Goal: Task Accomplishment & Management: Manage account settings

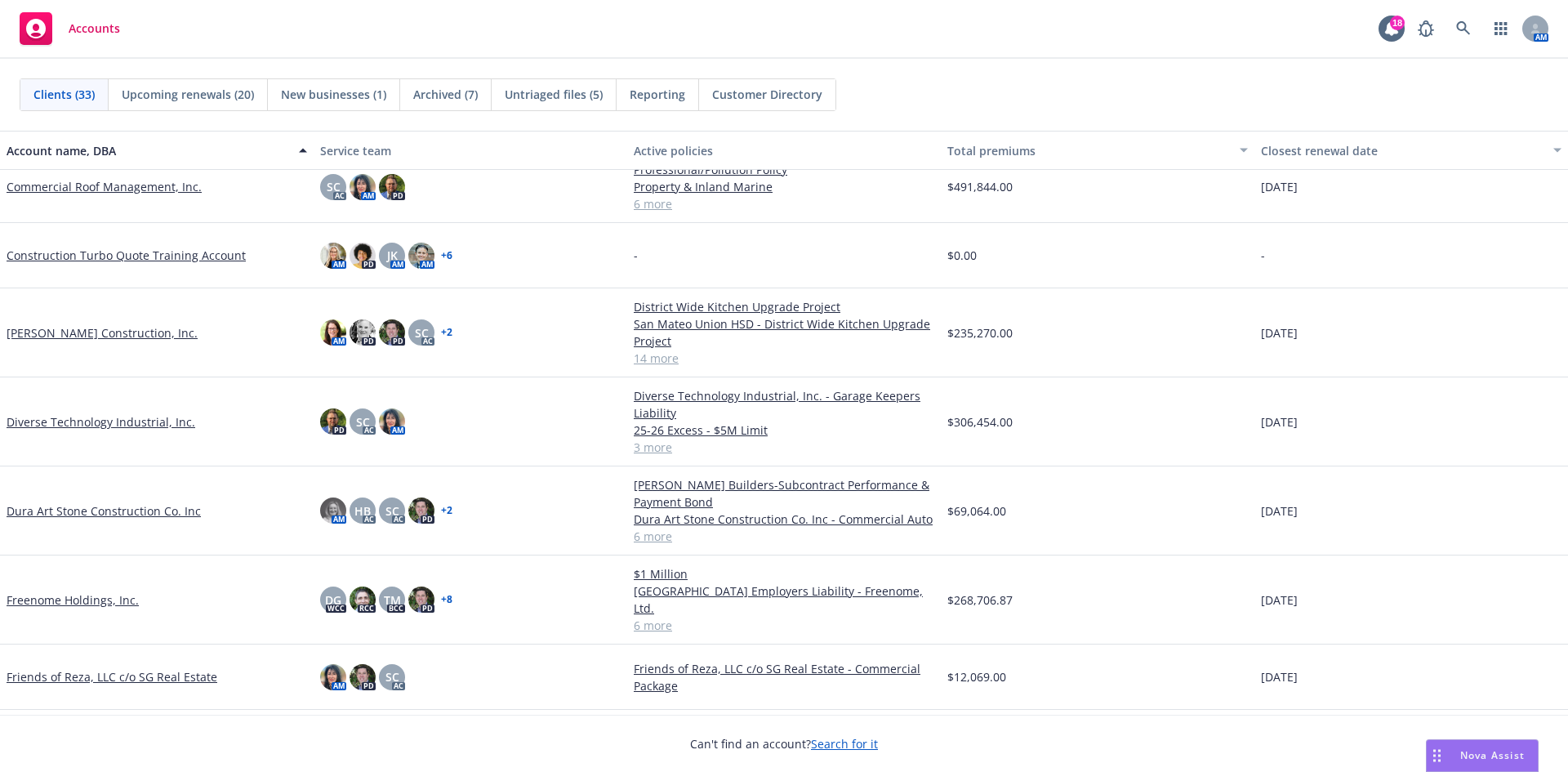
scroll to position [408, 0]
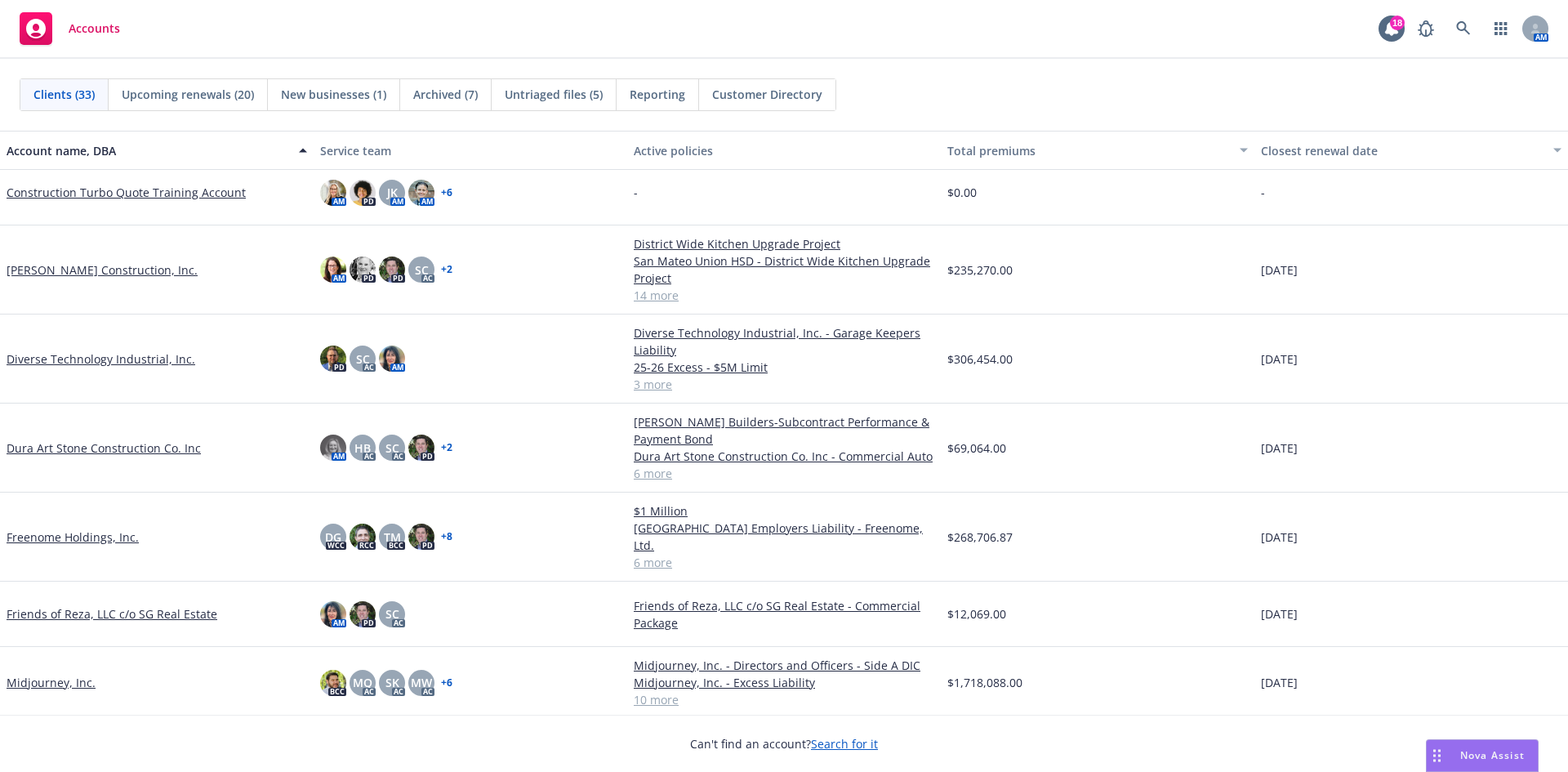
click at [77, 362] on link "Diverse Technology Industrial, Inc." at bounding box center [101, 358] width 189 height 17
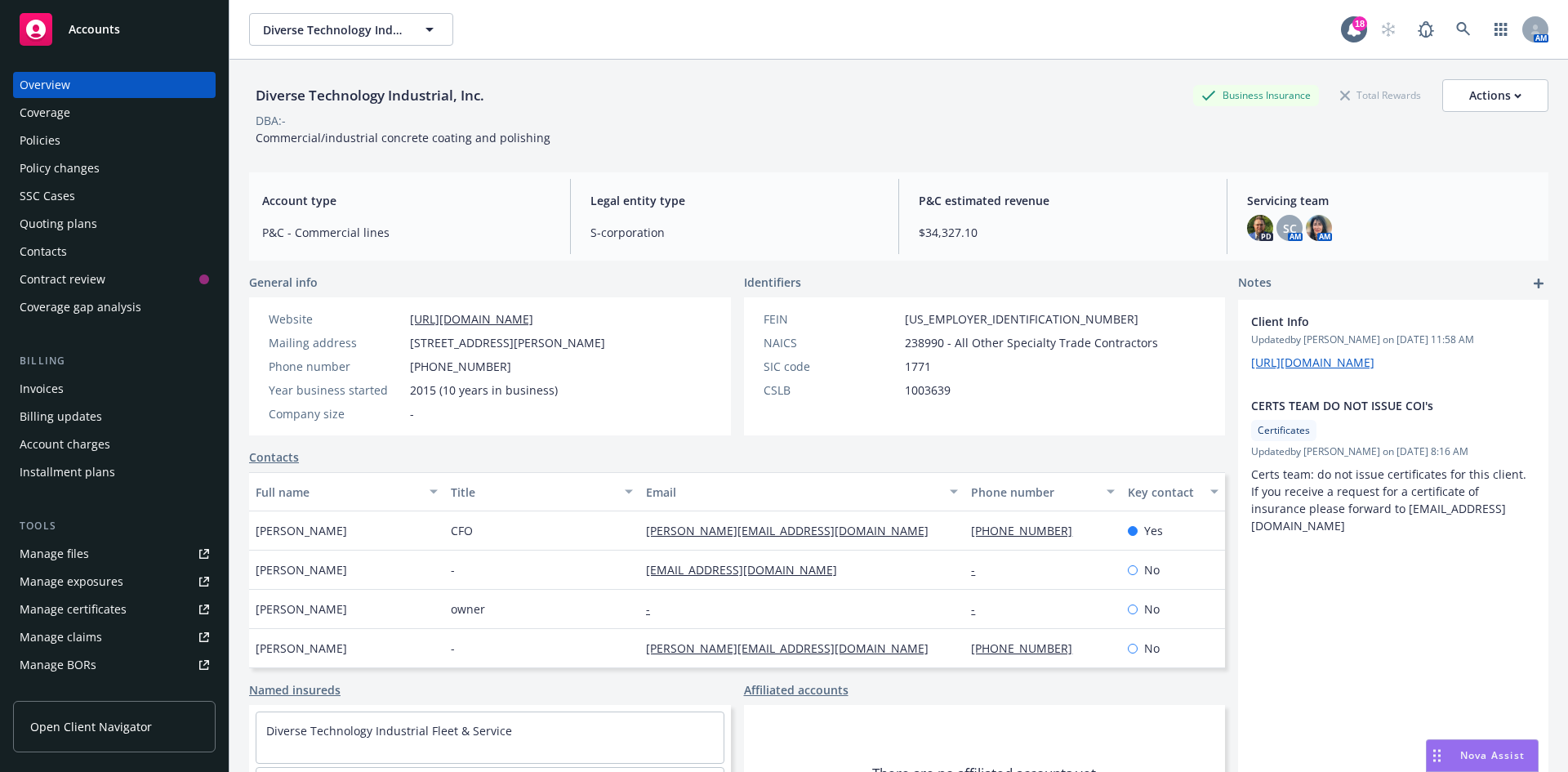
click at [111, 166] on div "Policy changes" at bounding box center [114, 168] width 190 height 26
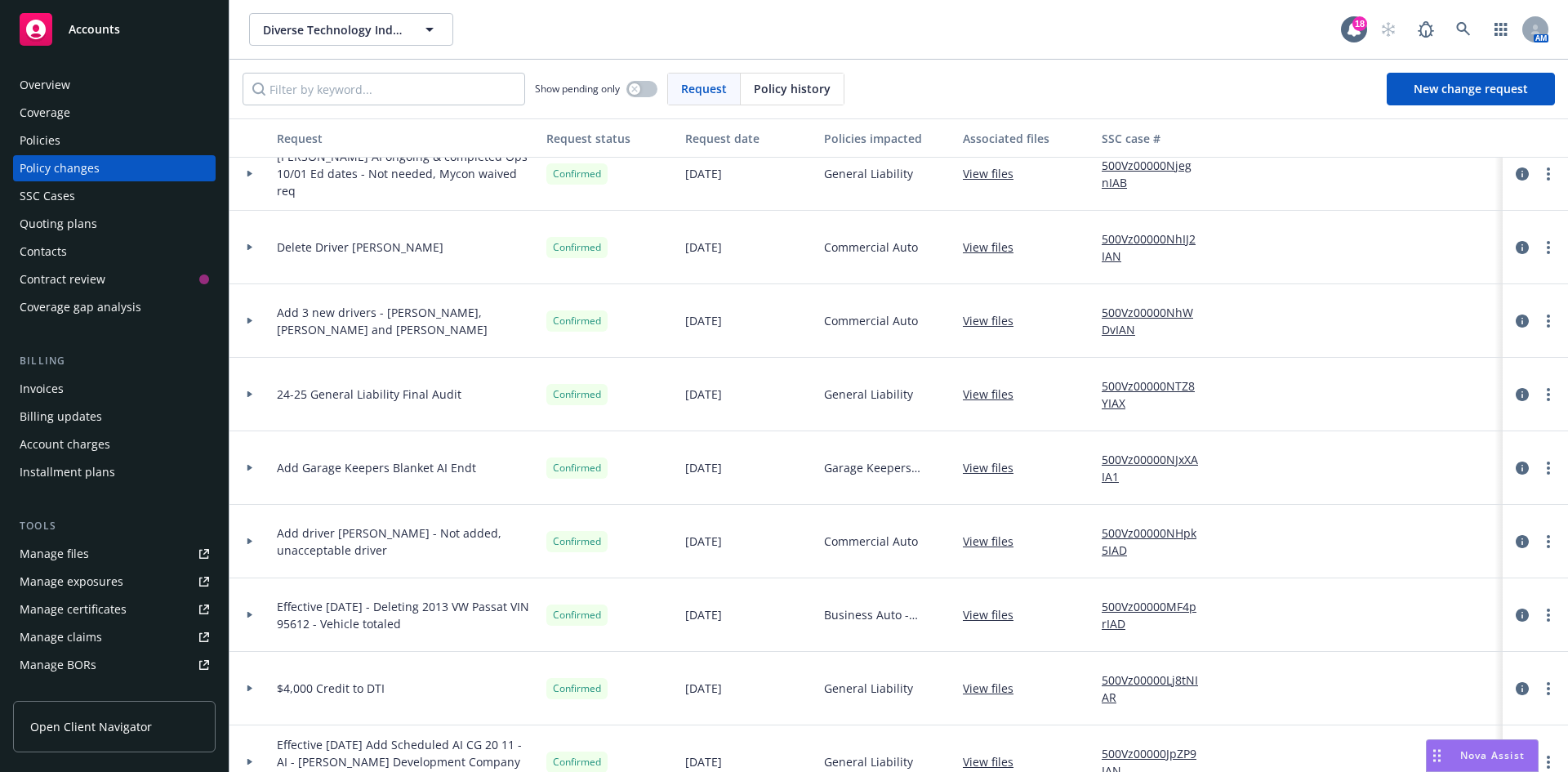
scroll to position [490, 0]
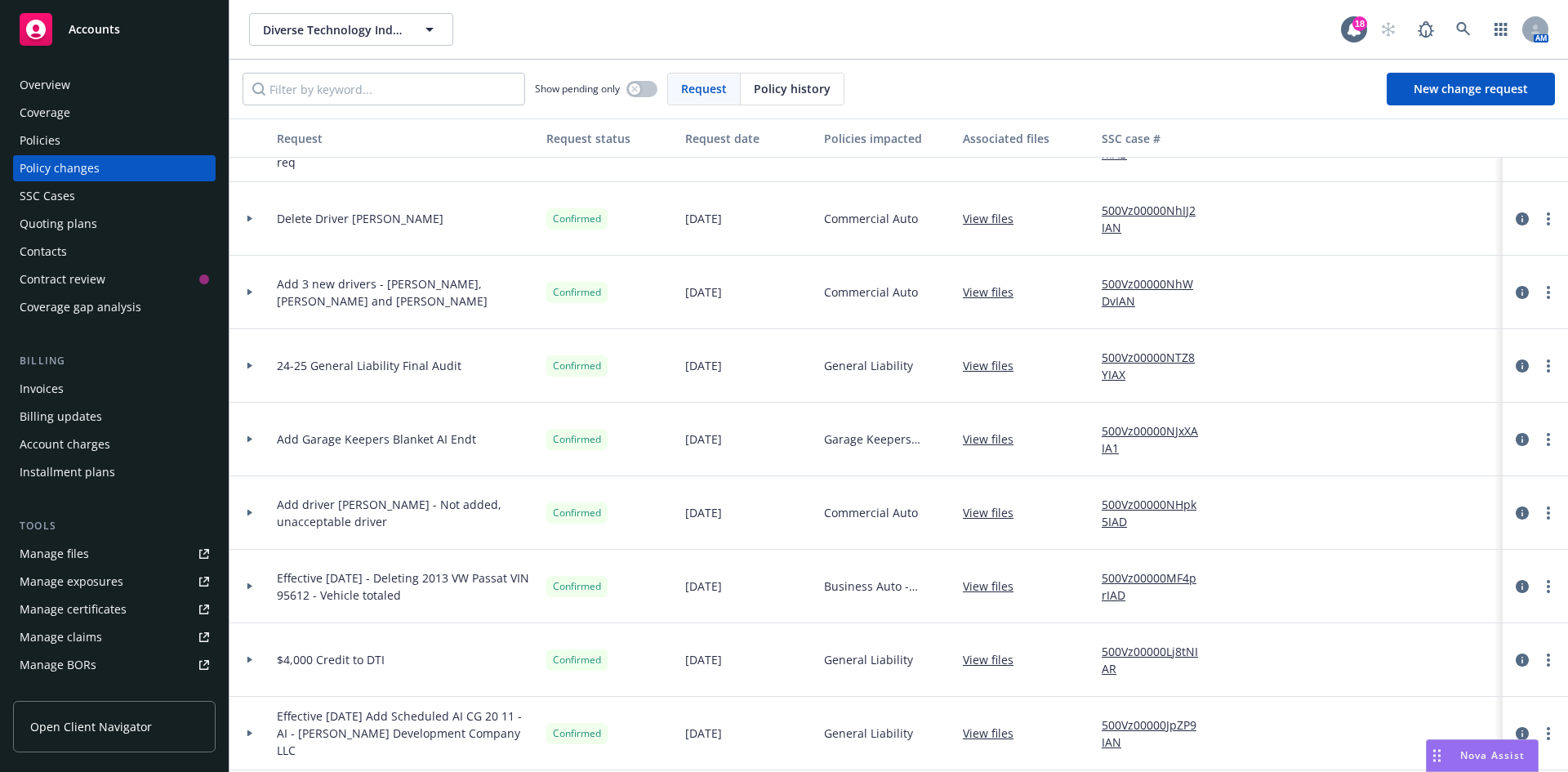
click at [1004, 590] on link "View files" at bounding box center [995, 586] width 63 height 17
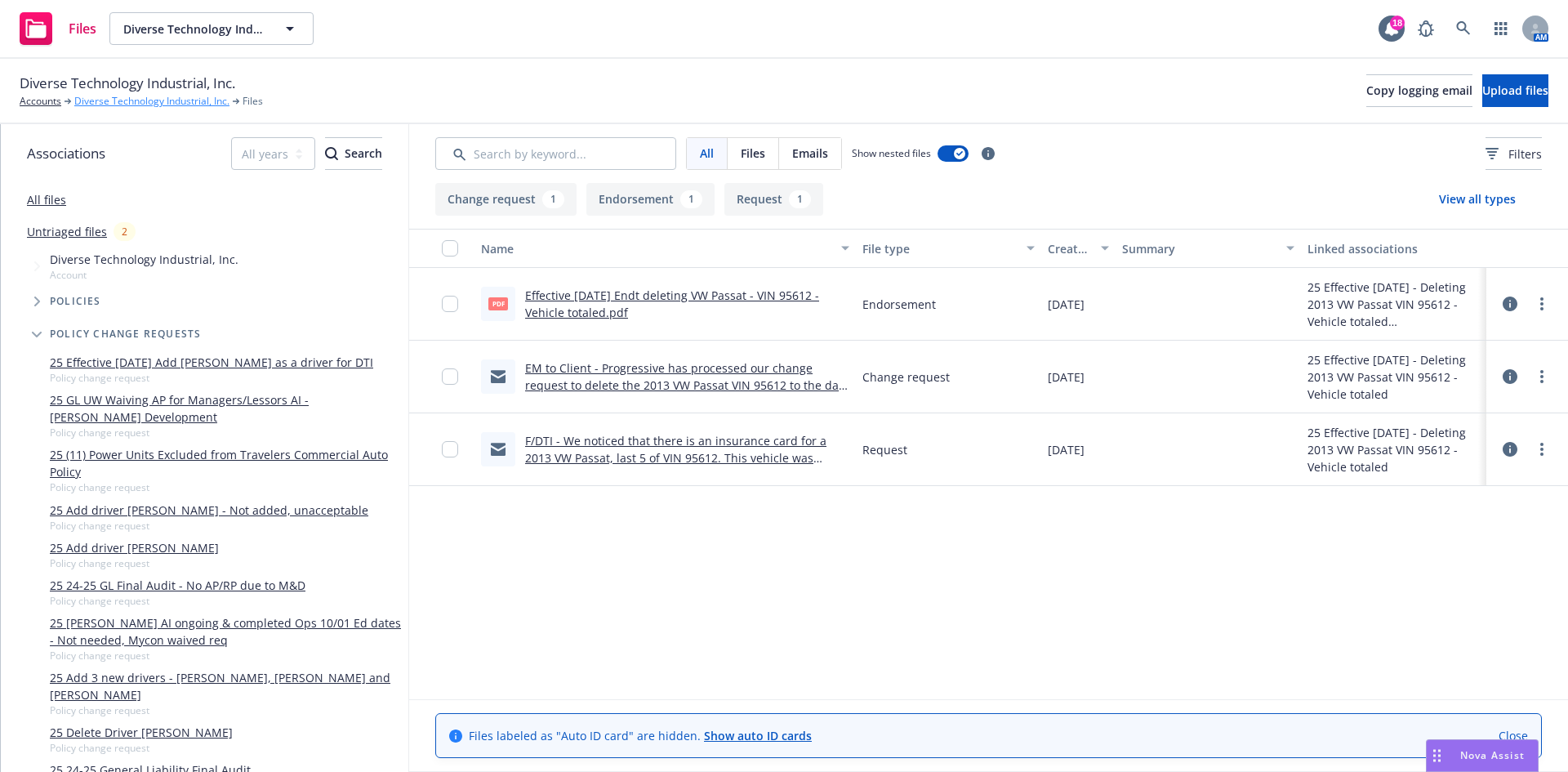
click at [111, 100] on link "Diverse Technology Industrial, Inc." at bounding box center [151, 102] width 155 height 15
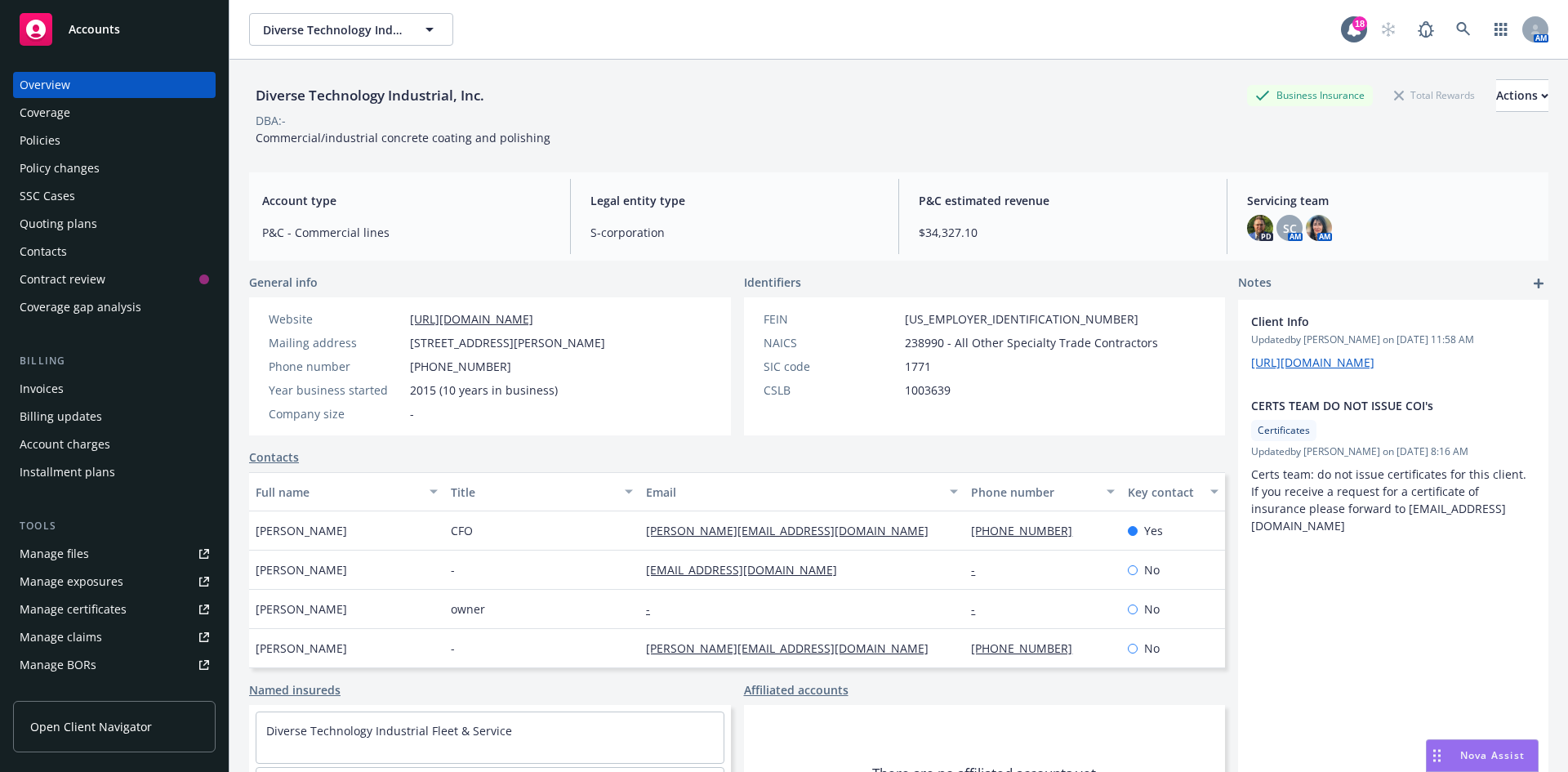
click at [122, 171] on div "Policy changes" at bounding box center [114, 168] width 190 height 26
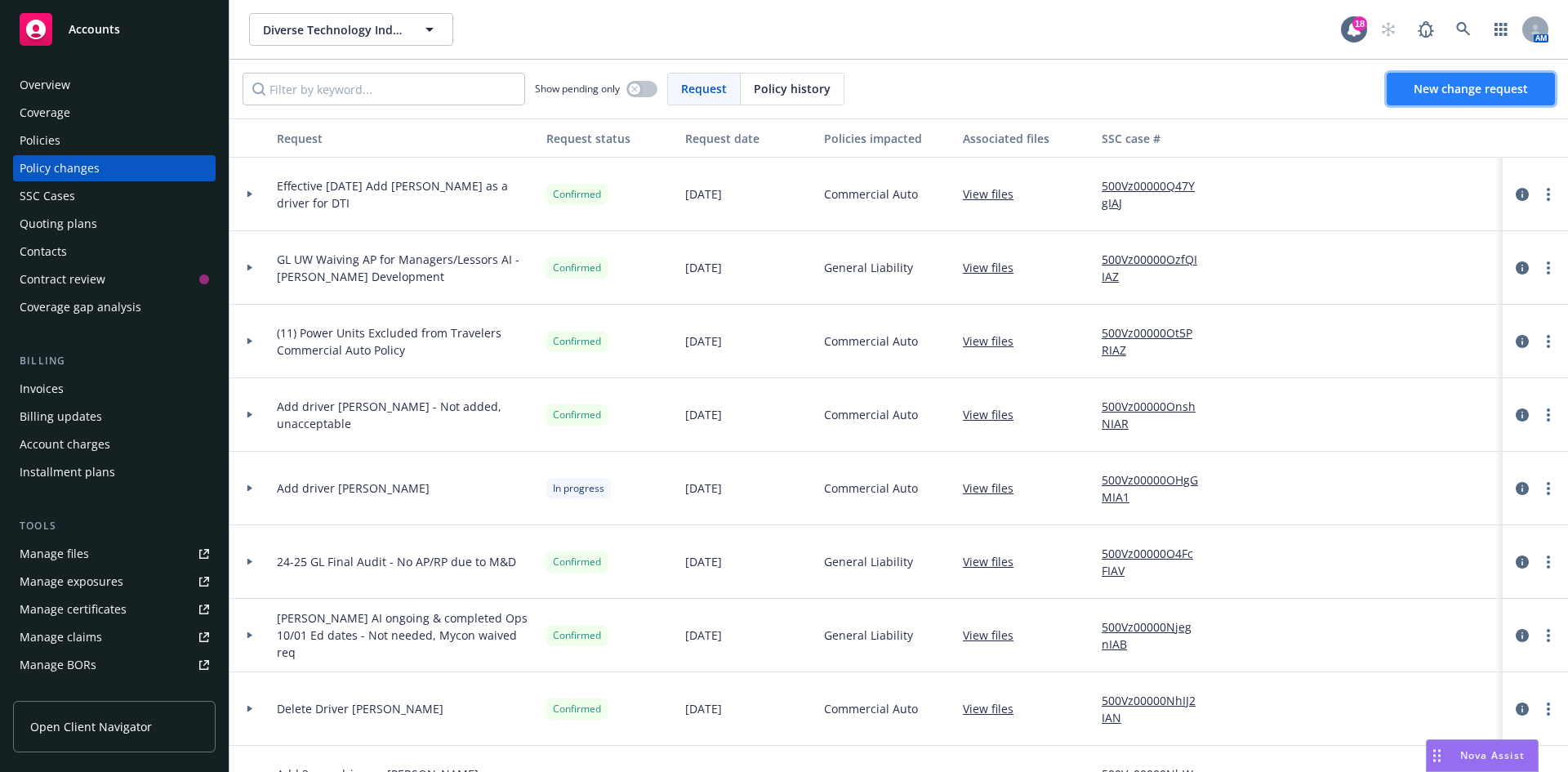
click at [1440, 88] on span "New change request" at bounding box center [1471, 88] width 114 height 15
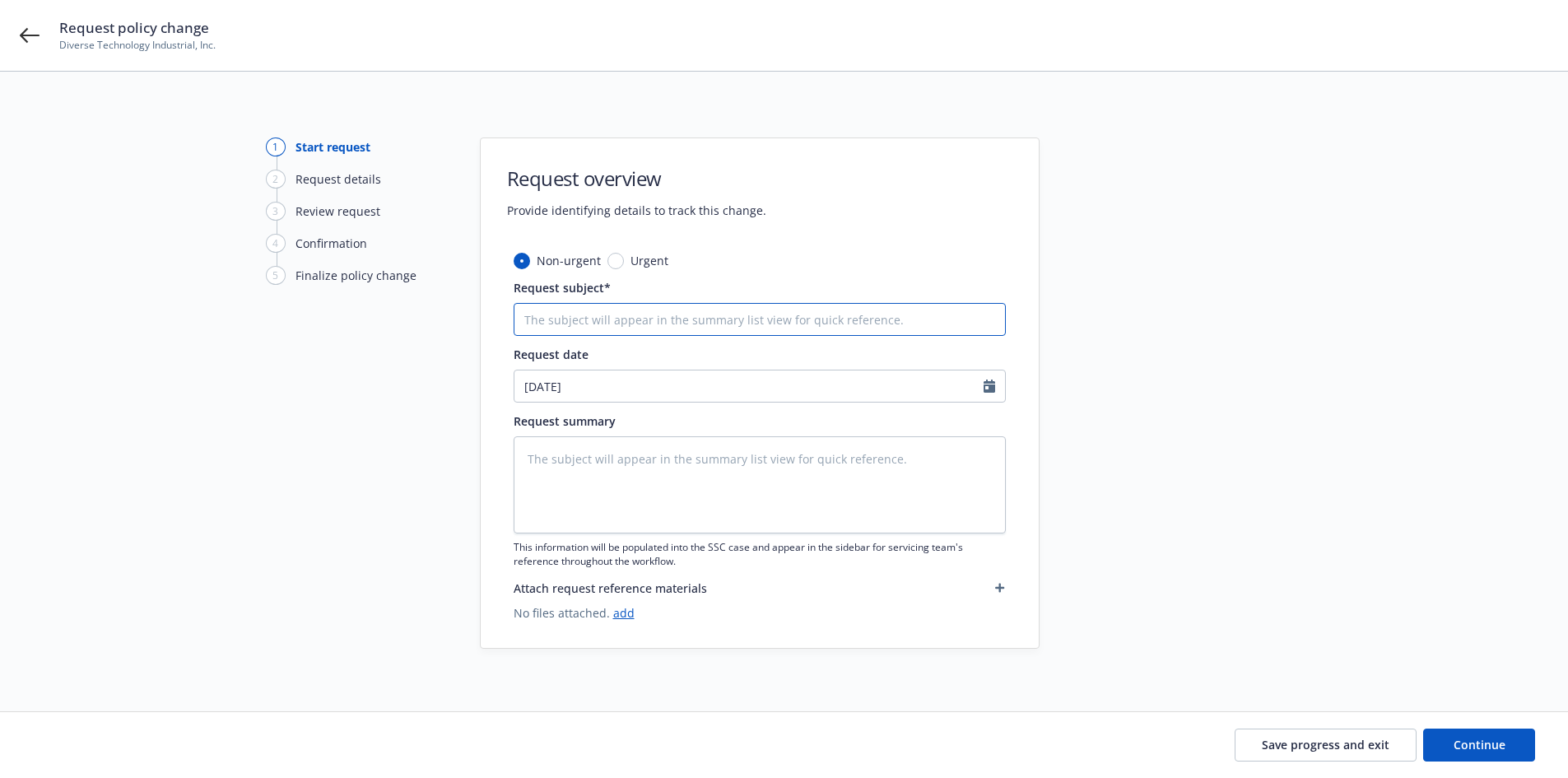
click at [614, 318] on input "Request subject*" at bounding box center [760, 319] width 493 height 33
type textarea "x"
type input "e"
type textarea "x"
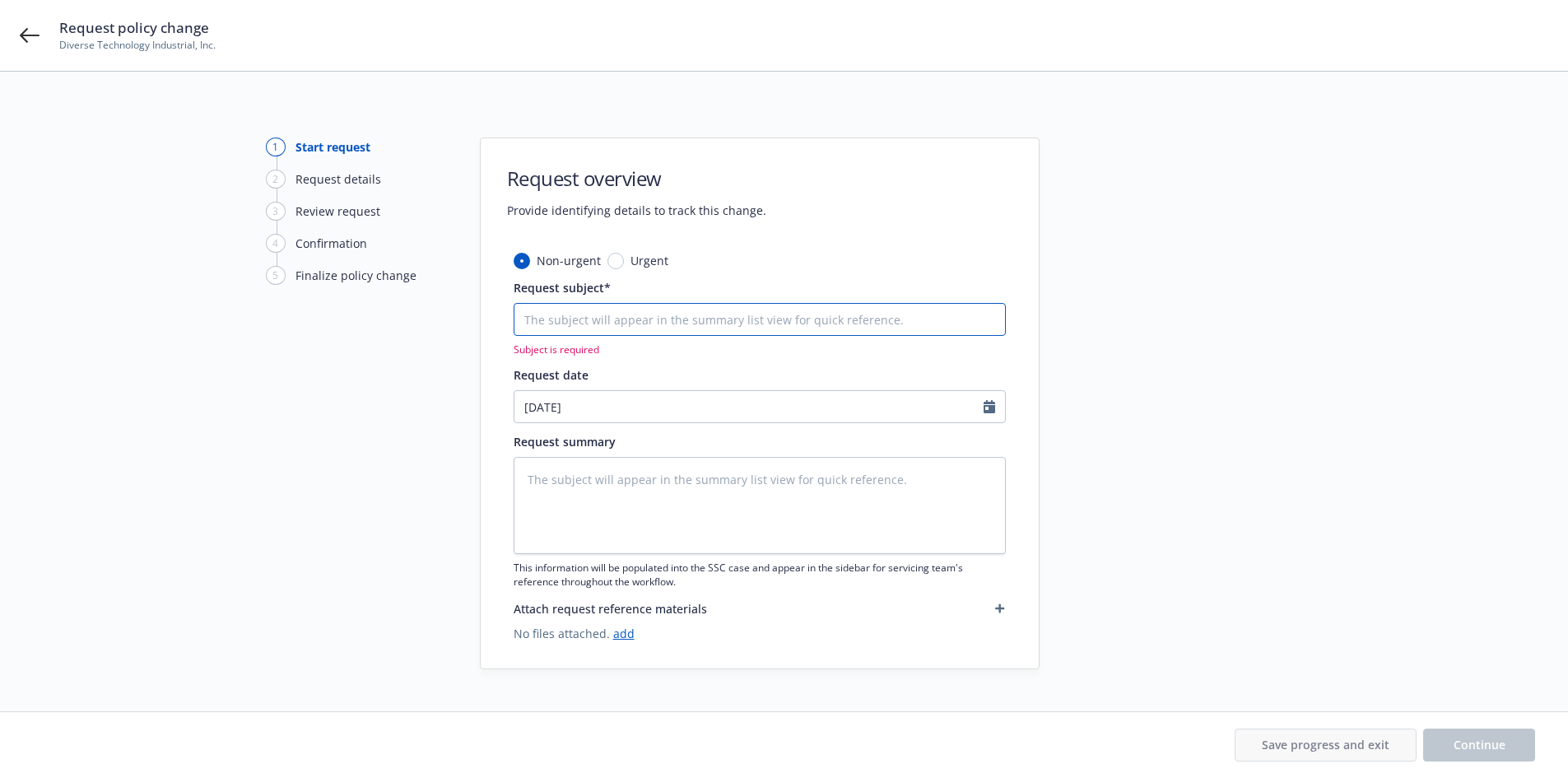
click at [574, 329] on input "Request subject*" at bounding box center [760, 319] width 493 height 33
click at [640, 327] on input "Request subject*" at bounding box center [760, 319] width 493 height 33
type textarea "x"
type input "E"
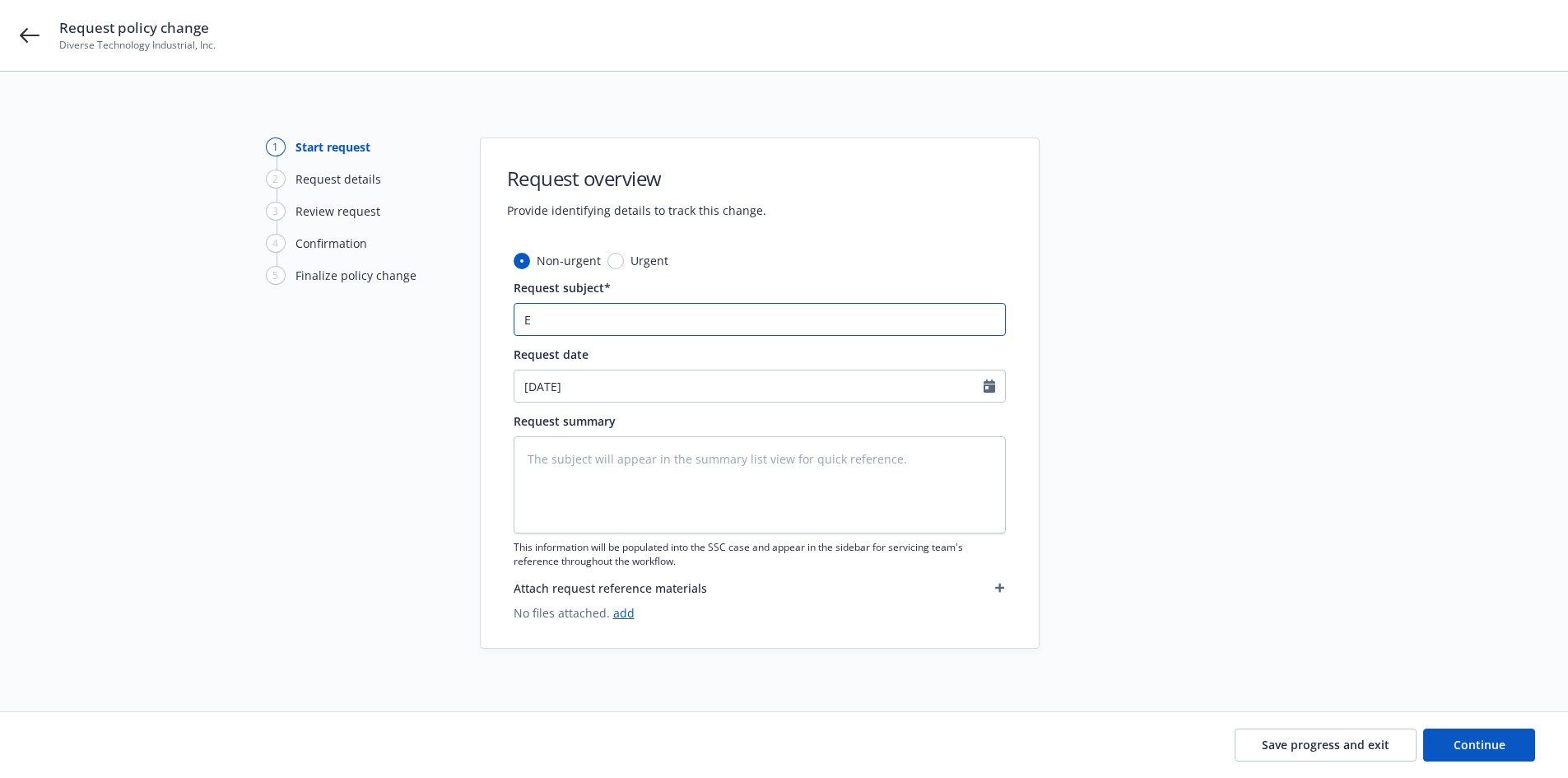
type textarea "x"
type input "Ef"
type textarea "x"
type input "Eff"
type textarea "x"
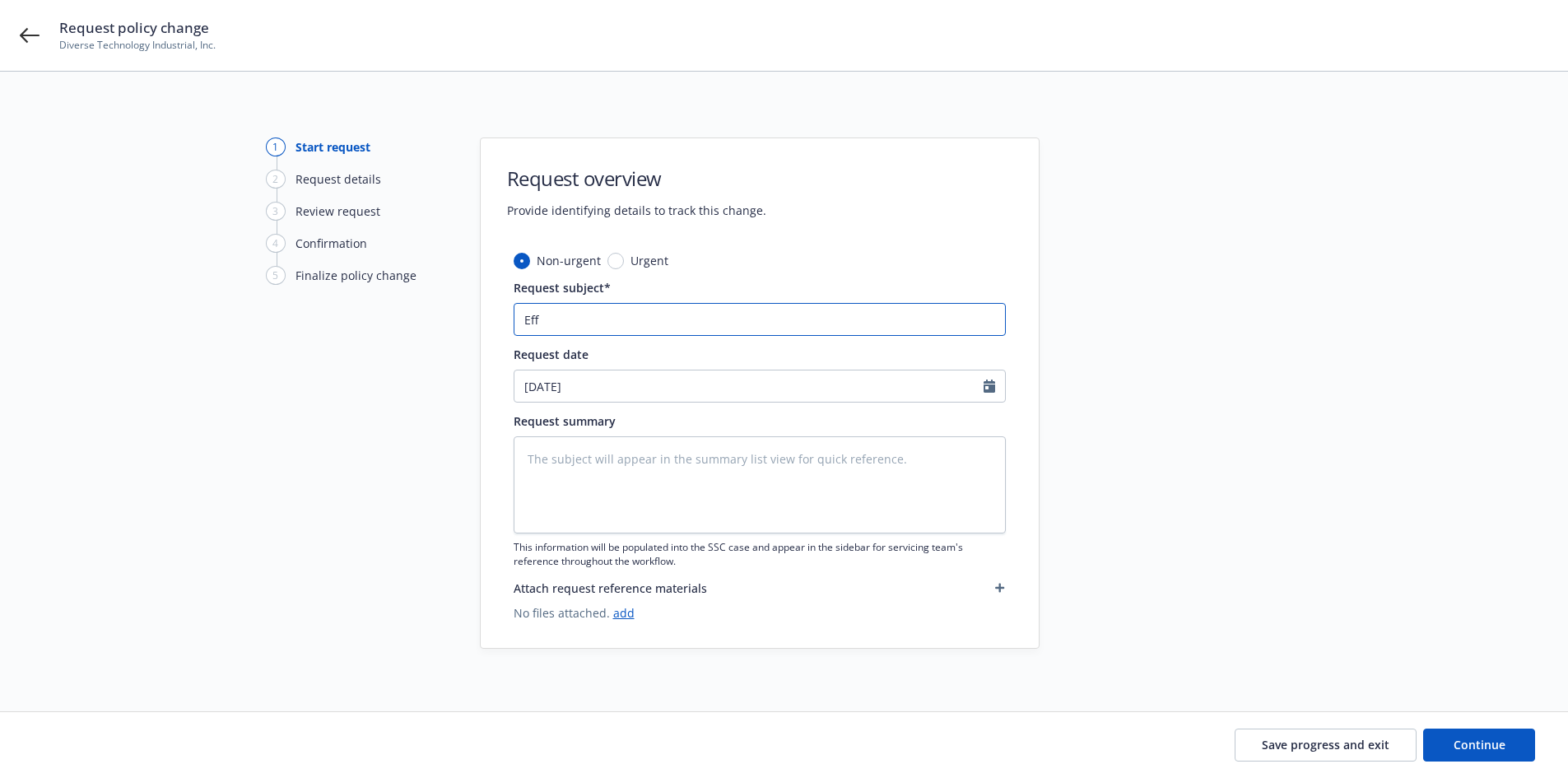
type input "Effe"
type textarea "x"
type input "Effec"
type textarea "x"
type input "Effect"
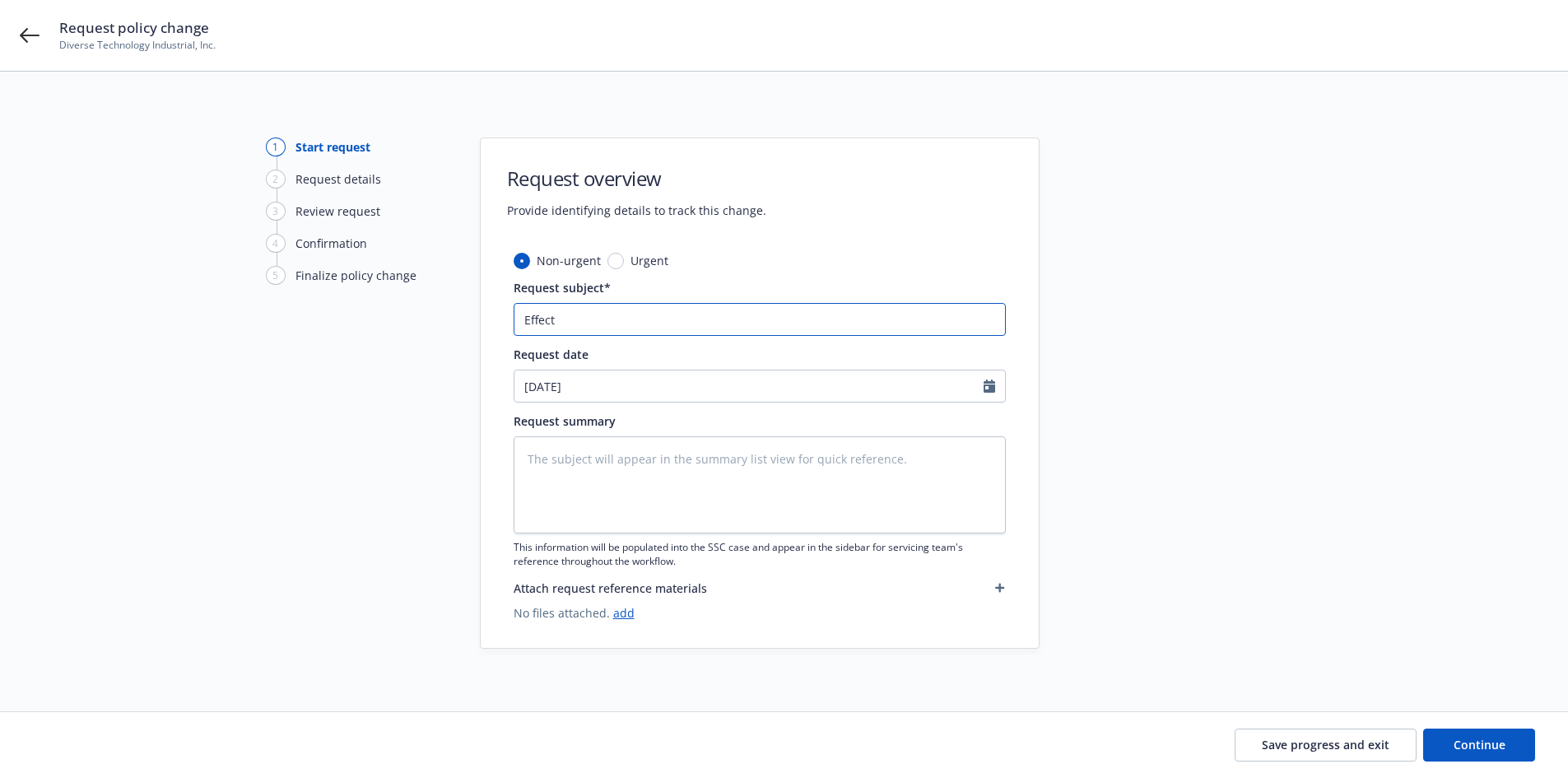
type textarea "x"
type input "Effecti"
type textarea "x"
type input "Effectiv"
type textarea "x"
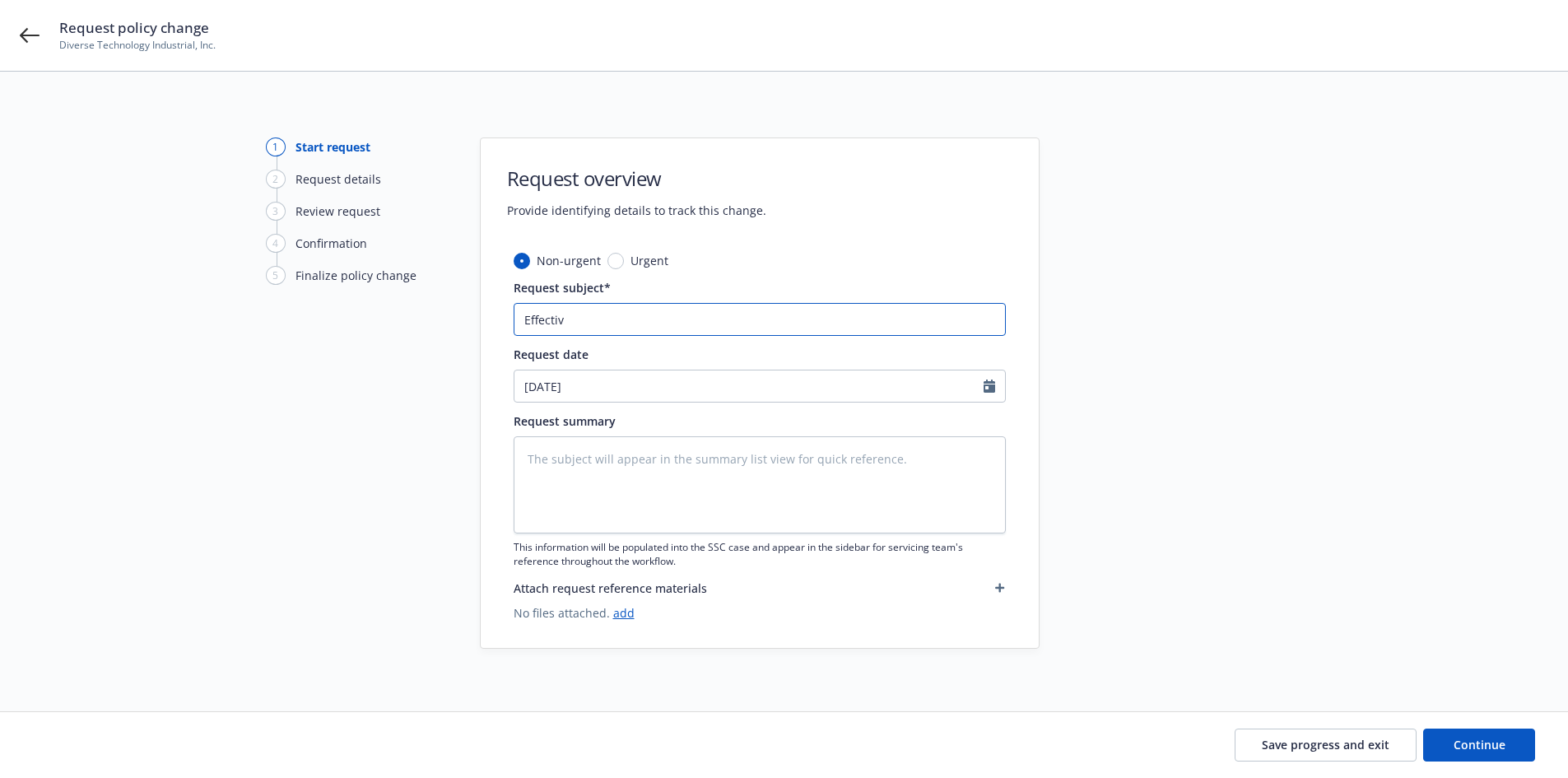
type input "Effective"
type textarea "x"
type input "Effective"
type textarea "x"
type input "Effective 8"
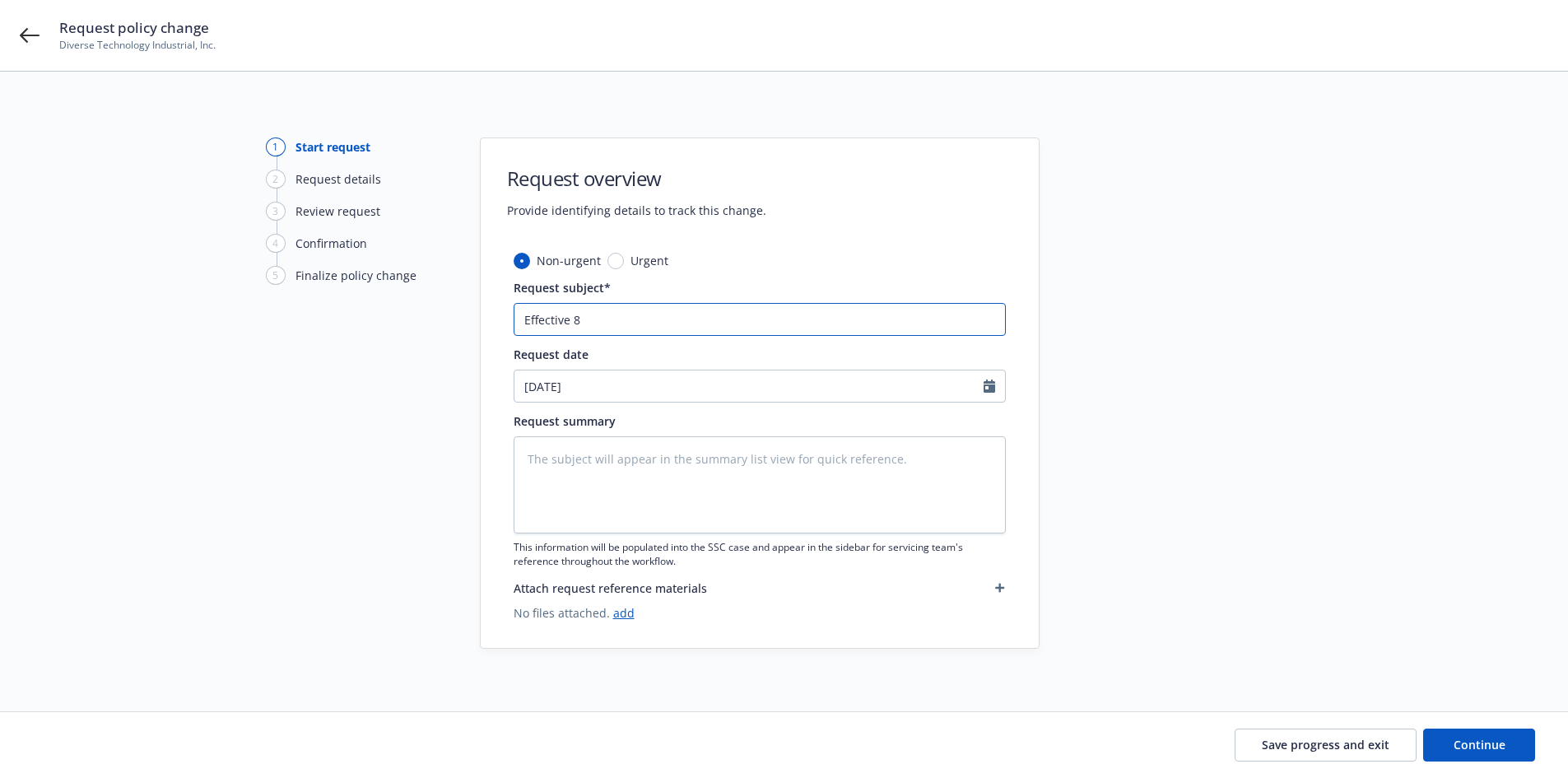
type textarea "x"
type input "Effective 8."
type textarea "x"
type input "Effective 8.1"
type textarea "x"
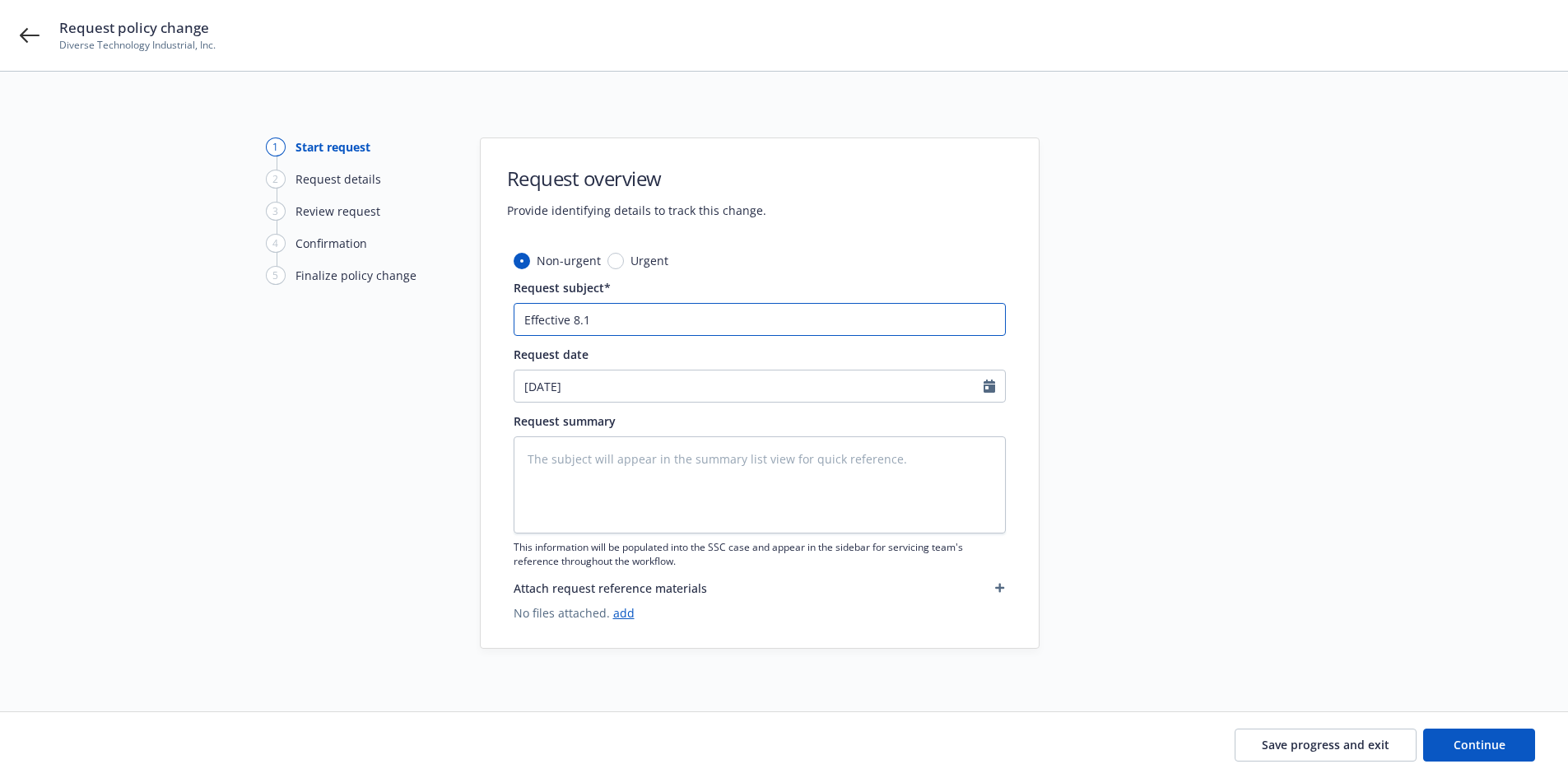
type input "Effective 8.15"
type textarea "x"
type input "Effective 8.15."
type textarea "x"
type input "Effective 8.15.2"
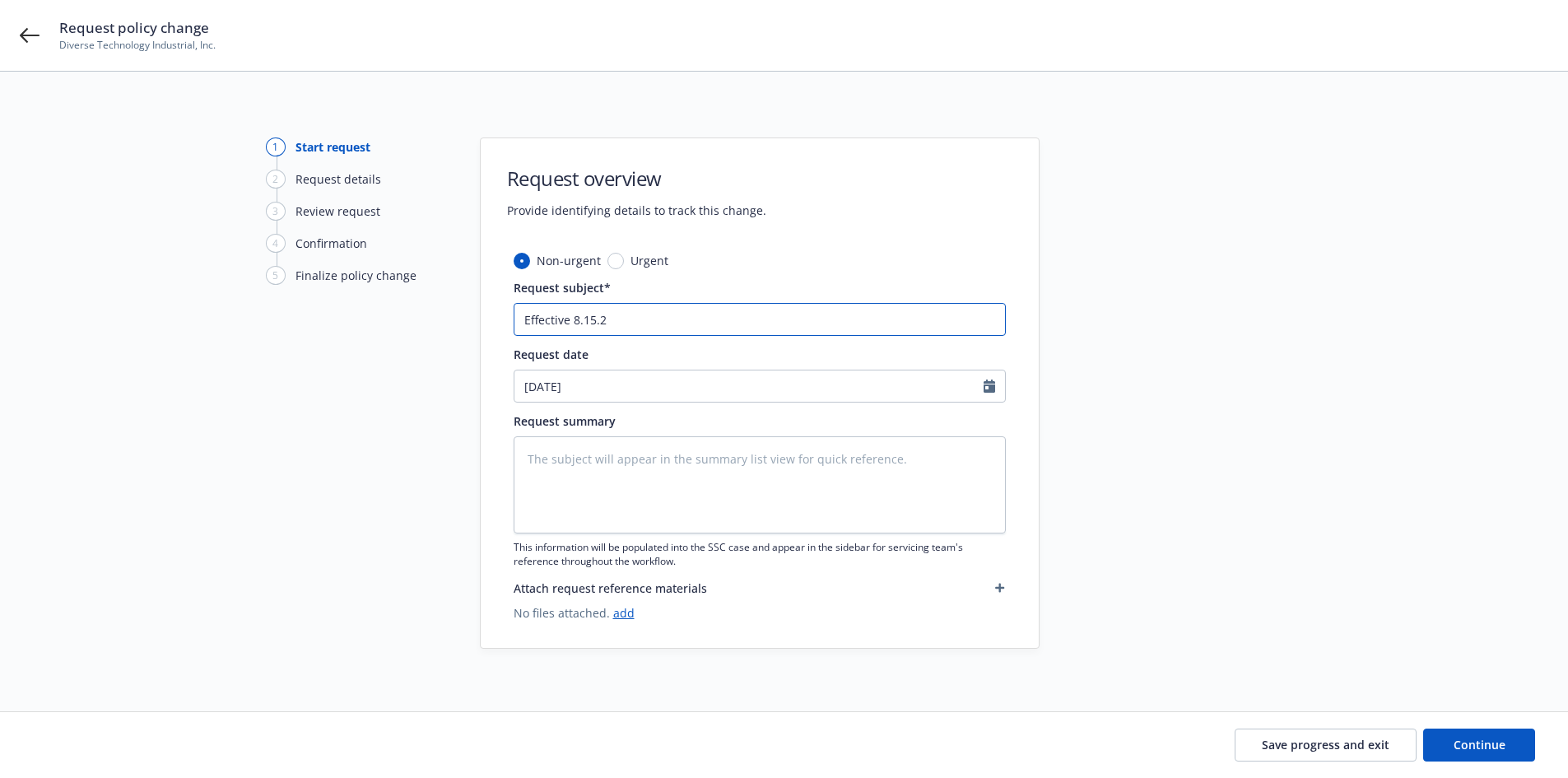
type textarea "x"
type input "Effective 8.15.25"
type textarea "x"
type input "Effective 8.15.25"
type textarea "x"
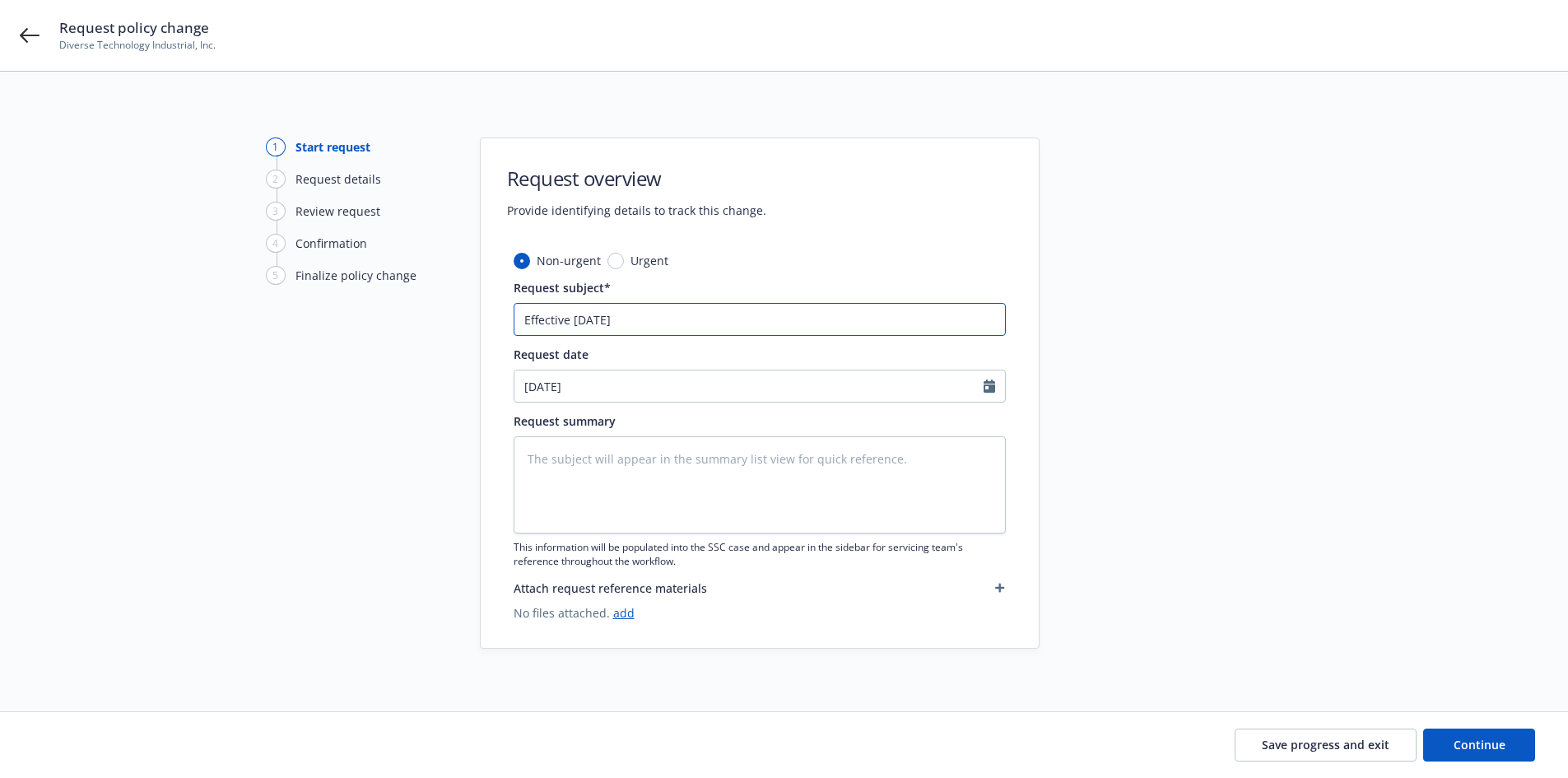
type input "Effective 8.15.25 A"
type textarea "x"
type input "Effective 8.15.25 Ad"
type textarea "x"
type input "Effective 8.15.25 Add"
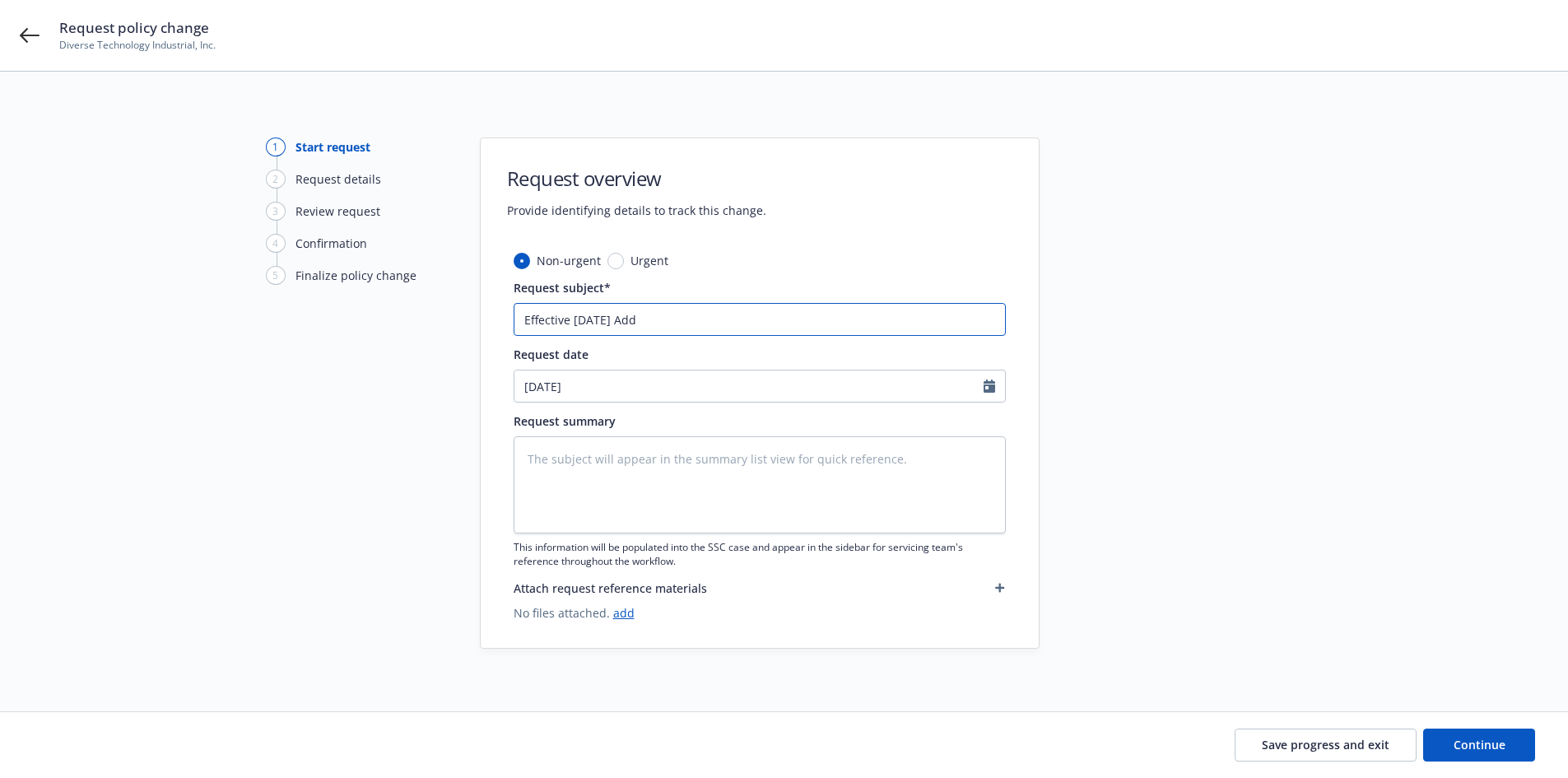
type textarea "x"
type input "Effective 8.15.25 Addi"
type textarea "x"
type input "Effective 8.15.25 Addin"
type textarea "x"
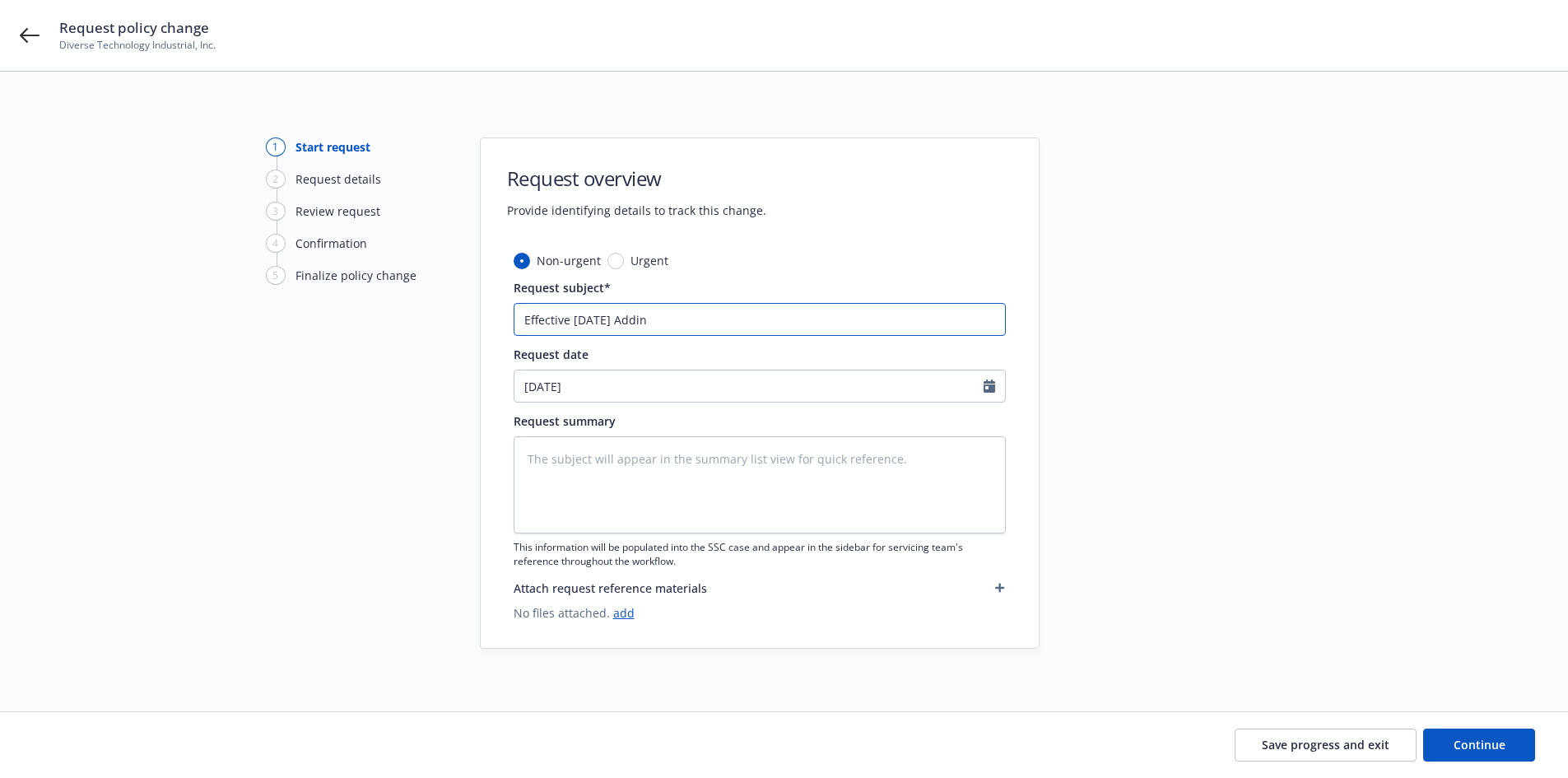
type input "Effective 8.15.25 Adding"
type textarea "x"
type input "Effective 8.15.25 Adding"
click at [683, 324] on input "Effective 8.15.25 Adding" at bounding box center [760, 319] width 493 height 33
type textarea "x"
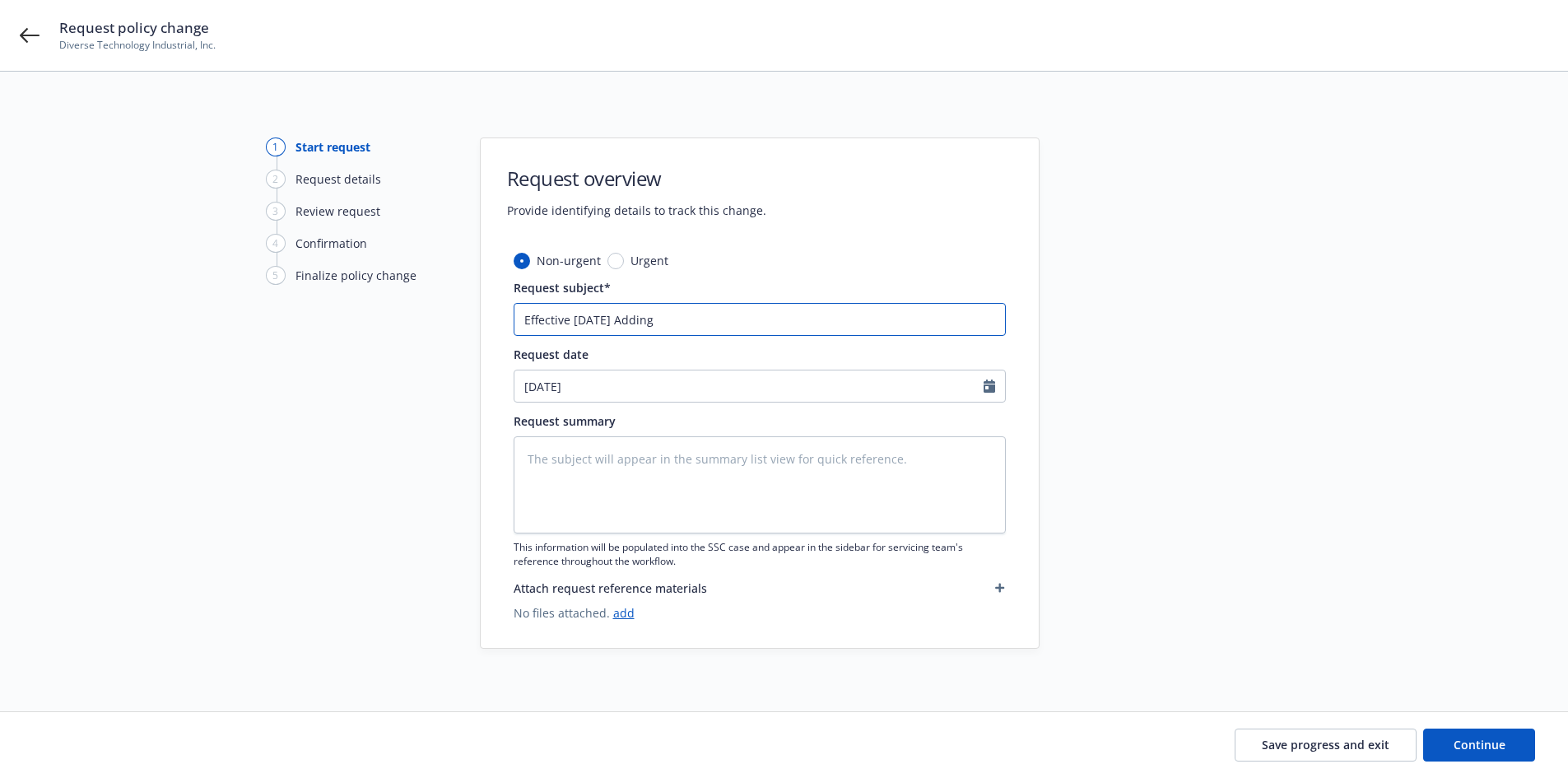
type input "Effective 8.15.25 Adding"
type textarea "x"
type input "Effective 8.15.25 Addin"
type textarea "x"
type input "Effective 8.15.25 Addi"
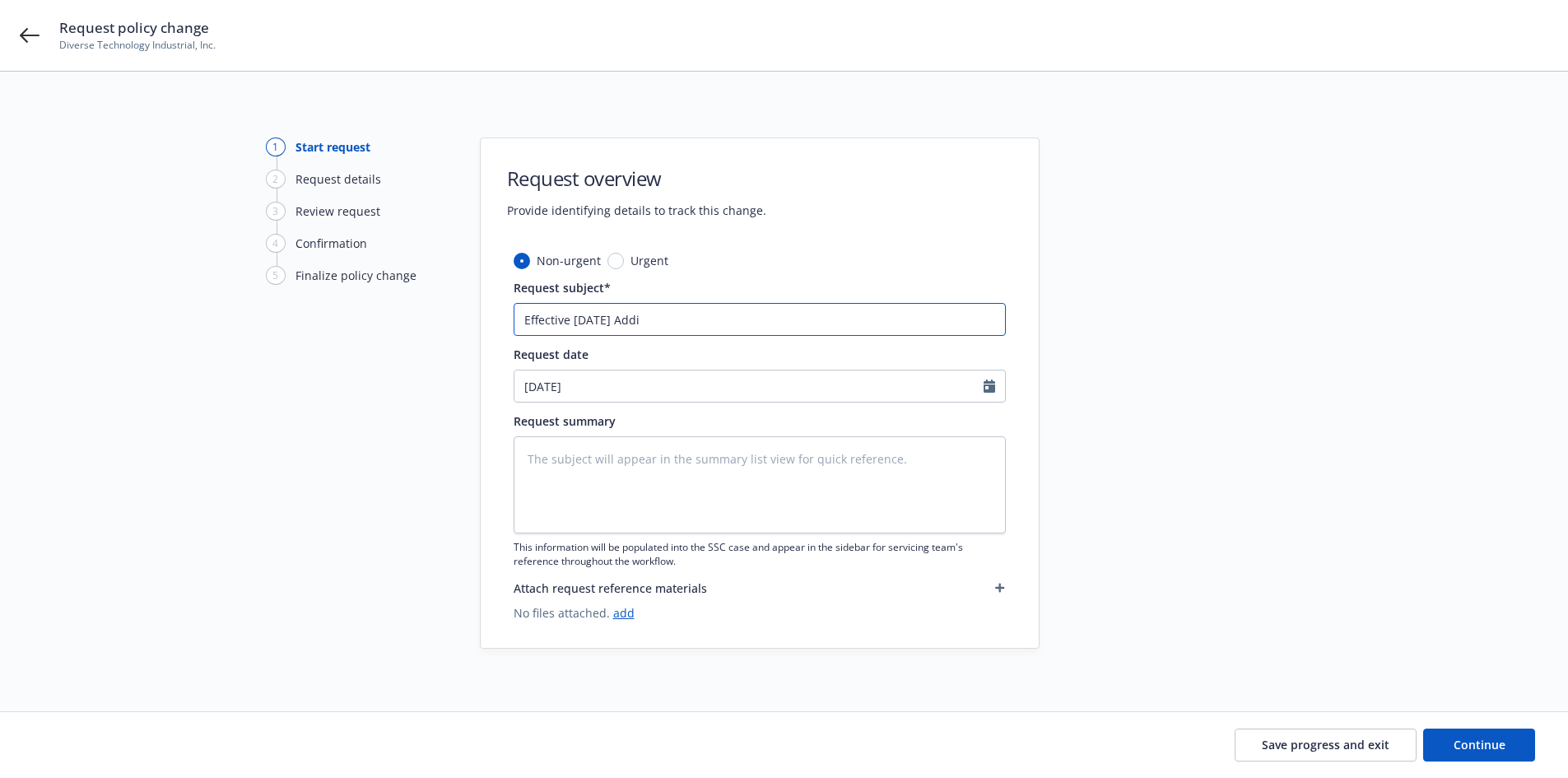
type textarea "x"
type input "Effective 8.15.25 Add"
type textarea "x"
type input "Effective 8.15.25 Add"
type textarea "x"
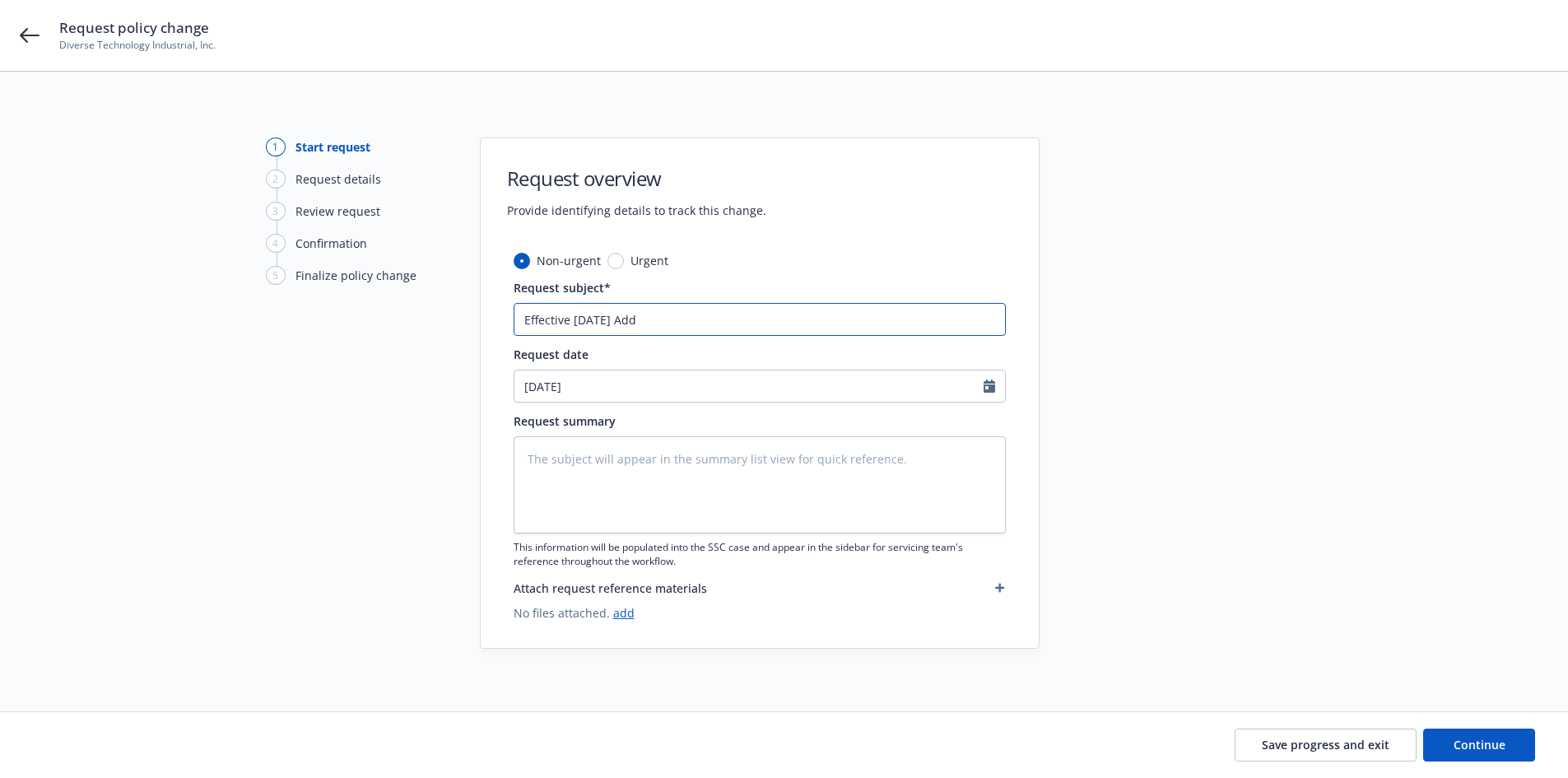
type input "Effective 8.15.25 Add ("
type textarea "x"
type input "Effective 8.15.25 Add (2"
type textarea "x"
type input "Effective 8.15.25 Add (2)"
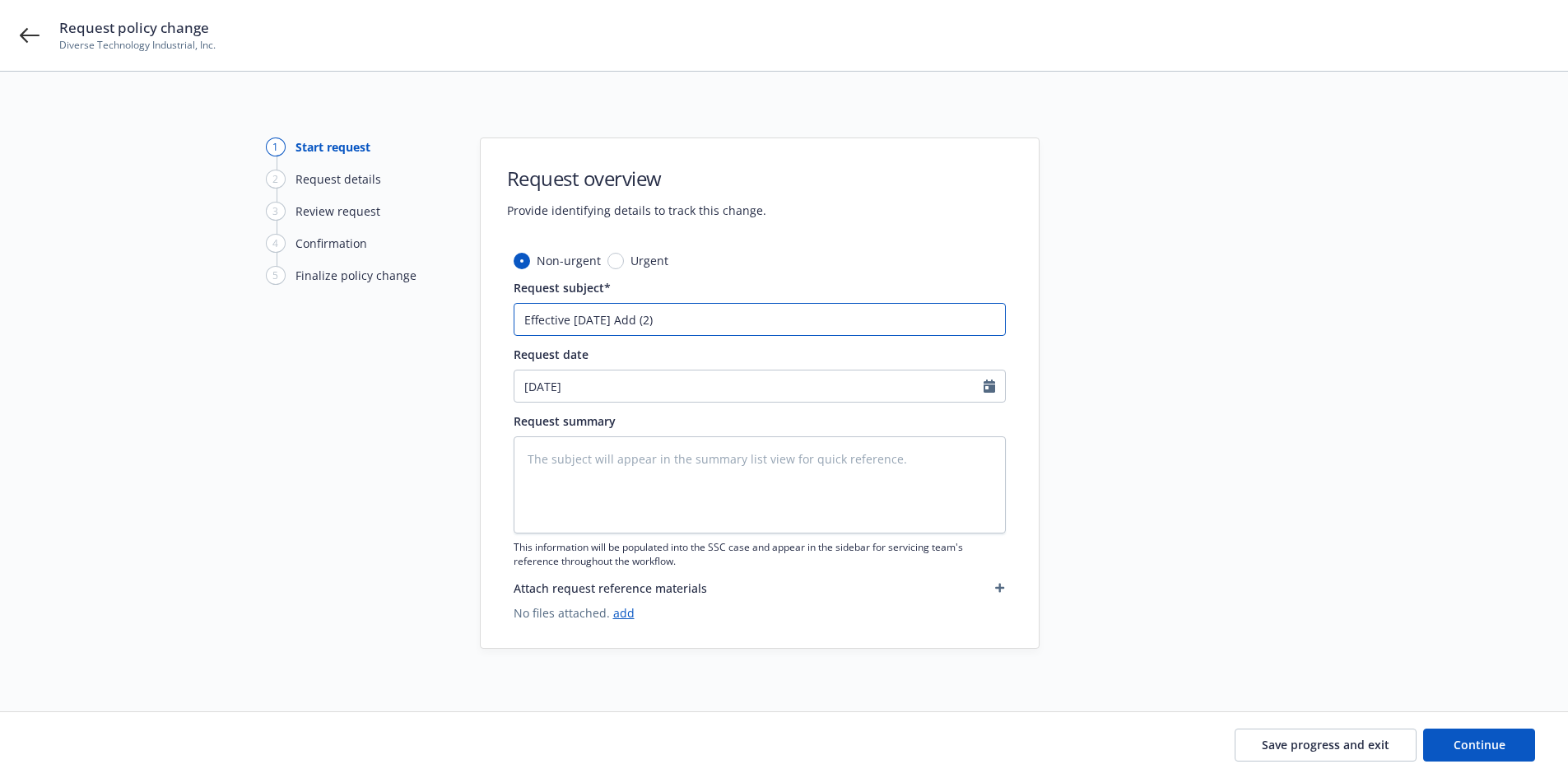
type textarea "x"
type input "Effective 8.15.25 Add (2)"
type textarea "x"
type input "Effective 8.15.25 Add (2) P"
type textarea "x"
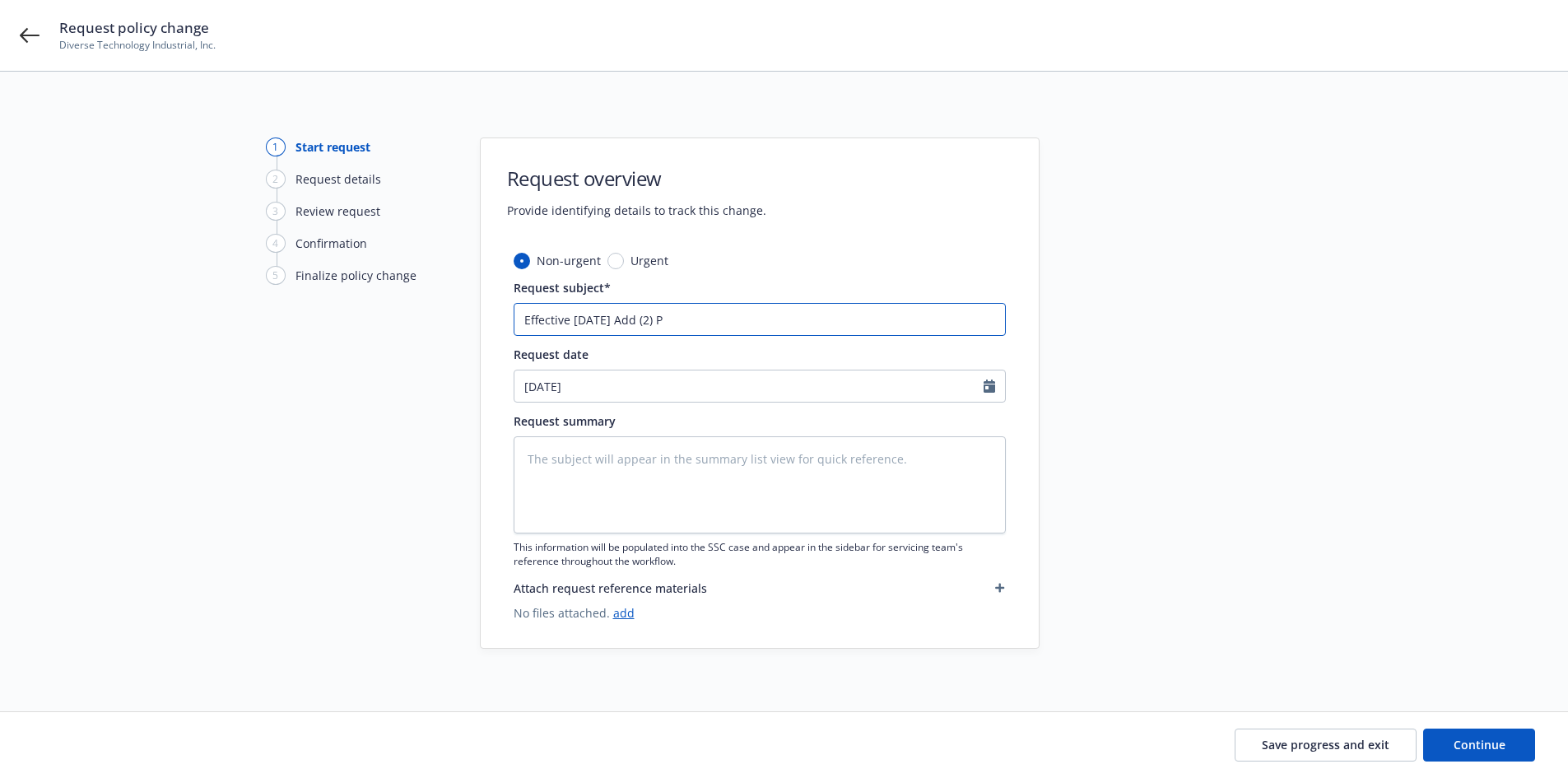
type input "Effective 8.15.25 Add (2) PU"
type textarea "x"
type input "Effective 8.15.25 Add (2) PU"
type textarea "x"
type input "Effective 8.15.25 Add (2) PU -"
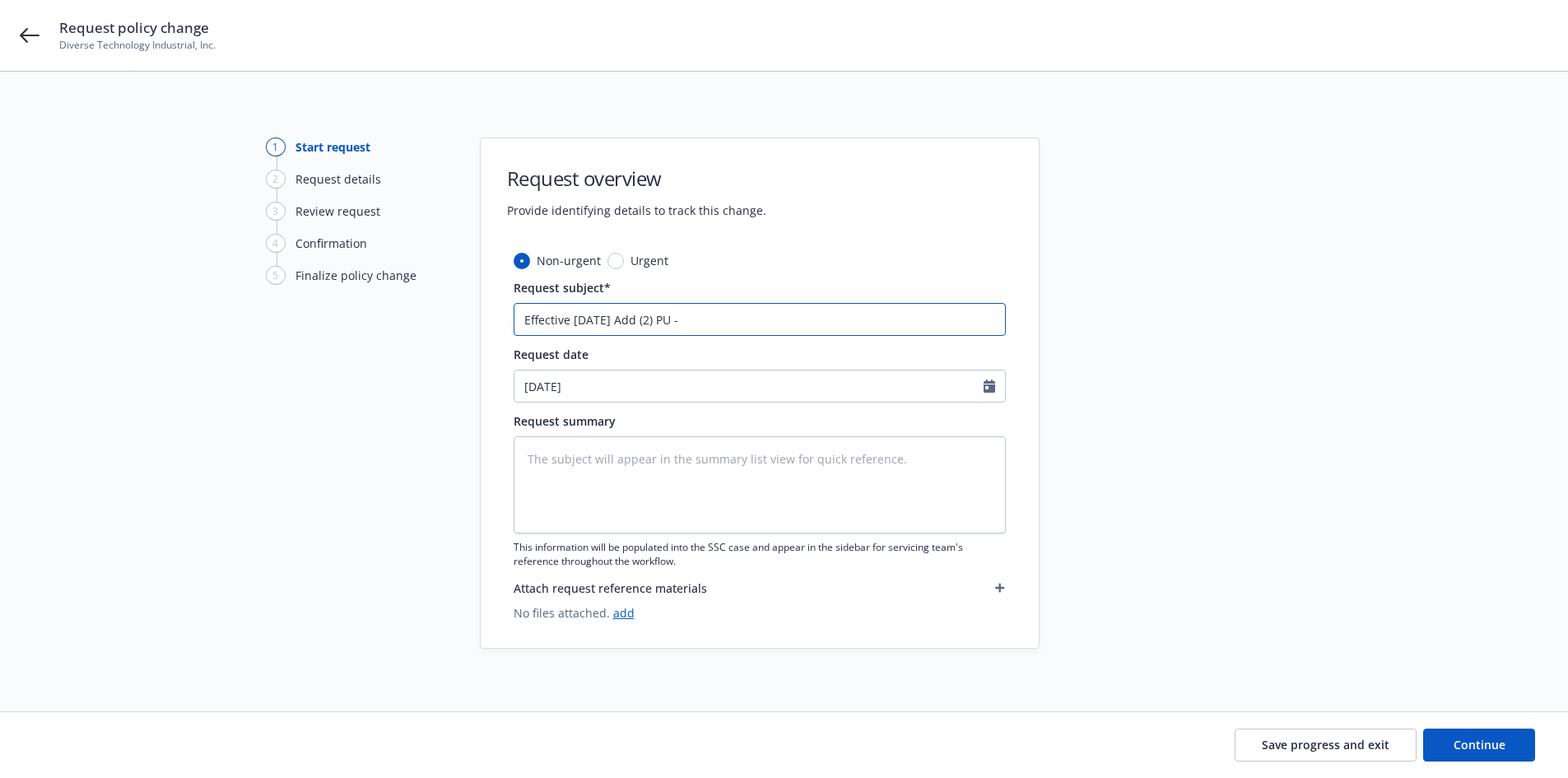
type textarea "x"
type input "Effective 8.15.25 Add (2) PU -"
type textarea "x"
type input "Effective 8.15.25 Add (2) PU - 2"
type textarea "x"
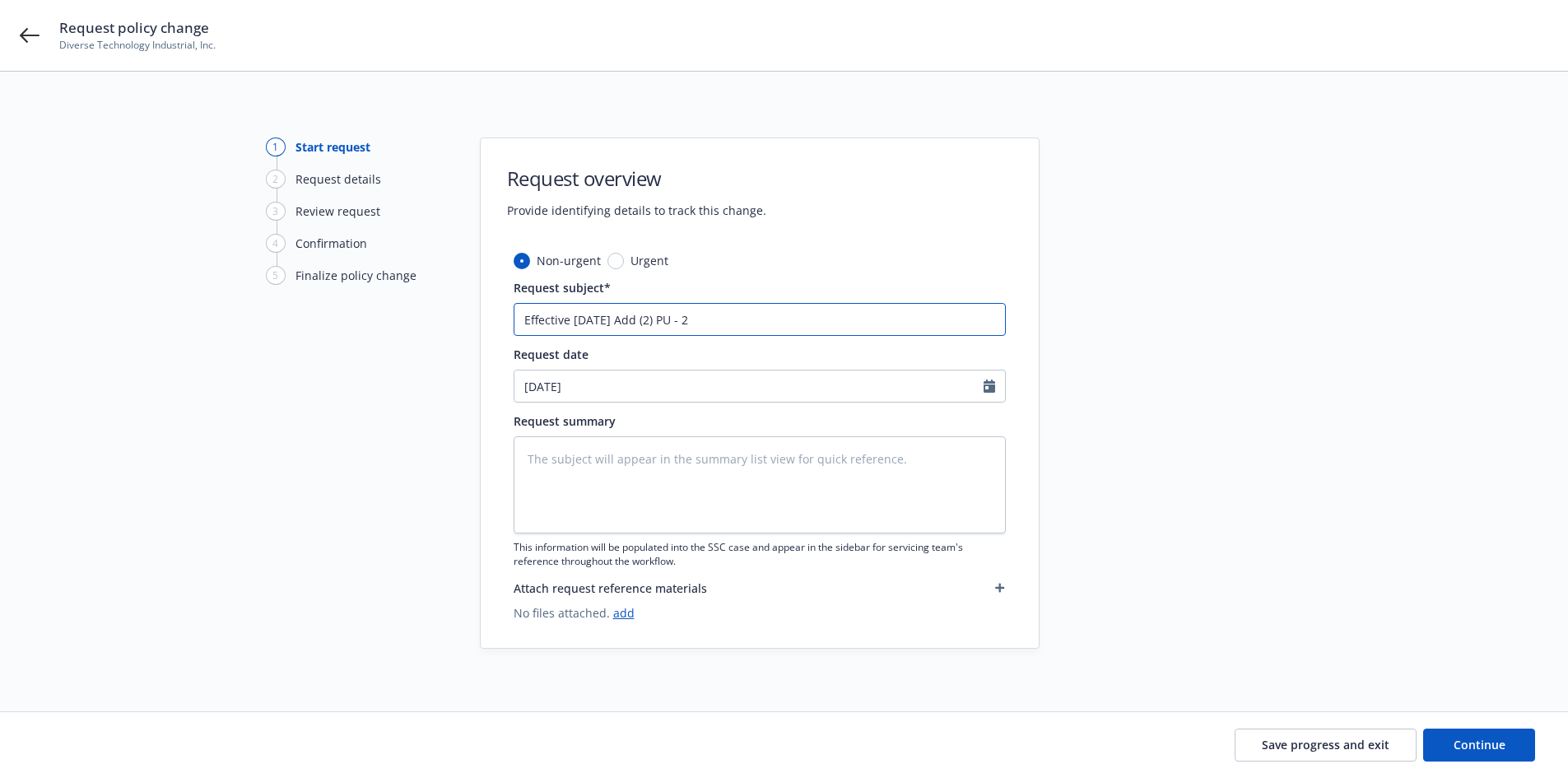
type input "Effective 8.15.25 Add (2) PU - 20"
type textarea "x"
type input "Effective 8.15.25 Add (2) PU - 201"
type textarea "x"
type input "Effective 8.15.25 Add (2) PU - 2015"
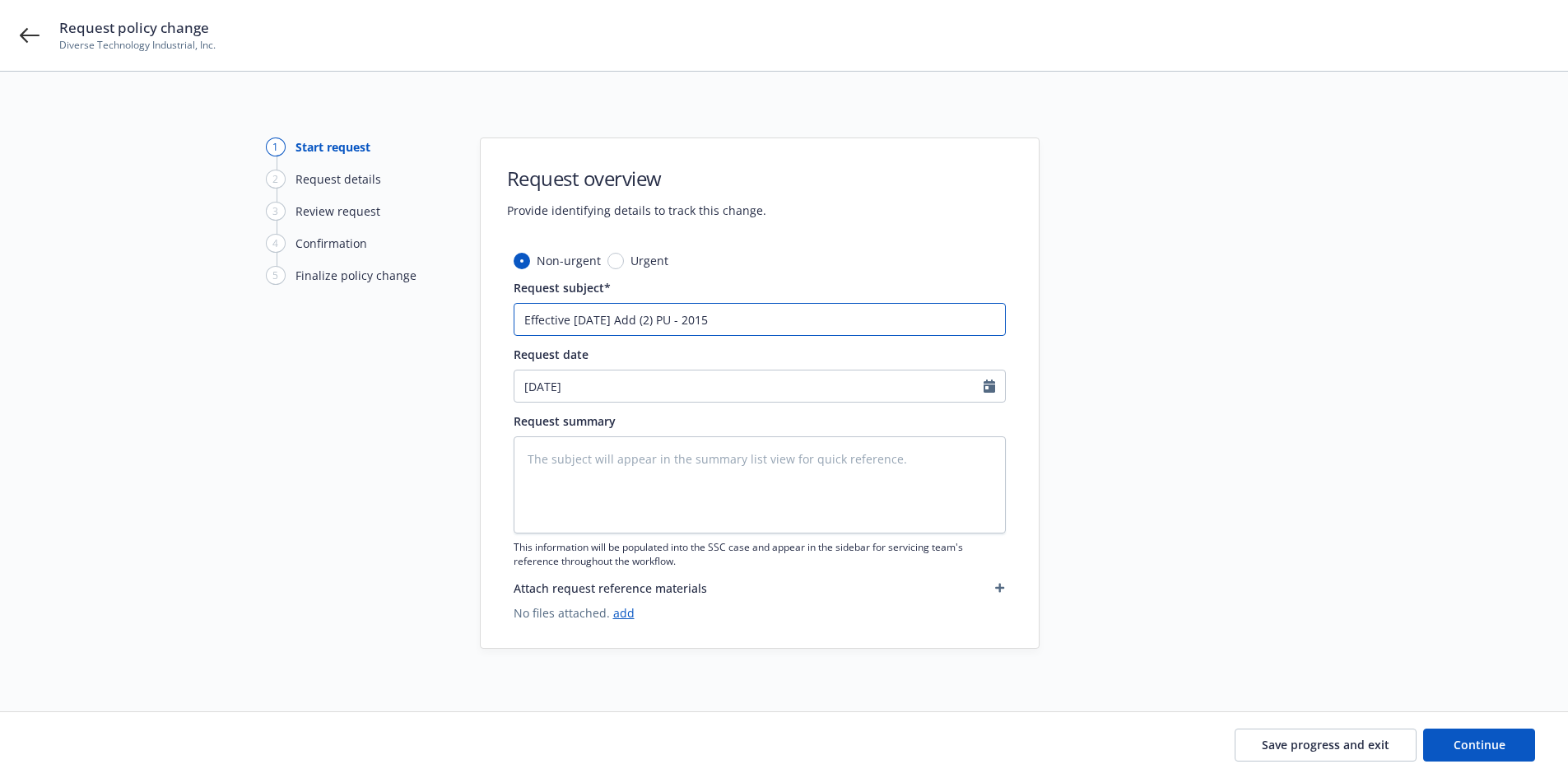
type textarea "x"
type input "Effective 8.15.25 Add (2) PU - 2015"
type textarea "x"
type input "Effective 8.15.25 Add (2) PU - 2015 F"
type textarea "x"
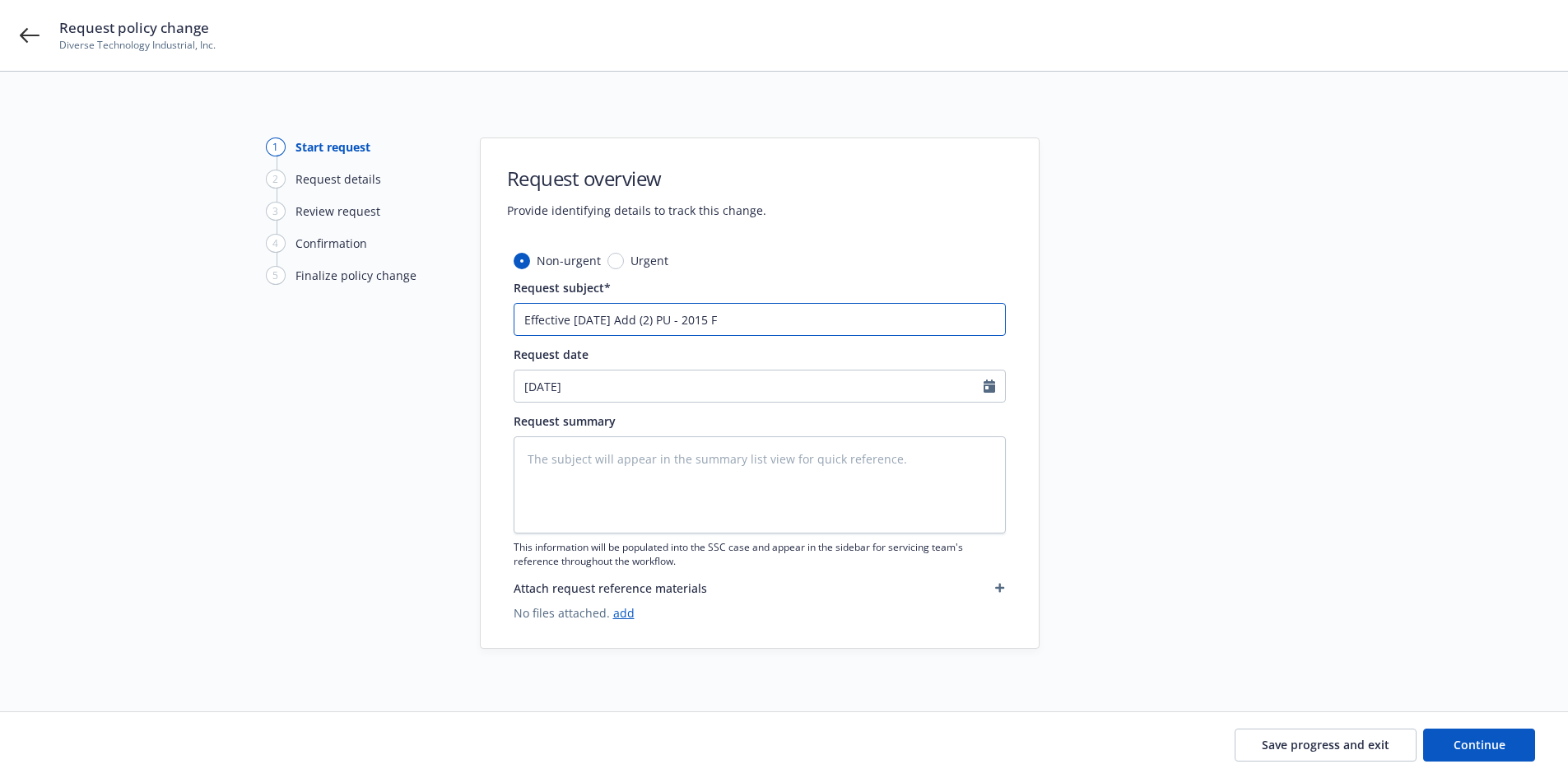
type input "Effective 8.15.25 Add (2) PU - 2015 Fo"
type textarea "x"
type input "Effective 8.15.25 Add (2) PU - 2015 For"
type textarea "x"
type input "Effective 8.15.25 Add (2) PU - 2015 Ford"
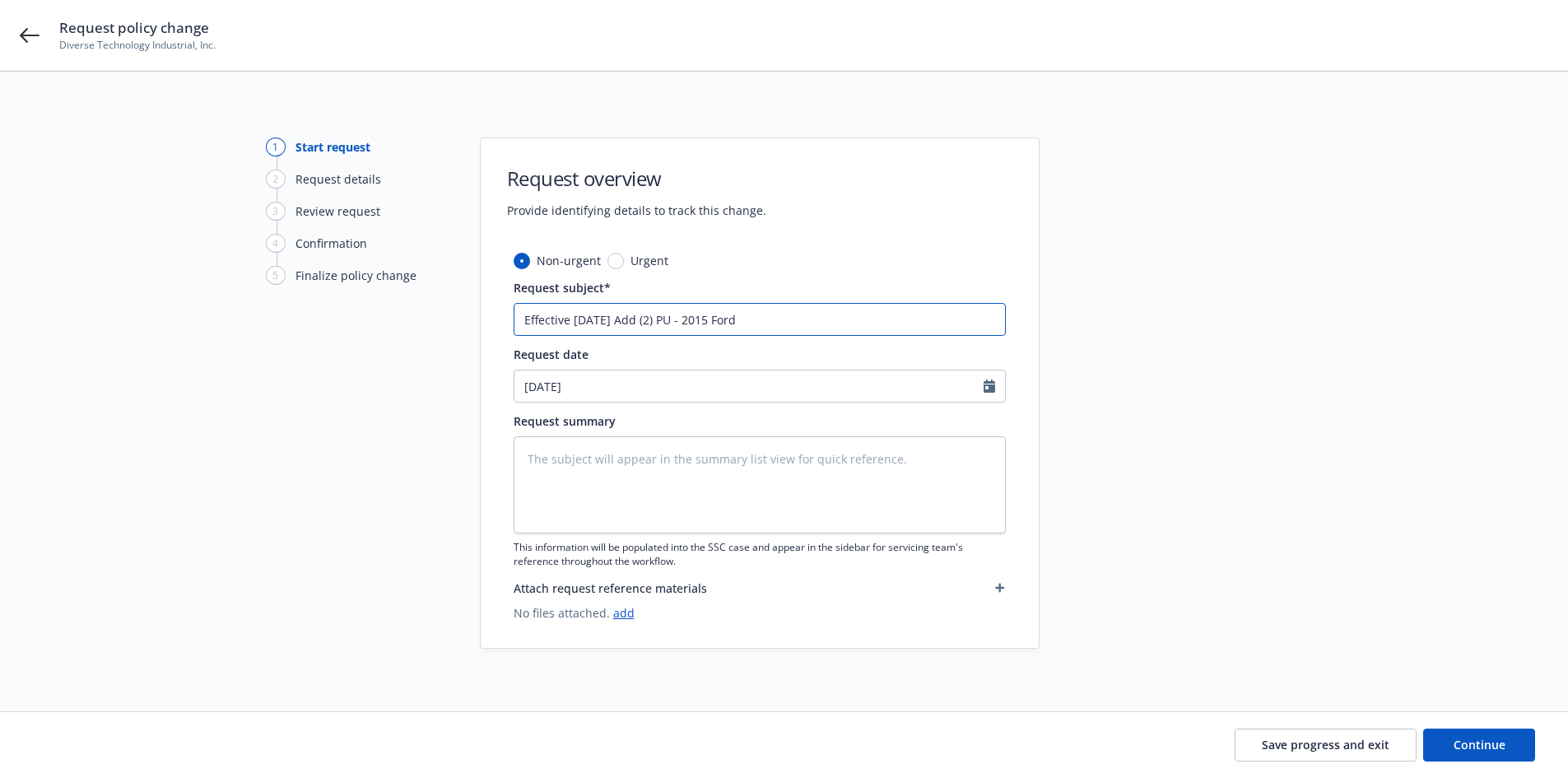
type textarea "x"
type input "Effective 8.15.25 Add (2) PU - 2015 Ford"
type textarea "x"
type input "Effective 8.15.25 Add (2) PU - 2015 Ford F"
type textarea "x"
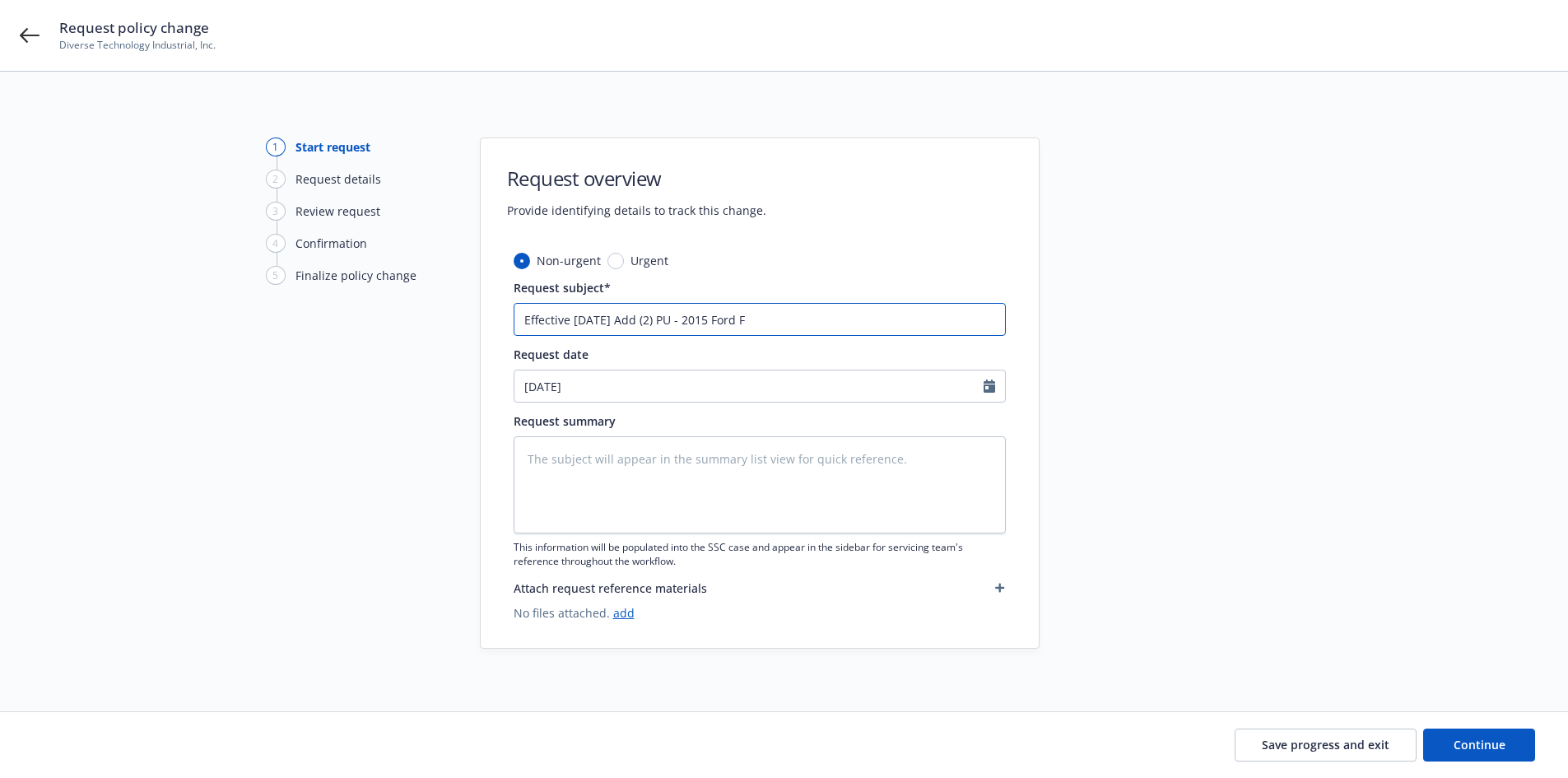
type input "Effective 8.15.25 Add (2) PU - 2015 Ford F2"
type textarea "x"
type input "Effective 8.15.25 Add (2) PU - 2015 Ford F25"
type textarea "x"
type input "Effective 8.15.25 Add (2) PU - 2015 Ford F250"
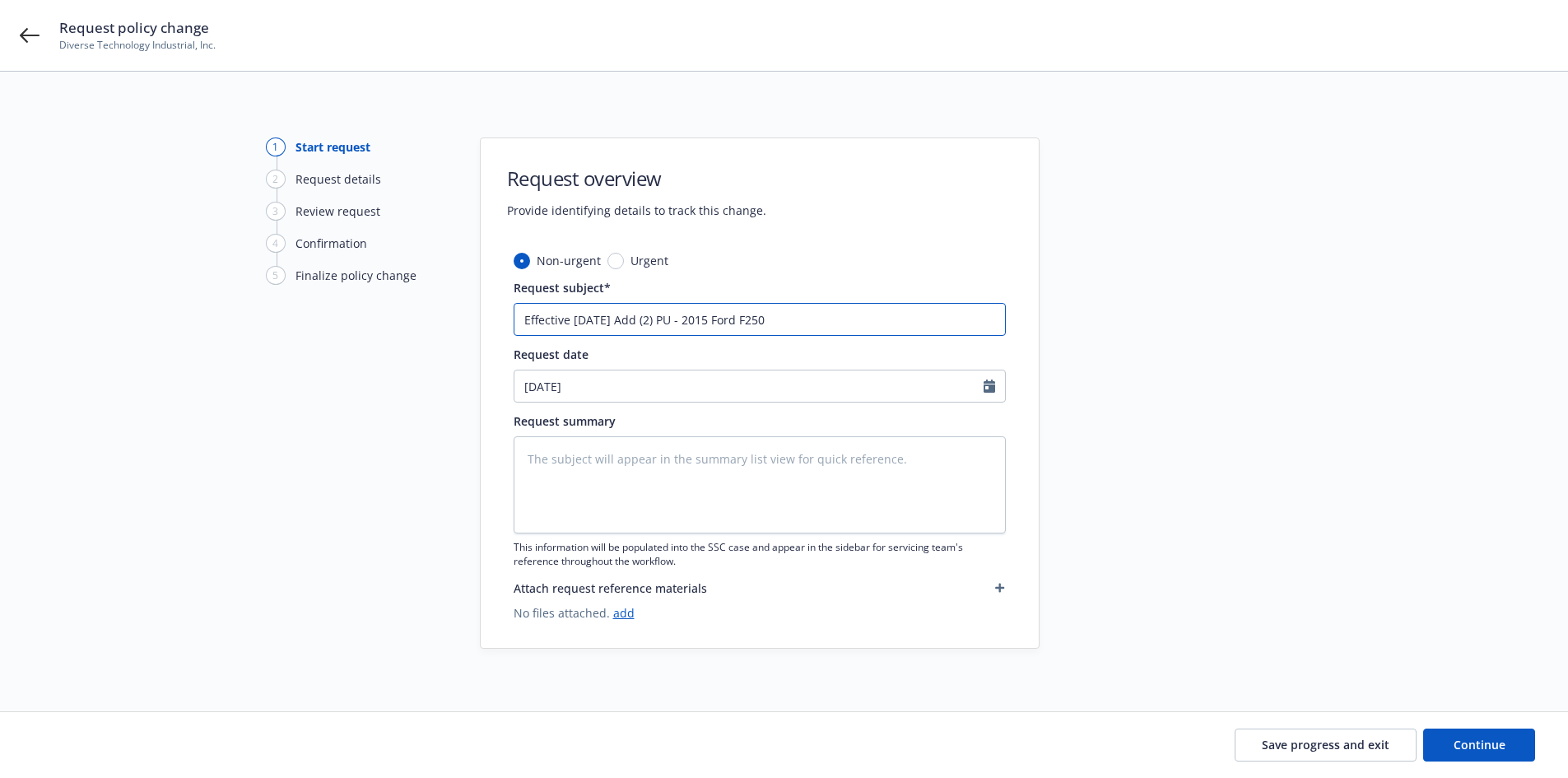
type textarea "x"
type input "Effective 8.15.25 Add (2) PU - 2015 Ford F250"
click at [775, 328] on input "Effective 8.15.25 Add (2) PU - 2015 Ford F250" at bounding box center [760, 319] width 493 height 33
type textarea "x"
type input "Effective 8.15.25 Add (2) PU - 2015 Ford F250 V"
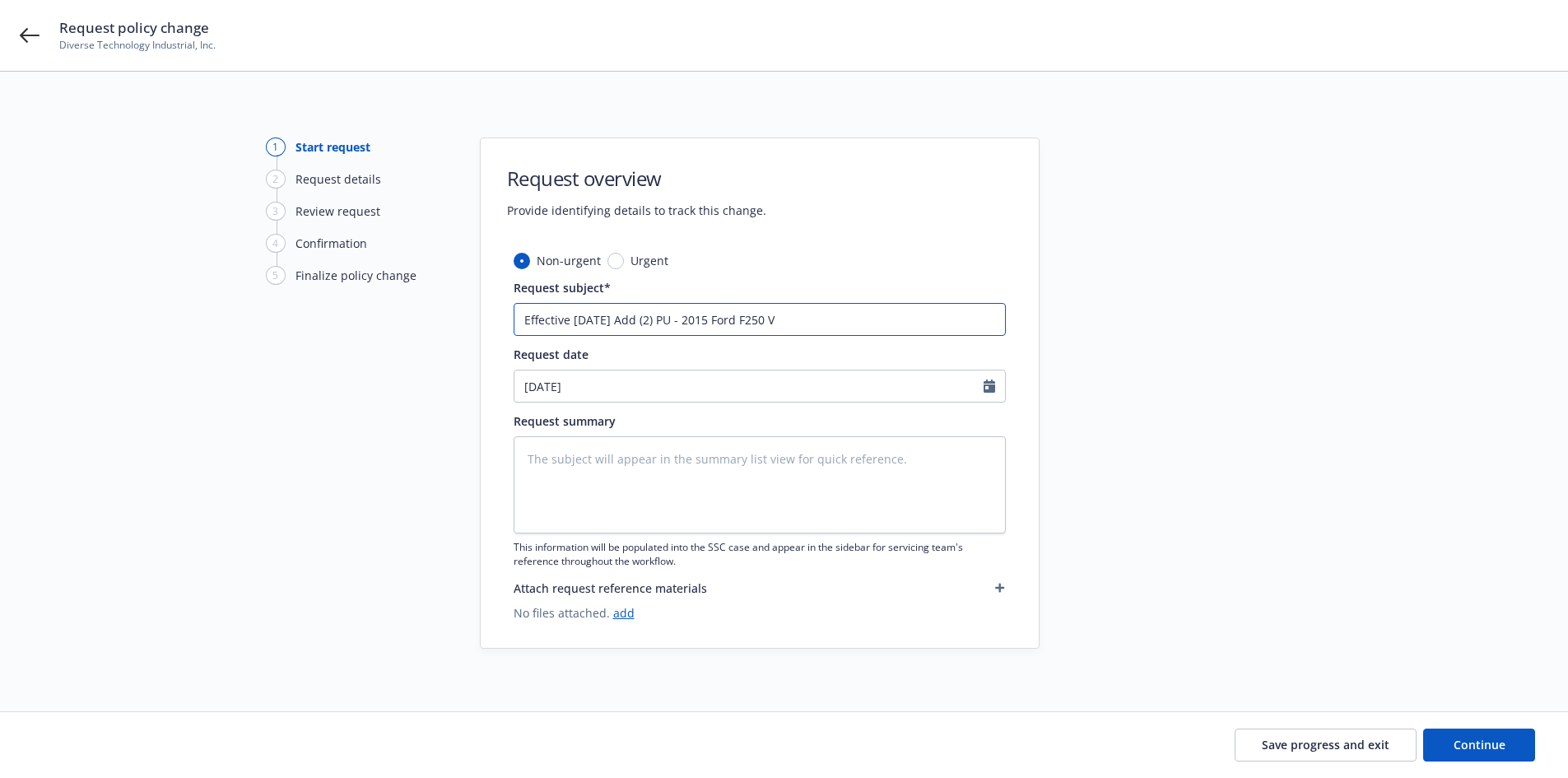
type textarea "x"
type input "Effective 8.15.25 Add (2) PU - 2015 Ford F250 VI"
type textarea "x"
type input "Effective 8.15.25 Add (2) PU - 2015 Ford F250 VIN"
type textarea "x"
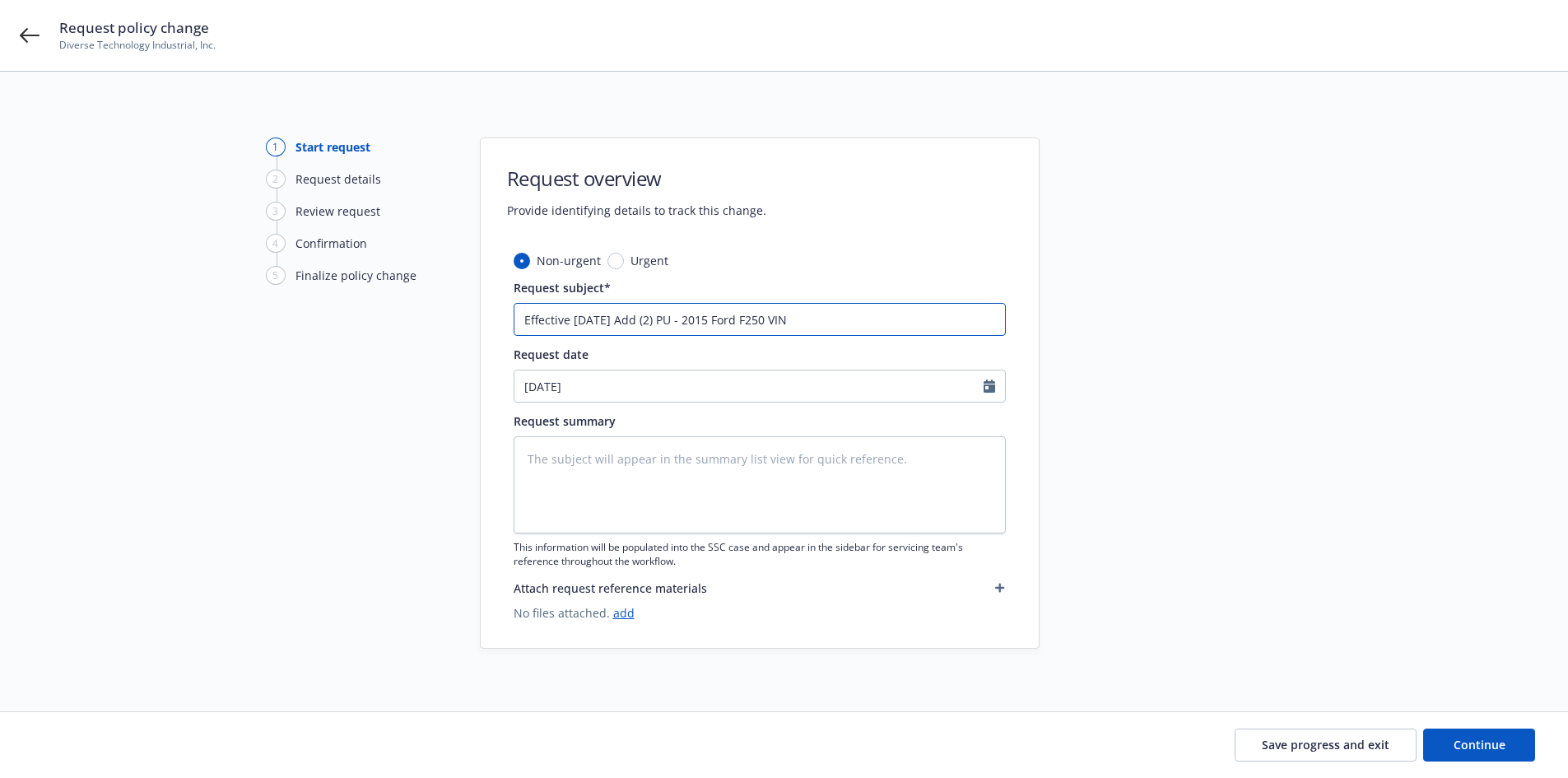
type input "Effective 8.15.25 Add (2) PU - 2015 Ford F250 VIN"
type textarea "x"
type input "Effective 8.15.25 Add (2) PU - 2015 Ford F250 VIN 1"
type textarea "x"
type input "Effective 8.15.25 Add (2) PU - 2015 Ford F250 VIN 1F"
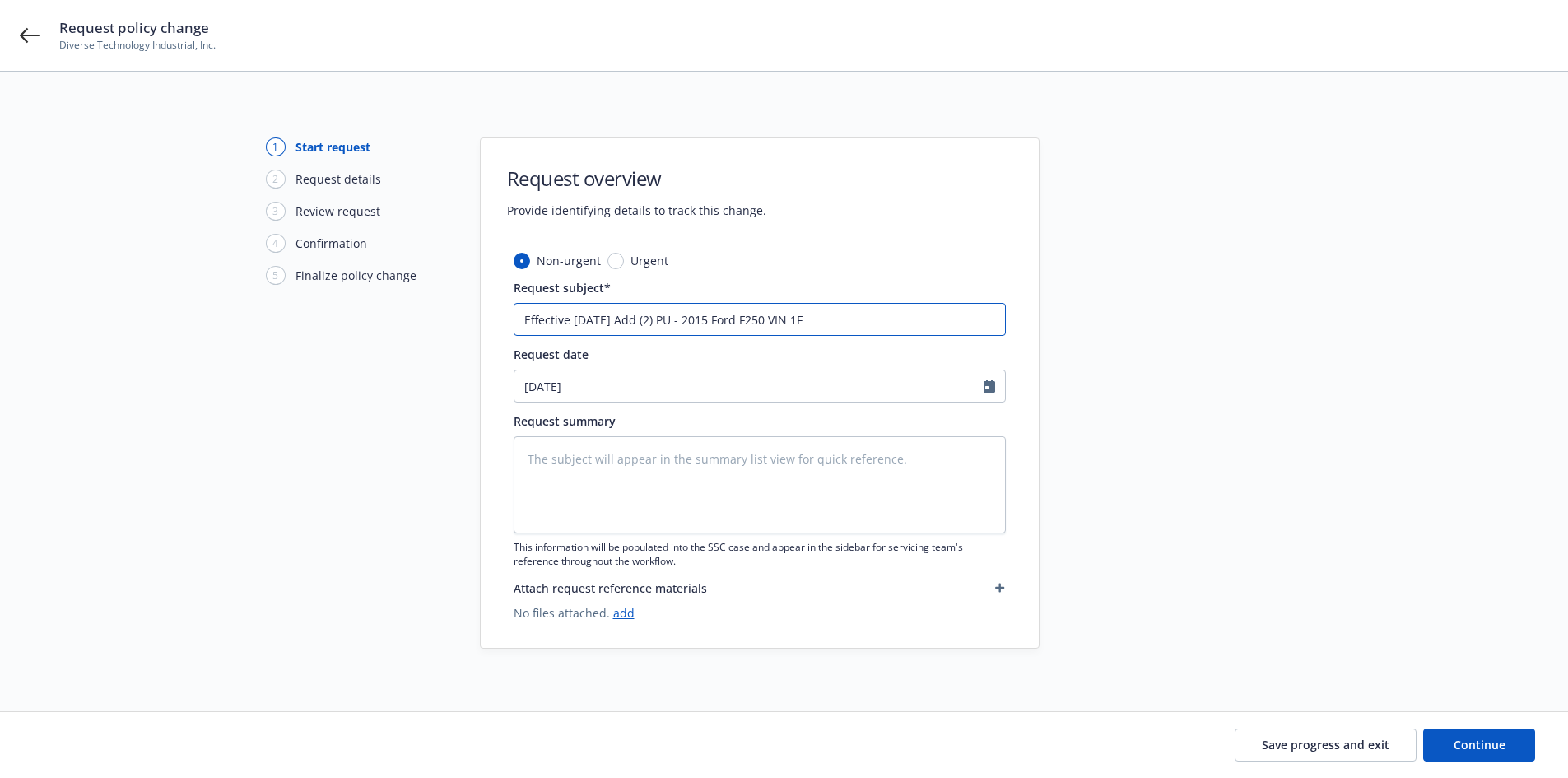
type textarea "x"
type input "Effective 8.15.25 Add (2) PU - 2015 Ford F250 VIN 1FD"
type textarea "x"
type input "Effective 8.15.25 Add (2) PU - 2015 Ford F250 VIN 1FD7"
type textarea "x"
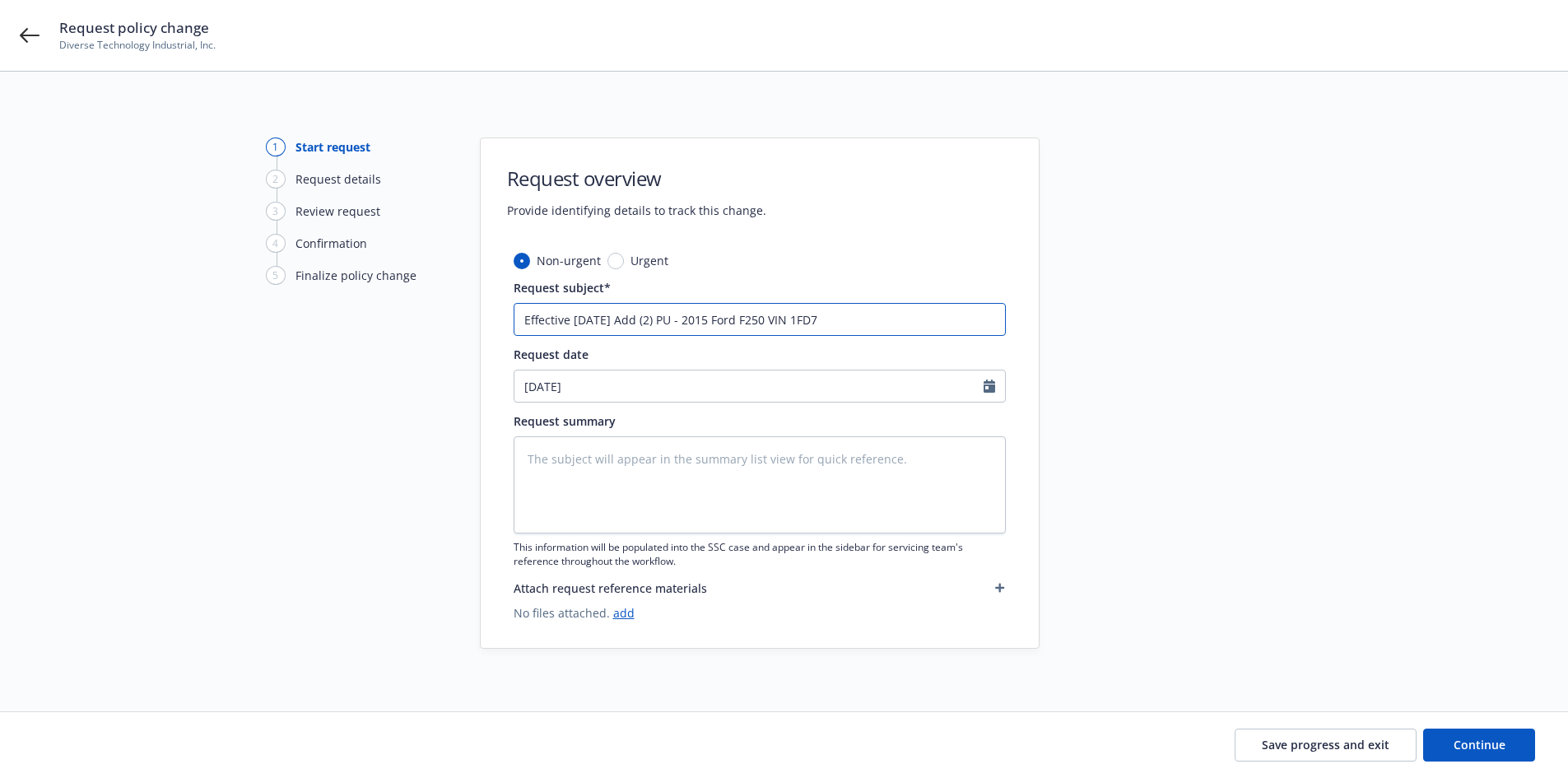
type input "Effective 8.15.25 Add (2) PU - 2015 Ford F250 VIN 1FD7W"
type textarea "x"
type input "Effective 8.15.25 Add (2) PU - 2015 Ford F250 VIN 1FD7W2"
type textarea "x"
type input "Effective 8.15.25 Add (2) PU - 2015 Ford F250 VIN 1FD7W2A"
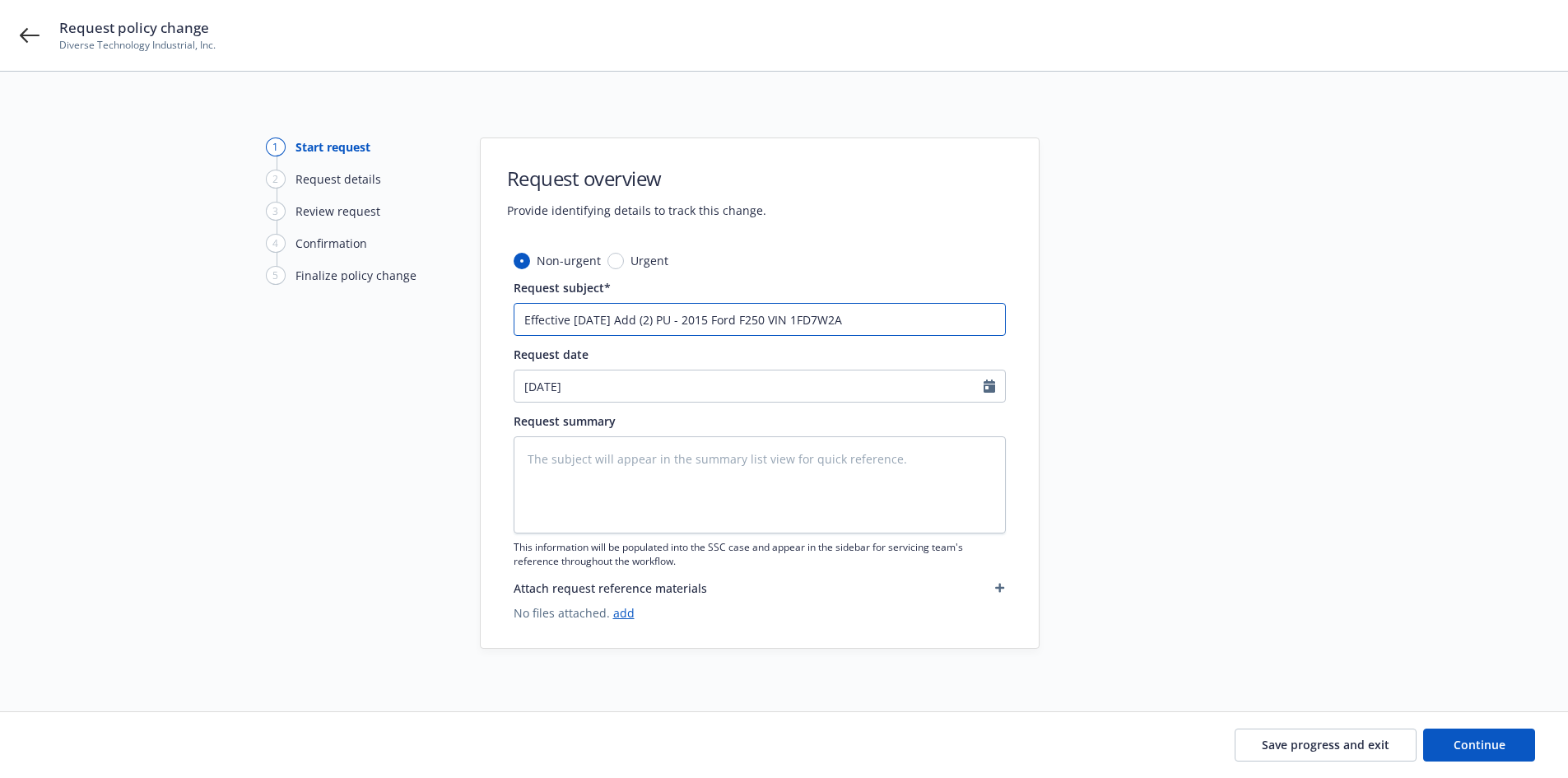
type textarea "x"
type input "Effective 8.15.25 Add (2) PU - 2015 Ford F250 VIN 1FD7W2A6"
type textarea "x"
type input "Effective 8.15.25 Add (2) PU - 2015 Ford F250 VIN 1FD7W2A61"
type textarea "x"
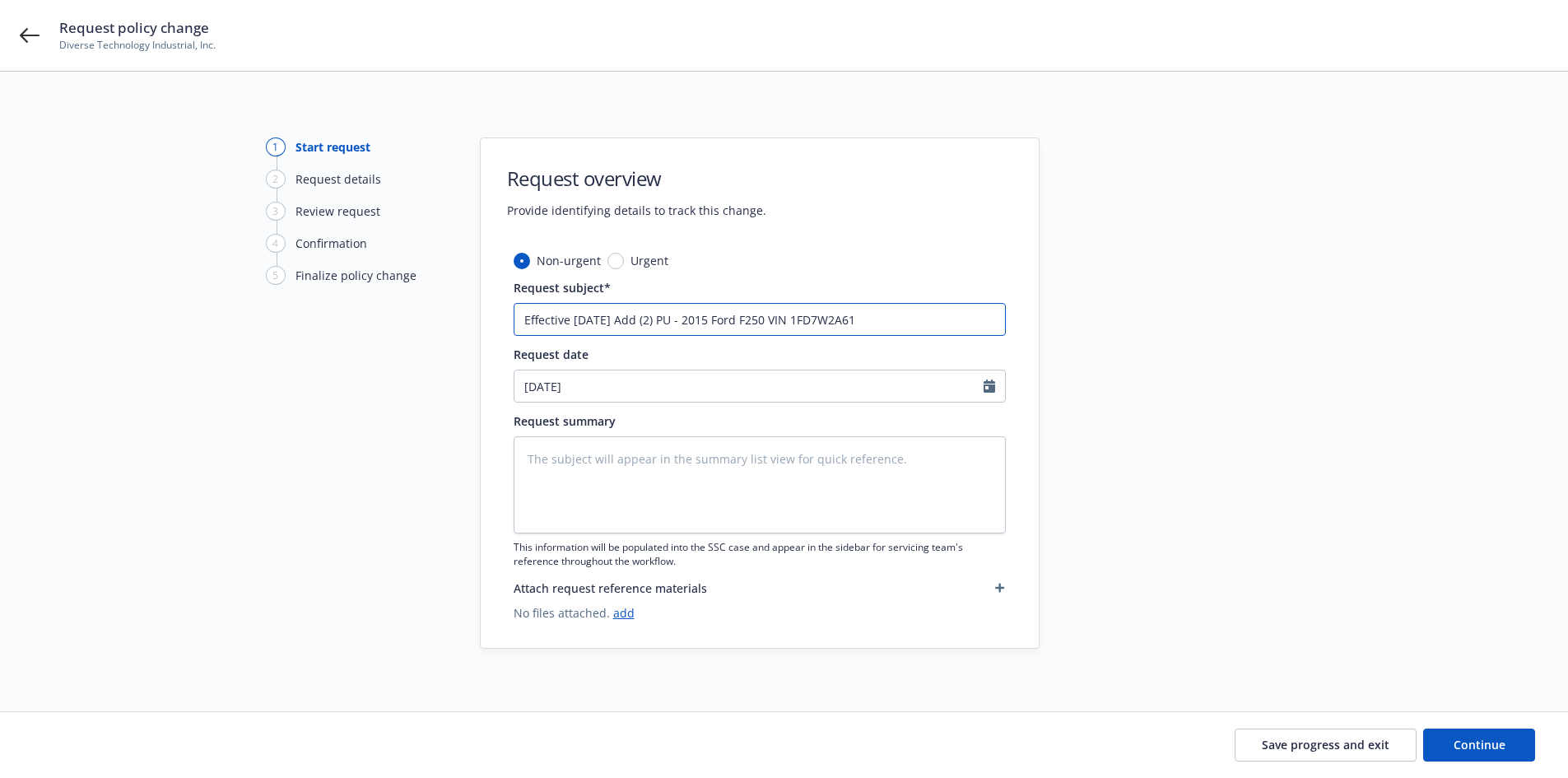
type input "Effective 8.15.25 Add (2) PU - 2015 Ford F250 VIN 1FD7W2A61F"
type textarea "x"
type input "Effective 8.15.25 Add (2) PU - 2015 Ford F250 VIN 1FD7W2A61FE"
type textarea "x"
type input "Effective 8.15.25 Add (2) PU - 2015 Ford F250 VIN 1FD7W2A61FED"
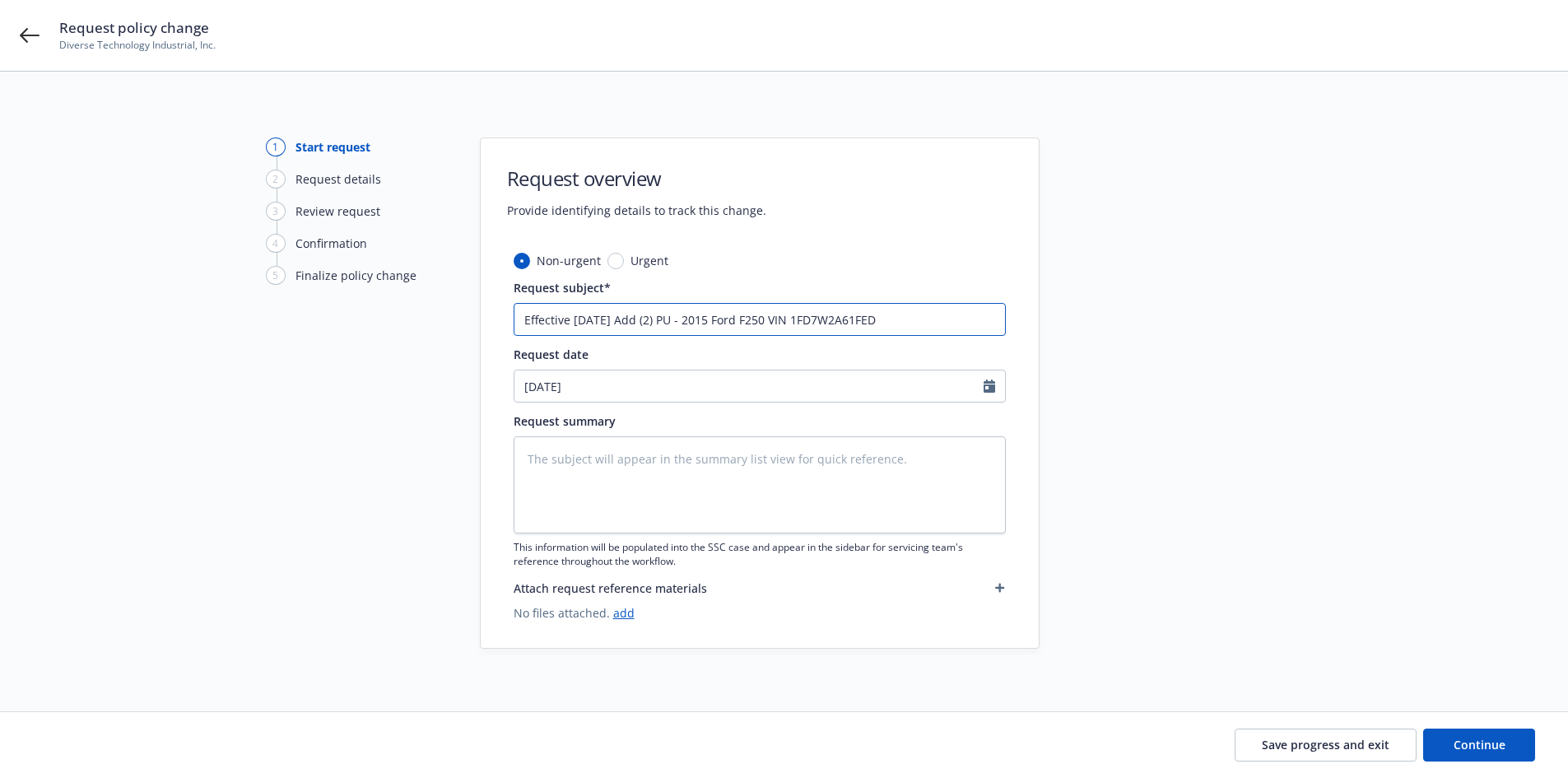
type textarea "x"
type input "Effective 8.15.25 Add (2) PU - 2015 Ford F250 VIN 1FD7W2A61FED3"
type textarea "x"
type input "Effective 8.15.25 Add (2) PU - 2015 Ford F250 VIN 1FD7W2A61FED30"
type textarea "x"
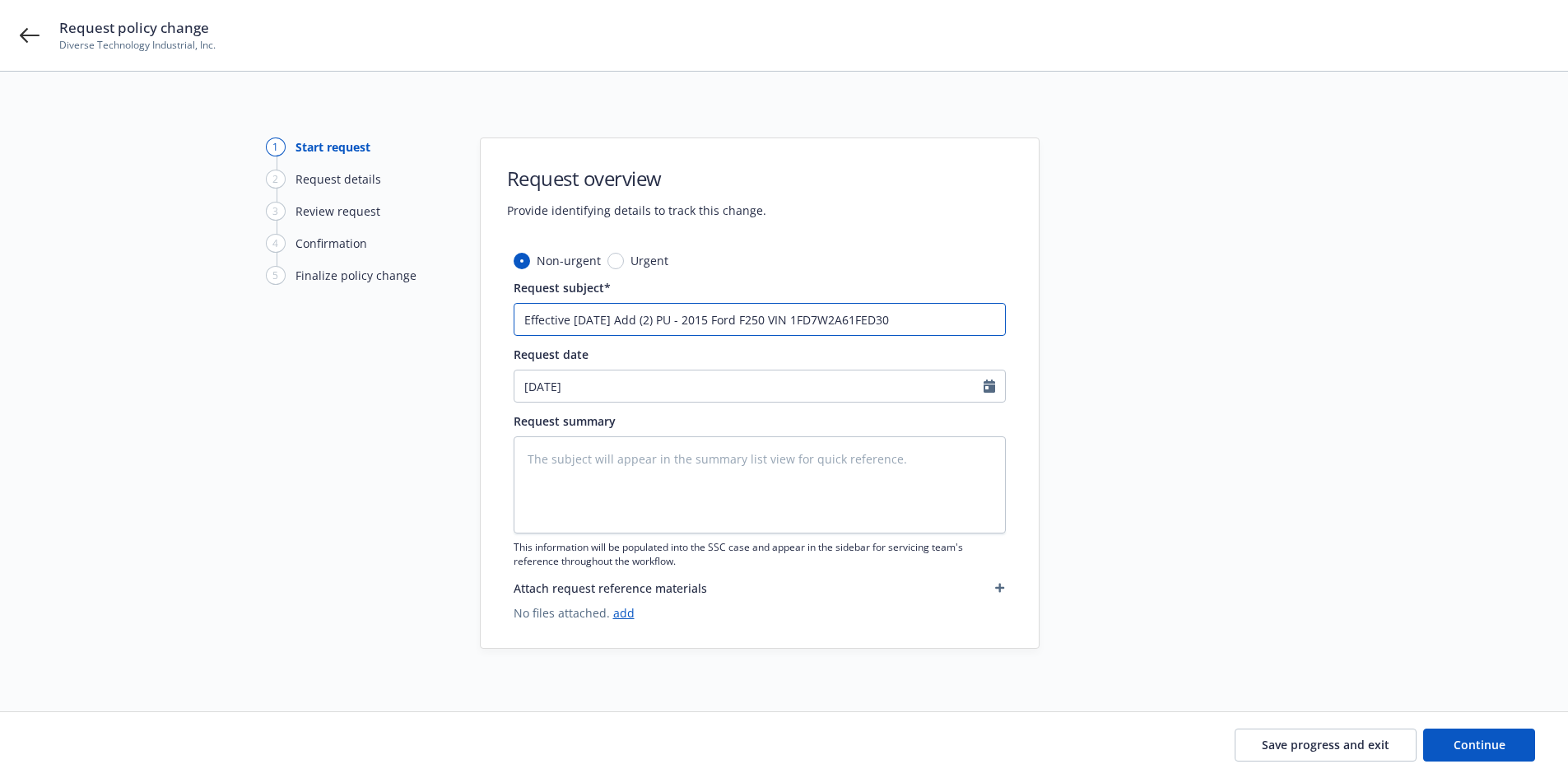
type input "Effective 8.15.25 Add (2) PU - 2015 Ford F250 VIN 1FD7W2A61FED308"
type textarea "x"
type input "Effective 8.15.25 Add (2) PU - 2015 Ford F250 VIN 1FD7W2A61FED30832"
type textarea "x"
type input "Effective 8.15.25 Add (2) PU - 2015 Ford F250 VIN 1FD7W2A61FED308323"
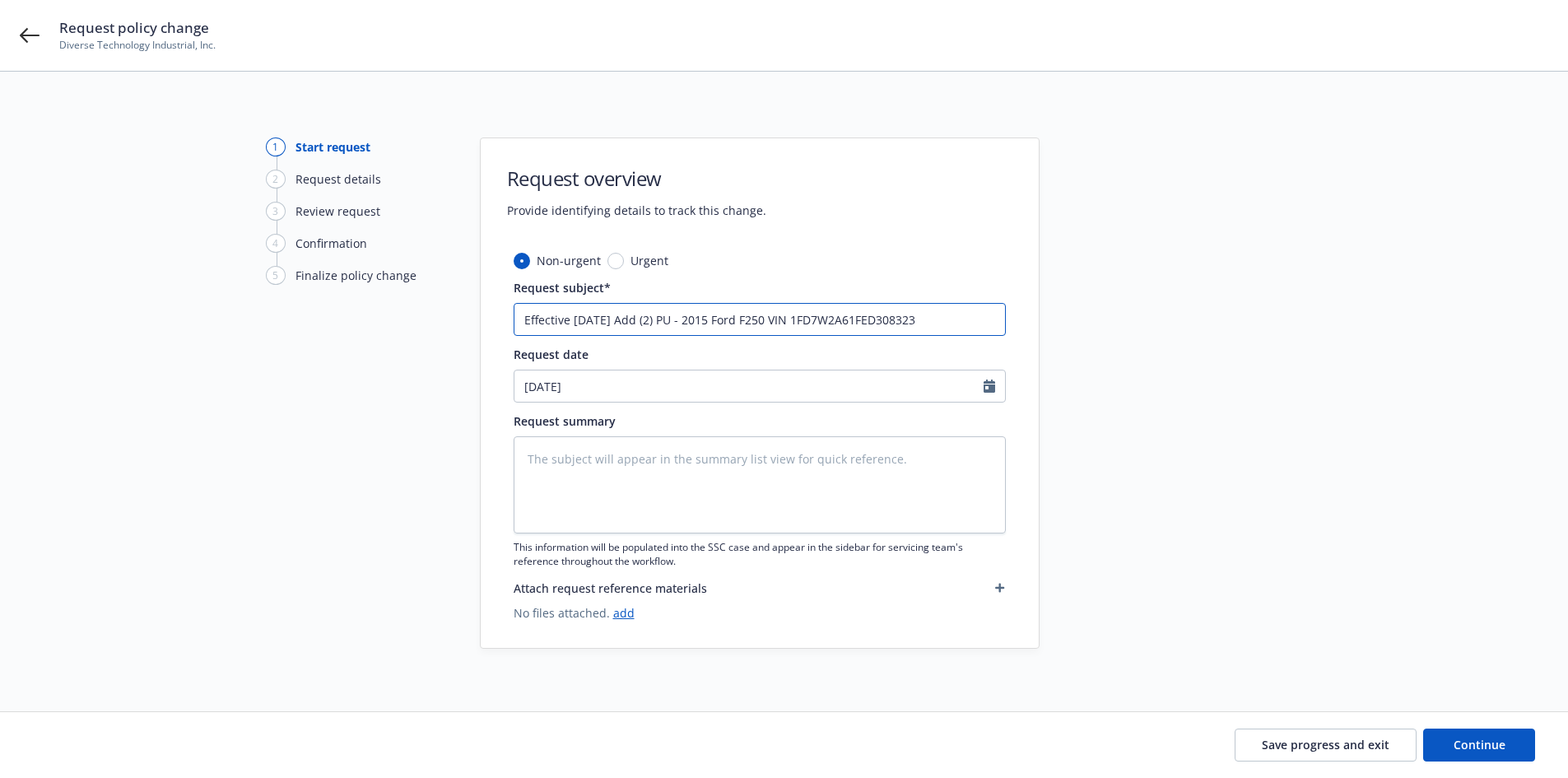
type textarea "x"
type input "Effective 8.15.25 Add (2) PU - 2015 Ford F250 VIN 1FD7W2A61FED30832"
type textarea "x"
type input "Effective 8.15.25 Add (2) PU - 2015 Ford F250 VIN 1FD7W2A61FED30832"
type textarea "x"
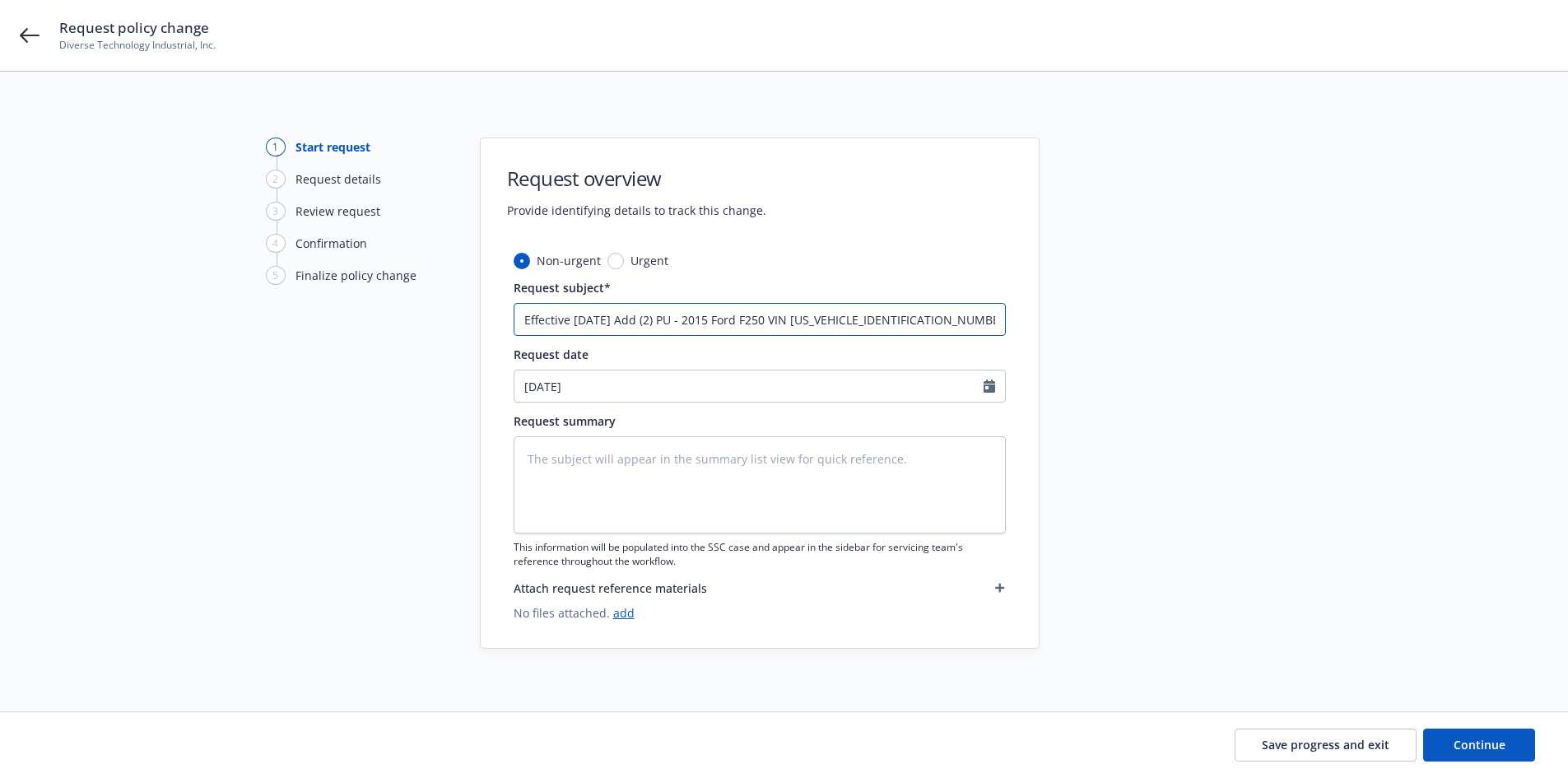
type input "Effective 8.15.25 Add (2) PU - 2015 Ford F250 VIN 1FD7W2A61FED30832 &"
type textarea "x"
type input "Effective 8.15.25 Add (2) PU - 2015 Ford F250 VIN 1FD7W2A61FED30832 &"
click at [927, 315] on input "Effective 8.15.25 Add (2) PU - 2015 Ford F250 VIN 1FD7W2A61FED30832 &" at bounding box center [760, 319] width 493 height 33
type textarea "x"
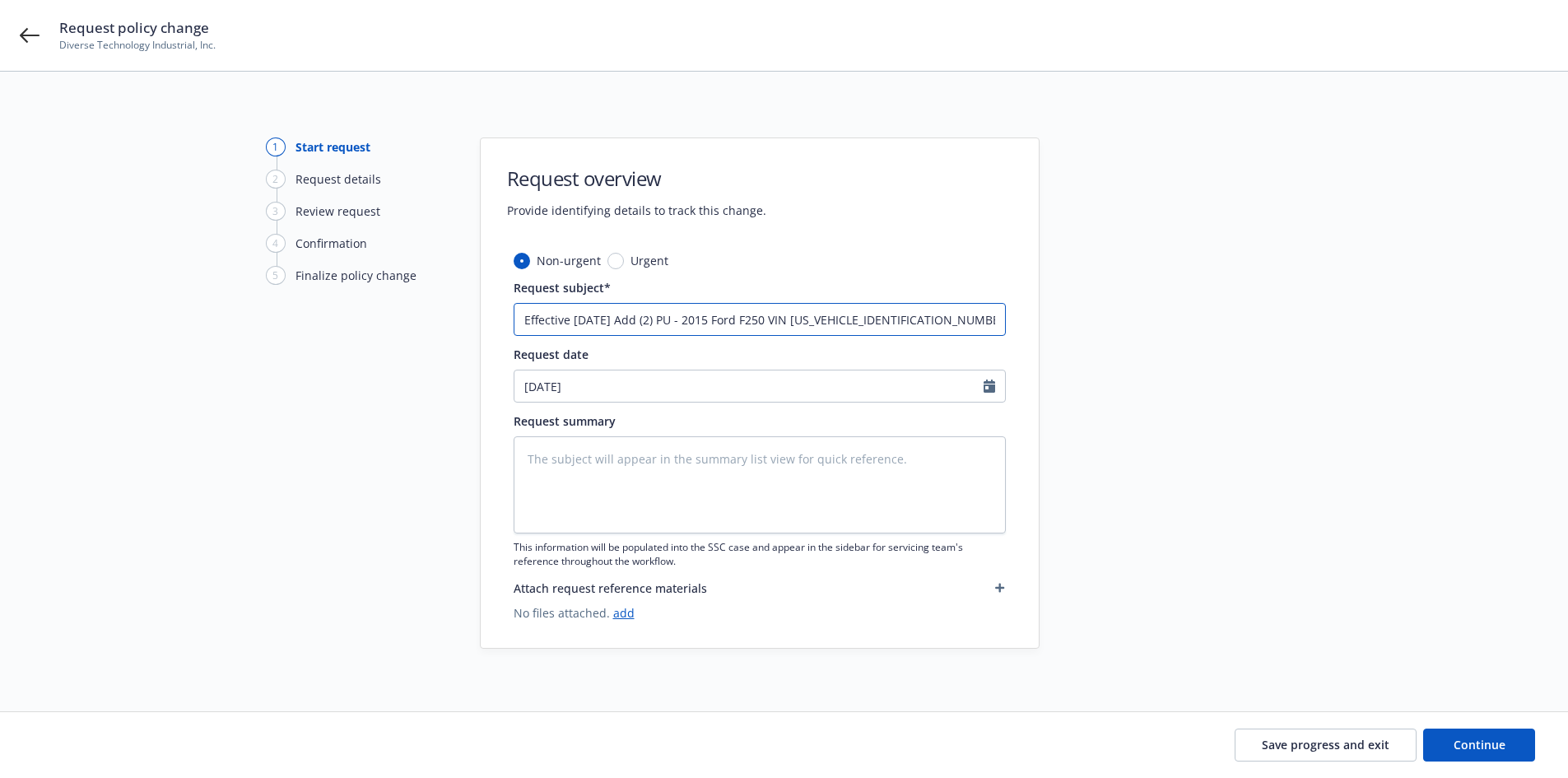
type input "Effective 8.15.25 Add (2) PU - 2015 Ford F250 VIN 1FD7W2A61FED30832 & 2"
type textarea "x"
type input "Effective 8.15.25 Add (2) PU - 2015 Ford F250 VIN 1FD7W2A61FED30832 & 20"
type textarea "x"
type input "Effective 8.15.25 Add (2) PU - 2015 Ford F250 VIN 1FD7W2A61FED30832 & 201"
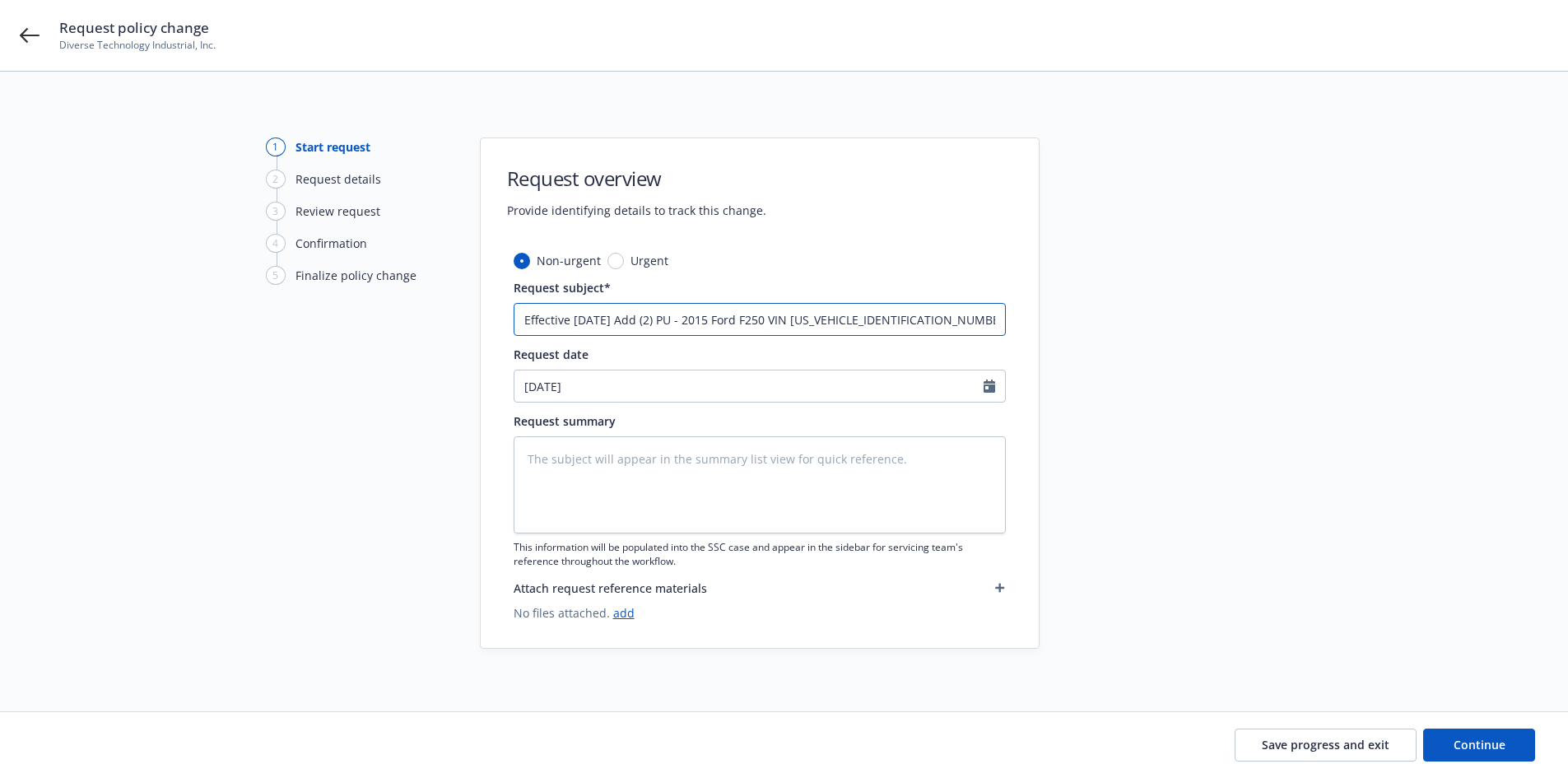
type textarea "x"
type input "Effective 8.15.25 Add (2) PU - 2015 Ford F250 VIN 1FD7W2A61FED30832 & 2015"
type textarea "x"
type input "Effective 8.15.25 Add (2) PU - 2015 Ford F250 VIN 1FD7W2A61FED30832 & 2015"
type textarea "x"
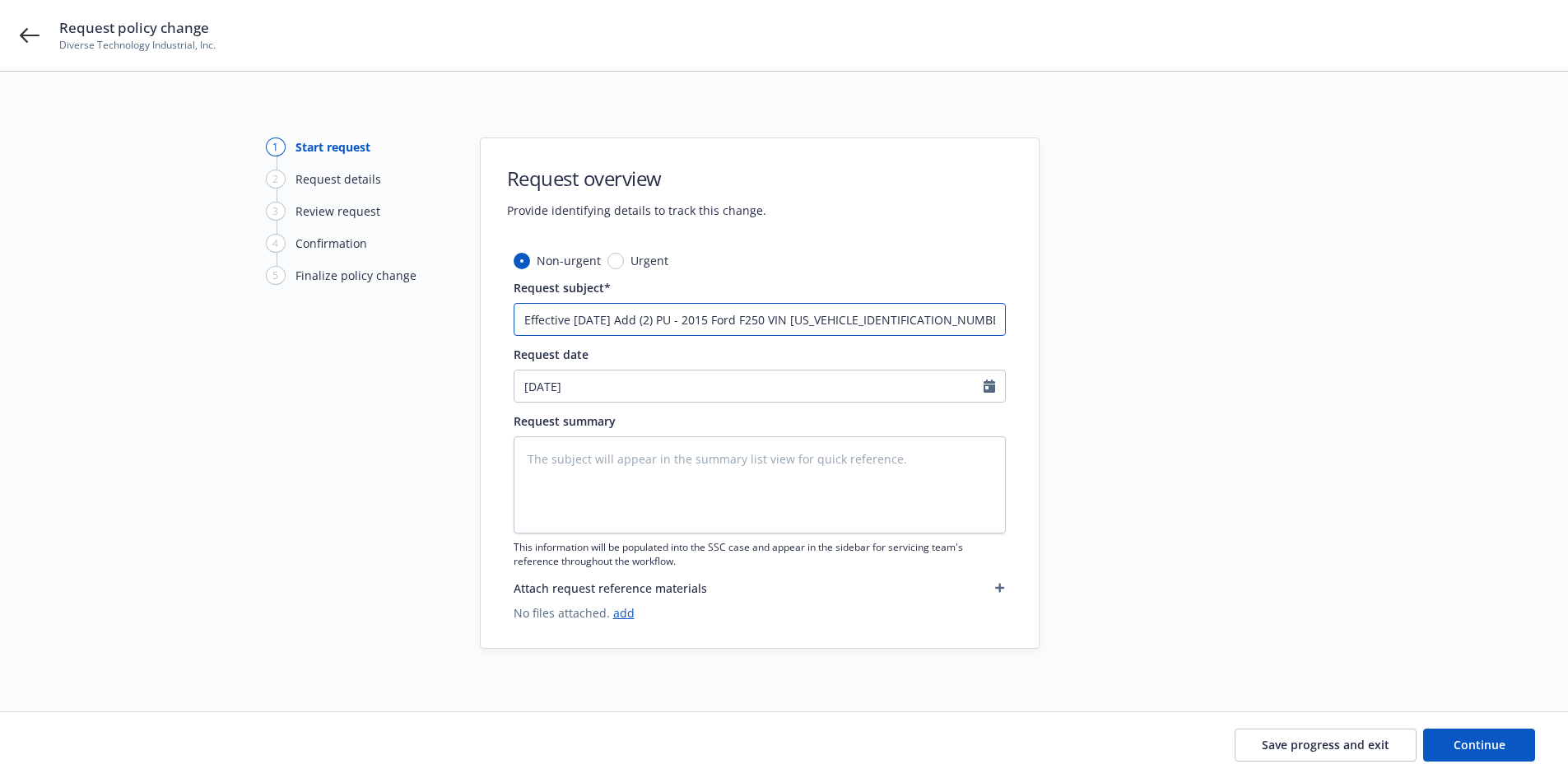
type input "Effective 8.15.25 Add (2) PU - 2015 Ford F250 VIN 1FD7W2A61FED30832 & 2015 f"
type textarea "x"
type input "Effective 8.15.25 Add (2) PU - 2015 Ford F250 VIN 1FD7W2A61FED30832 & 2015"
type textarea "x"
type input "Effective 8.15.25 Add (2) PU - 2015 Ford F250 VIN 1FD7W2A61FED30832 & 2015 F"
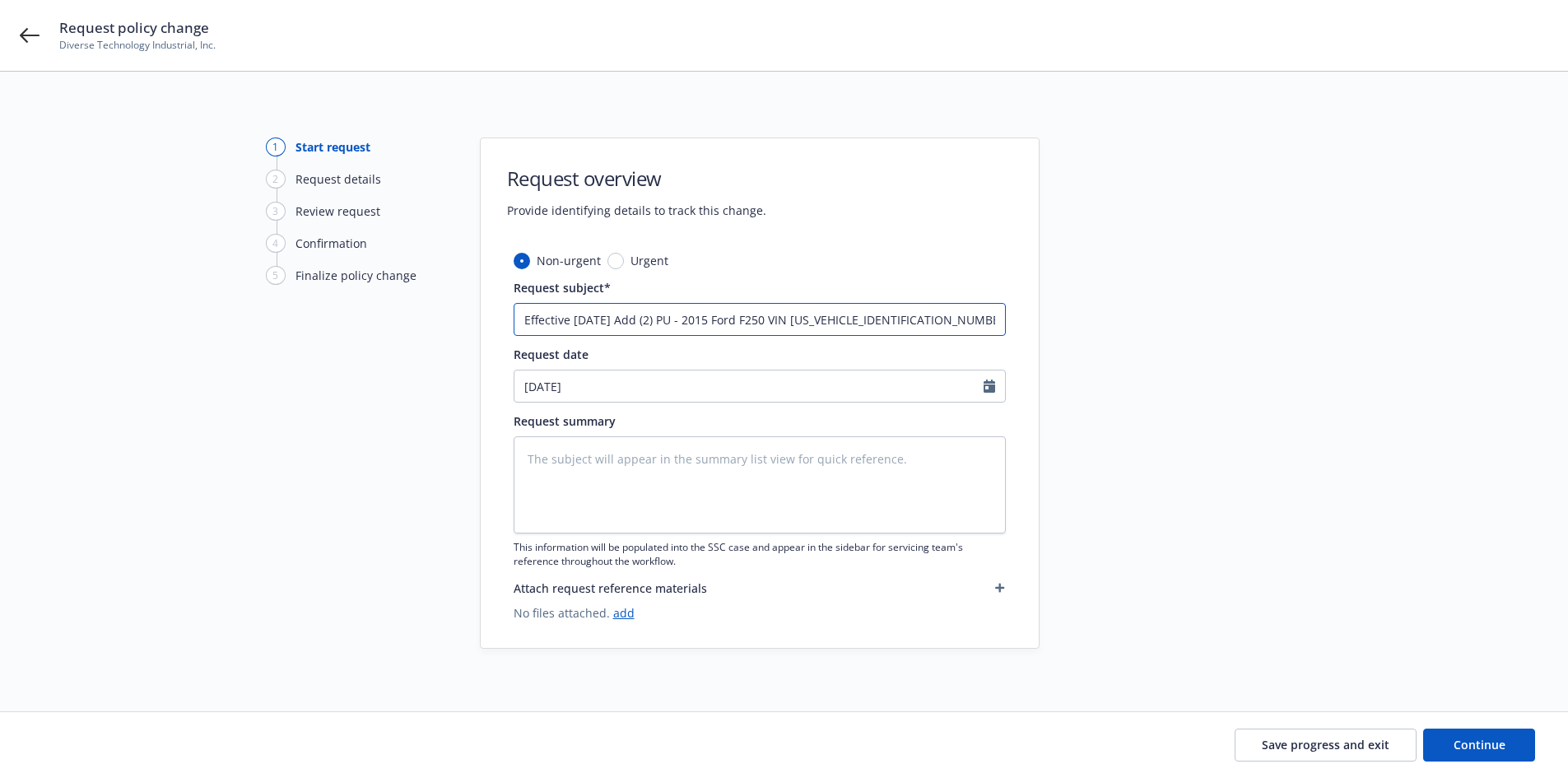
type textarea "x"
type input "Effective 8.15.25 Add (2) PU - 2015 Ford F250 VIN 1FD7W2A61FED30832 & 2015 Fo"
type textarea "x"
type input "Effective 8.15.25 Add (2) PU - 2015 Ford F250 VIN 1FD7W2A61FED30832 & 2015 For"
type textarea "x"
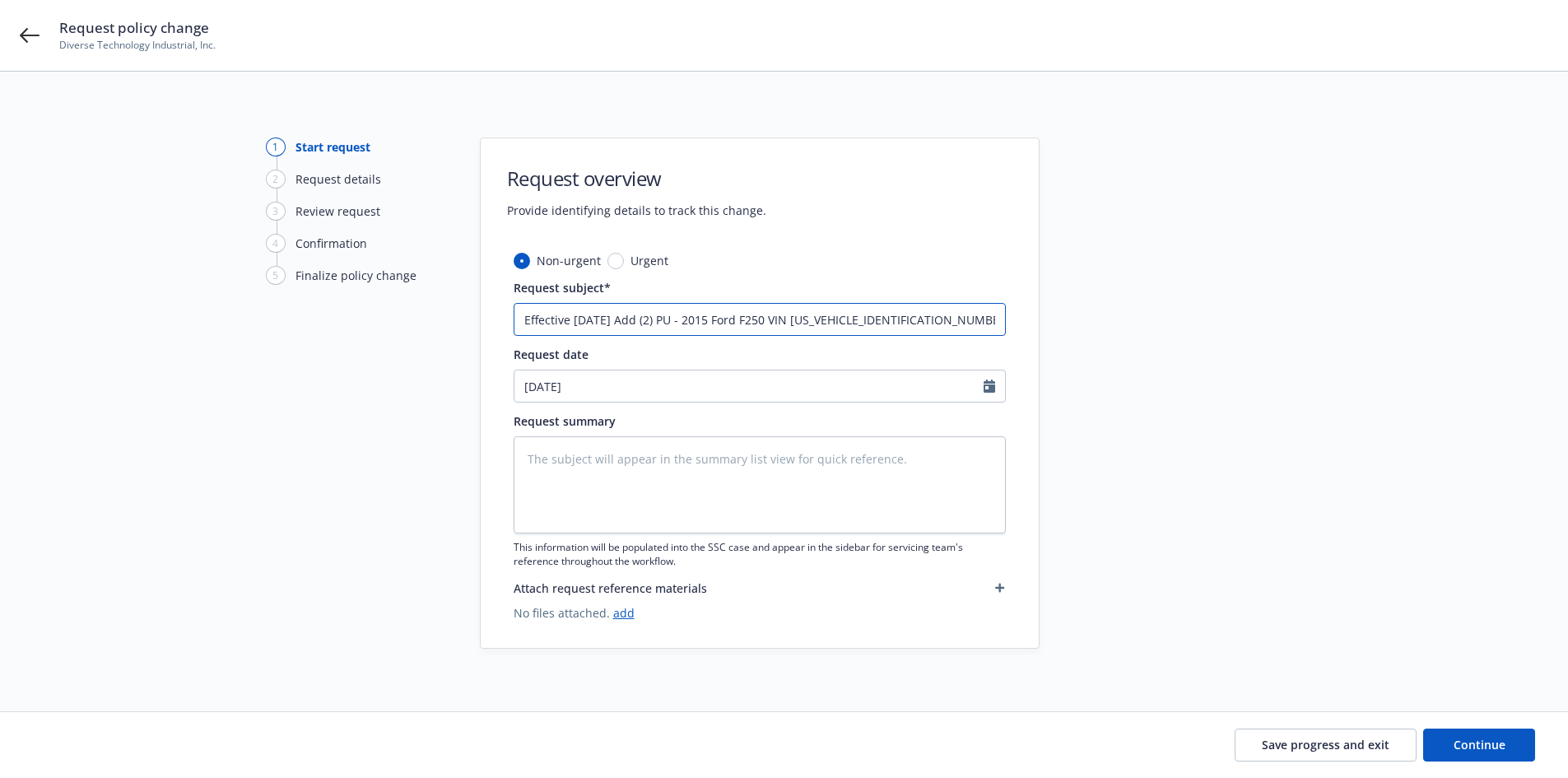
type input "Effective 8.15.25 Add (2) PU - 2015 Ford F250 VIN 1FD7W2A61FED30832 & 2015 Ford"
type textarea "x"
type input "Effective 8.15.25 Add (2) PU - 2015 Ford F250 VIN 1FD7W2A61FED30832 & 2015 Ford"
type textarea "x"
type input "Effective 8.15.25 Add (2) PU - 2015 Ford F250 VIN 1FD7W2A61FED30832 & 2015 Ford…"
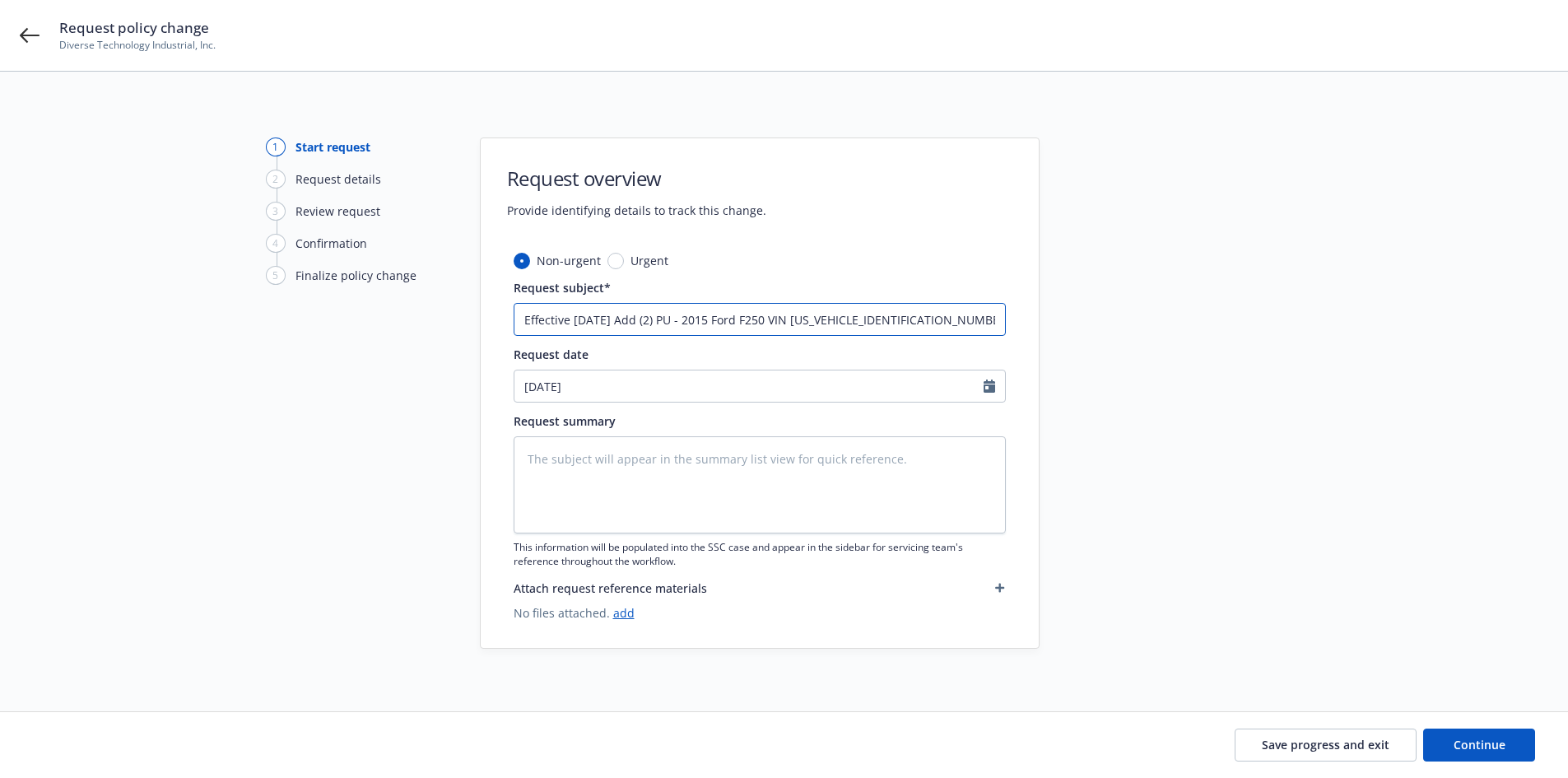
type textarea "x"
type input "Effective 8.15.25 Add (2) PU - 2015 Ford F250 VIN 1FD7W2A61FED30832 & 2015 Ford…"
type textarea "x"
type input "Effective 8.15.25 Add (2) PU - 2015 Ford F250 VIN 1FD7W2A61FED30832 & 2015 Ford…"
type textarea "x"
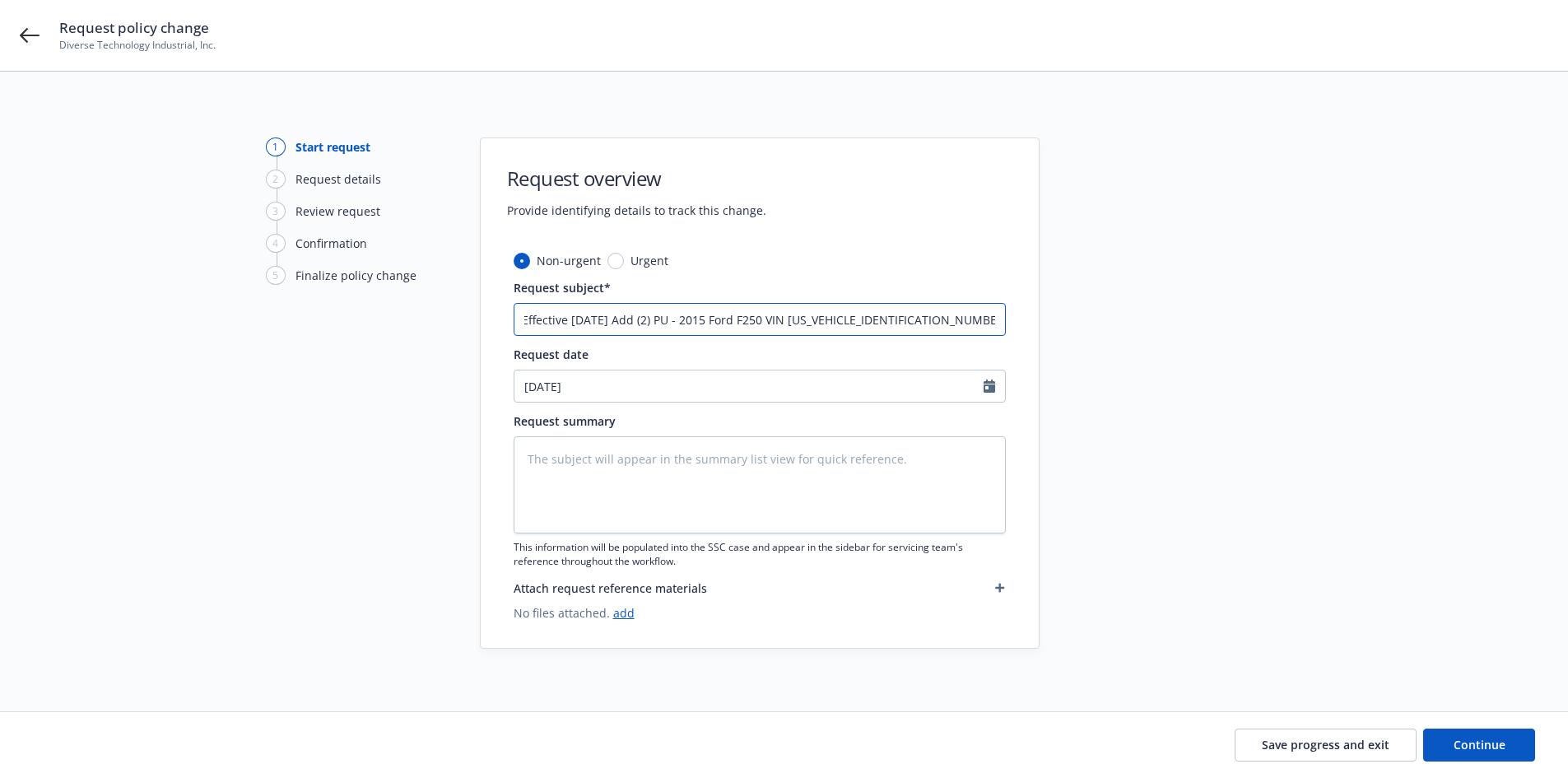
type input "Effective 8.15.25 Add (2) PU - 2015 Ford F250 VIN 1FD7W2A61FED30832 & 2015 Ford…"
type textarea "x"
type input "Effective 8.15.25 Add (2) PU - 2015 Ford F250 VIN 1FD7W2A61FED30832 & 2015 Ford…"
type textarea "x"
type input "Effective 8.15.25 Add (2) PU - 2015 Ford F250 VIN 1FD7W2A61FED30832 & 2015 Ford…"
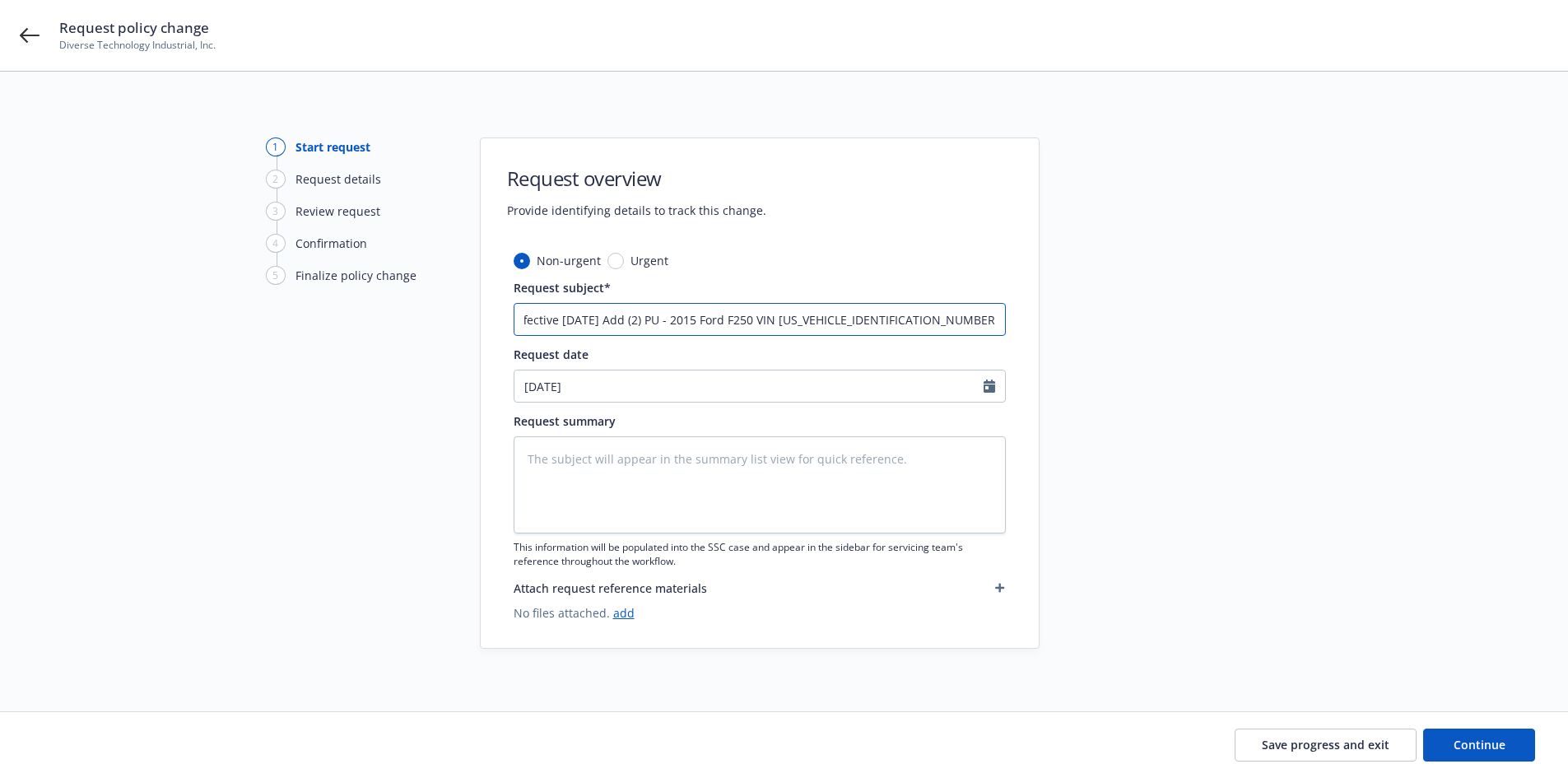
scroll to position [0, 21]
type textarea "x"
type input "Effective 8.15.25 Add (2) PU - 2015 Ford F250 VIN 1FD7W2A61FED30832 & 2015 Ford…"
drag, startPoint x: 523, startPoint y: 319, endPoint x: 1039, endPoint y: 343, distance: 516.6
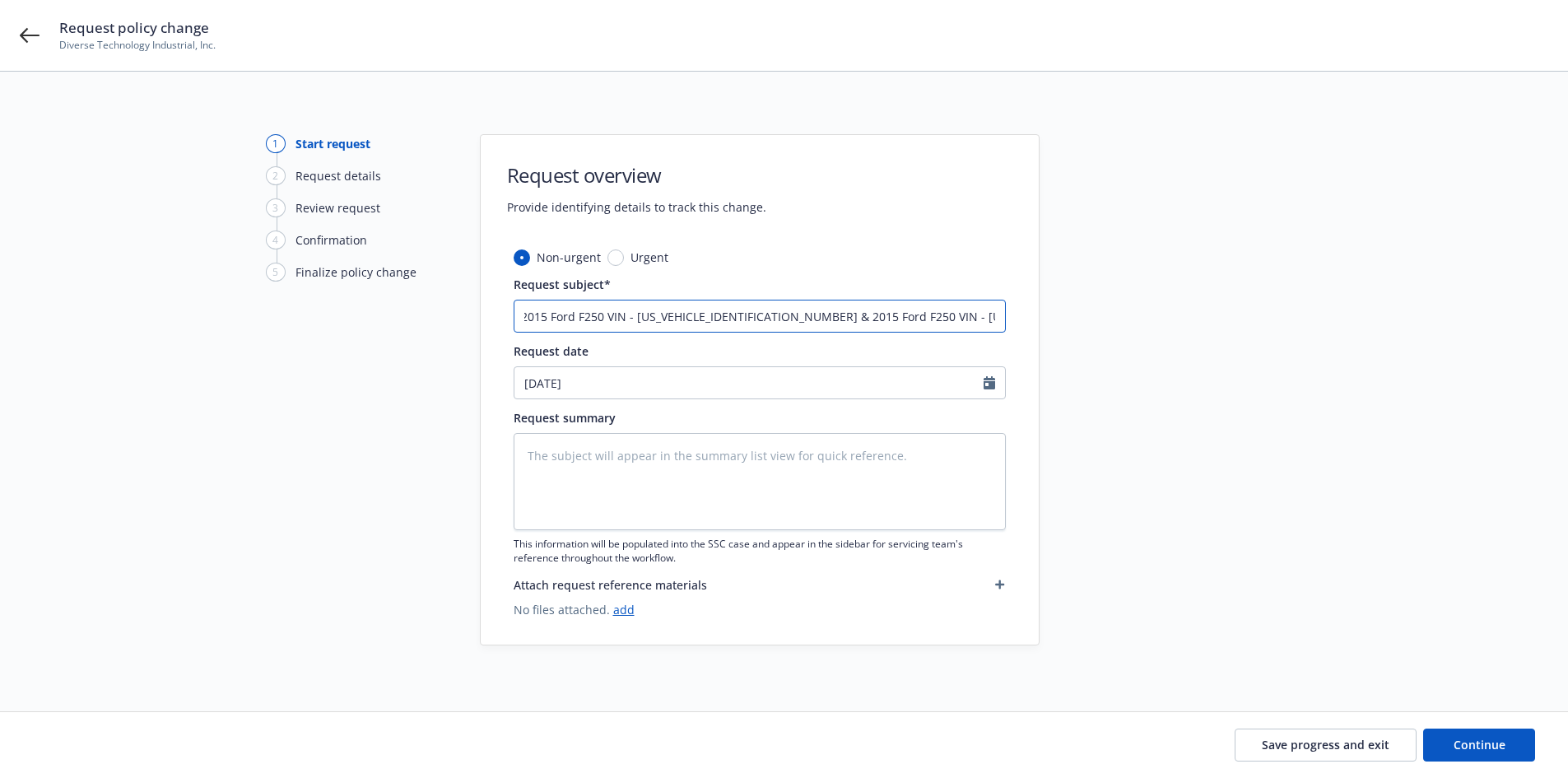
click at [1039, 343] on div "Non-urgent Urgent Request subject* Effective 8.15.25 Add (2) PU - 2015 Ford F25…" at bounding box center [760, 446] width 559 height 396
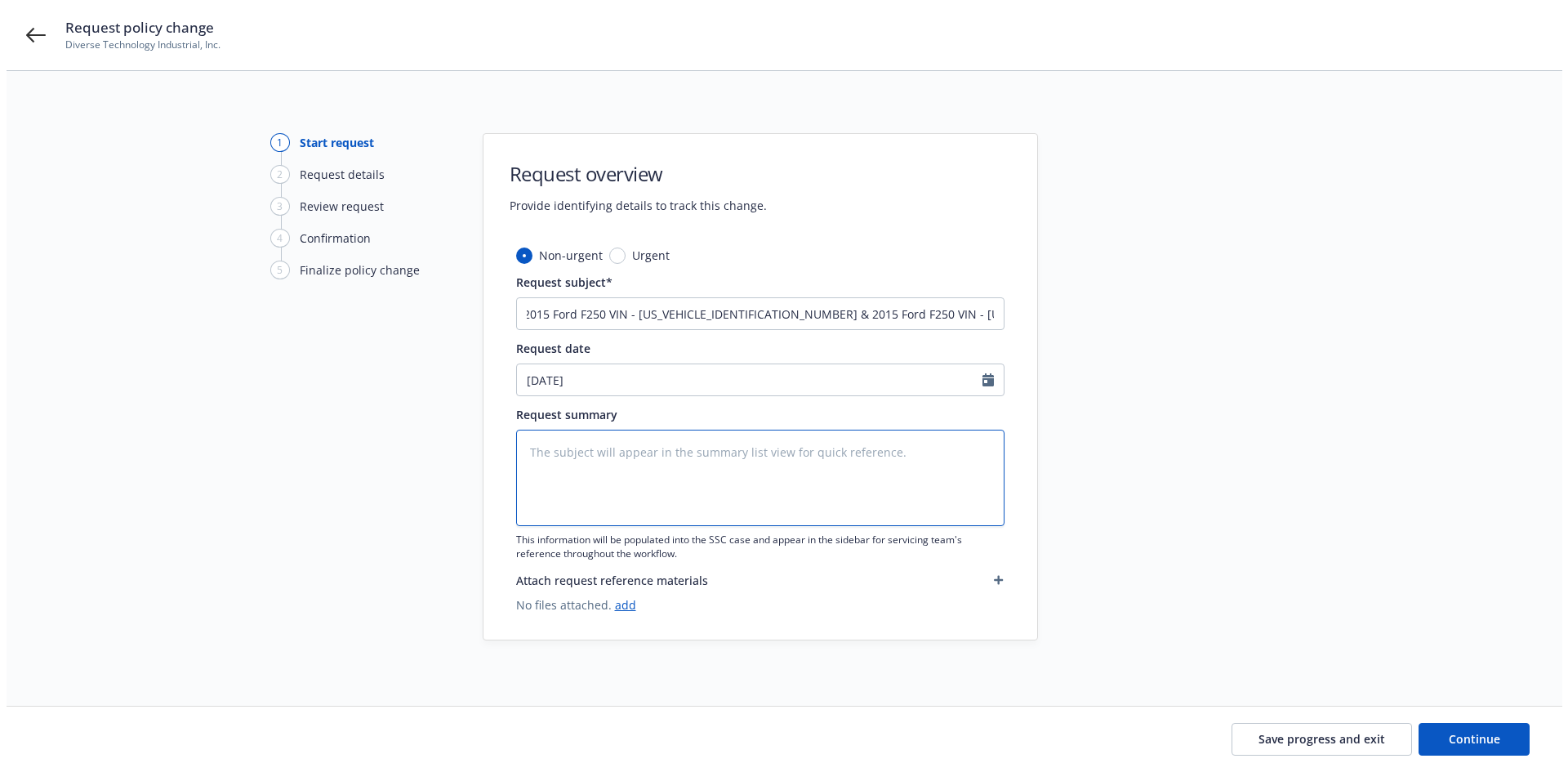
scroll to position [0, 0]
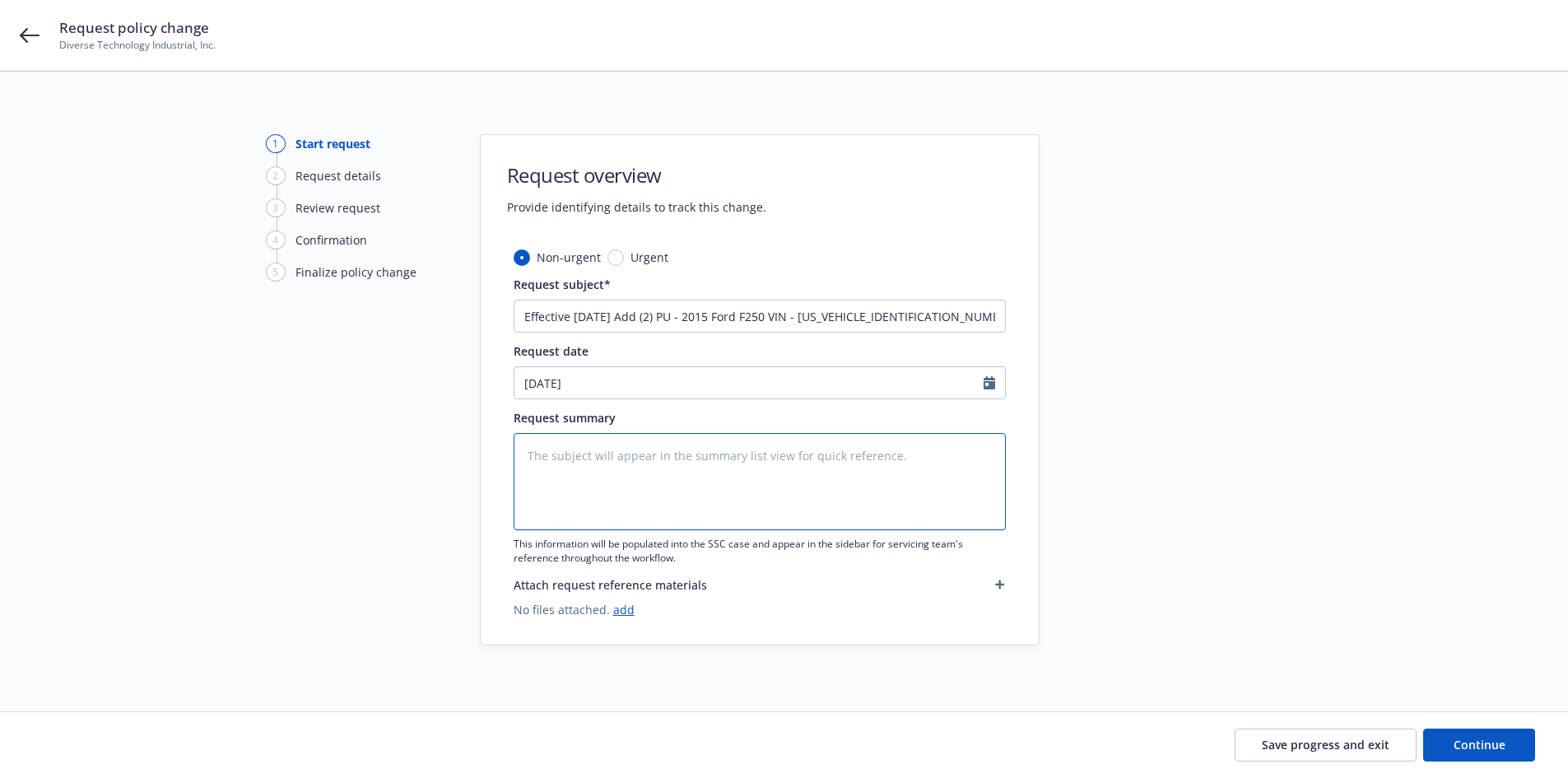
click at [583, 467] on textarea at bounding box center [760, 482] width 493 height 97
paste textarea "2015 Ford F250 VIN - 1FD7W2A61FED30832 & 2015 Ford F250 VIN - 1FD7X2A6XFEA04797"
click at [528, 453] on textarea "2015 Ford F250 VIN - 1FD7W2A61FED30832 & 2015 Ford F250 VIN - 1FD7X2A6XFEA04797" at bounding box center [760, 482] width 493 height 97
drag, startPoint x: 705, startPoint y: 480, endPoint x: 460, endPoint y: 432, distance: 249.7
click at [460, 432] on div "1 Start request 2 Request details 3 Review request 4 Confirmation 5 Finalize po…" at bounding box center [784, 389] width 1529 height 511
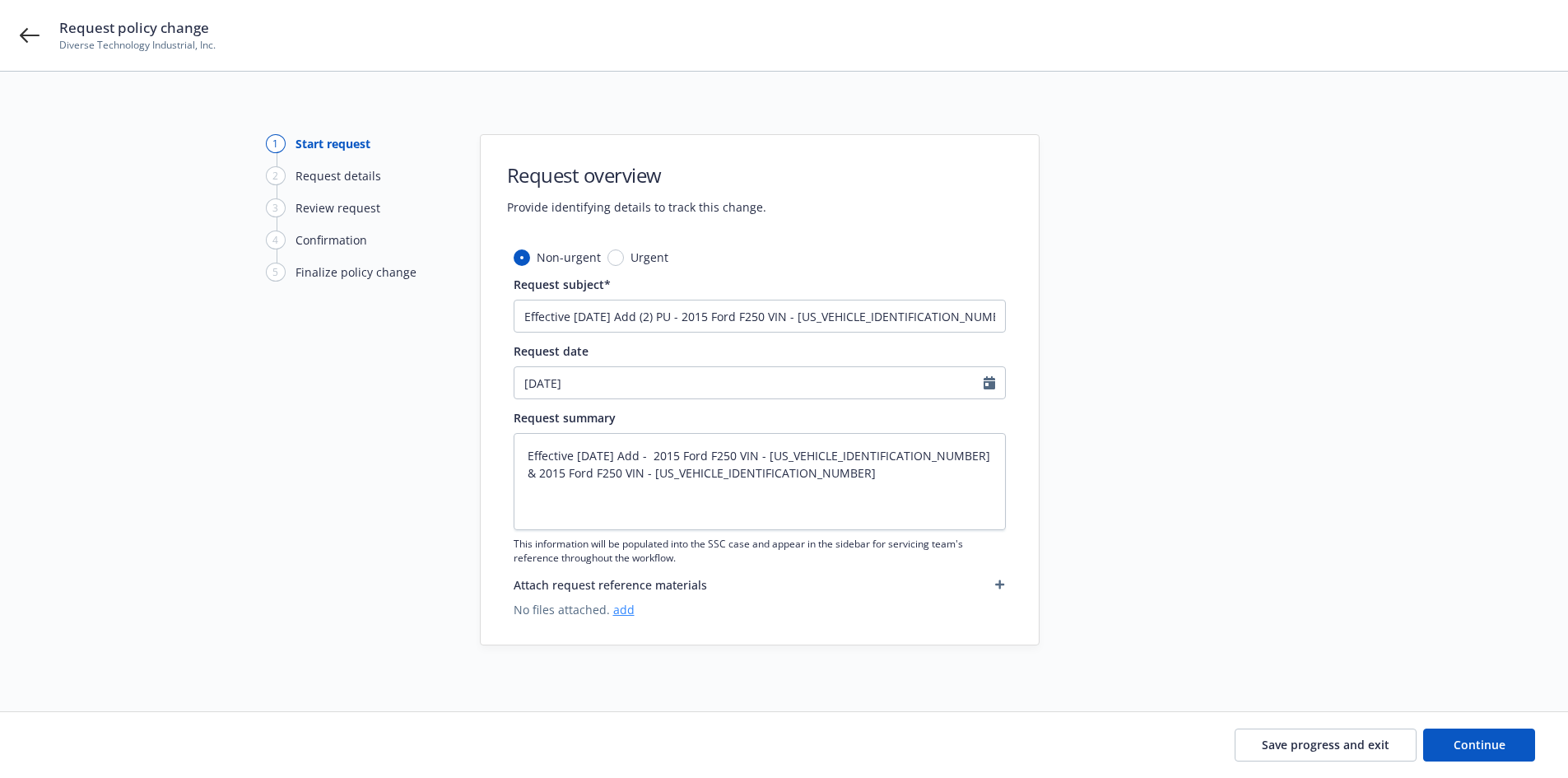
click at [620, 613] on link "add" at bounding box center [624, 609] width 21 height 16
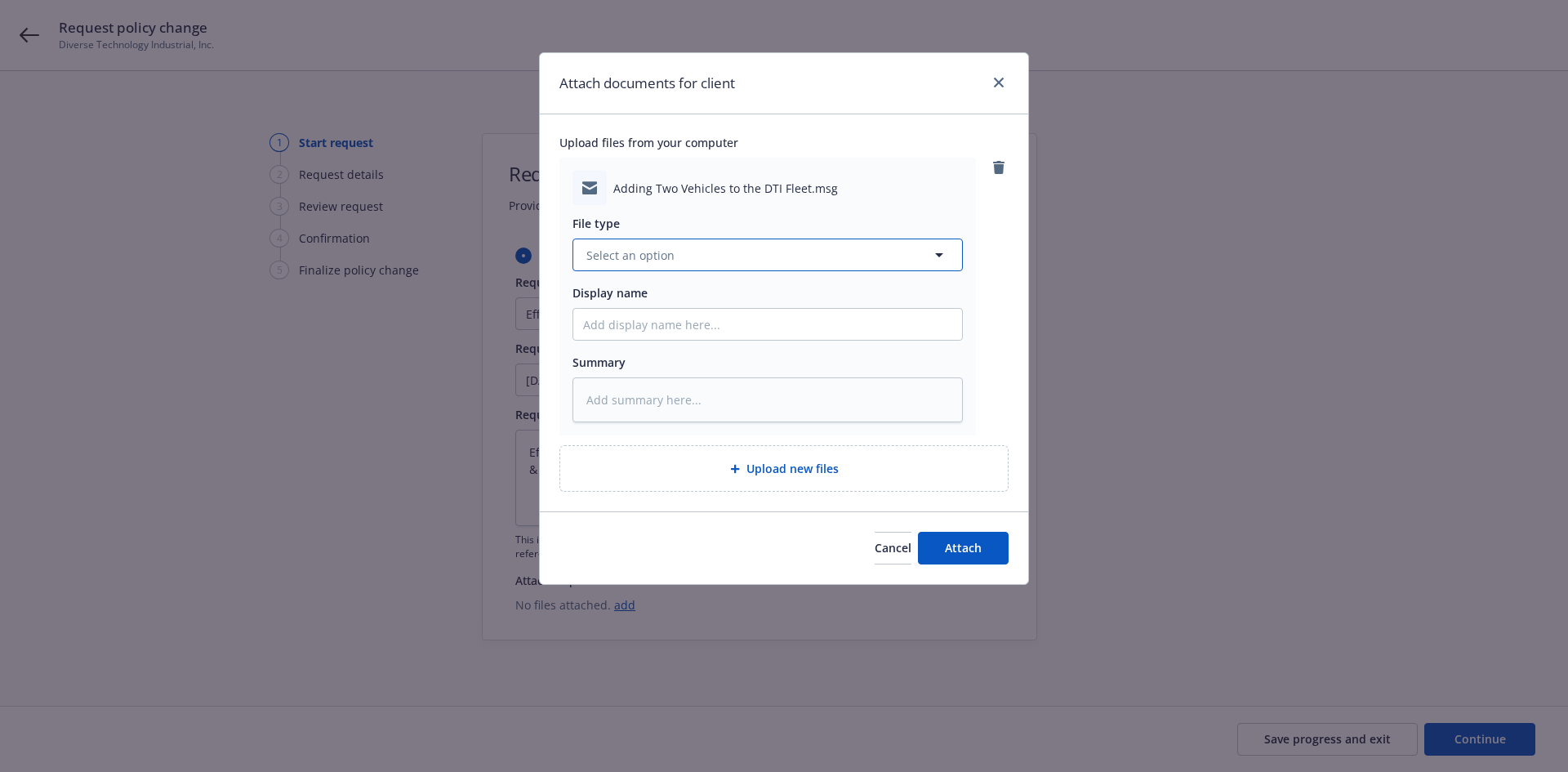
click at [720, 269] on button "Select an option" at bounding box center [767, 255] width 390 height 33
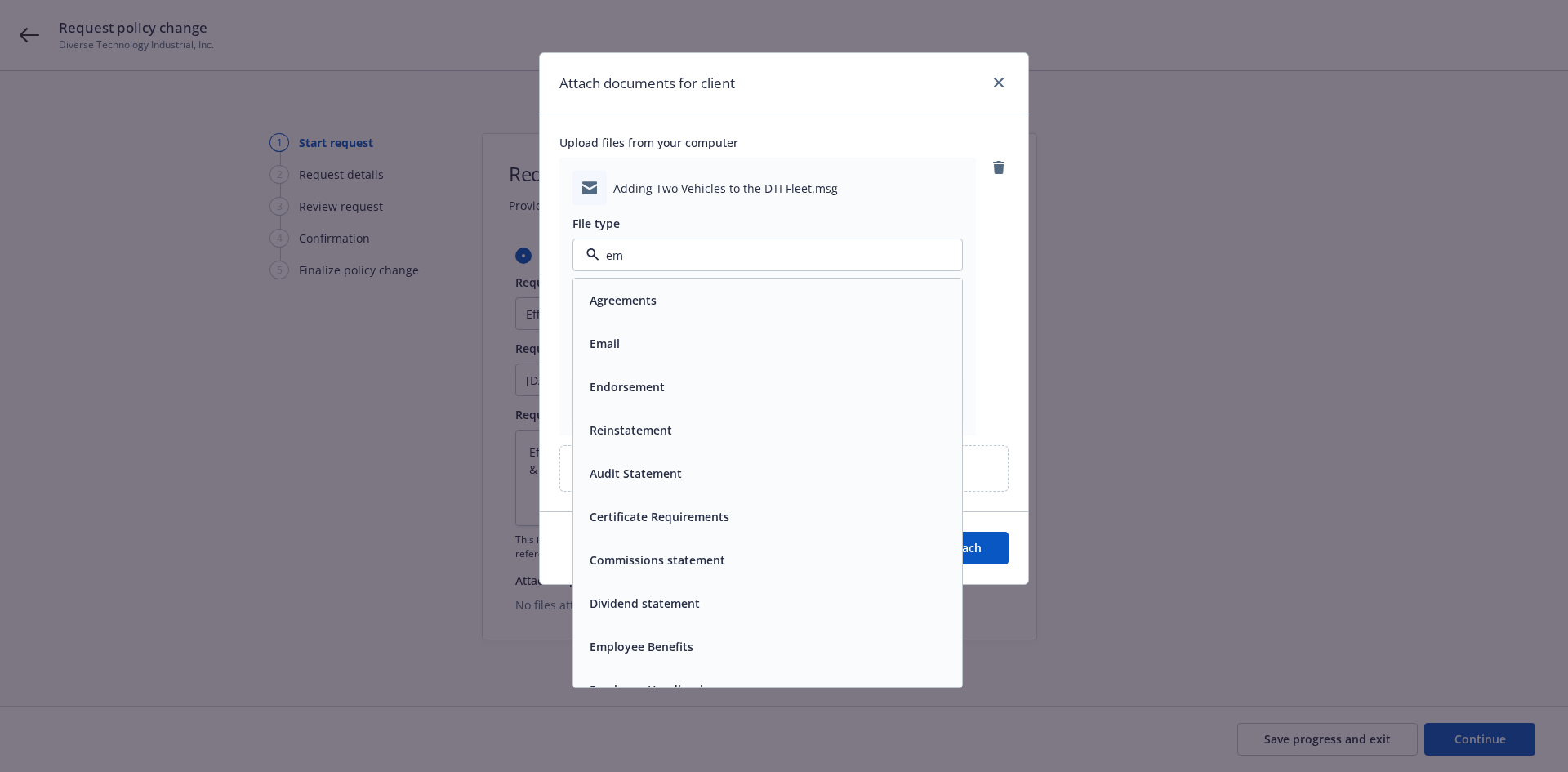
click at [647, 337] on div "Email" at bounding box center [767, 344] width 369 height 24
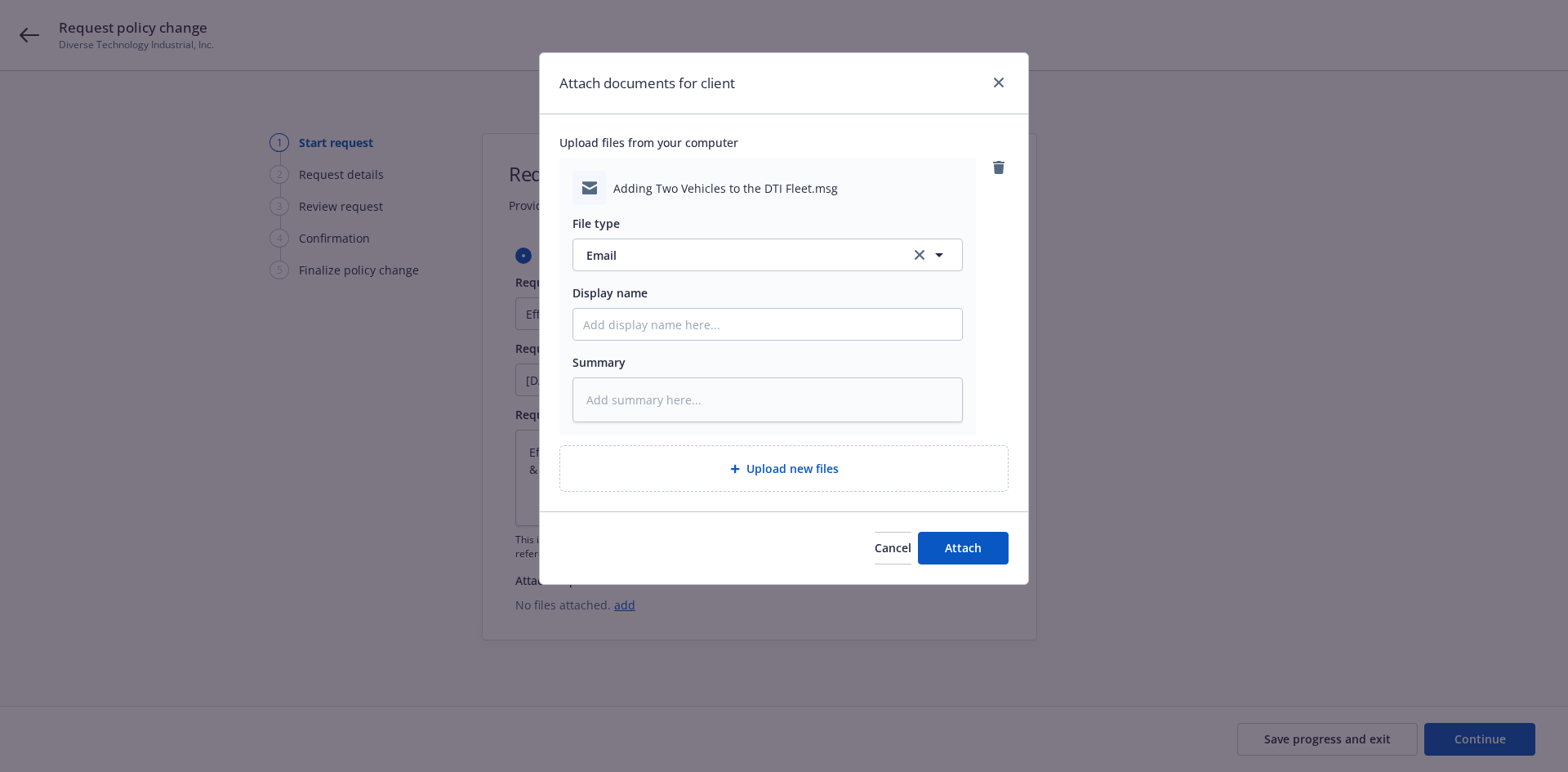
click at [630, 345] on div "File type Email Email Display name Summary" at bounding box center [767, 314] width 390 height 218
click at [629, 330] on input "Display name" at bounding box center [767, 324] width 389 height 31
paste input "2015 Ford F250 VIN - 1FD7W2A61FED30832 & 2015 Ford F250 VIN - 1FD7X2A6XFEA04797"
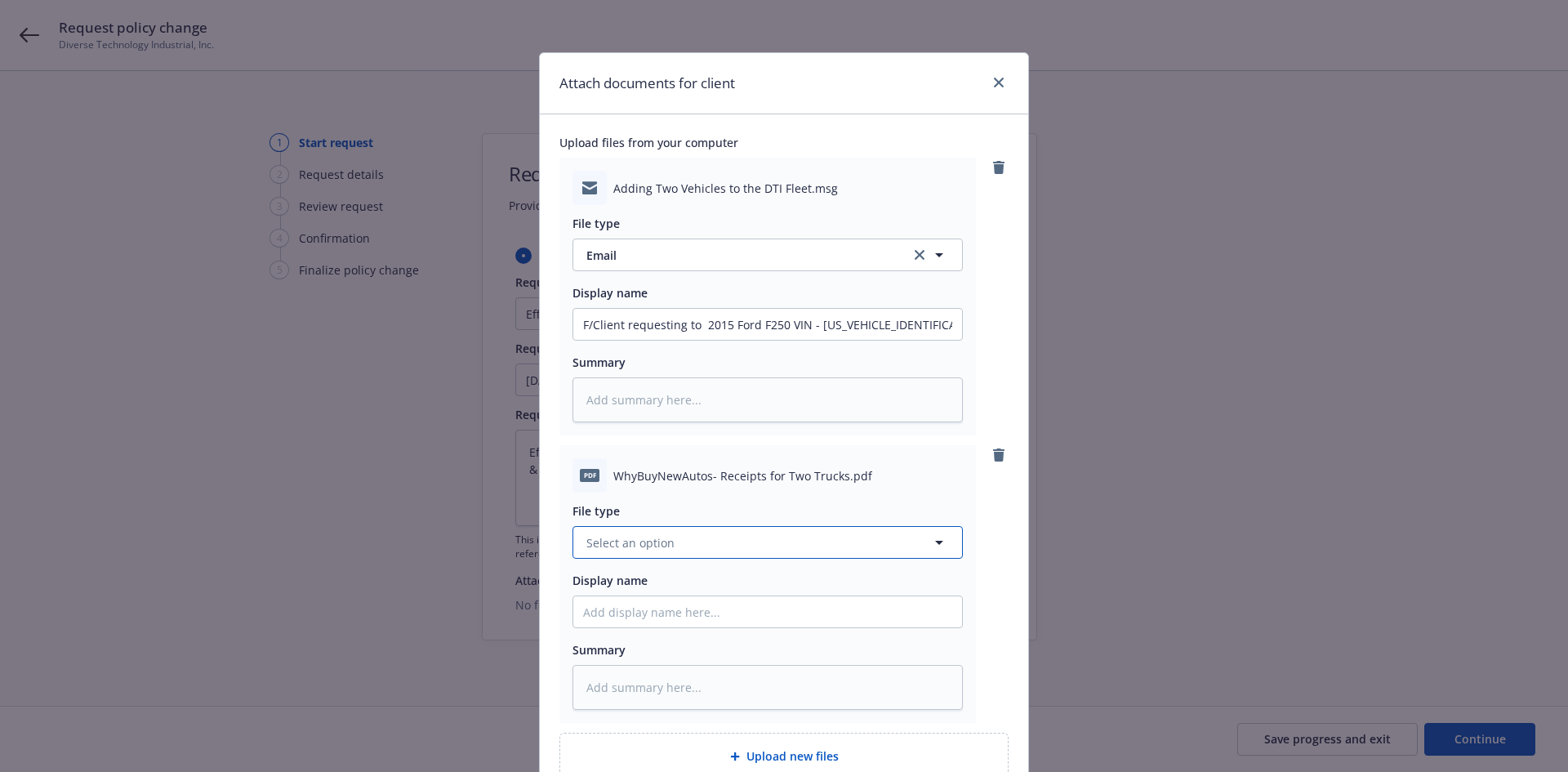
click at [681, 539] on button "Select an option" at bounding box center [767, 542] width 390 height 33
click at [657, 510] on div "Other" at bounding box center [767, 497] width 389 height 44
click at [645, 340] on input "Display name" at bounding box center [767, 324] width 389 height 31
click at [794, 340] on input "Display name" at bounding box center [767, 324] width 389 height 31
click at [825, 340] on input "Display name" at bounding box center [767, 324] width 389 height 31
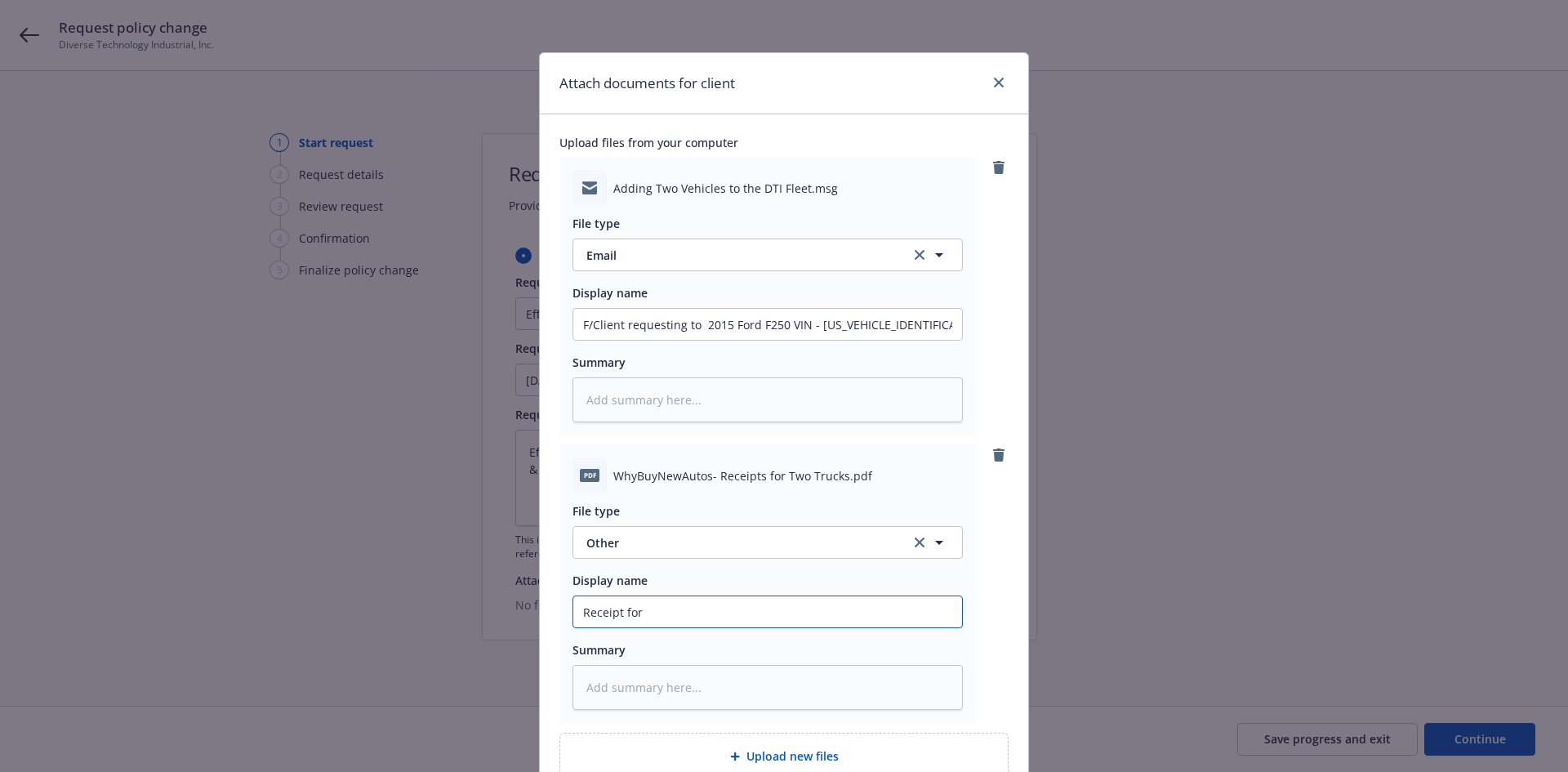
paste input "2015 Ford F250 VIN - 1FD7W2A61FED30832 & 2015 Ford F250 VIN - 1FD7X2A6XFEA04797"
click at [694, 322] on input "F/Client requesting to 2015 Ford F250 VIN - 1FD7W2A61FED30832 & 2015 Ford F250 …" at bounding box center [767, 324] width 389 height 31
drag, startPoint x: 692, startPoint y: 330, endPoint x: 999, endPoint y: 323, distance: 307.1
click at [999, 323] on div "Adding Two Vehicles to the DTI Fleet.msg File type Email Email Display name F/C…" at bounding box center [784, 297] width 449 height 278
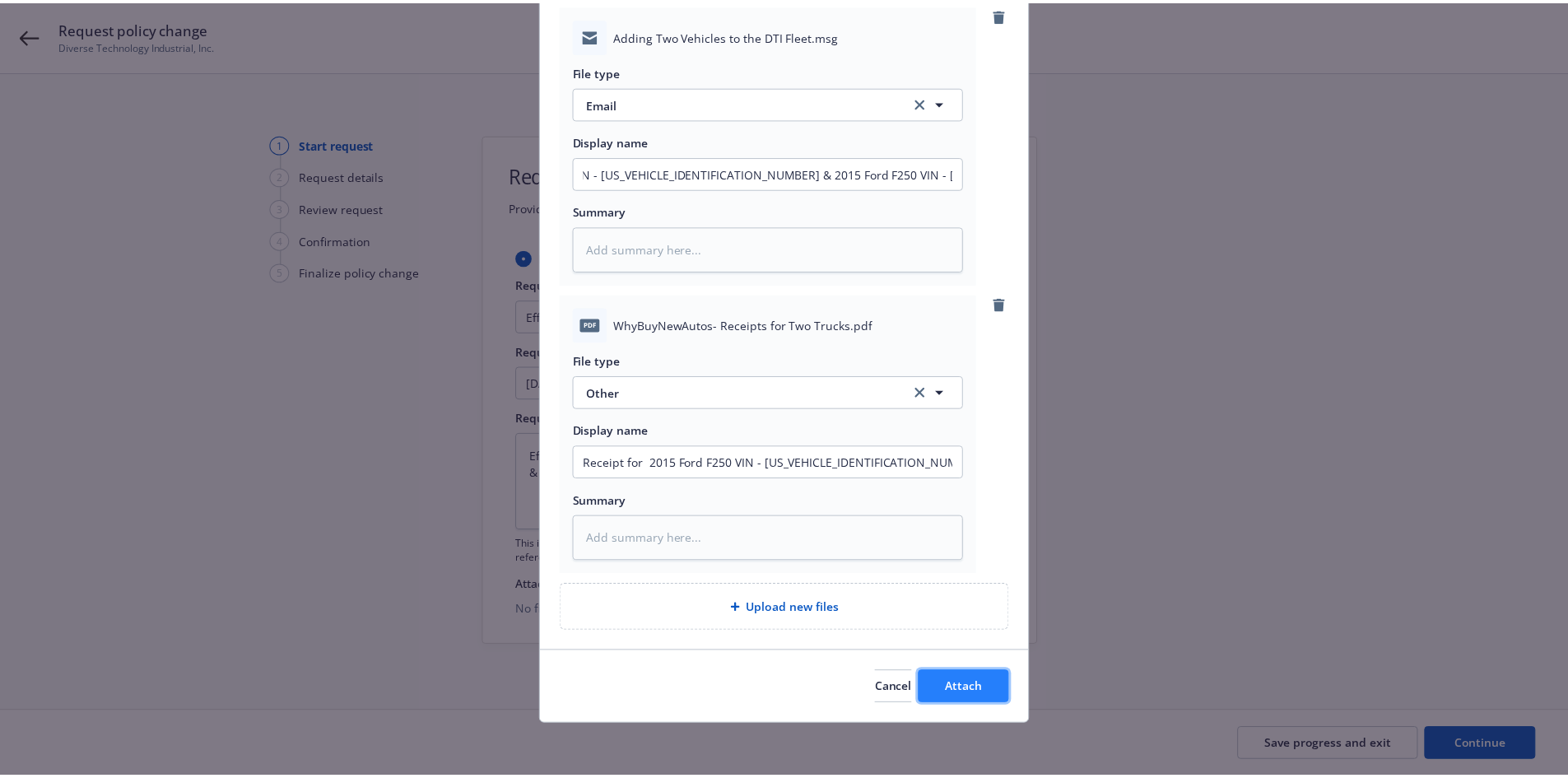
scroll to position [0, 0]
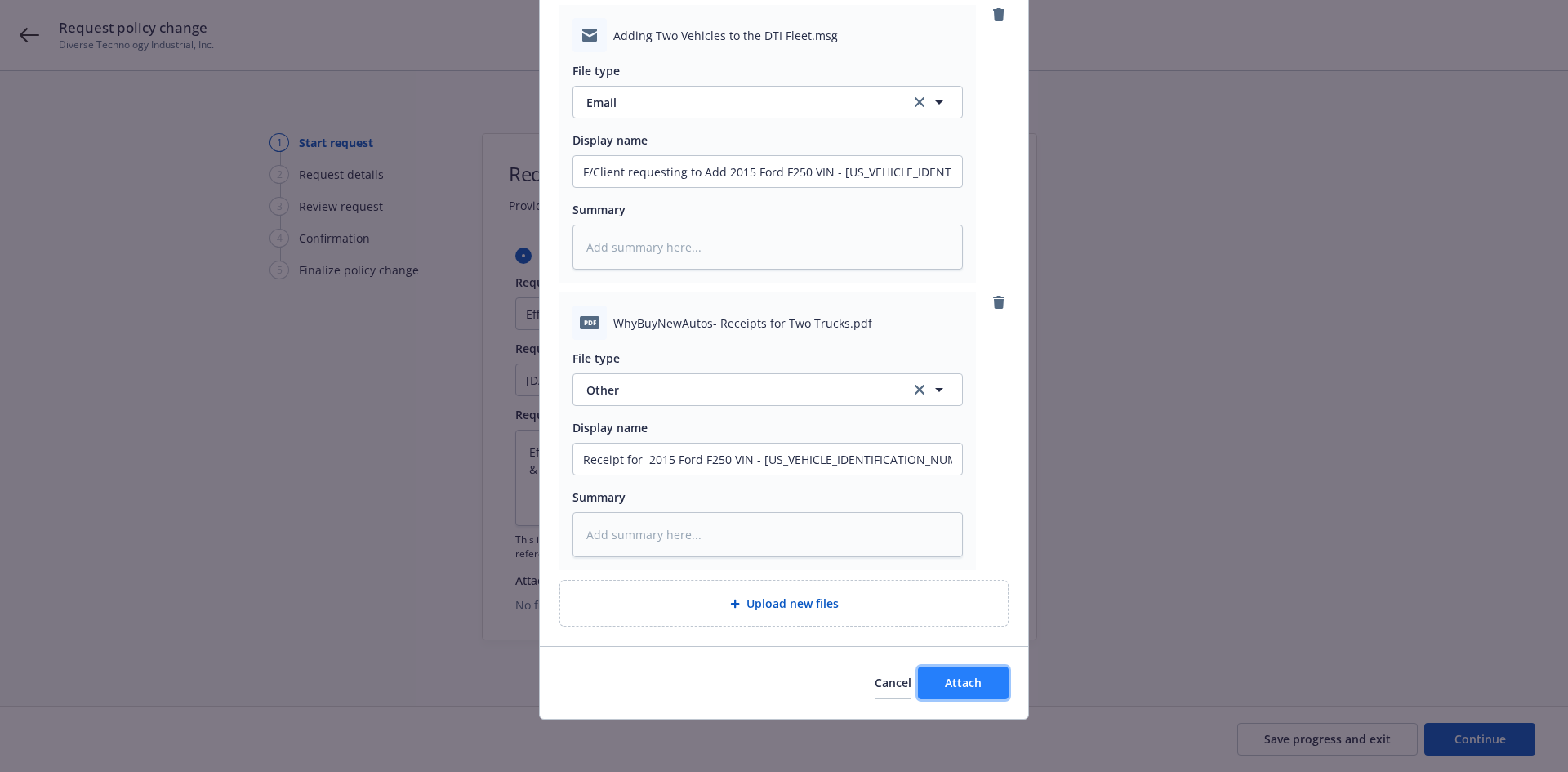
click at [973, 684] on span "Attach" at bounding box center [963, 682] width 37 height 15
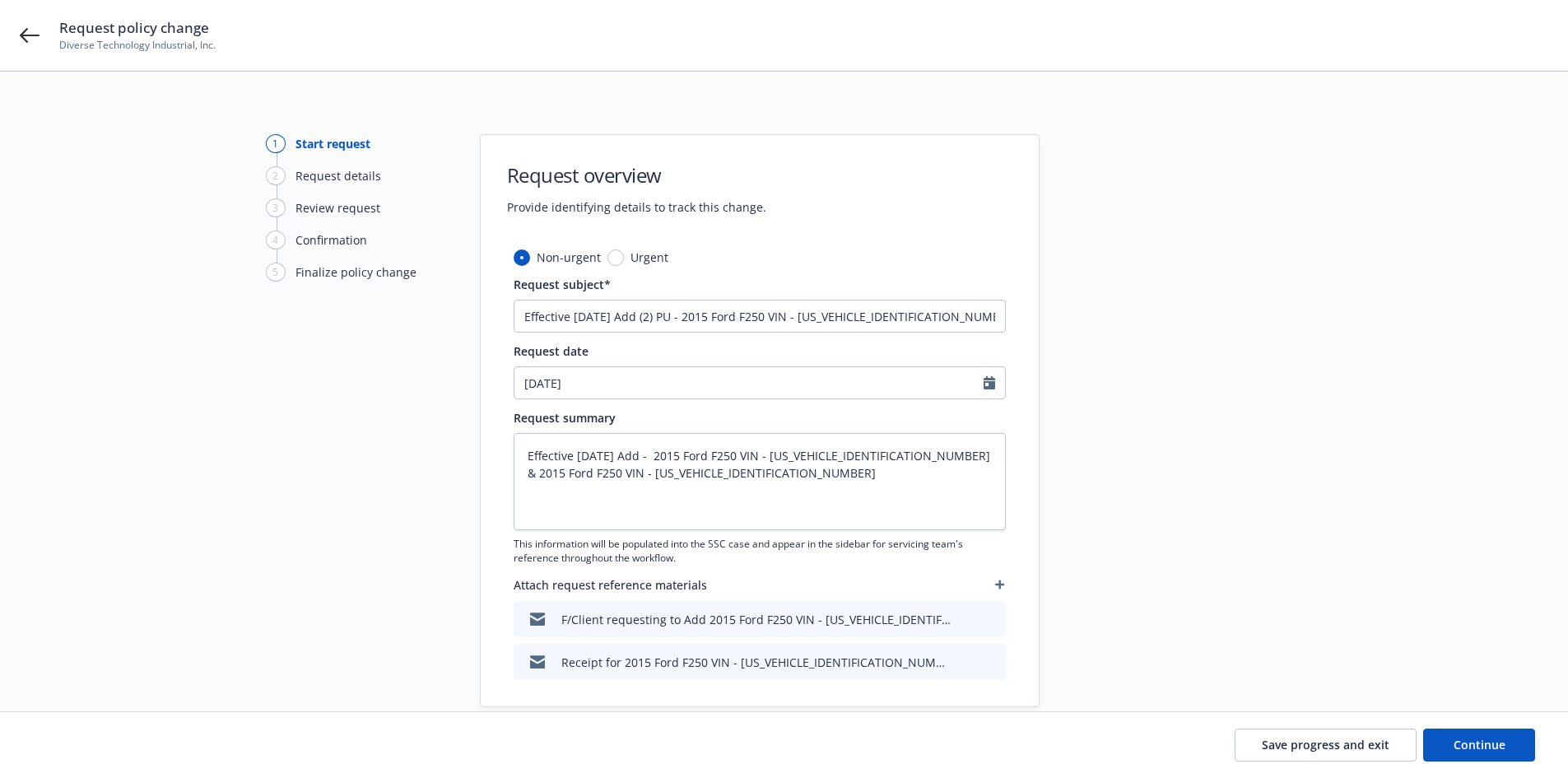
scroll to position [65, 0]
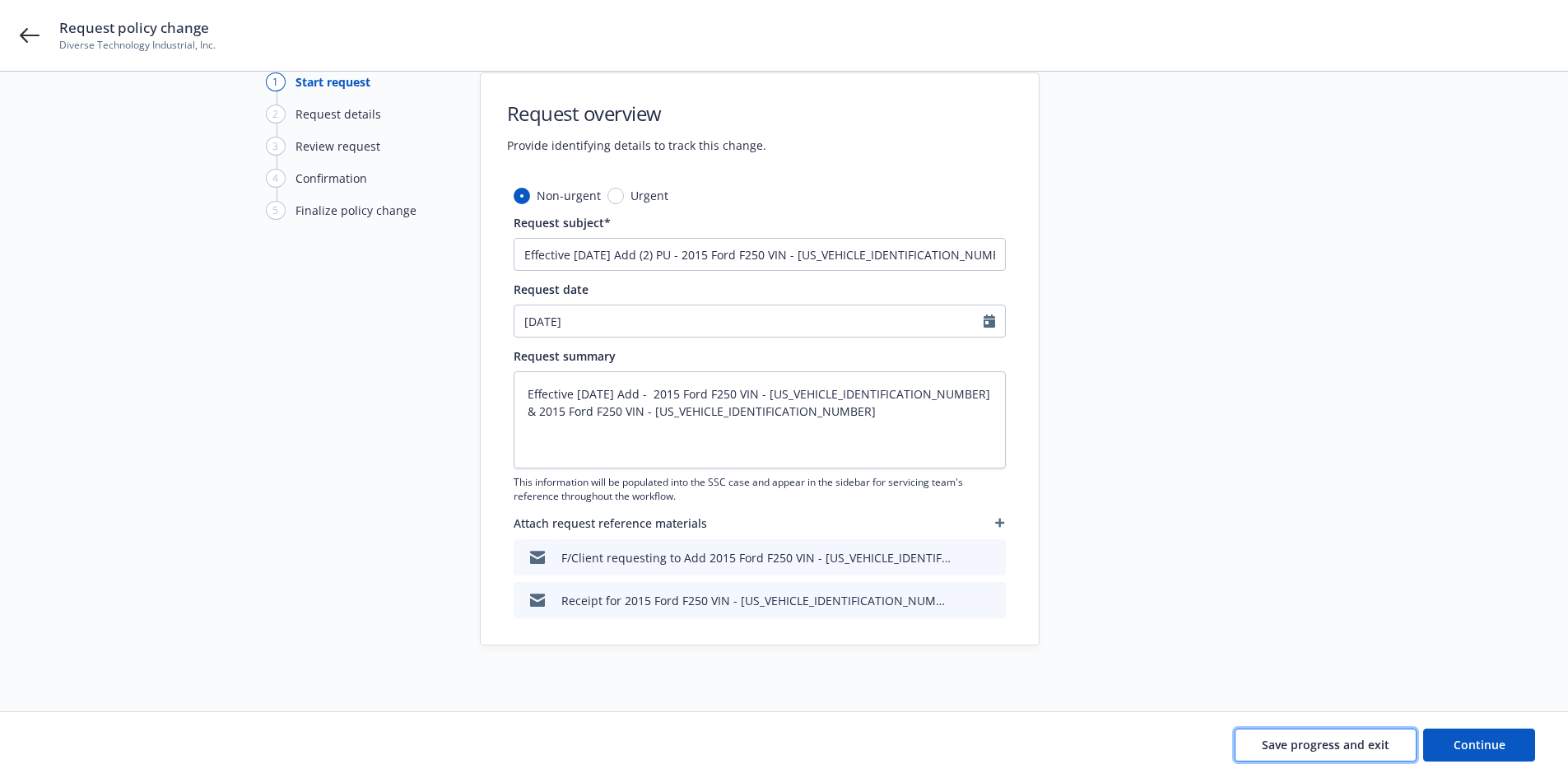
click at [1334, 737] on span "Save progress and exit" at bounding box center [1327, 744] width 128 height 16
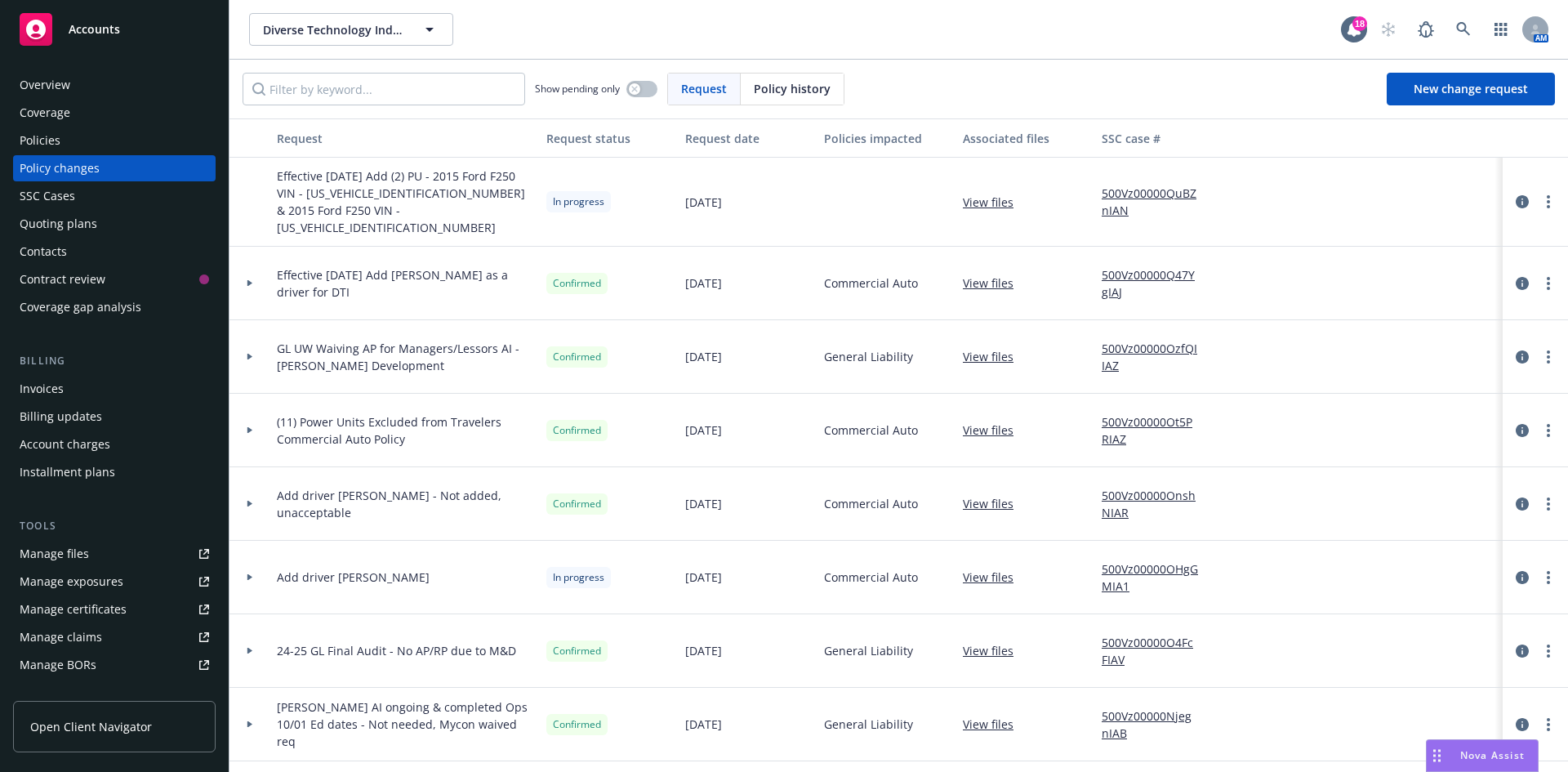
click at [138, 136] on div "Policies" at bounding box center [114, 140] width 190 height 26
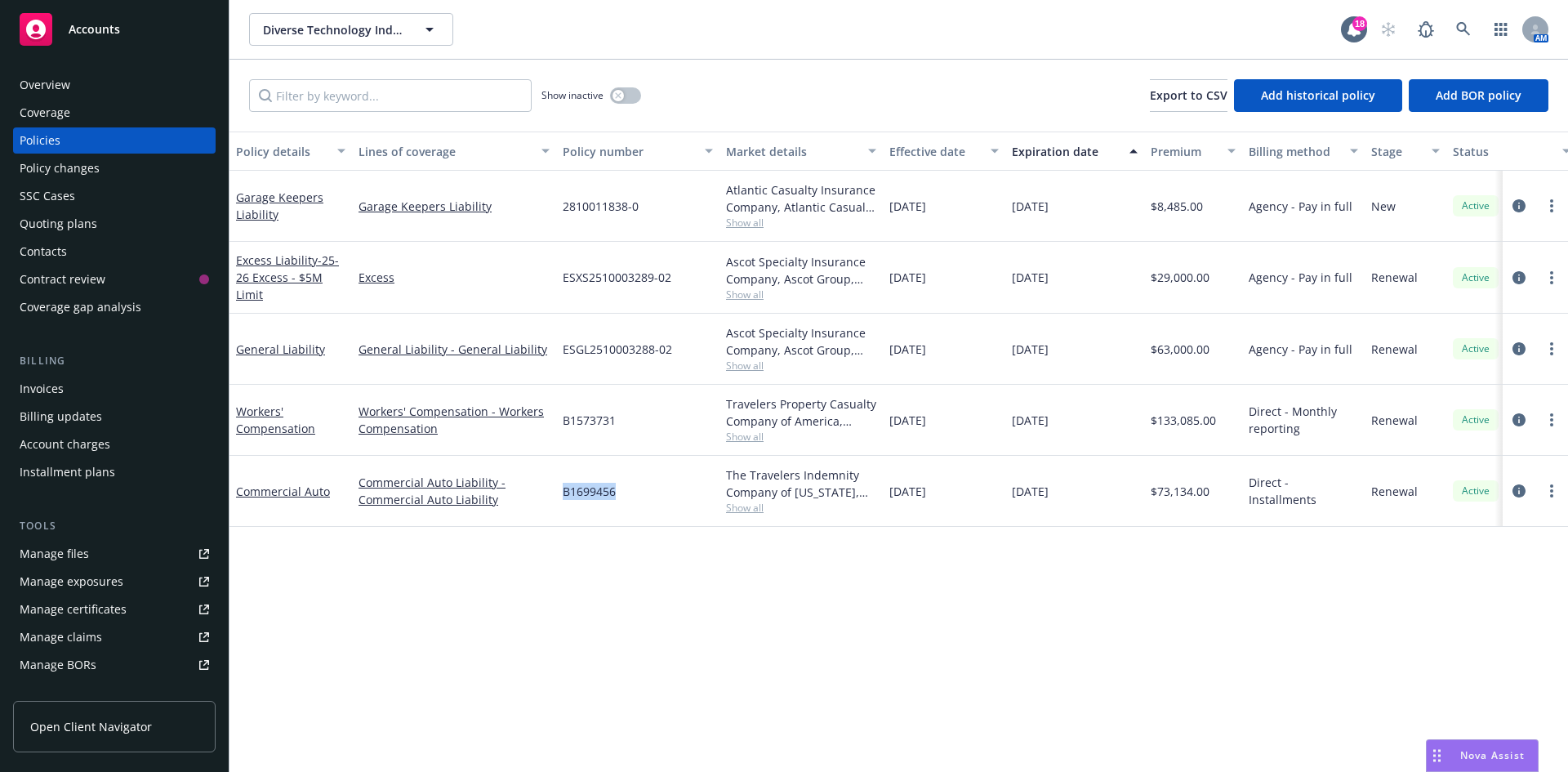
drag, startPoint x: 563, startPoint y: 488, endPoint x: 623, endPoint y: 489, distance: 60.0
click at [623, 489] on div "B1699456" at bounding box center [638, 491] width 163 height 71
copy span "B1699456"
click at [57, 171] on div "Policy changes" at bounding box center [60, 168] width 80 height 26
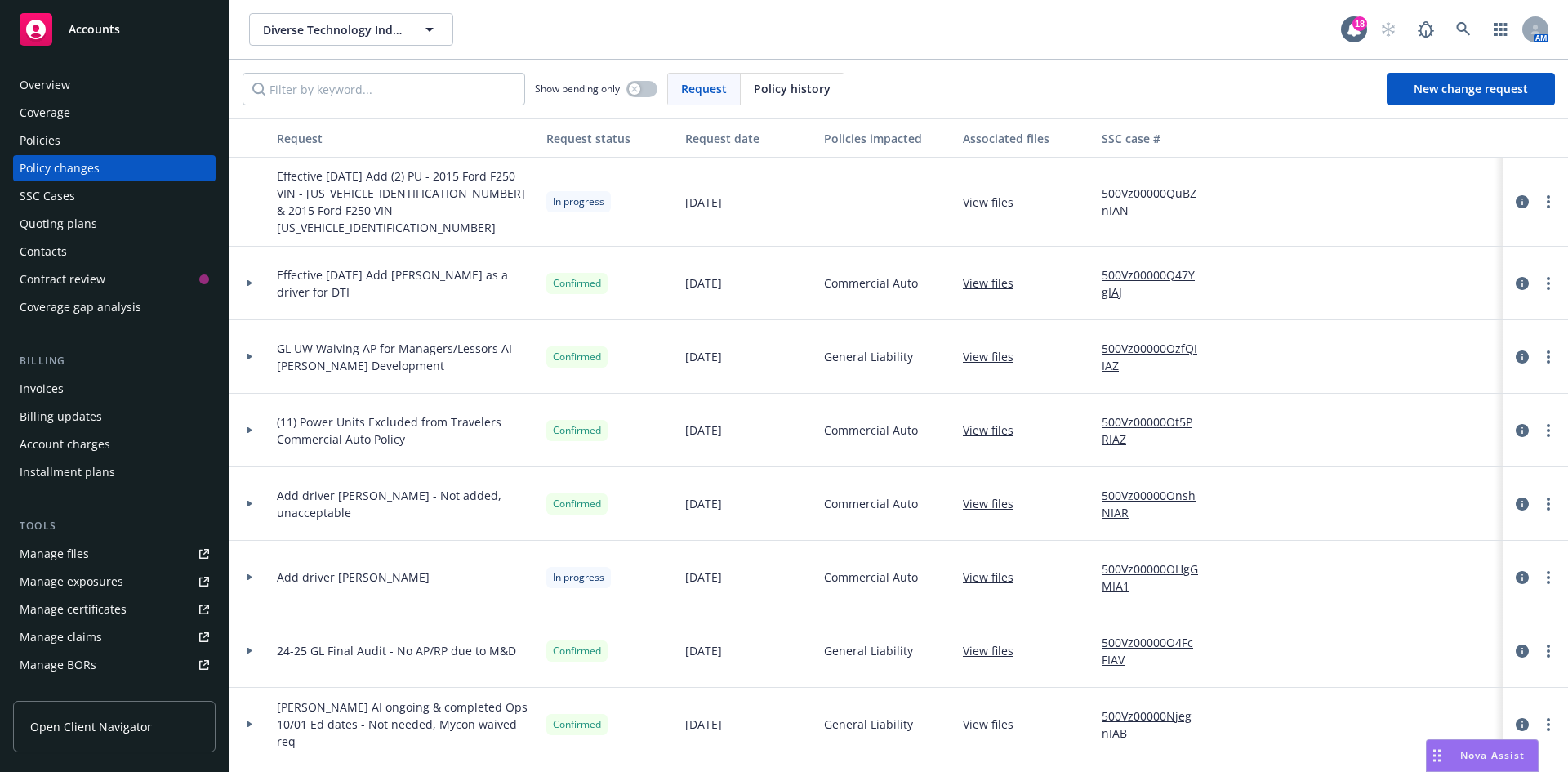
click at [291, 165] on div "Effective 8.15.25 Add (2) PU - 2015 Ford F250 VIN - 1FD7W2A61FED30832 & 2015 Fo…" at bounding box center [404, 202] width 269 height 89
drag, startPoint x: 277, startPoint y: 179, endPoint x: 424, endPoint y: 216, distance: 151.6
click at [424, 216] on span "Effective 8.15.25 Add (2) PU - 2015 Ford F250 VIN - 1FD7W2A61FED30832 & 2015 Fo…" at bounding box center [404, 202] width 257 height 69
copy span "Effective 8.15.25 Add (2) PU - 2015 Ford F250 VIN - 1FD7W2A61FED30832 & 2015 Fo…"
click at [54, 425] on div "Billing updates" at bounding box center [61, 416] width 83 height 26
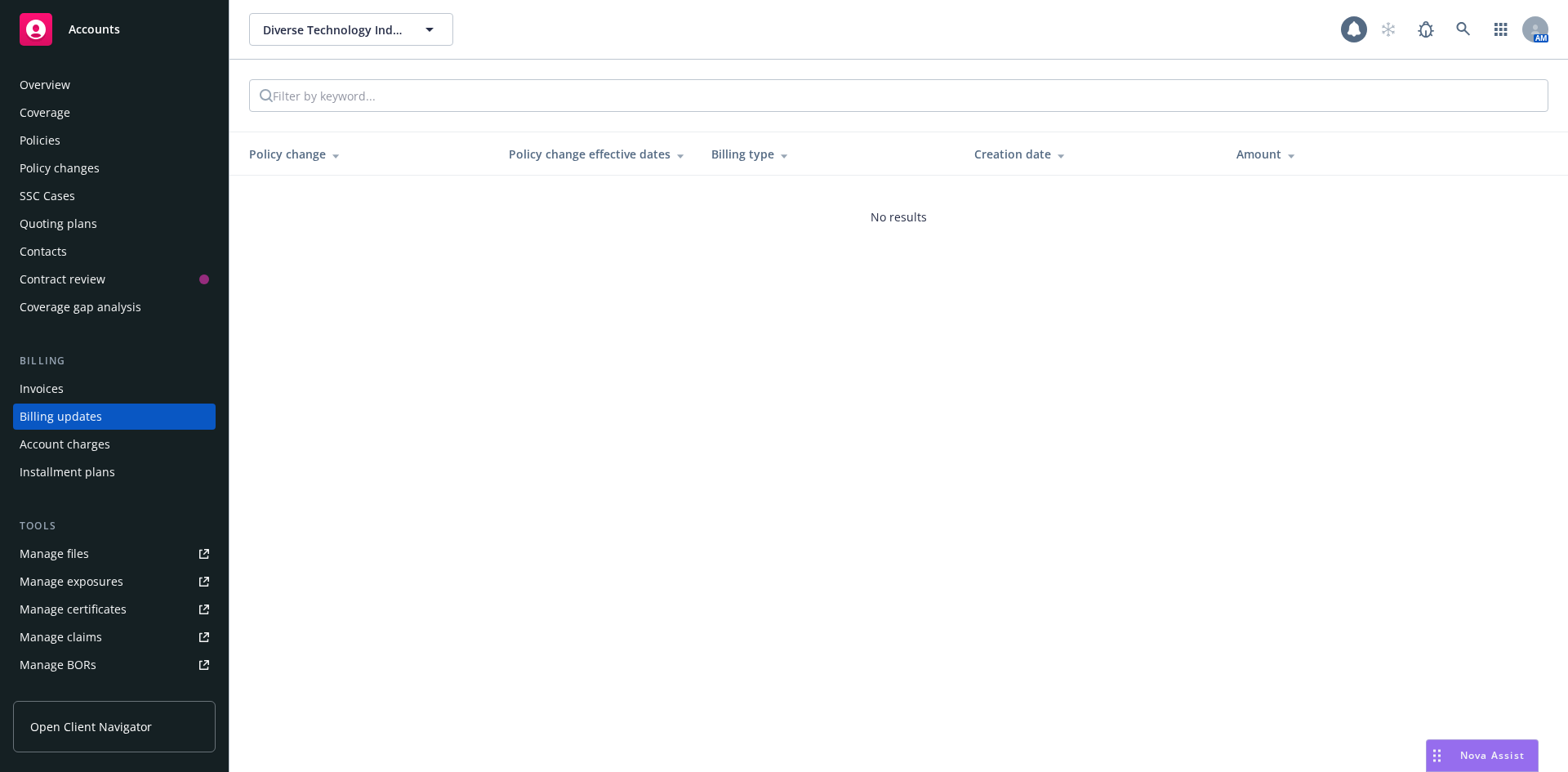
scroll to position [5, 0]
click at [128, 128] on div "Policies" at bounding box center [114, 135] width 190 height 26
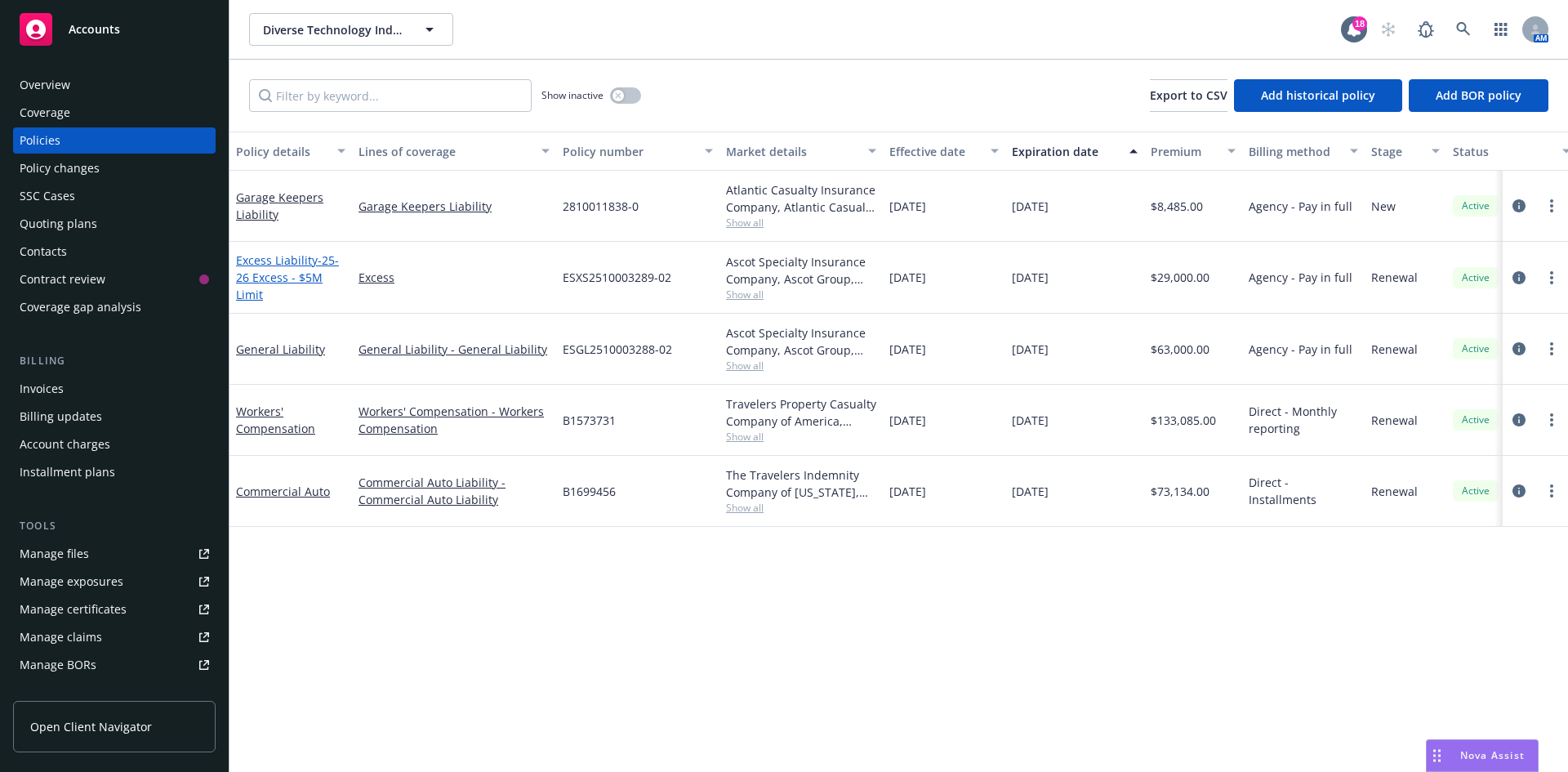
click at [272, 266] on link "Excess Liability - 25-26 Excess - $5M Limit" at bounding box center [287, 277] width 102 height 50
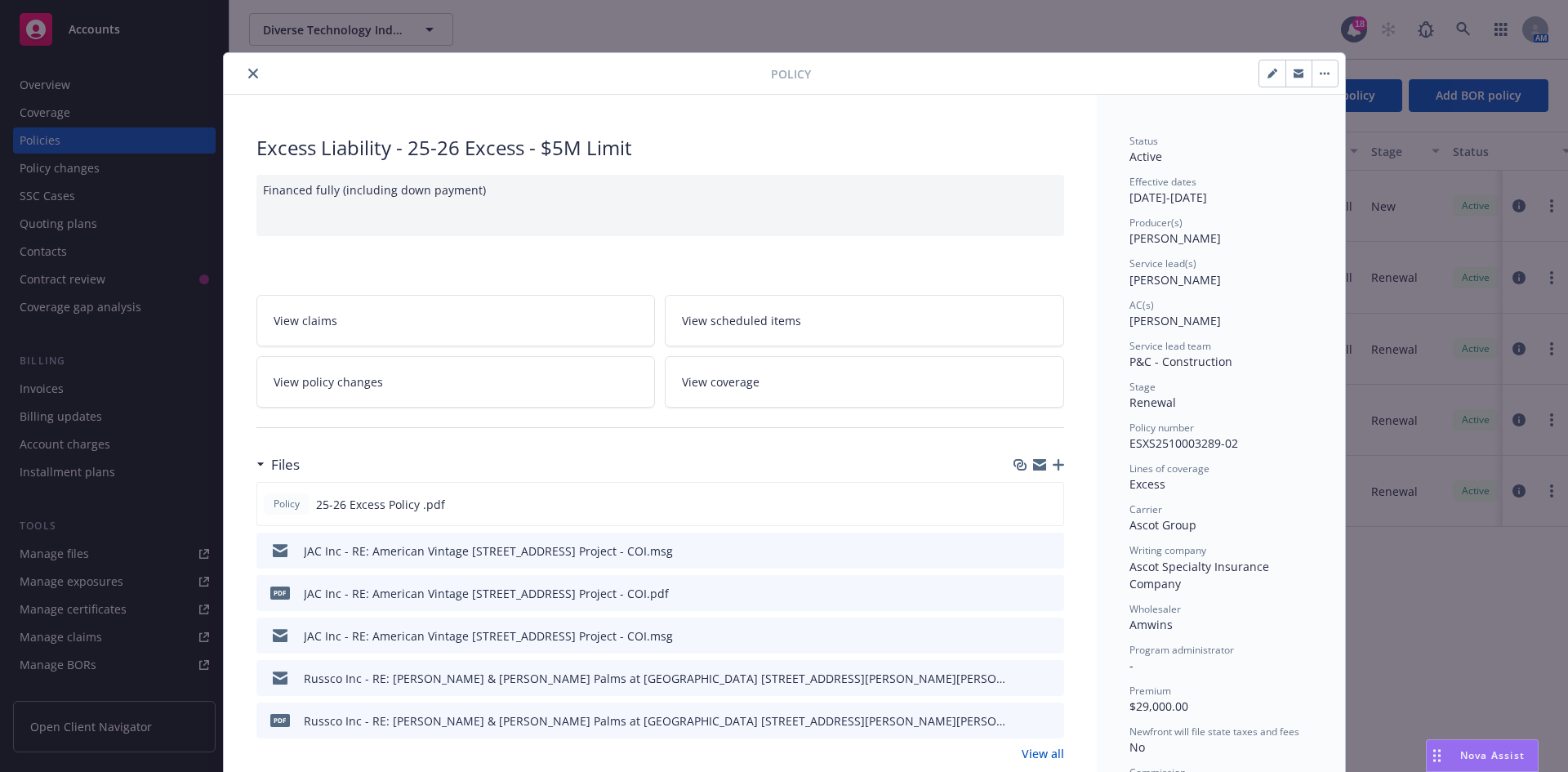
click at [333, 382] on span "View policy changes" at bounding box center [328, 382] width 110 height 17
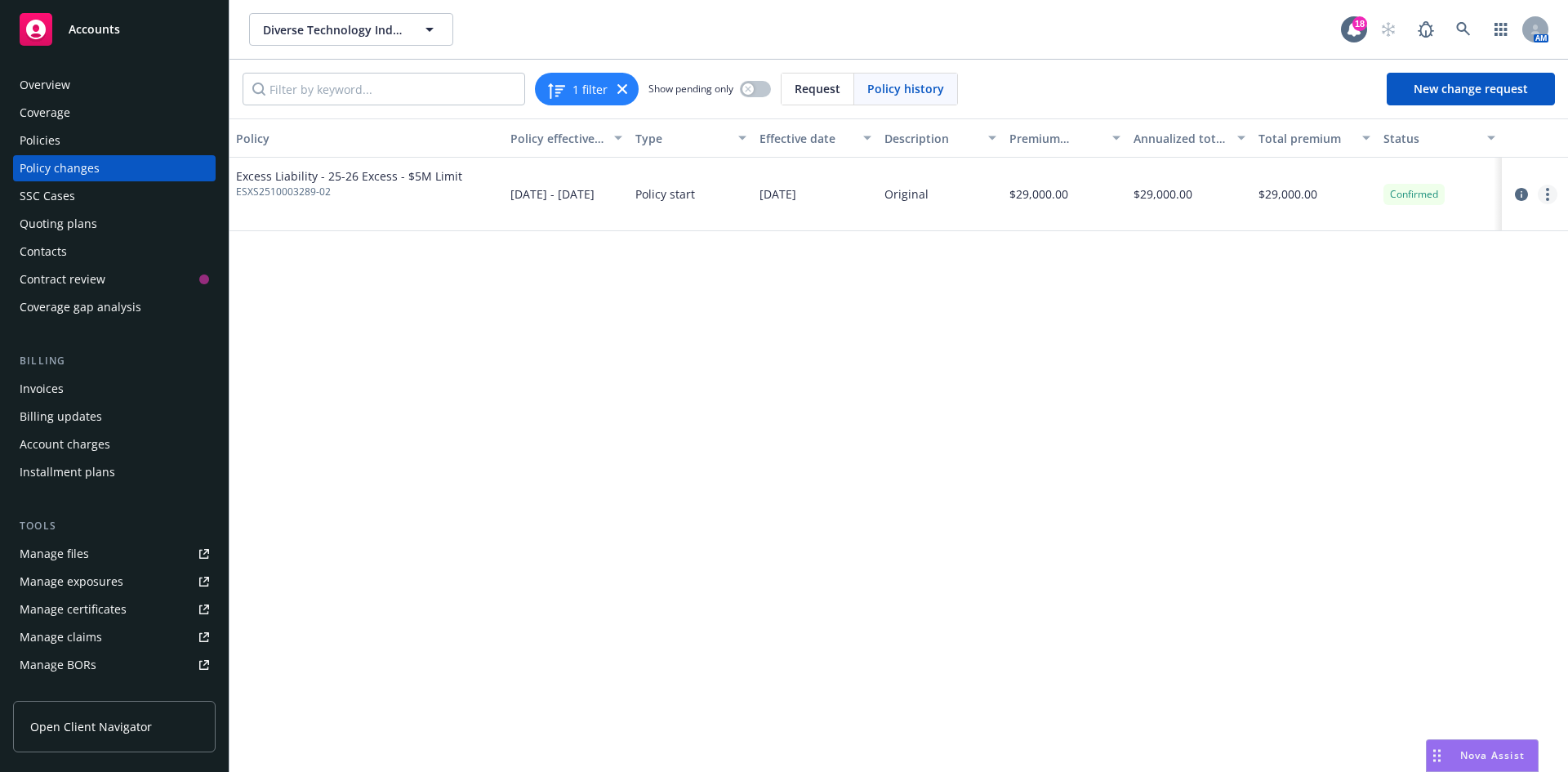
click at [1548, 194] on circle "more" at bounding box center [1548, 195] width 4 height 4
click at [91, 138] on div "Policies" at bounding box center [114, 140] width 190 height 26
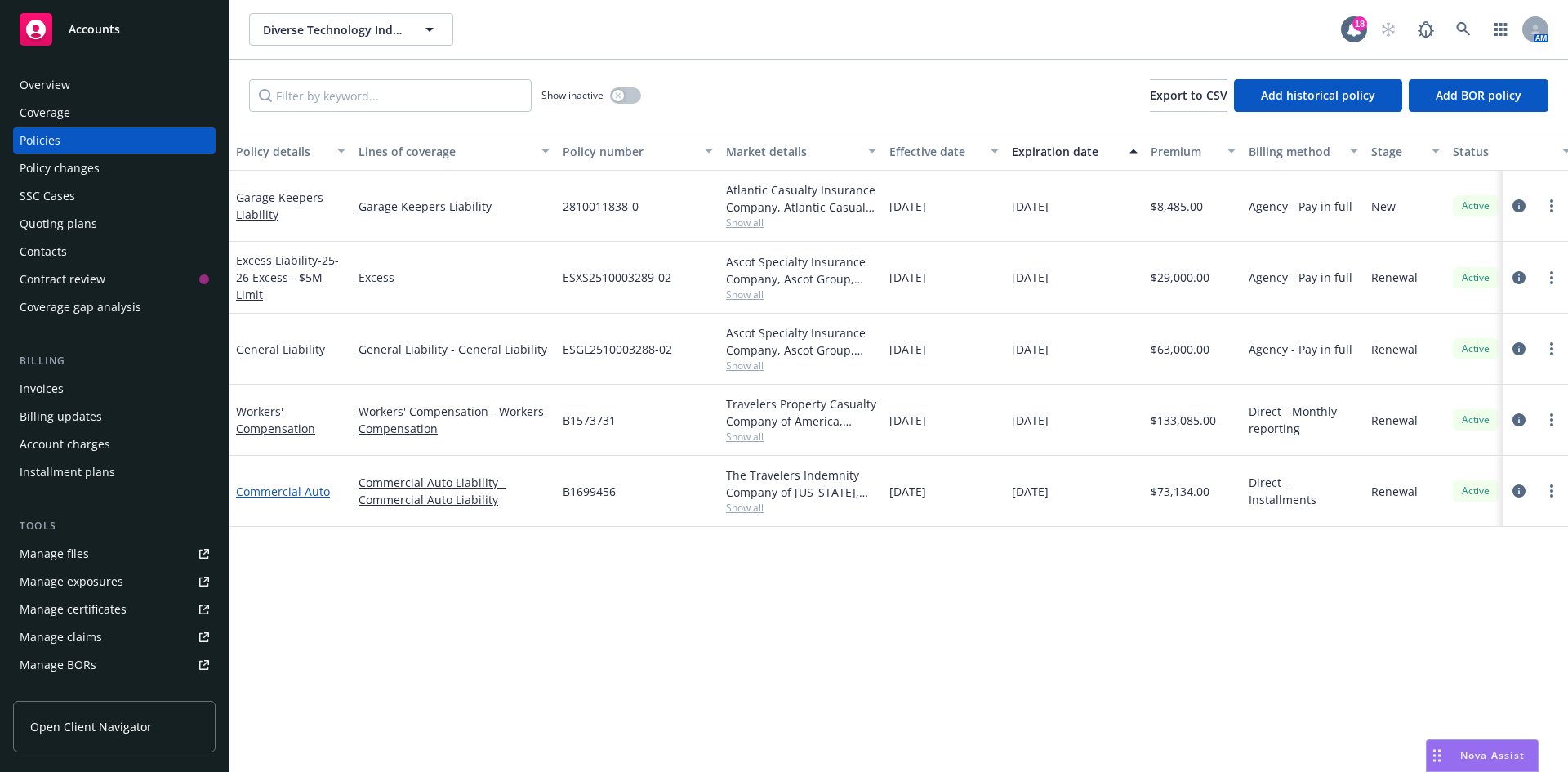
click at [274, 491] on link "Commercial Auto" at bounding box center [283, 491] width 94 height 15
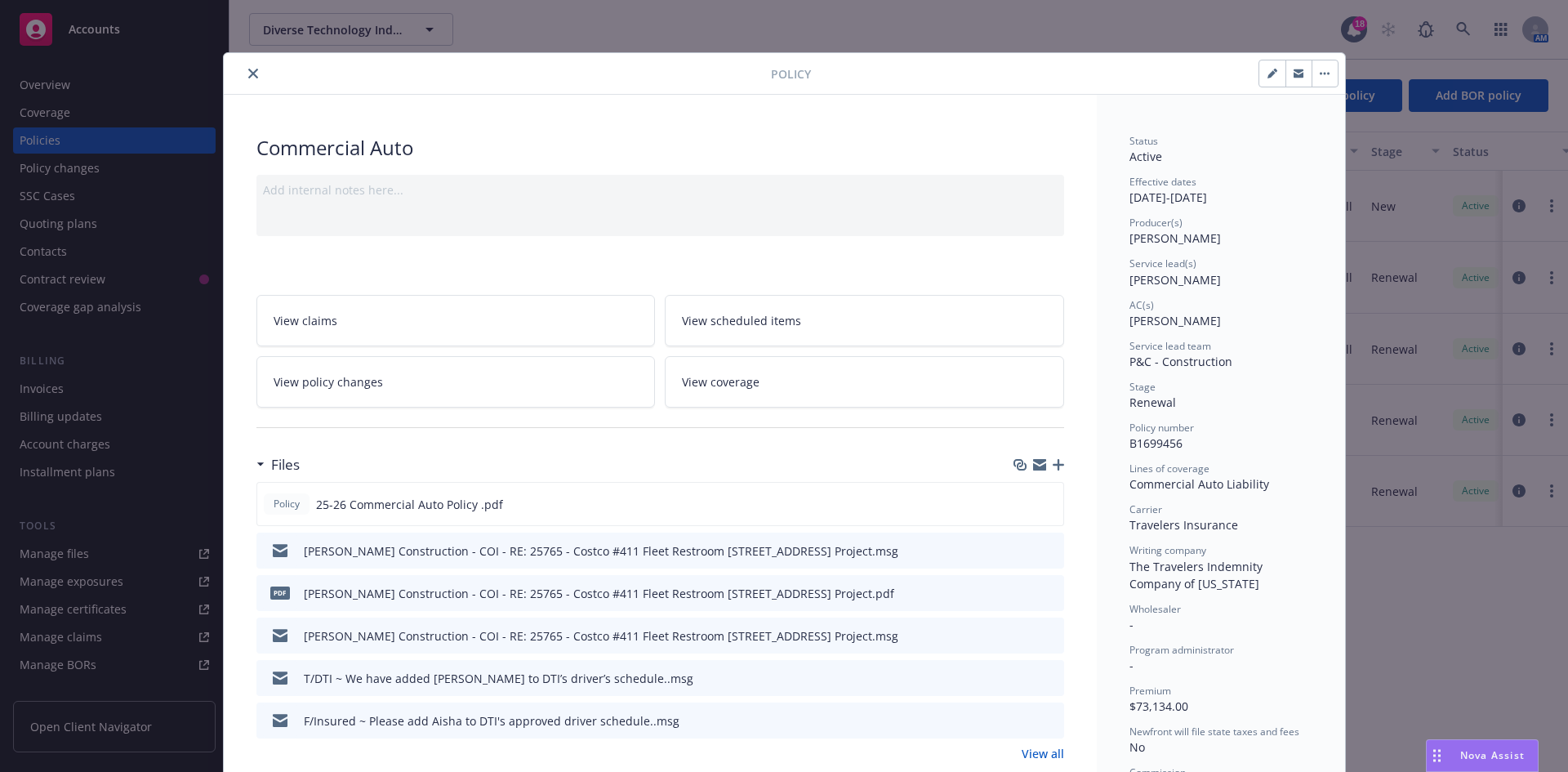
click at [388, 383] on link "View policy changes" at bounding box center [456, 382] width 399 height 52
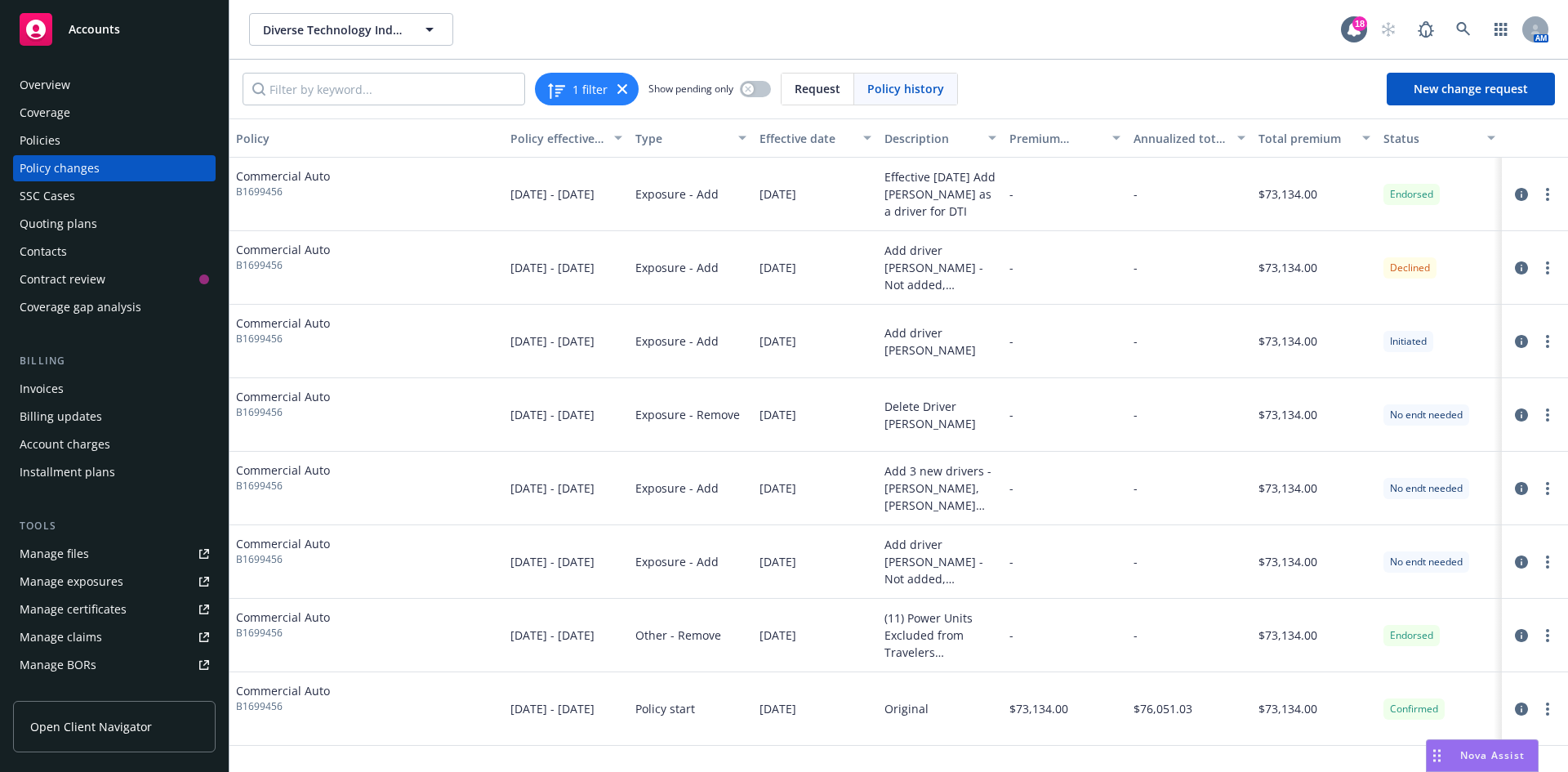
click at [42, 132] on div "Policies" at bounding box center [40, 140] width 41 height 26
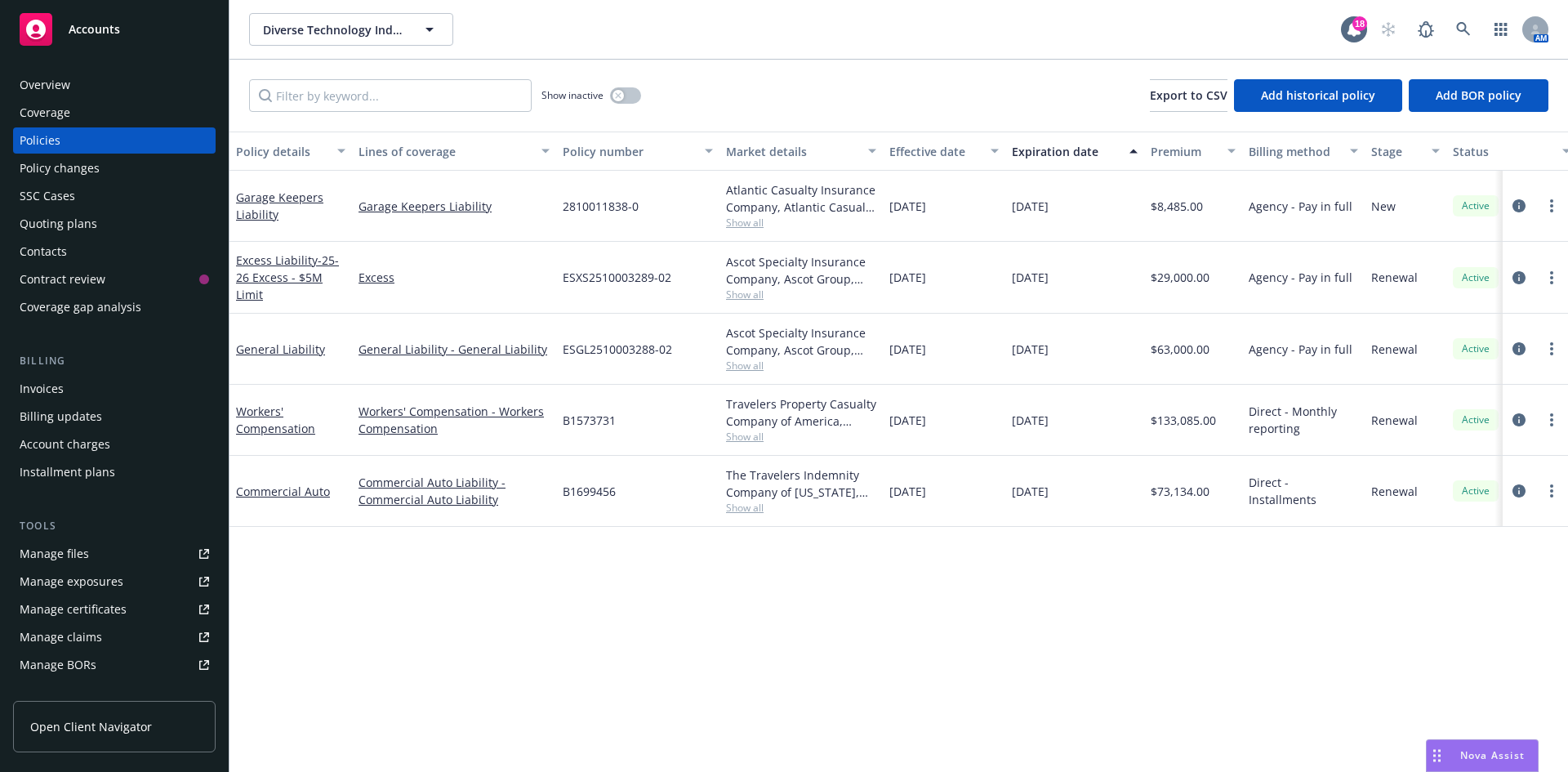
click at [94, 446] on div "Account charges" at bounding box center [65, 444] width 91 height 26
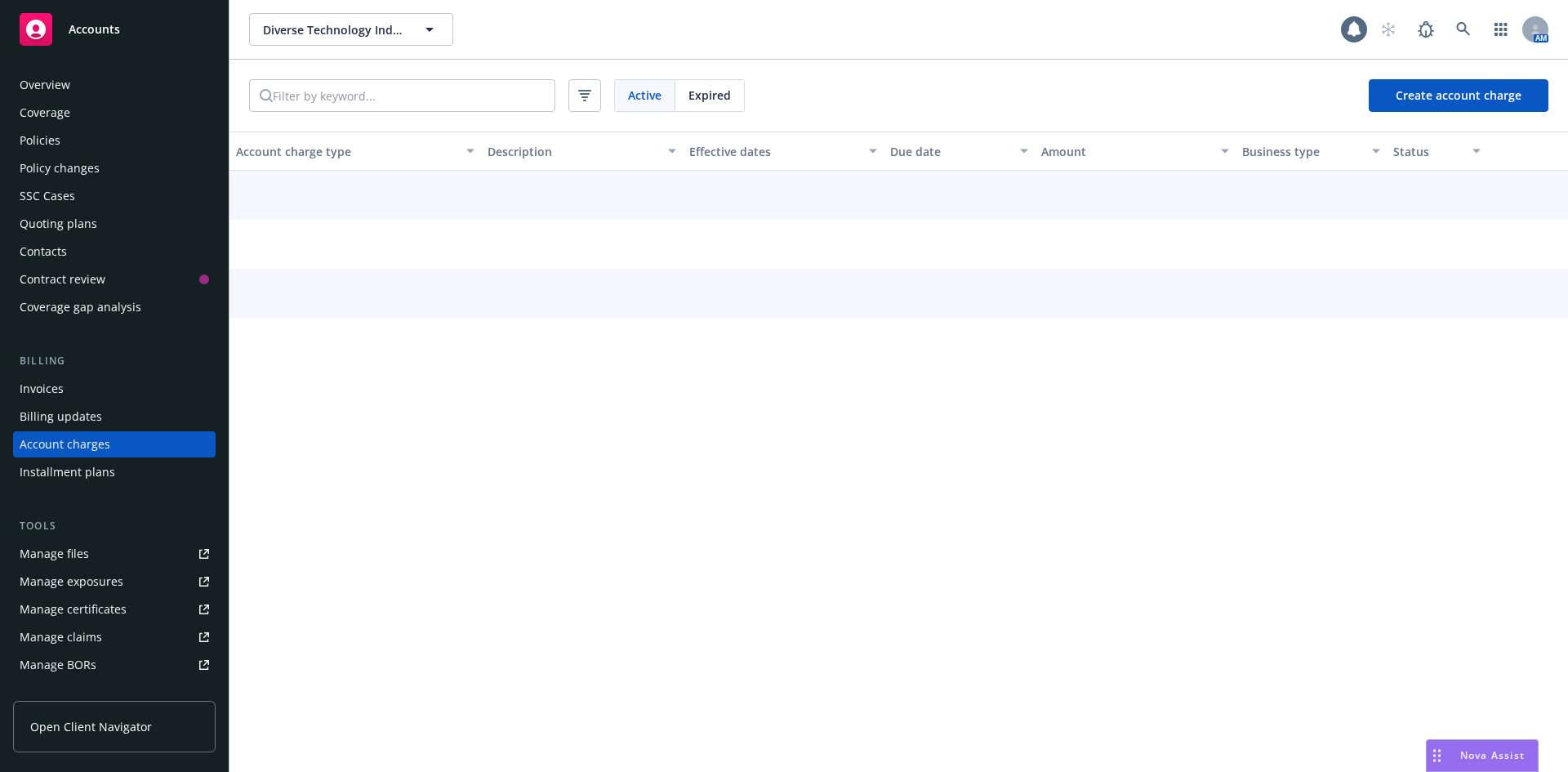
scroll to position [33, 0]
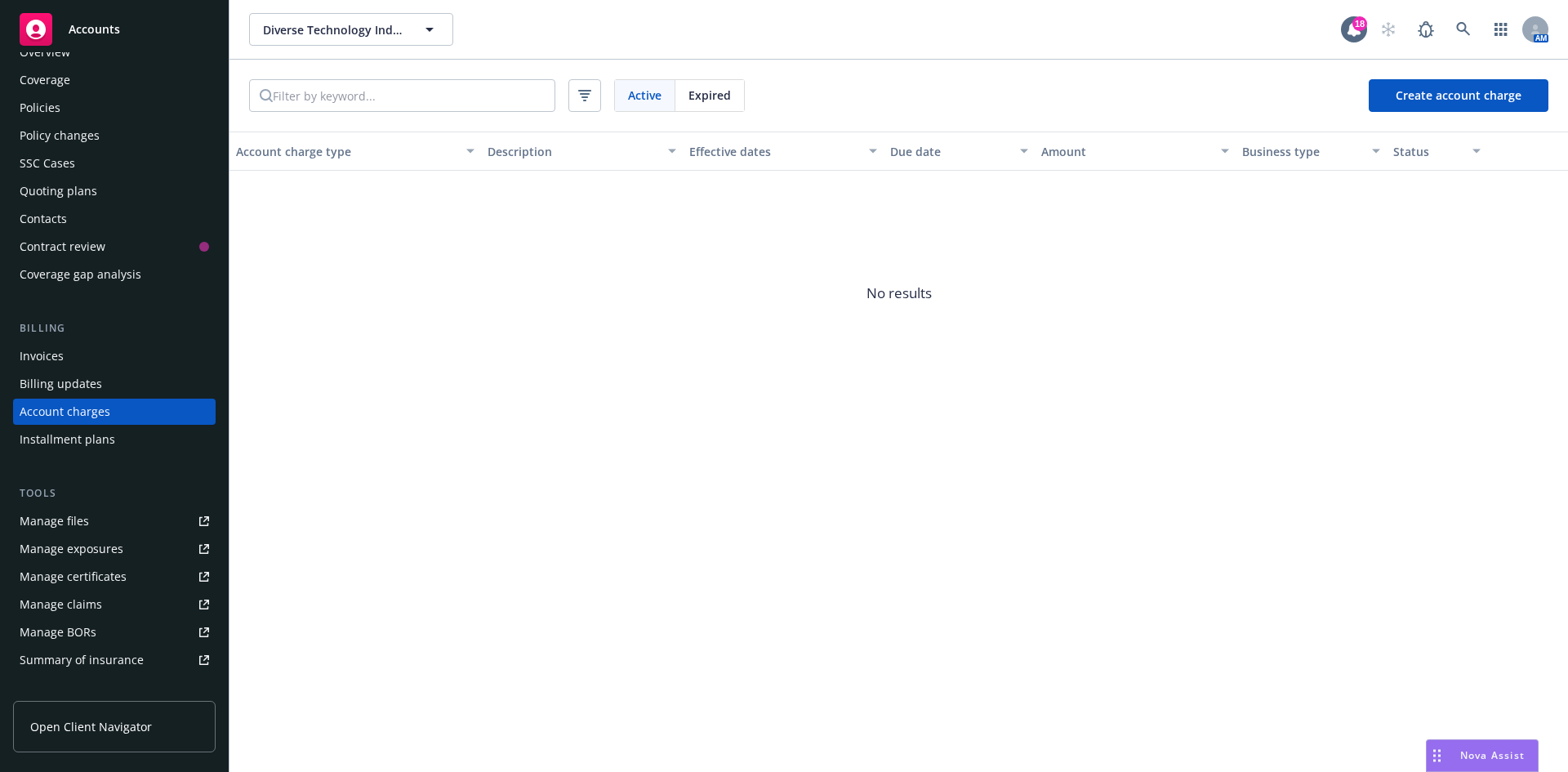
click at [125, 365] on div "Invoices" at bounding box center [114, 356] width 190 height 26
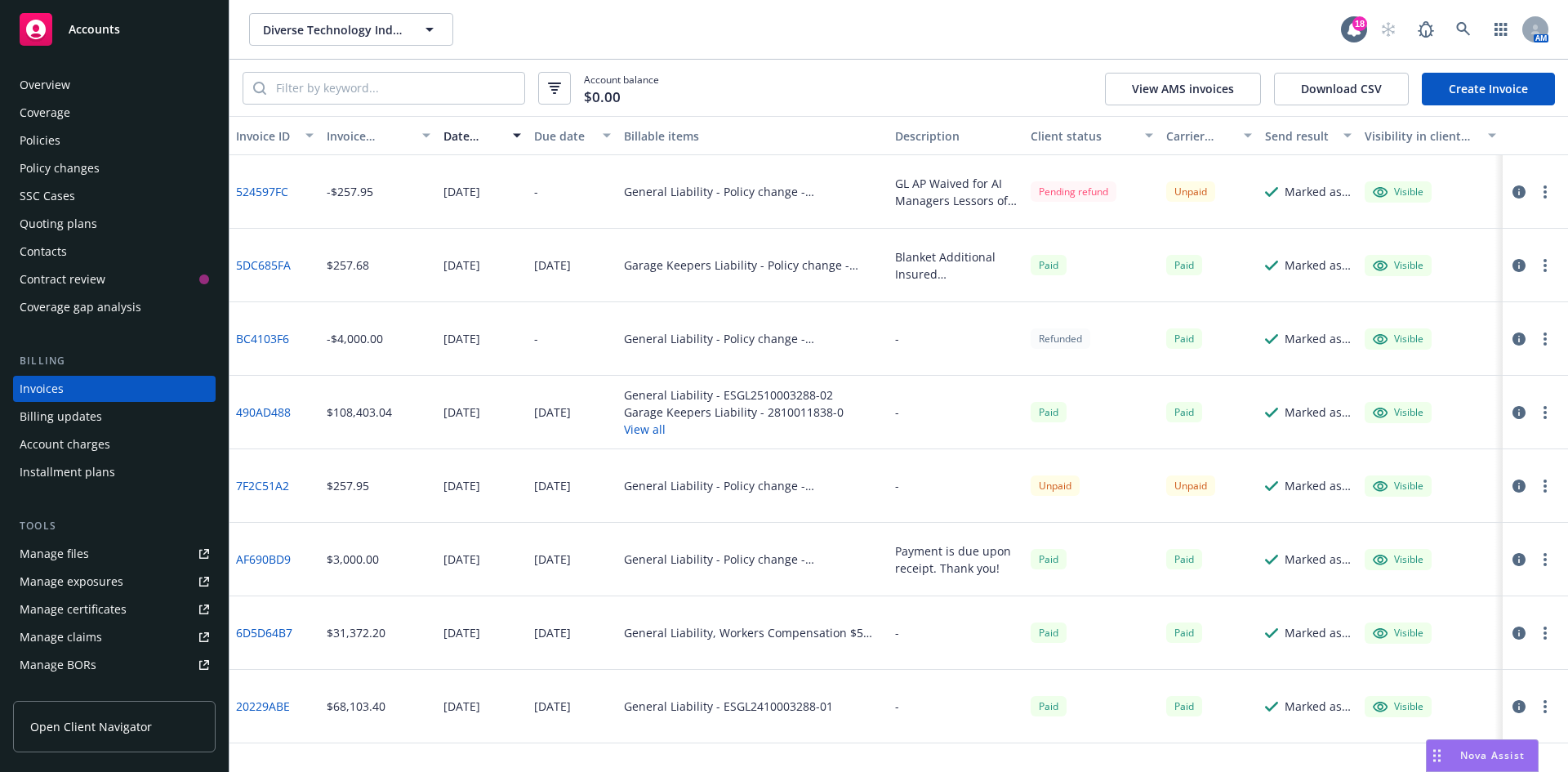
click at [105, 415] on div "Billing updates" at bounding box center [114, 416] width 190 height 26
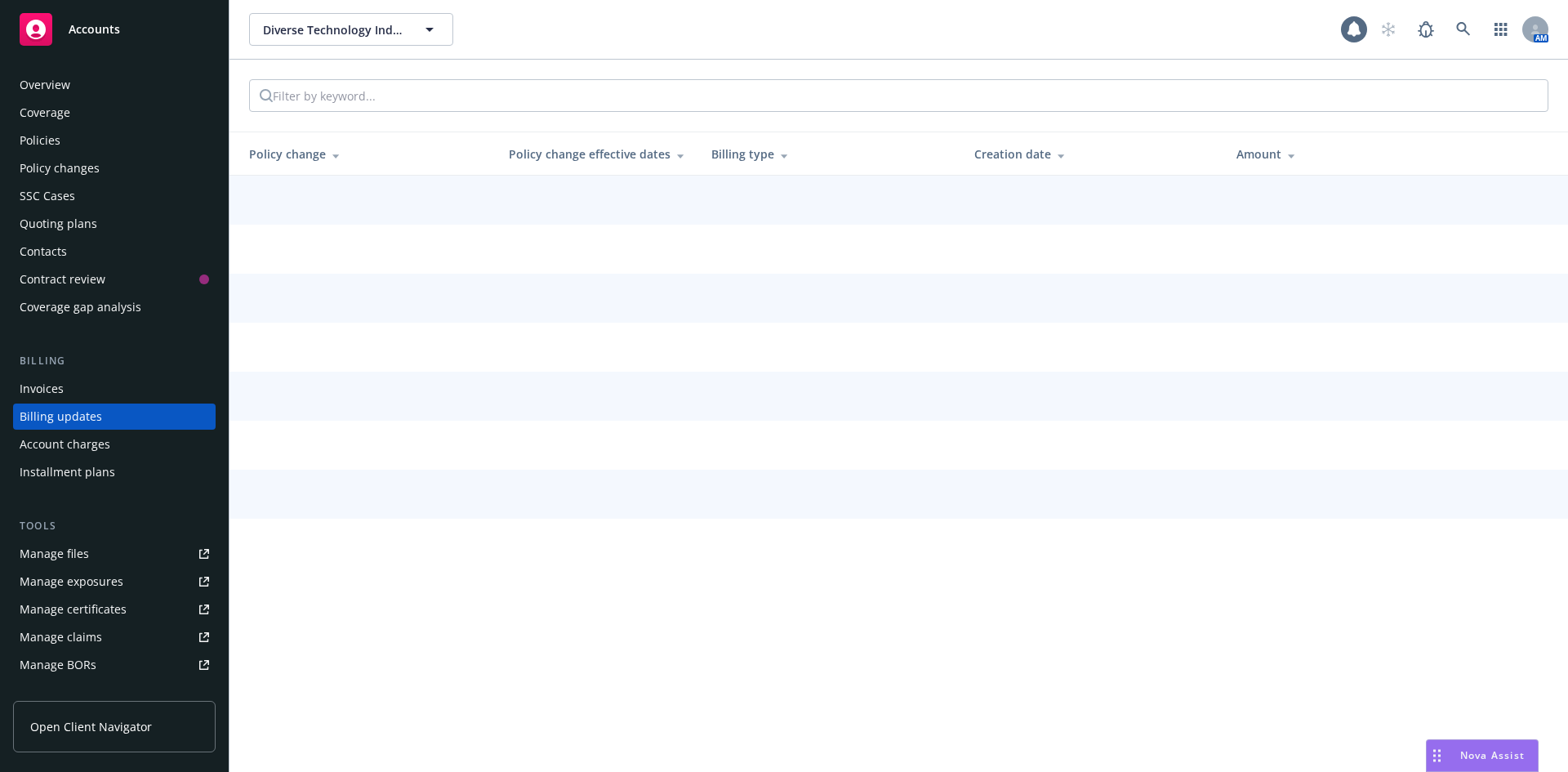
scroll to position [5, 0]
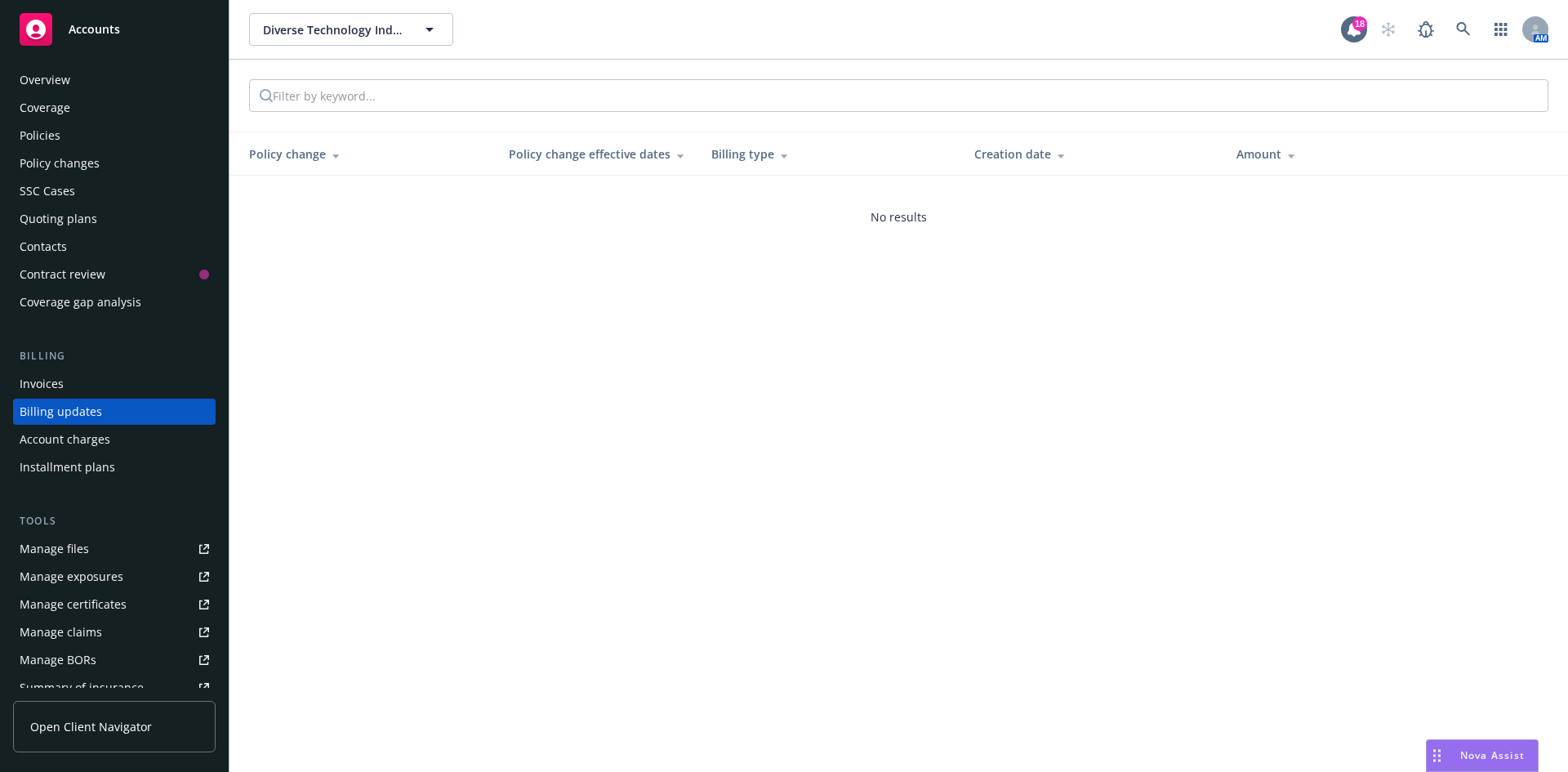
click at [93, 23] on span "Accounts" at bounding box center [94, 29] width 52 height 13
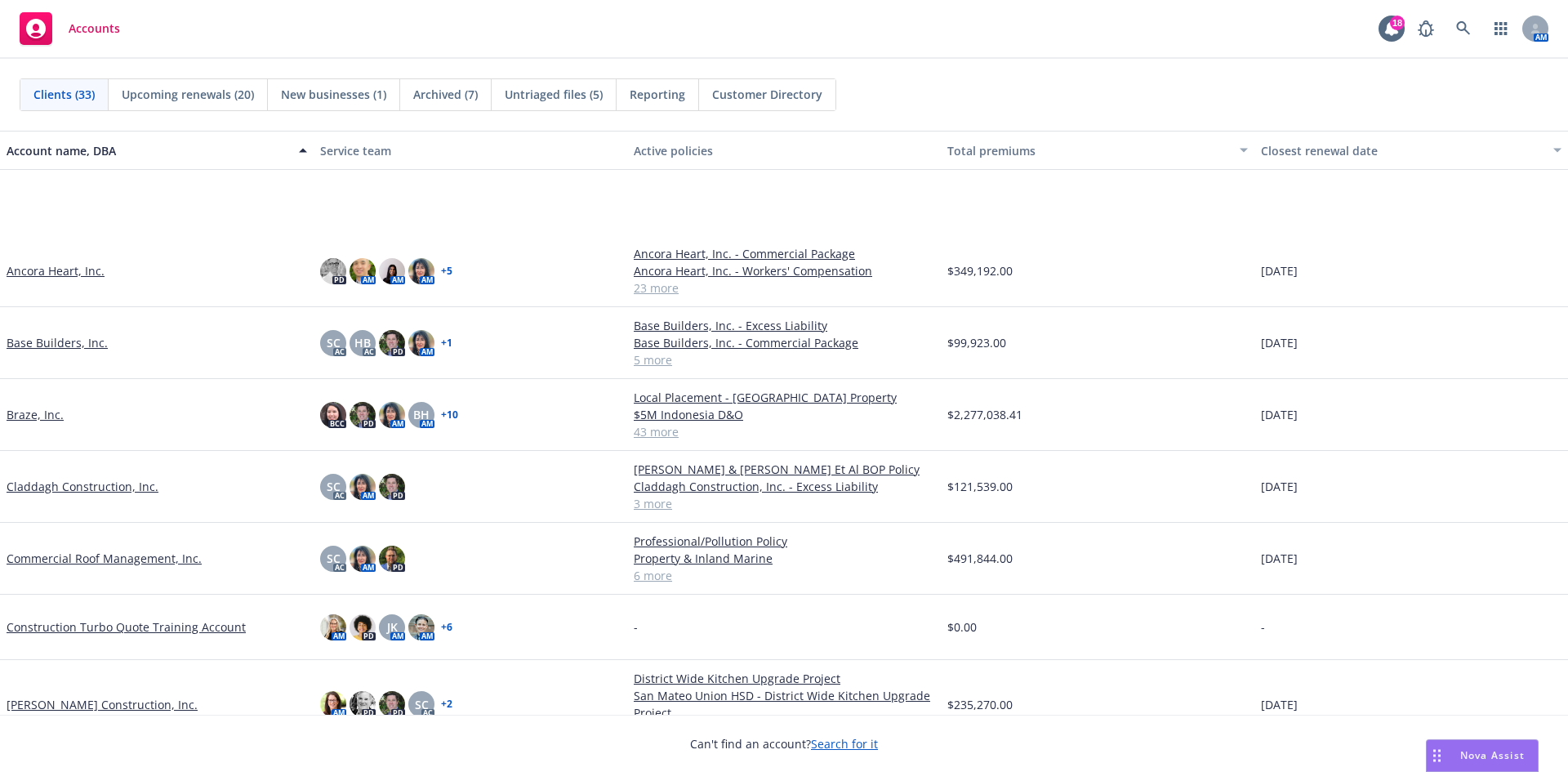
scroll to position [163, 0]
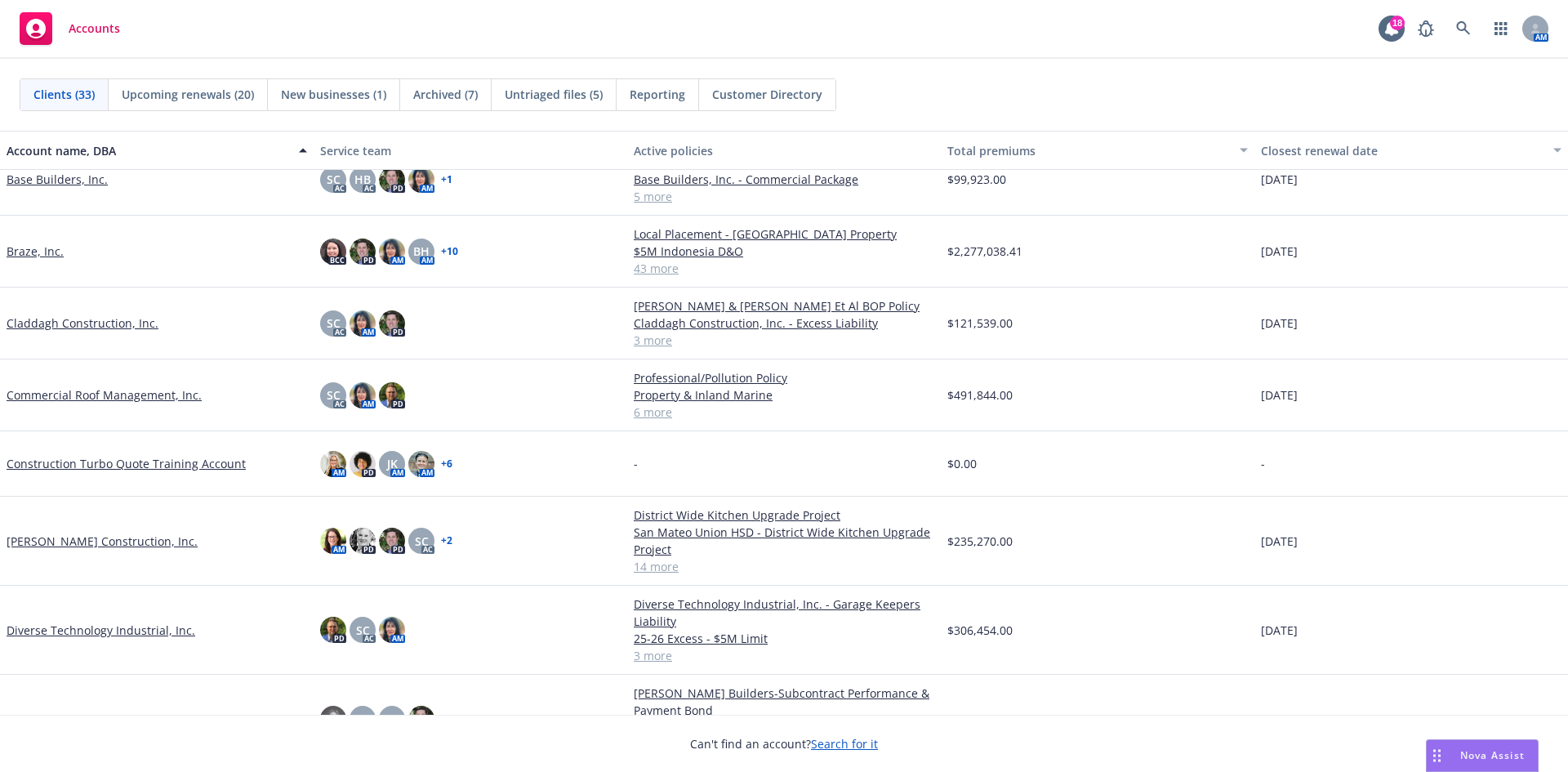
click at [94, 537] on link "Coulter Construction, Inc." at bounding box center [102, 541] width 191 height 17
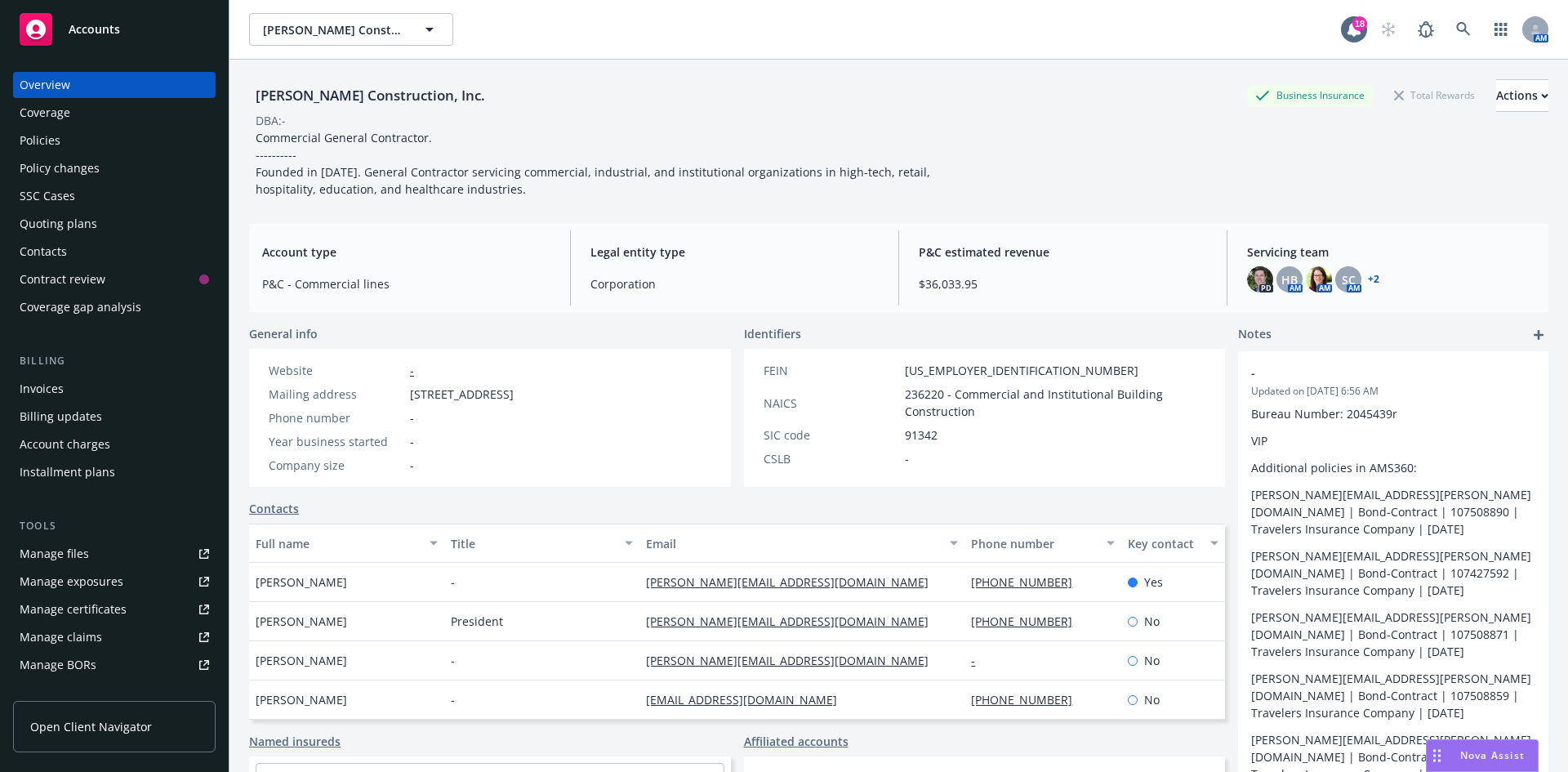
click at [102, 134] on div "Policies" at bounding box center [114, 140] width 190 height 26
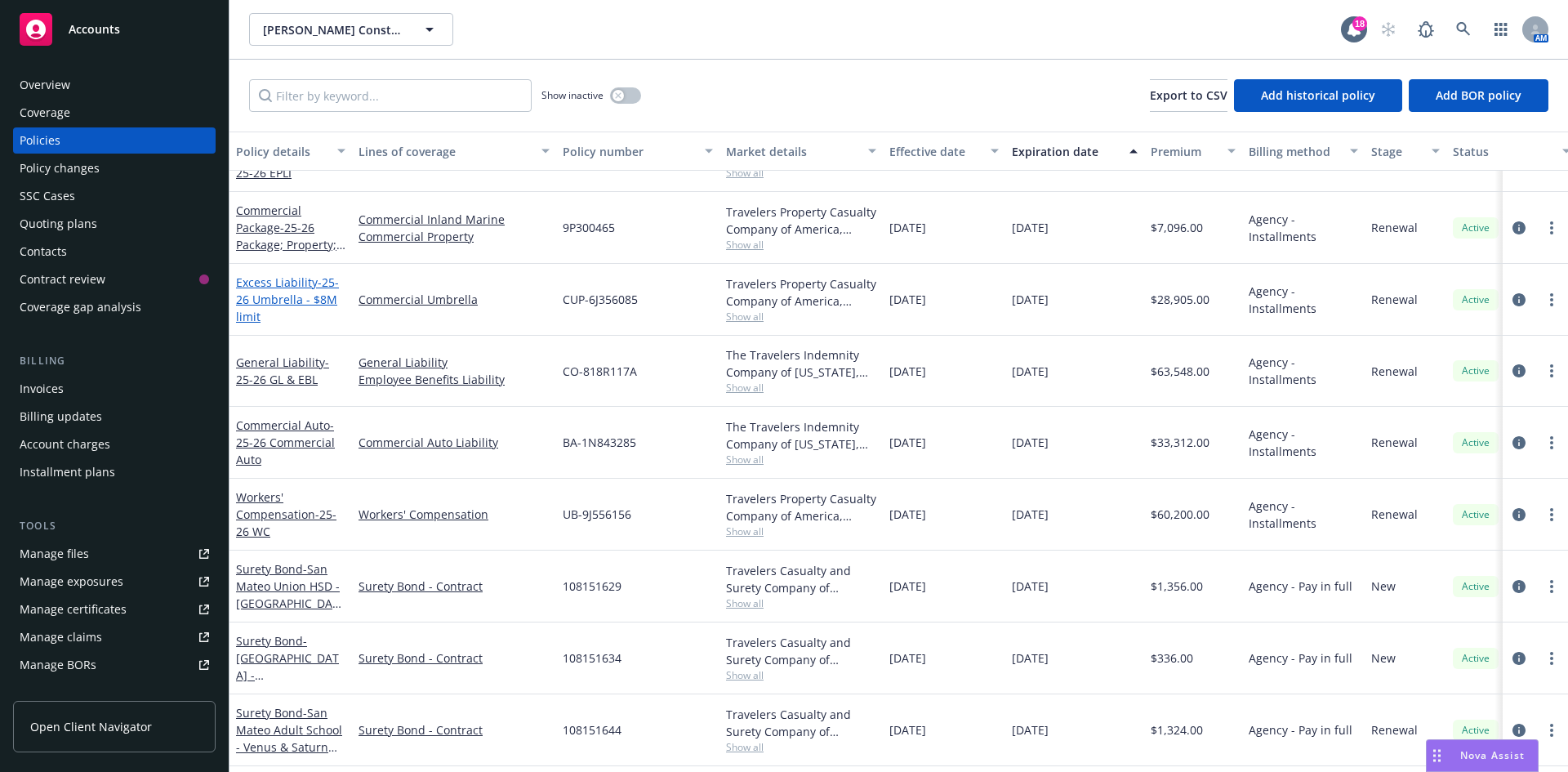
scroll to position [31, 0]
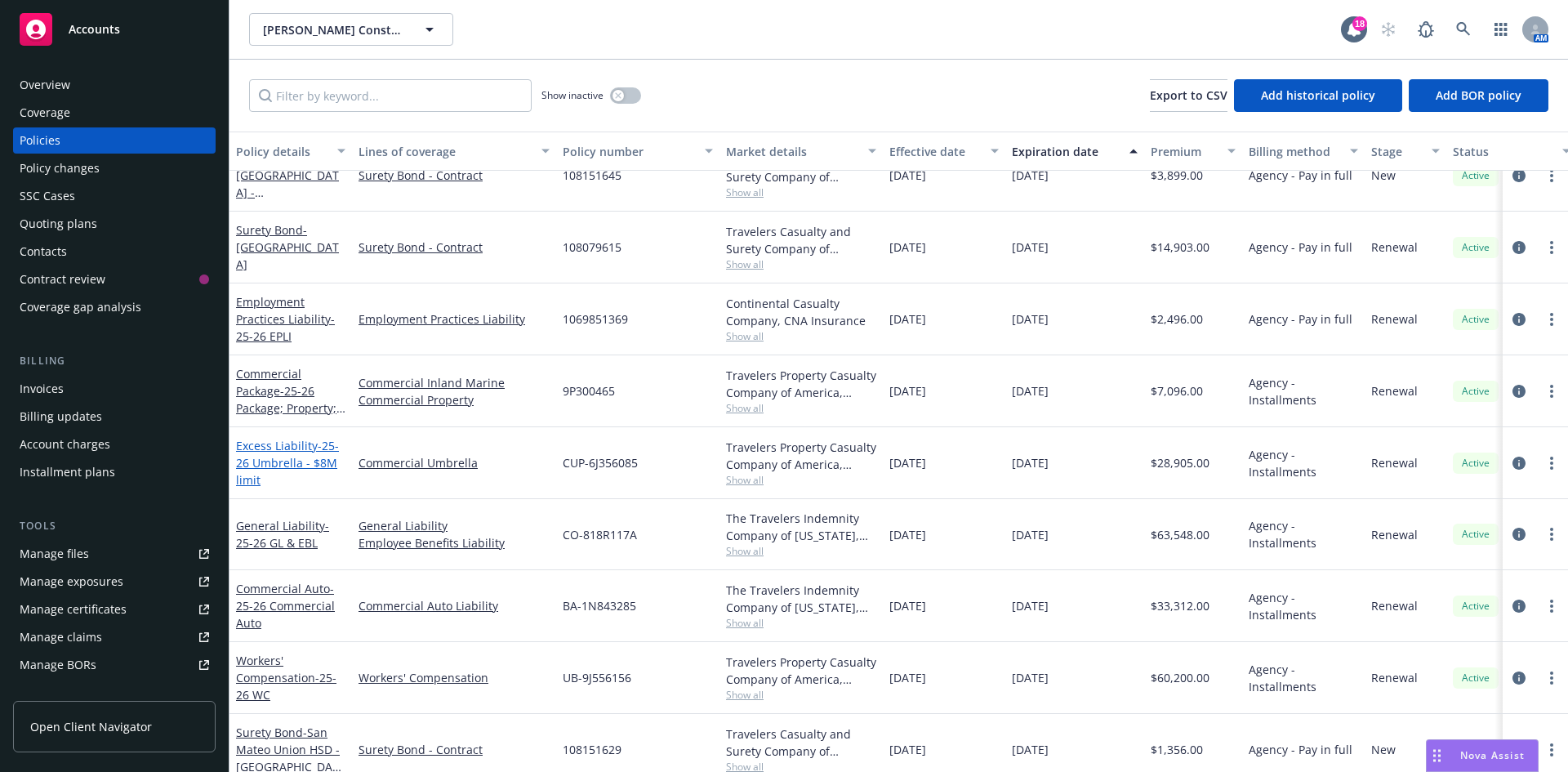
click at [273, 456] on span "- 25-26 Umbrella - $8M limit" at bounding box center [287, 463] width 102 height 50
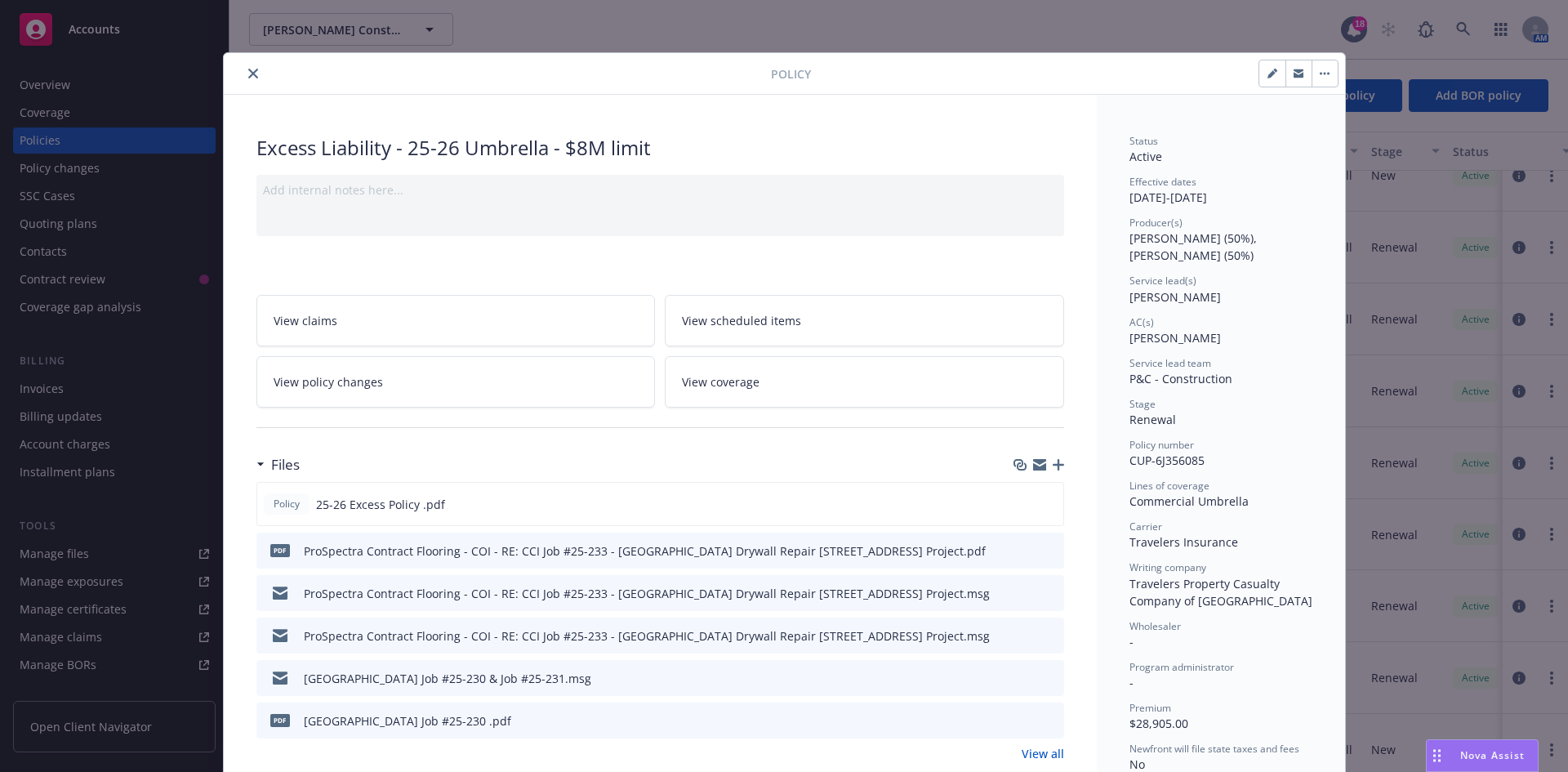
click at [248, 77] on icon "close" at bounding box center [253, 73] width 10 height 10
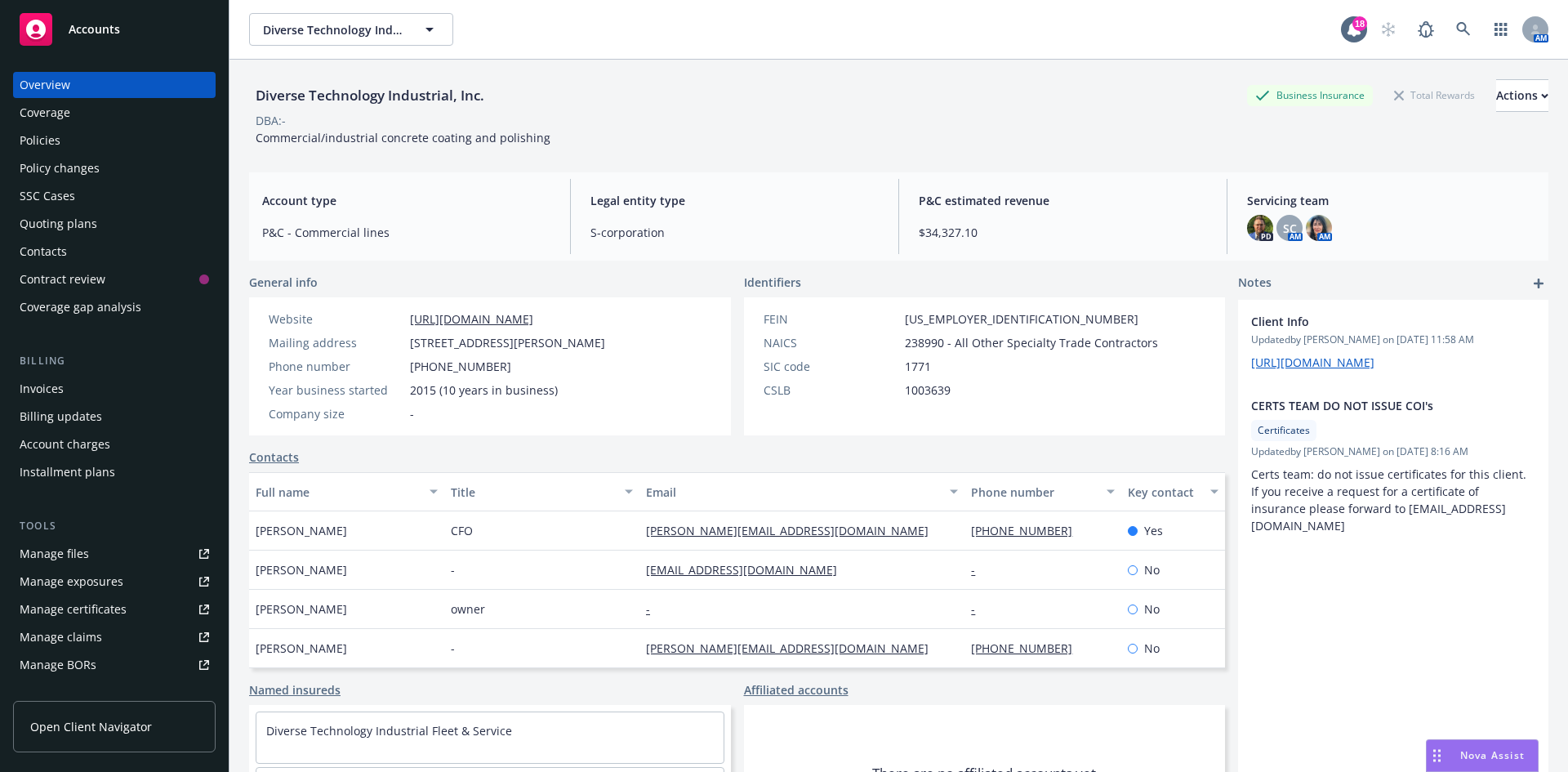
click at [93, 167] on div "Policy changes" at bounding box center [60, 168] width 80 height 26
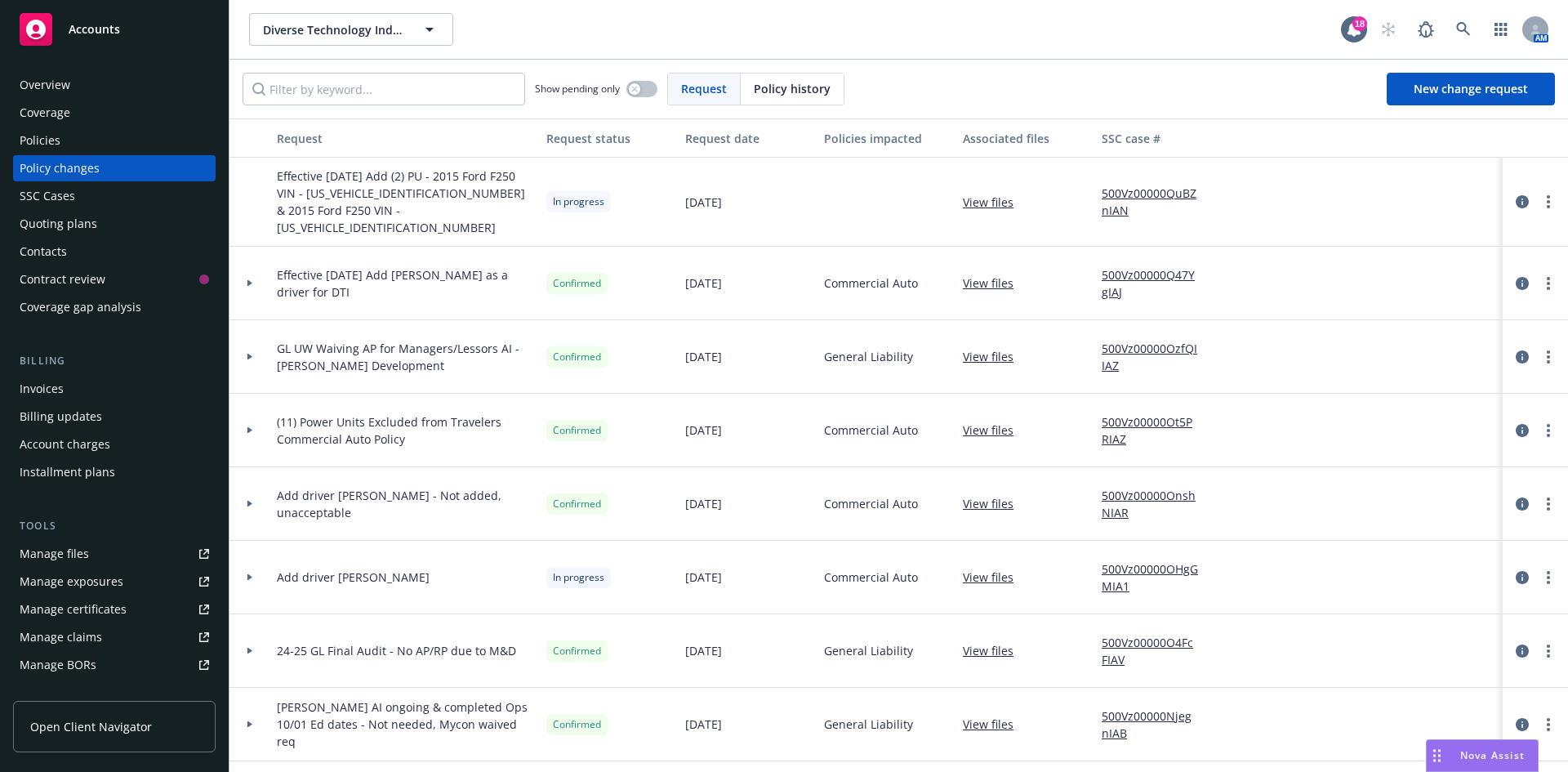
click at [389, 180] on span "Effective [DATE] Add (2) PU - 2015 Ford F250 VIN - [US_VEHICLE_IDENTIFICATION_N…" at bounding box center [404, 202] width 257 height 69
click at [101, 581] on div "Manage exposures" at bounding box center [72, 581] width 103 height 26
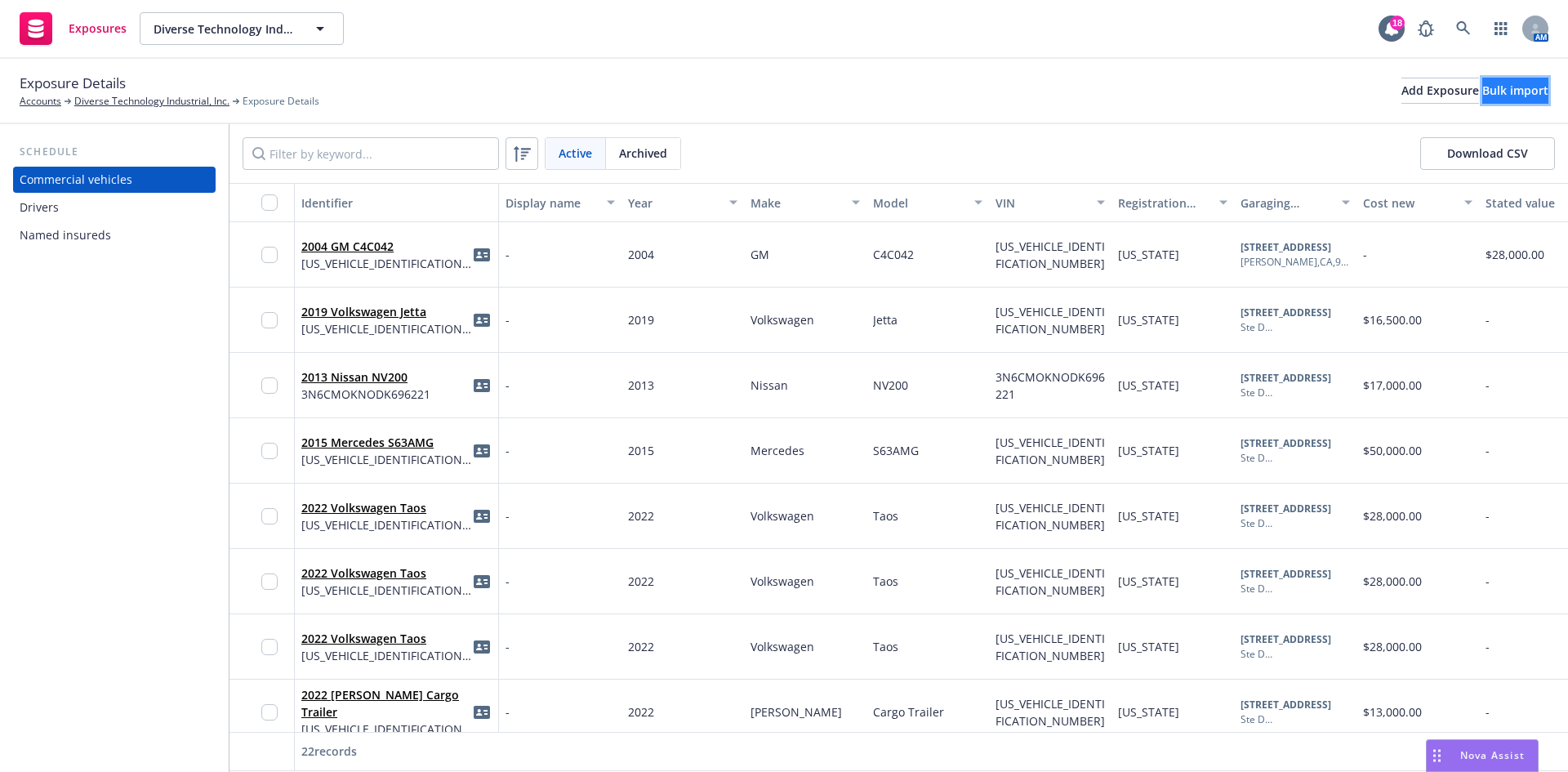
click at [1482, 86] on button "Bulk import" at bounding box center [1514, 91] width 66 height 26
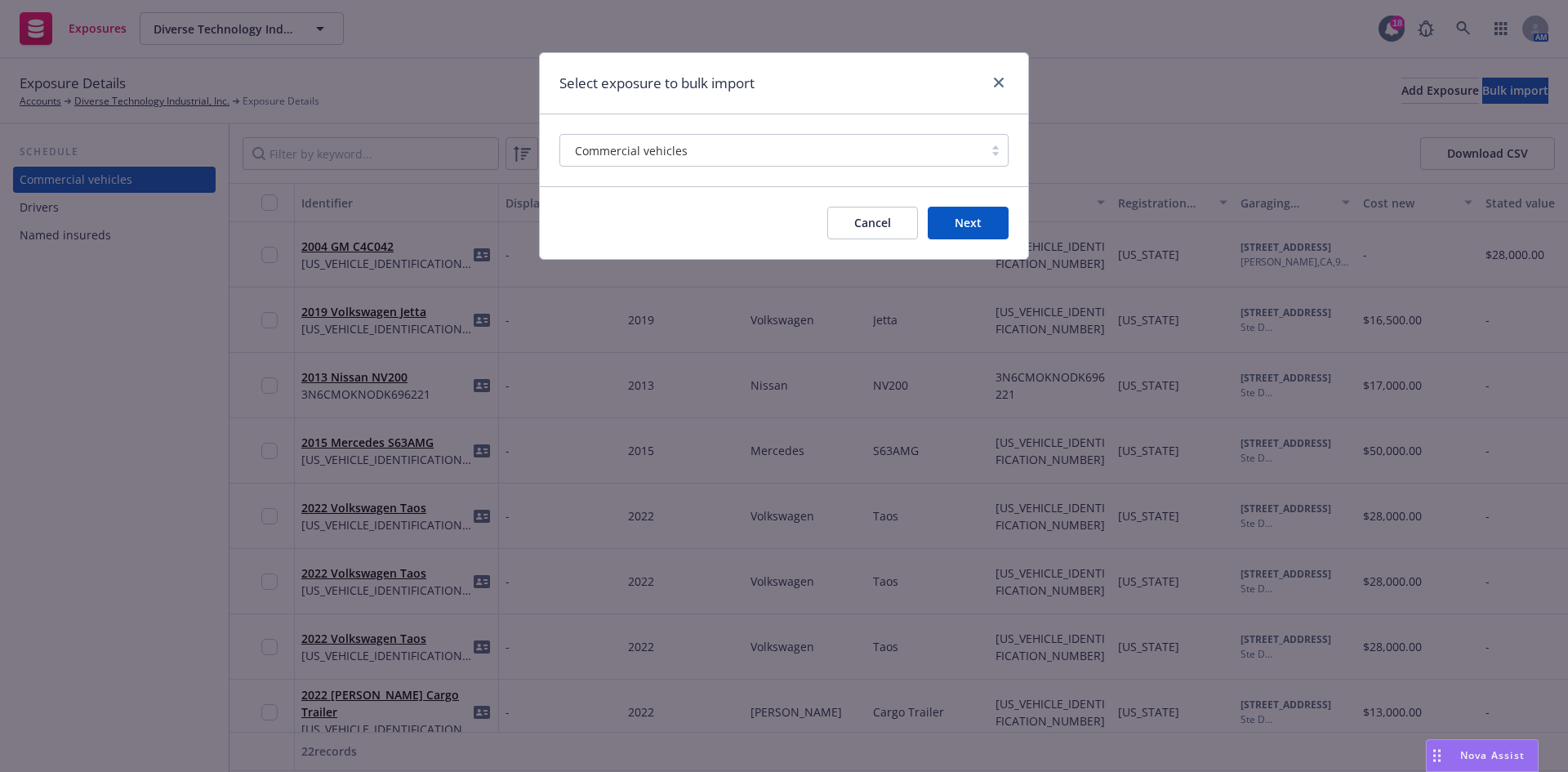
click at [950, 220] on button "Next" at bounding box center [968, 223] width 81 height 33
click at [1001, 81] on icon "close" at bounding box center [998, 83] width 10 height 10
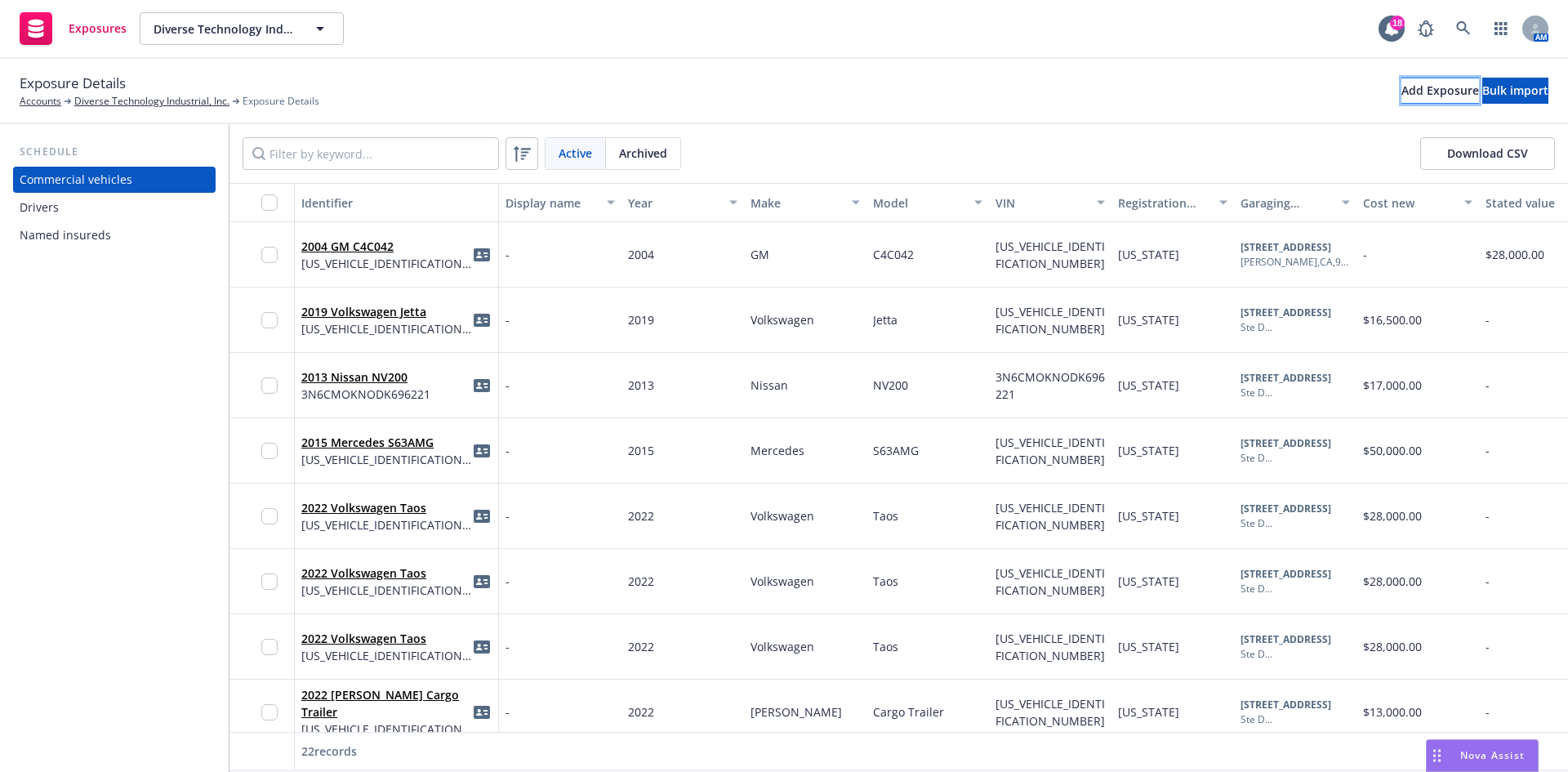
click at [1401, 96] on div "Add Exposure" at bounding box center [1440, 90] width 78 height 24
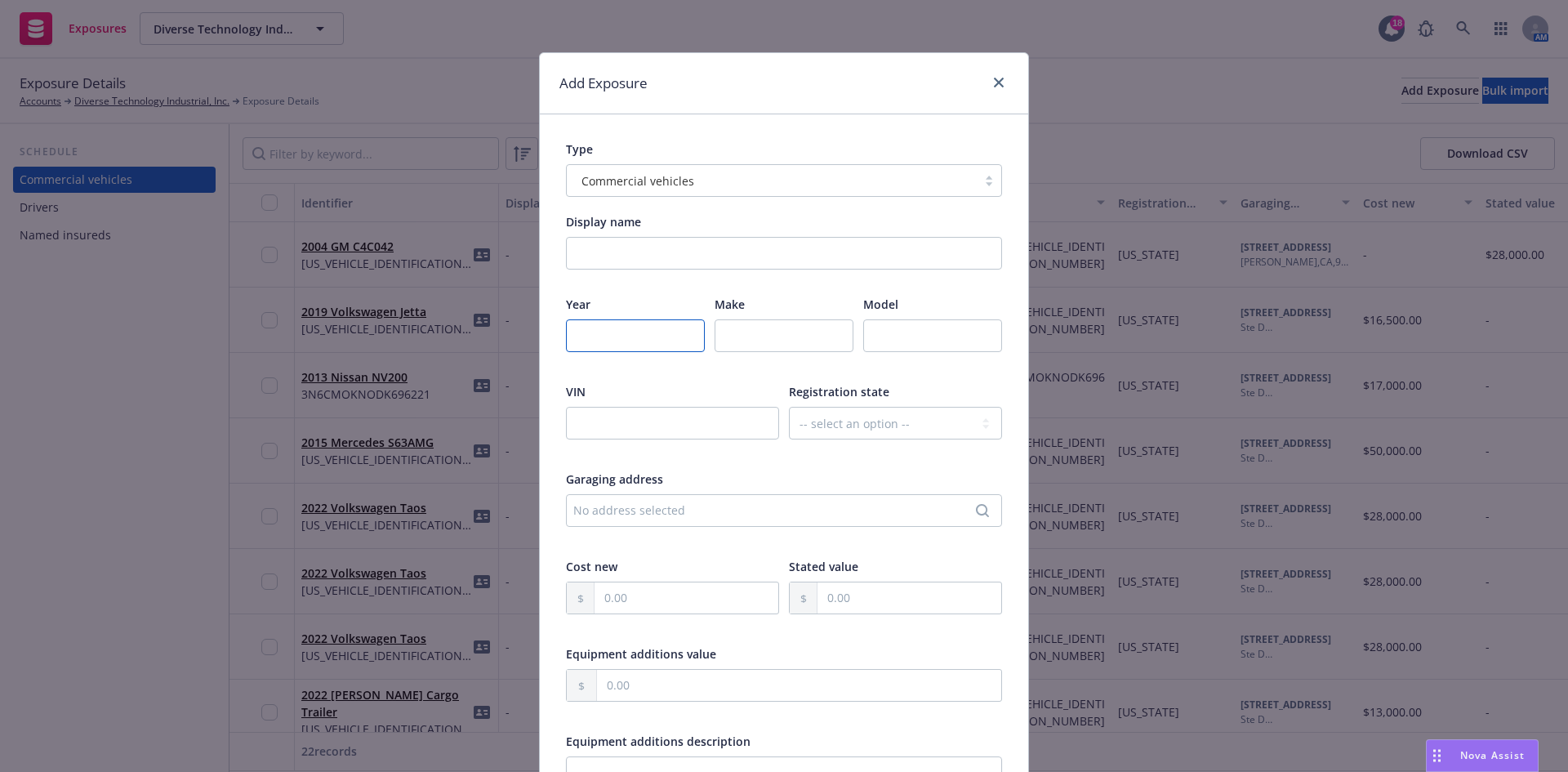
click at [595, 325] on input "number" at bounding box center [635, 336] width 139 height 33
type input "2015"
type input "Ford"
type input "F250"
click at [631, 419] on input "text" at bounding box center [672, 423] width 213 height 33
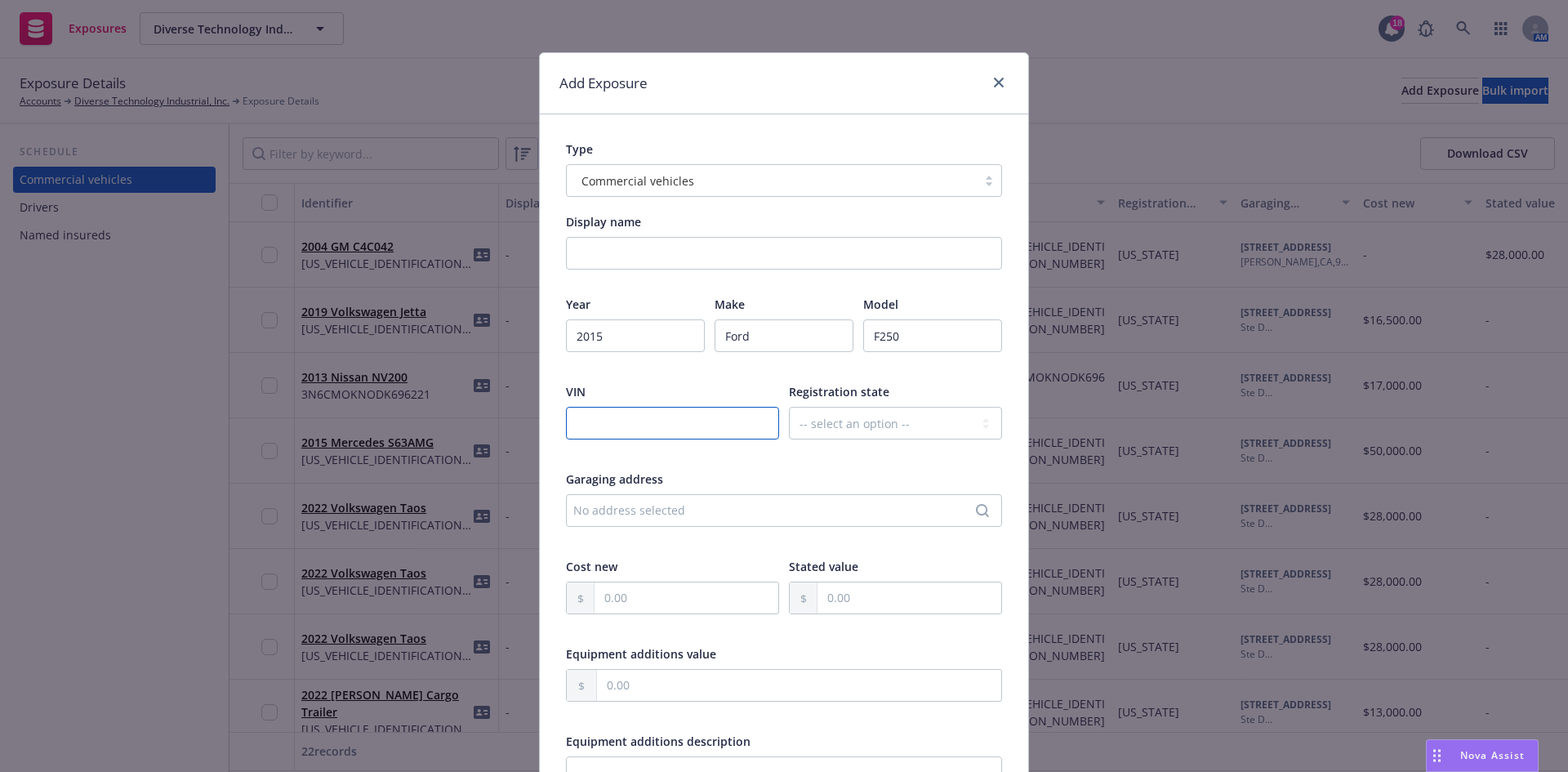
paste input "1FD7W2A61FED30832"
type input "1FD7W2A61FED30832"
click at [837, 429] on select "-- select an option -- Alaska Alabama Arkansas American Samoa Arizona Californi…" at bounding box center [895, 423] width 213 height 33
select select "CA"
click at [789, 406] on select "-- select an option -- Alaska Alabama Arkansas American Samoa Arizona Californi…" at bounding box center [895, 423] width 213 height 33
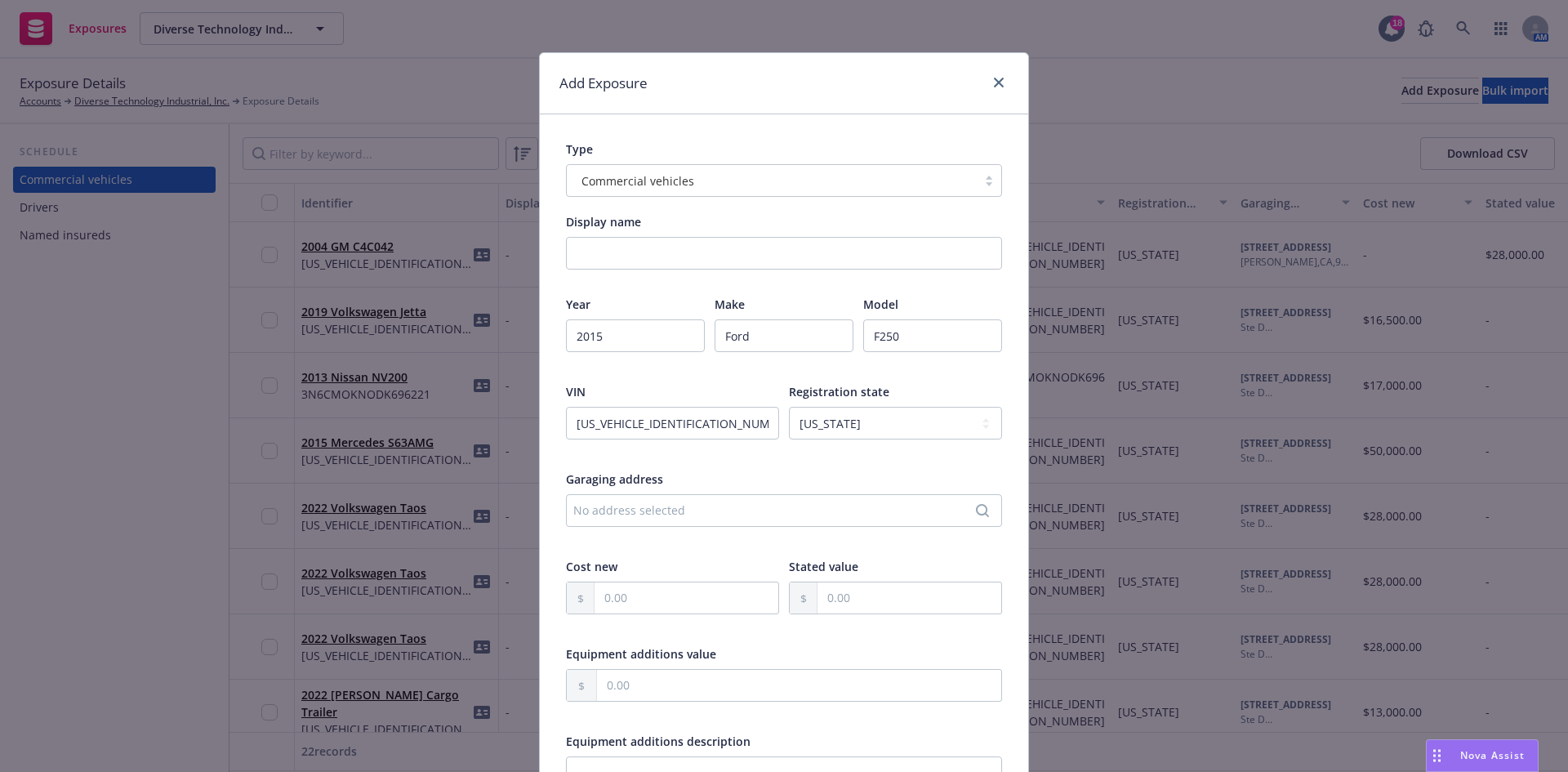
click at [630, 510] on div "No address selected" at bounding box center [775, 510] width 405 height 17
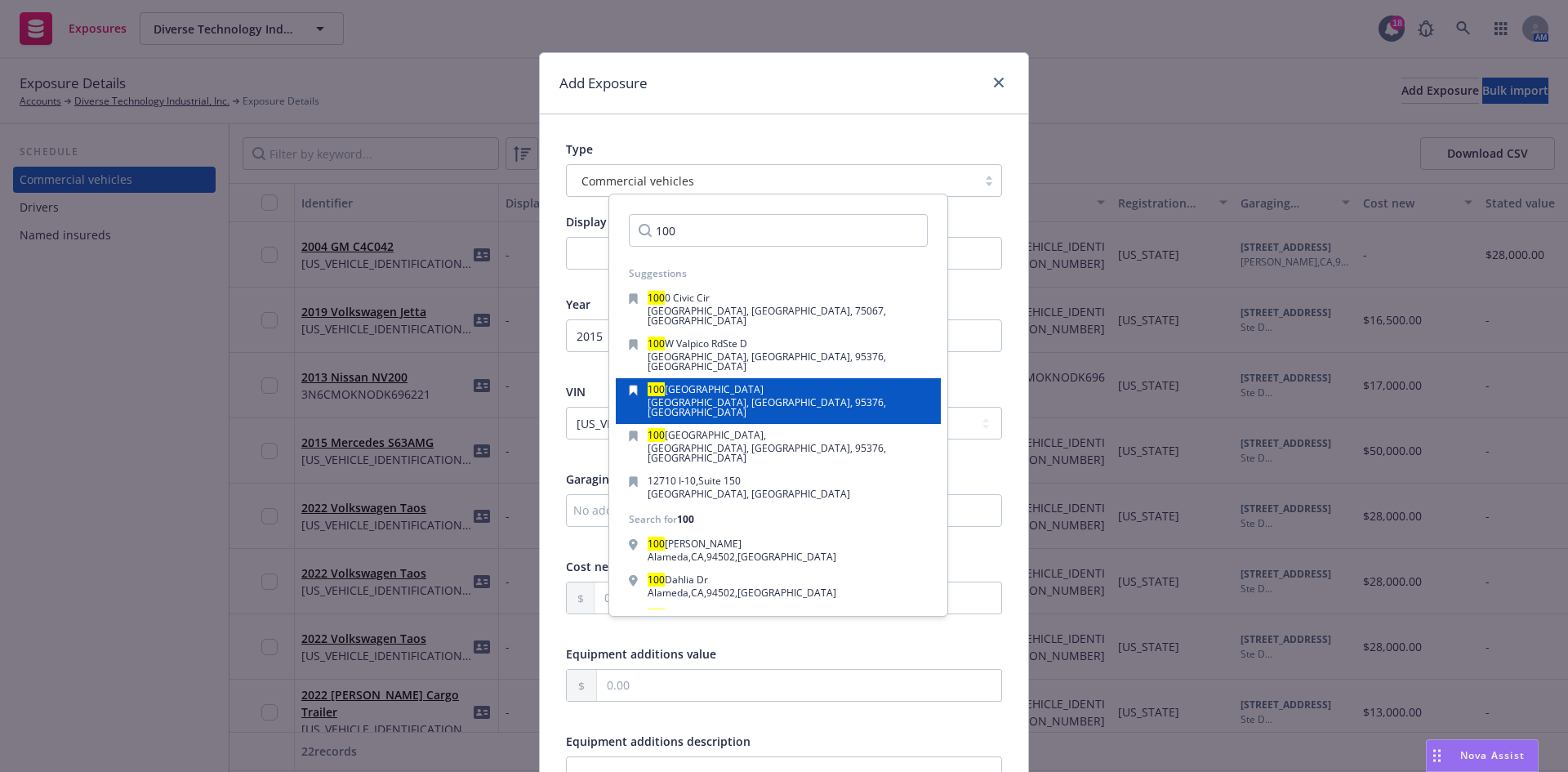
type input "100"
click at [709, 382] on span "W. Valpico Road Suite D" at bounding box center [714, 388] width 99 height 14
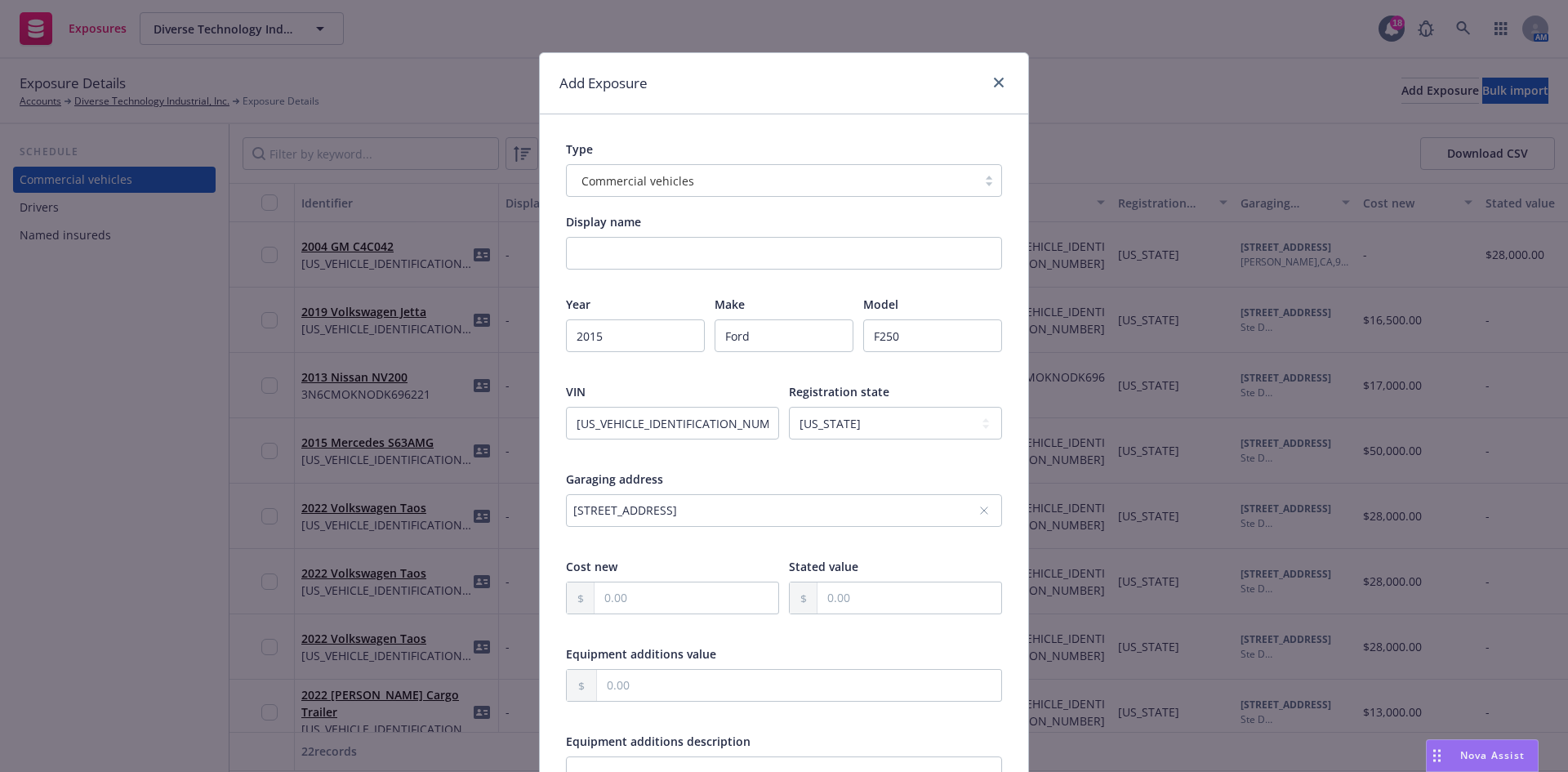
scroll to position [82, 0]
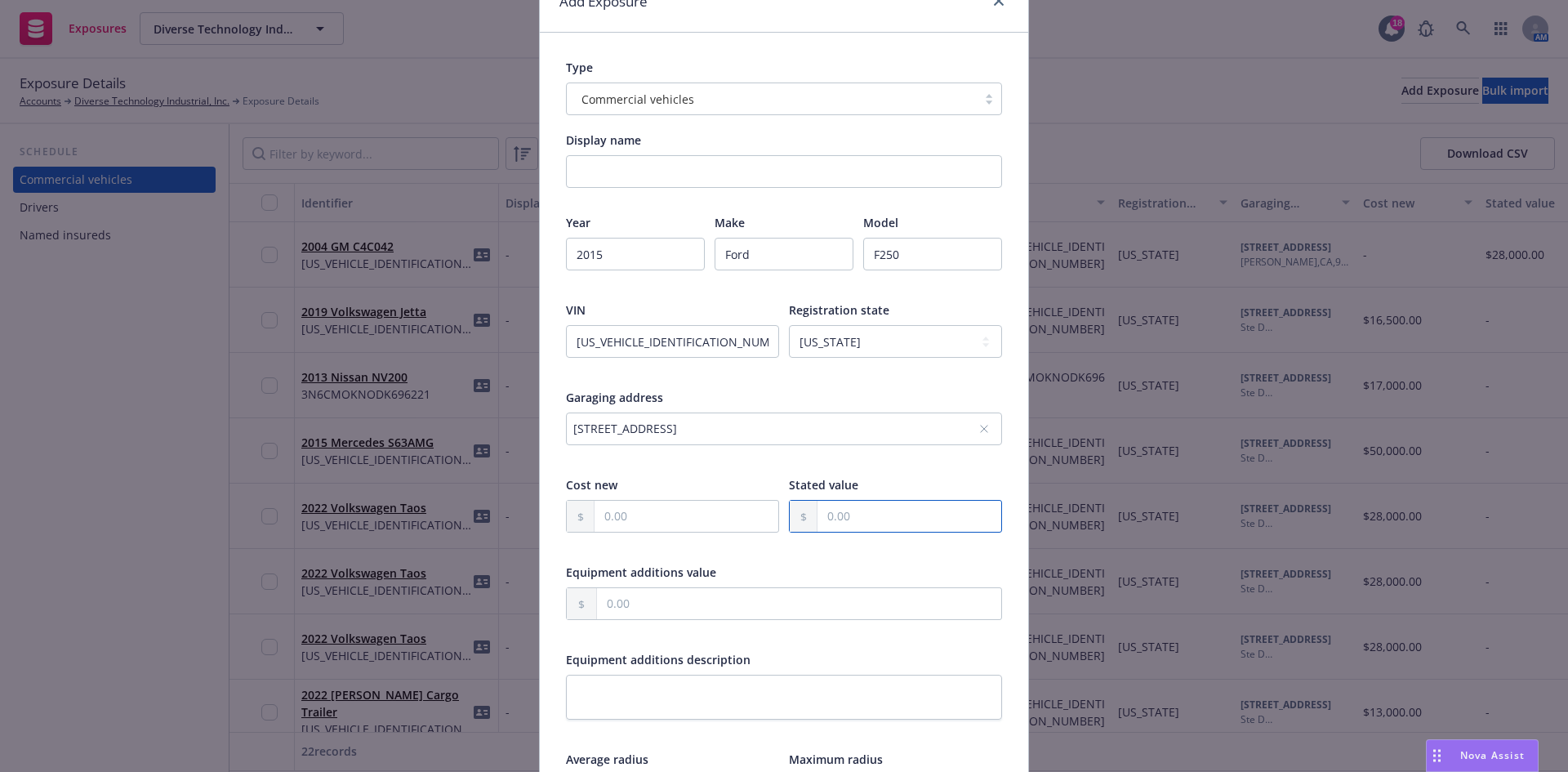
click at [822, 526] on input "text" at bounding box center [909, 516] width 184 height 31
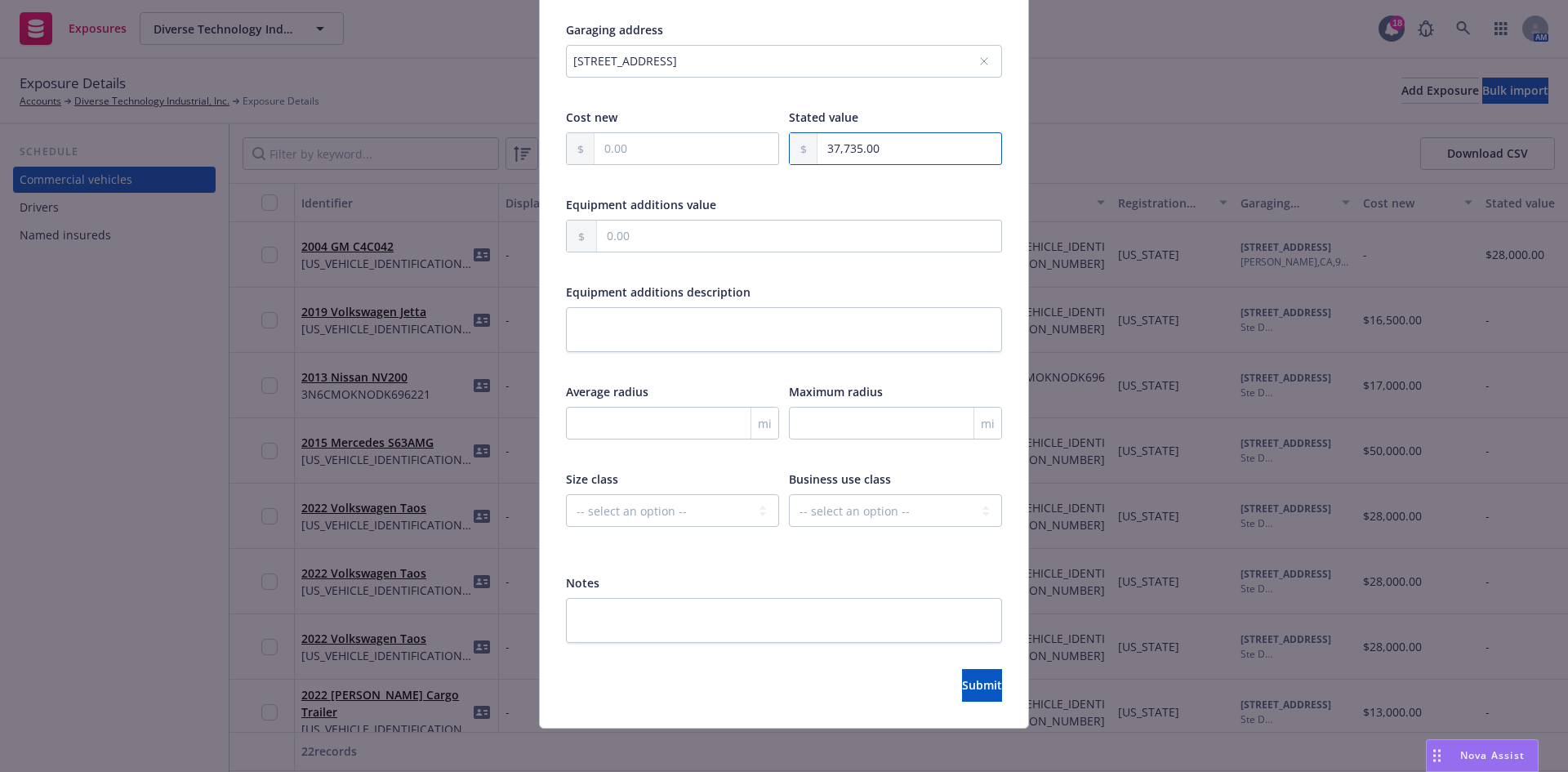
scroll to position [458, 0]
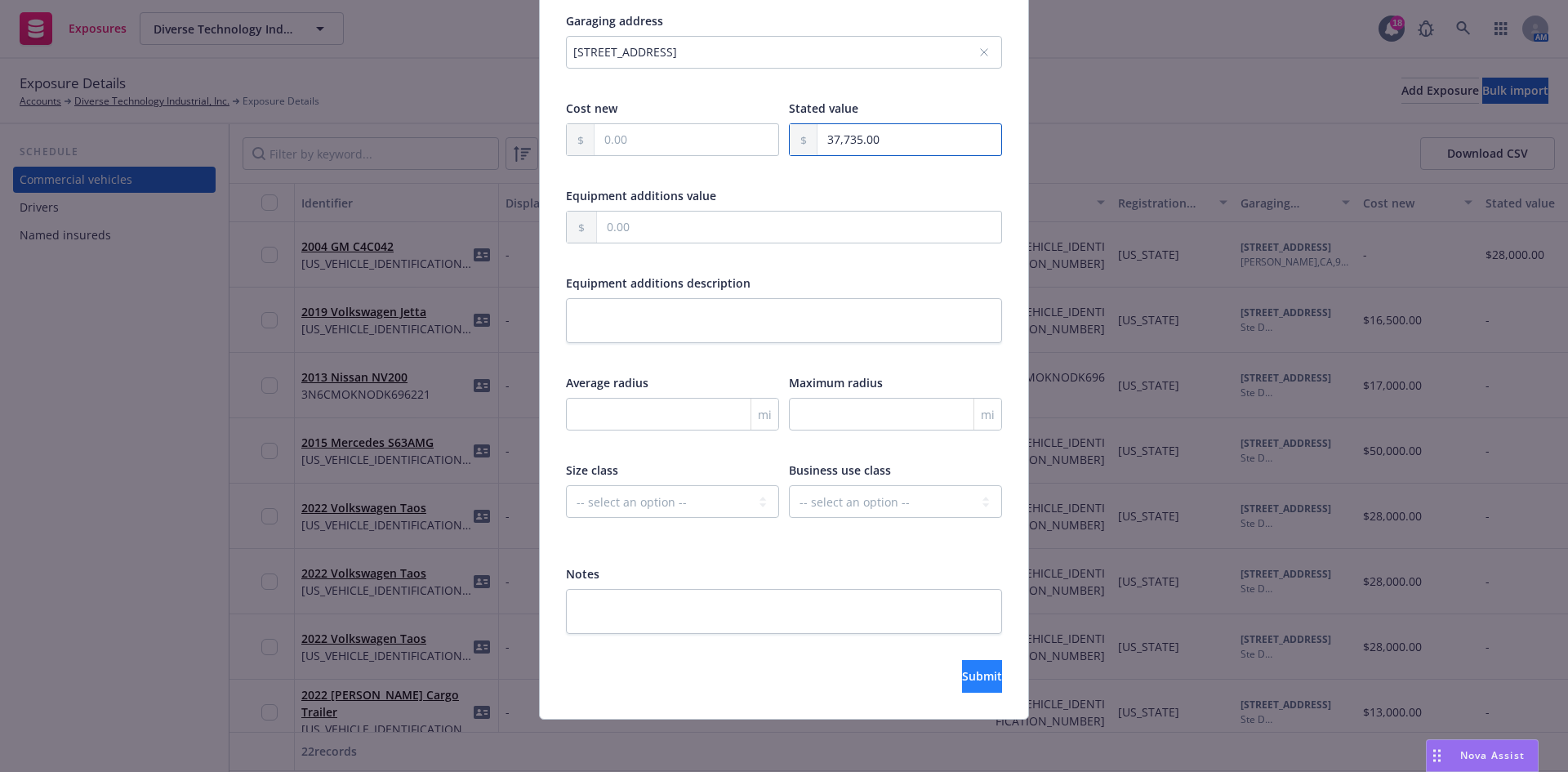
type input "37,735.00"
click at [962, 676] on span "Submit" at bounding box center [982, 676] width 40 height 15
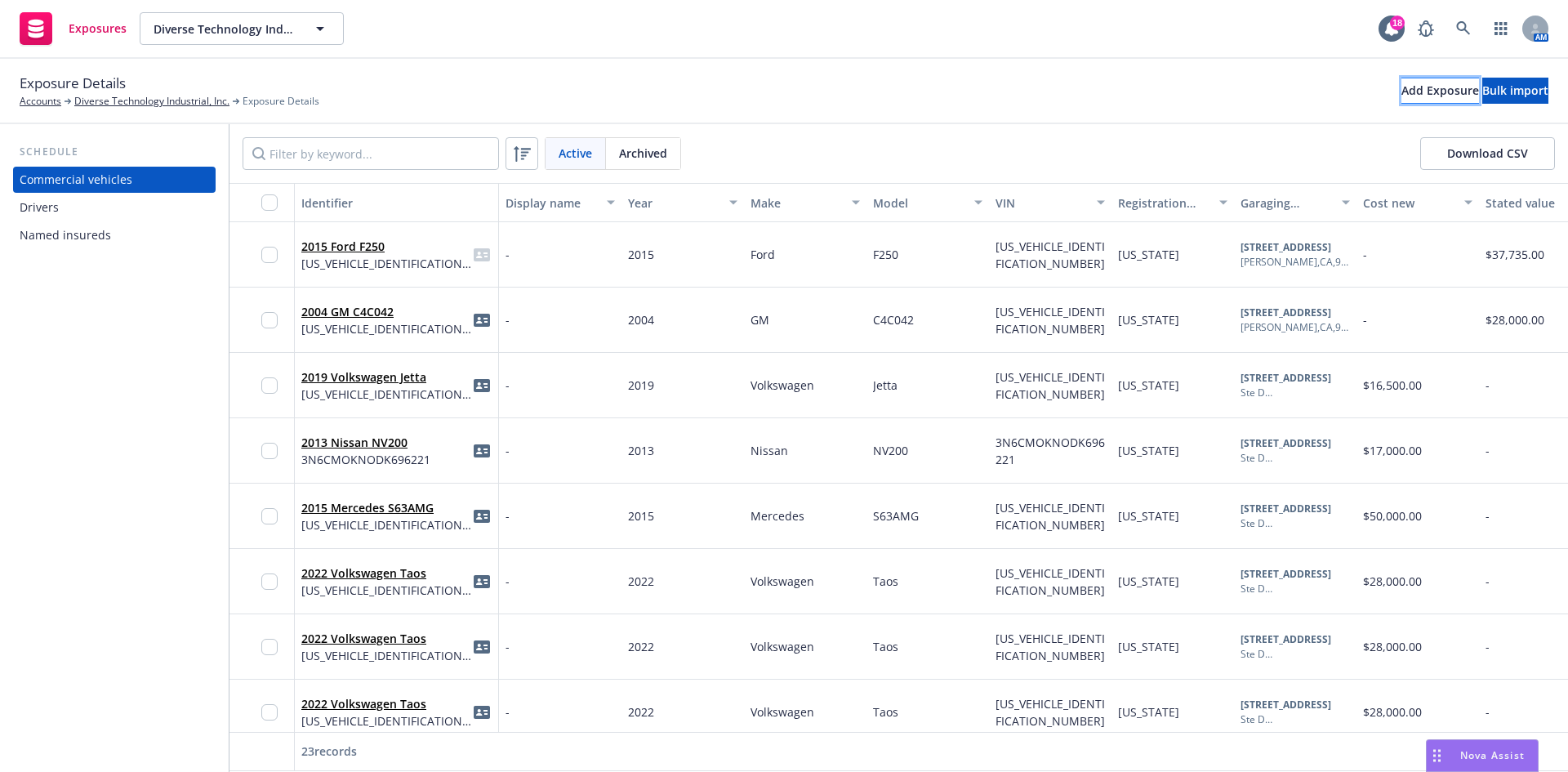
click at [1401, 93] on div "Add Exposure" at bounding box center [1440, 90] width 78 height 24
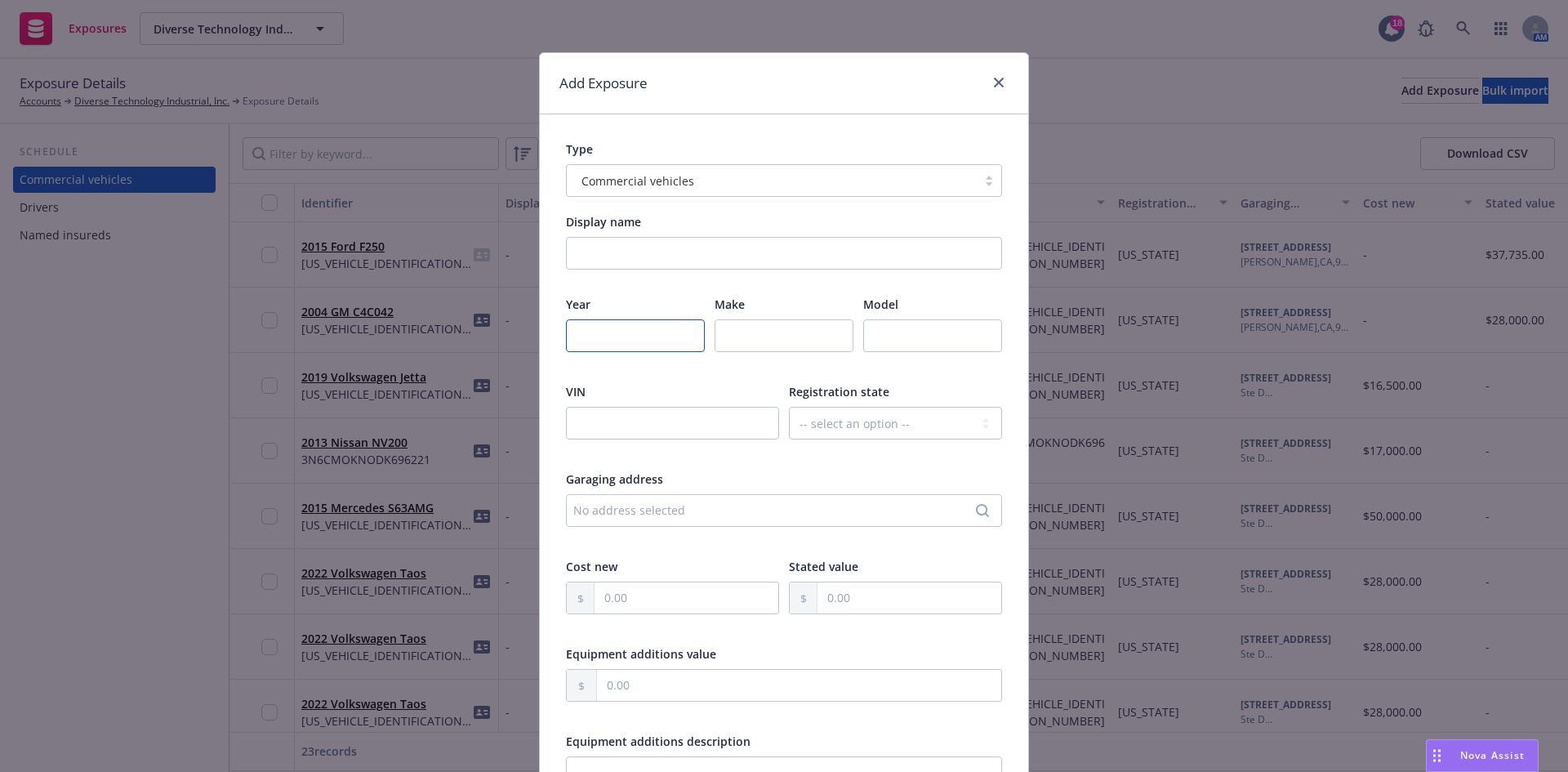
click at [637, 333] on input "number" at bounding box center [635, 336] width 139 height 33
click at [636, 332] on input "number" at bounding box center [635, 336] width 139 height 33
type input "2015"
type input "Ford"
type input "F250"
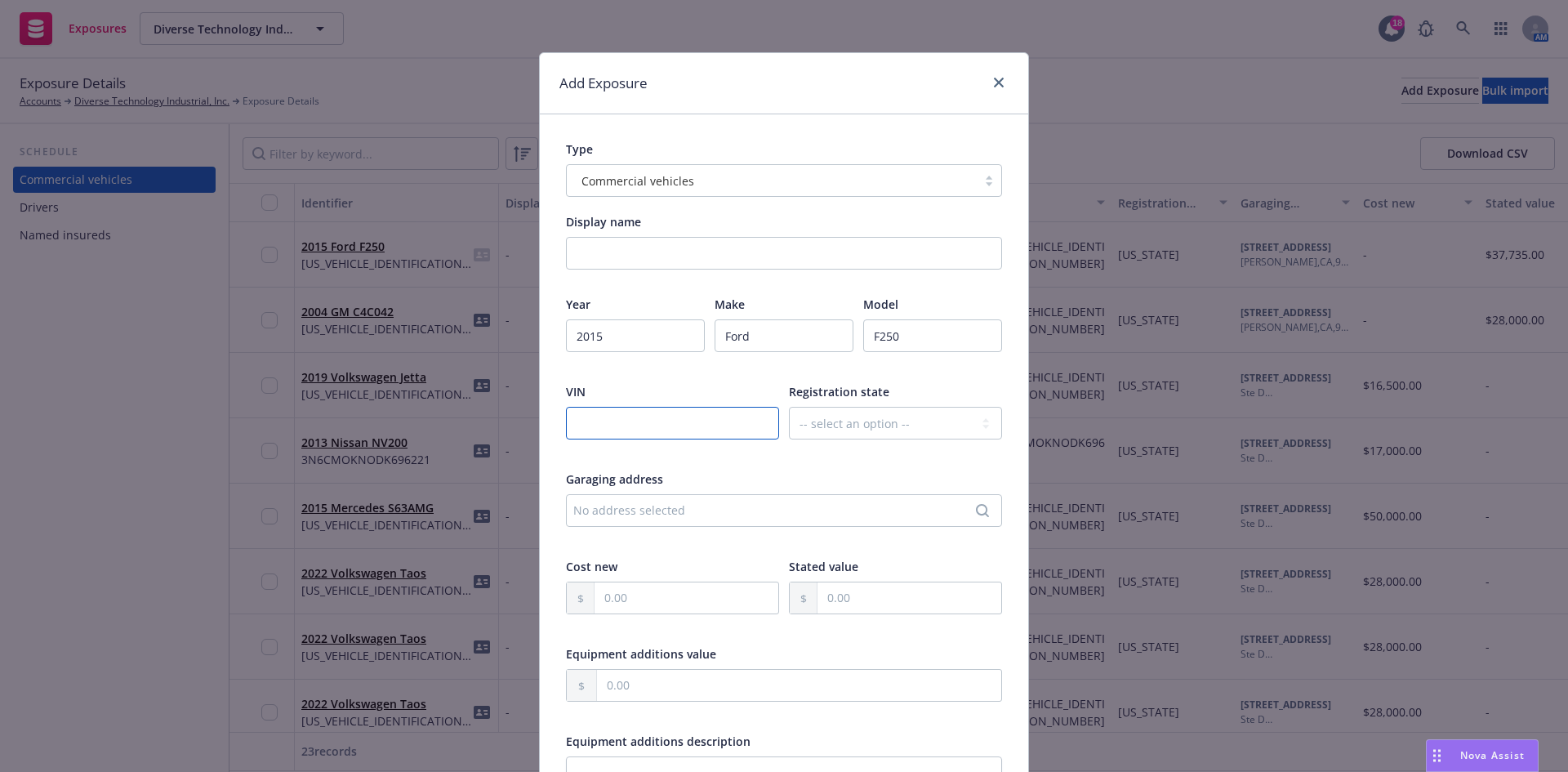
click at [659, 423] on input "text" at bounding box center [672, 423] width 213 height 33
paste input "1FD7X2A6XFEA04797"
type input "1FD7X2A6XFEA04797"
click at [825, 428] on select "-- select an option -- Alaska Alabama Arkansas American Samoa Arizona Californi…" at bounding box center [895, 423] width 213 height 33
select select "CA"
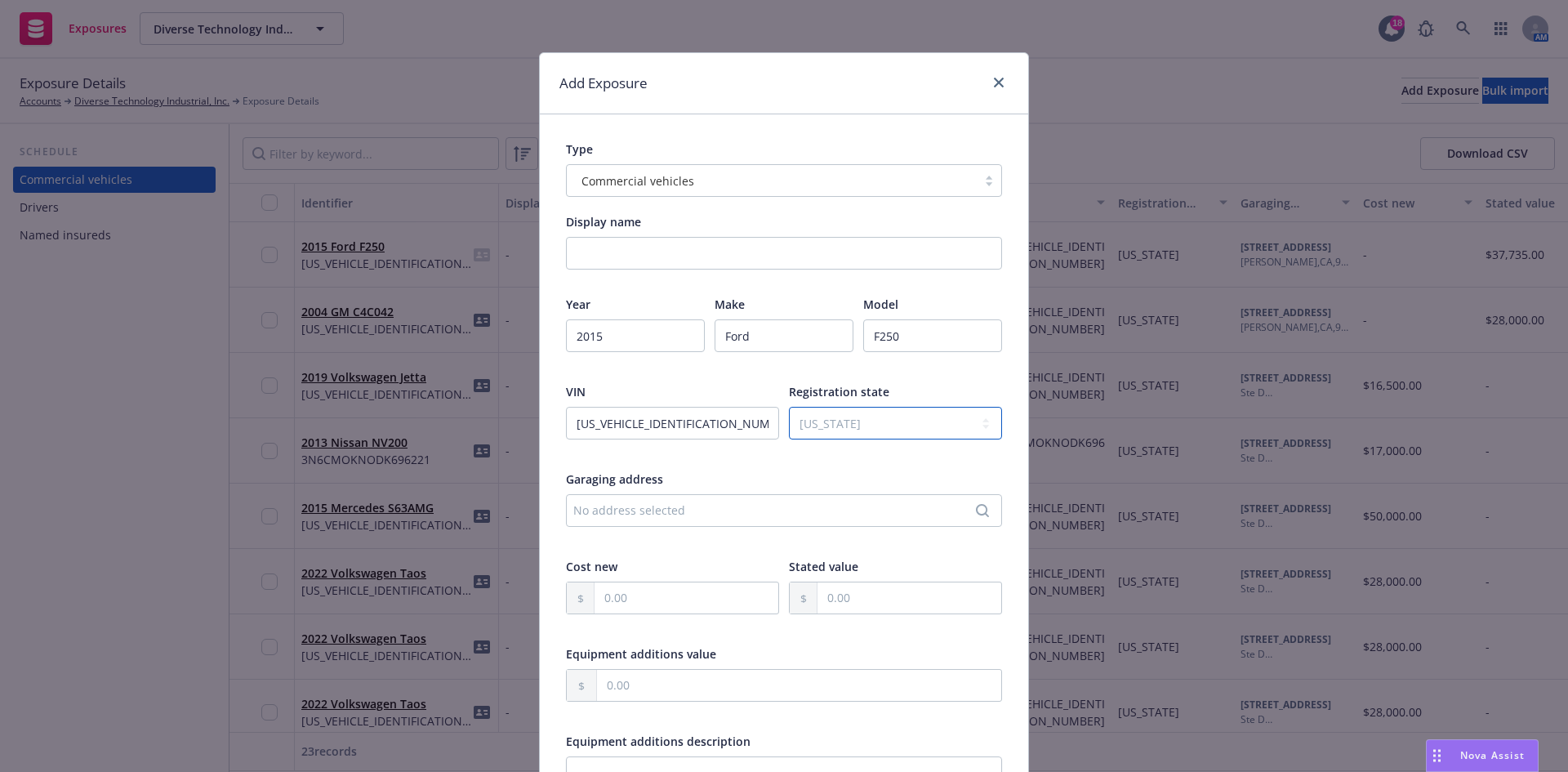
click at [789, 406] on select "-- select an option -- Alaska Alabama Arkansas American Samoa Arizona Californi…" at bounding box center [895, 423] width 213 height 33
click at [695, 505] on div "No address selected" at bounding box center [775, 510] width 405 height 17
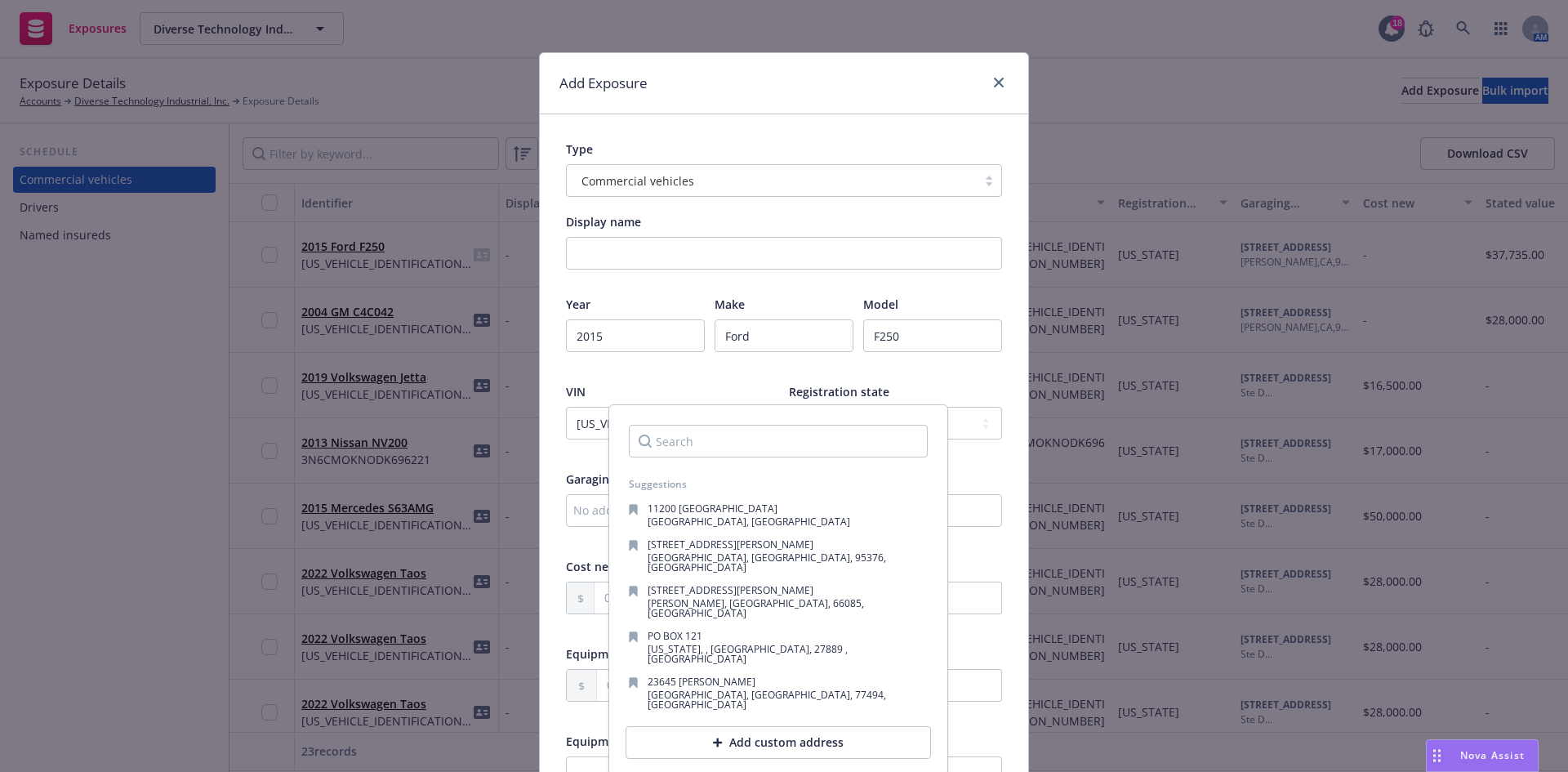
click at [751, 447] on input "Search" at bounding box center [778, 441] width 299 height 33
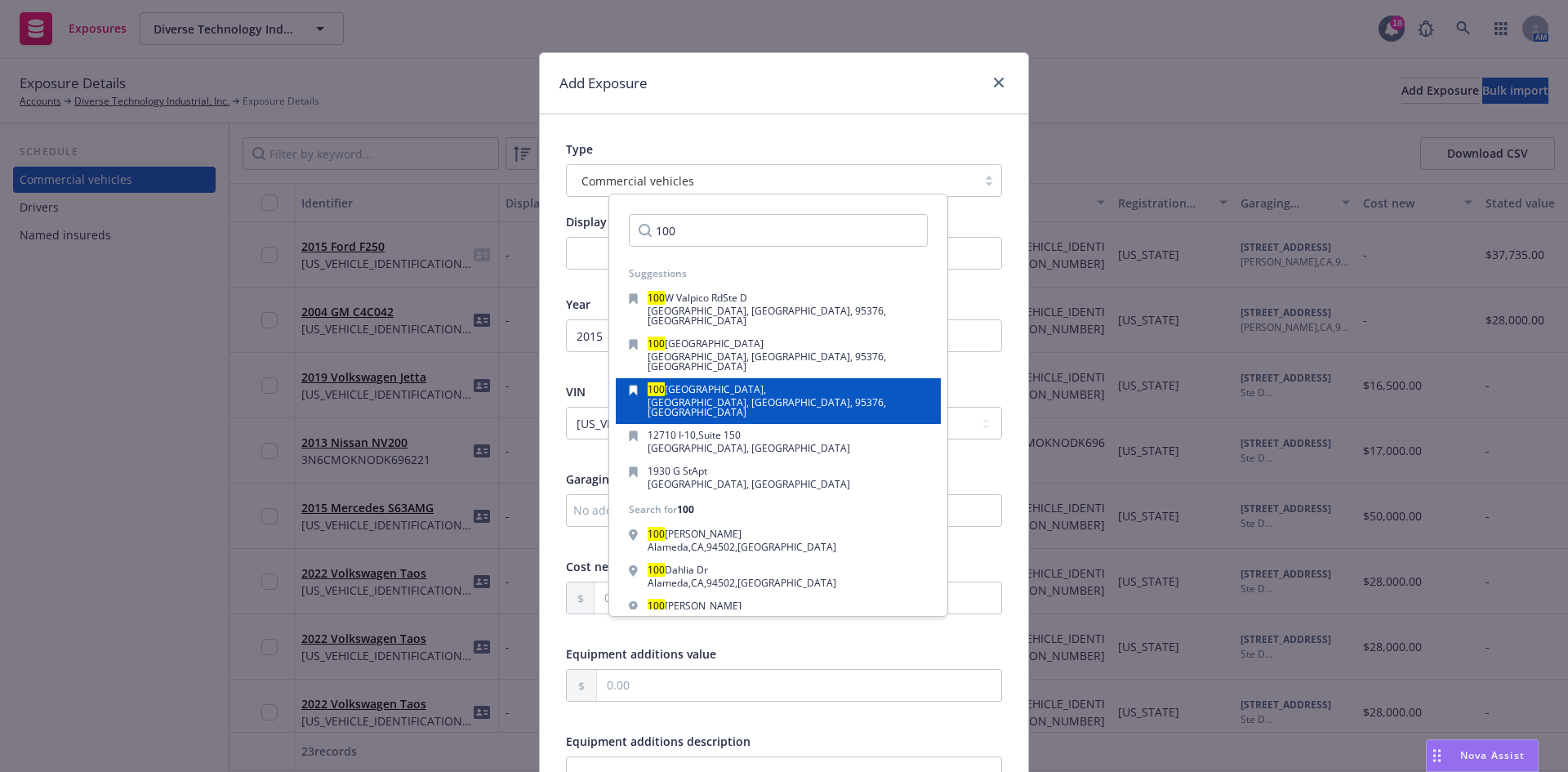
type input "100"
click at [758, 382] on span "W. Valpico Road Suite D," at bounding box center [716, 388] width 102 height 14
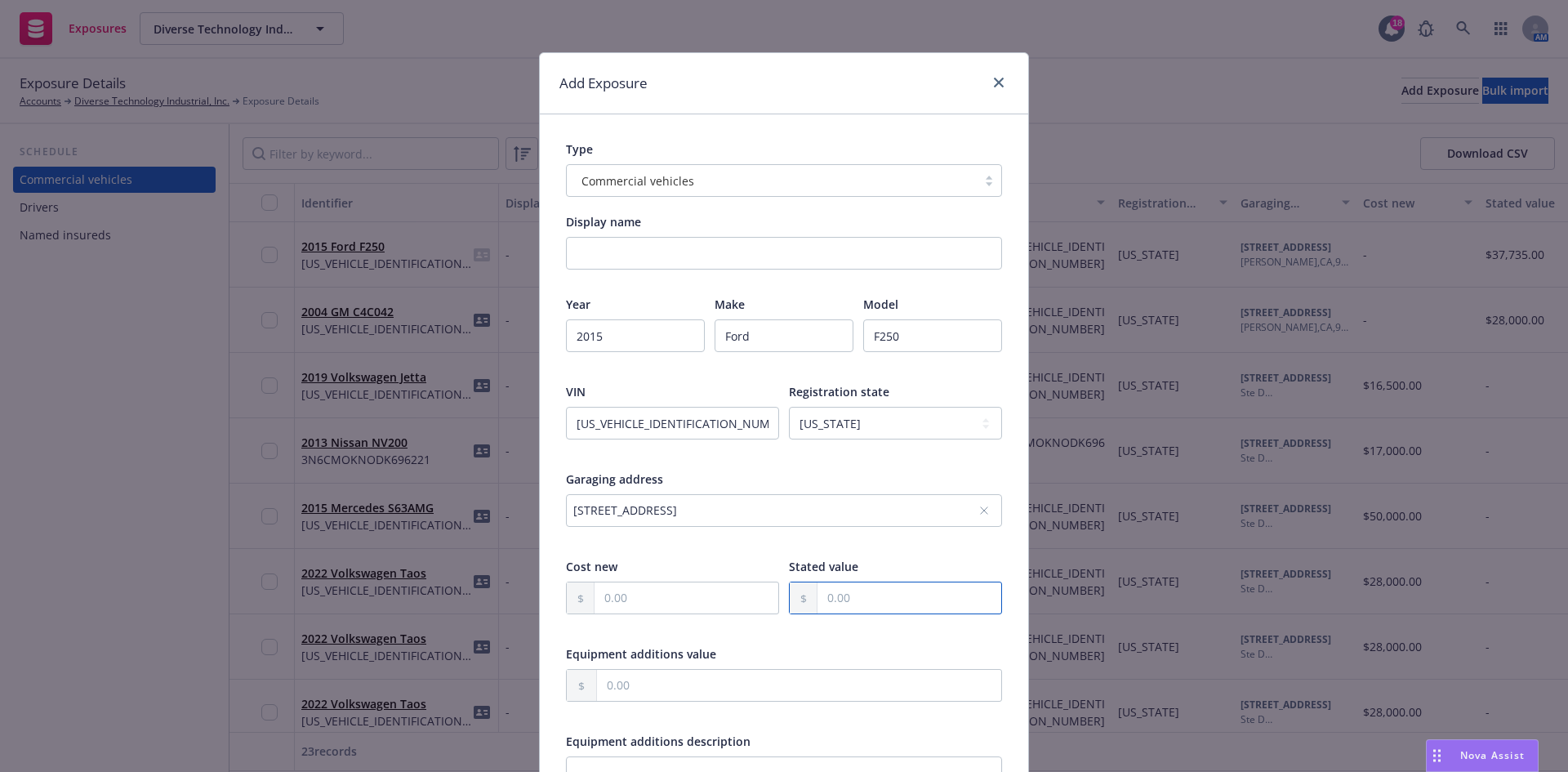
drag, startPoint x: 859, startPoint y: 593, endPoint x: 803, endPoint y: 595, distance: 56.0
click at [803, 595] on div at bounding box center [895, 598] width 213 height 33
drag, startPoint x: 853, startPoint y: 598, endPoint x: 767, endPoint y: 605, distance: 86.3
click at [767, 605] on div "Cost new Stated value" at bounding box center [784, 597] width 436 height 78
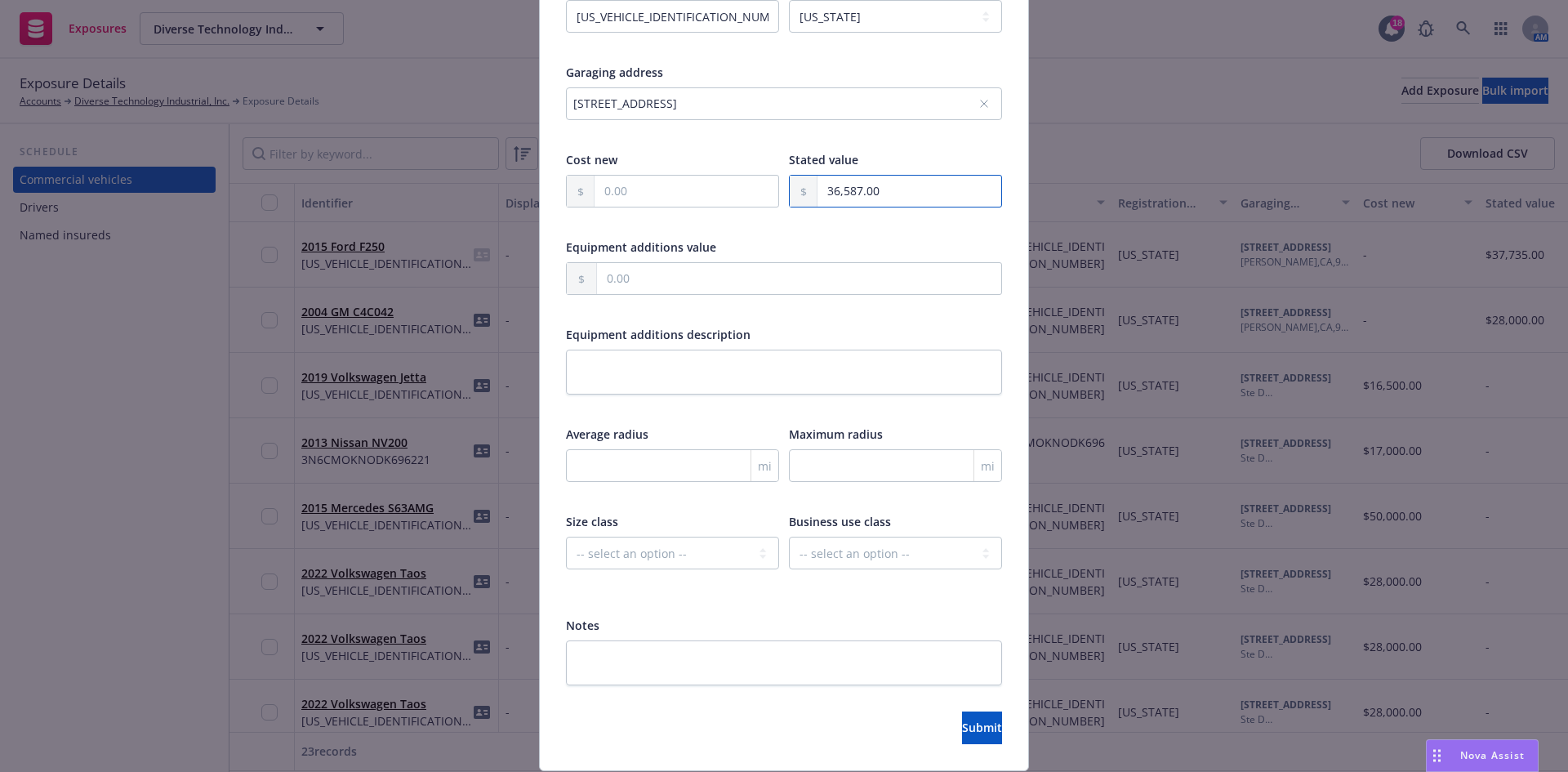
scroll to position [408, 0]
type input "36,587.00"
click at [962, 734] on span "Submit" at bounding box center [982, 726] width 40 height 15
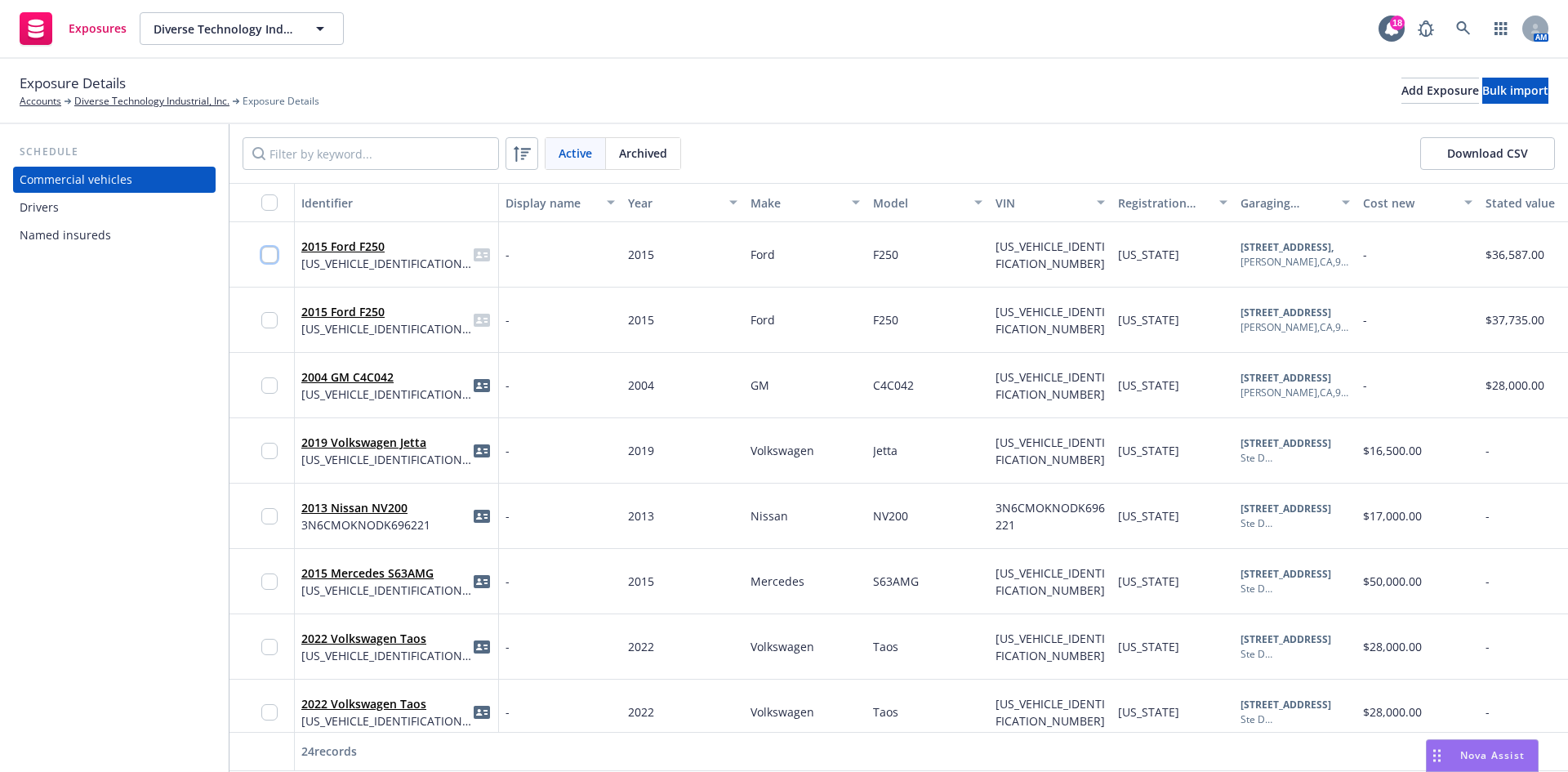
click at [271, 249] on input "checkbox" at bounding box center [269, 255] width 16 height 16
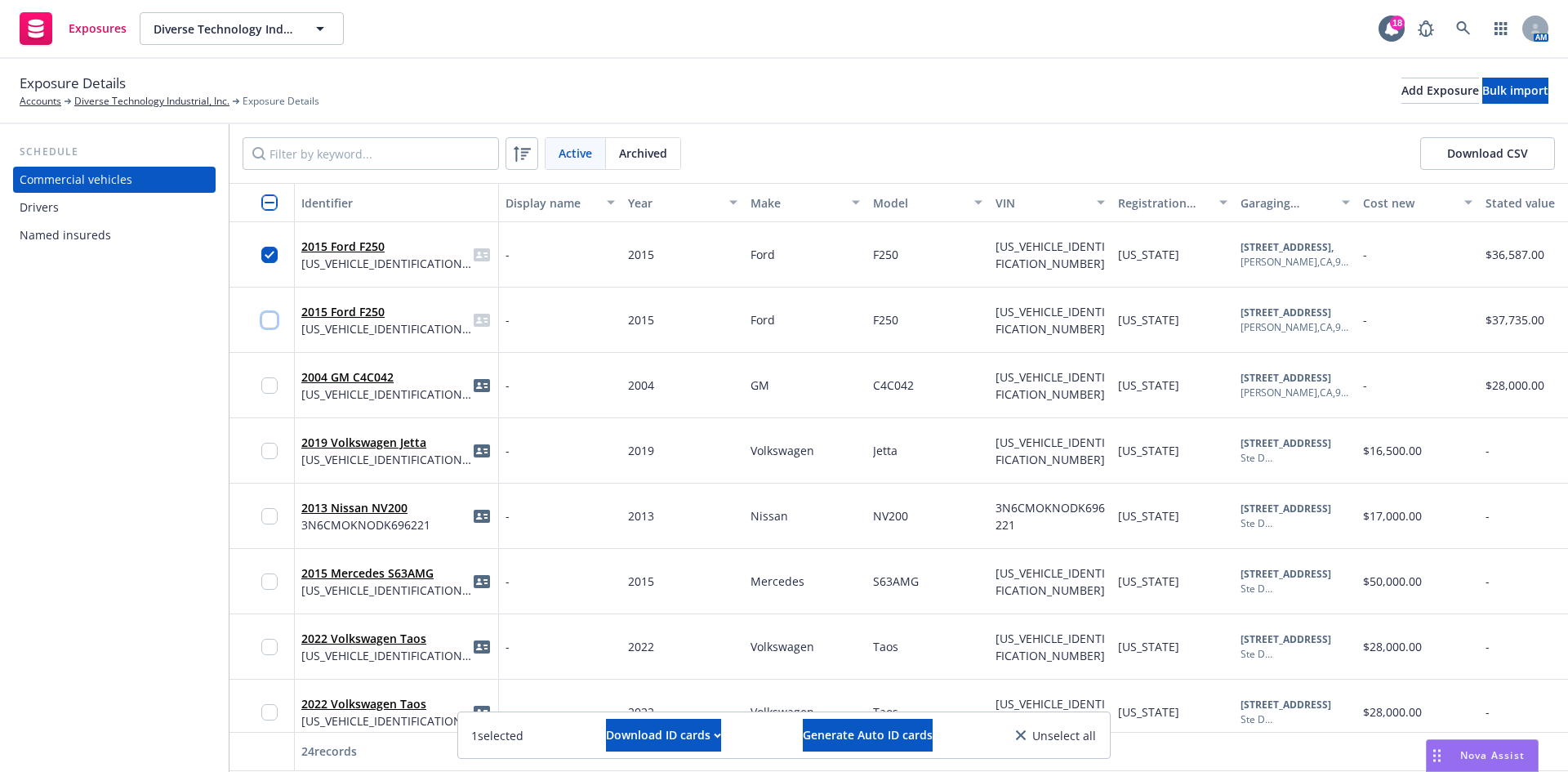
click at [263, 312] on input "checkbox" at bounding box center [269, 320] width 16 height 16
click at [842, 743] on button "Generate Auto ID cards" at bounding box center [867, 735] width 130 height 33
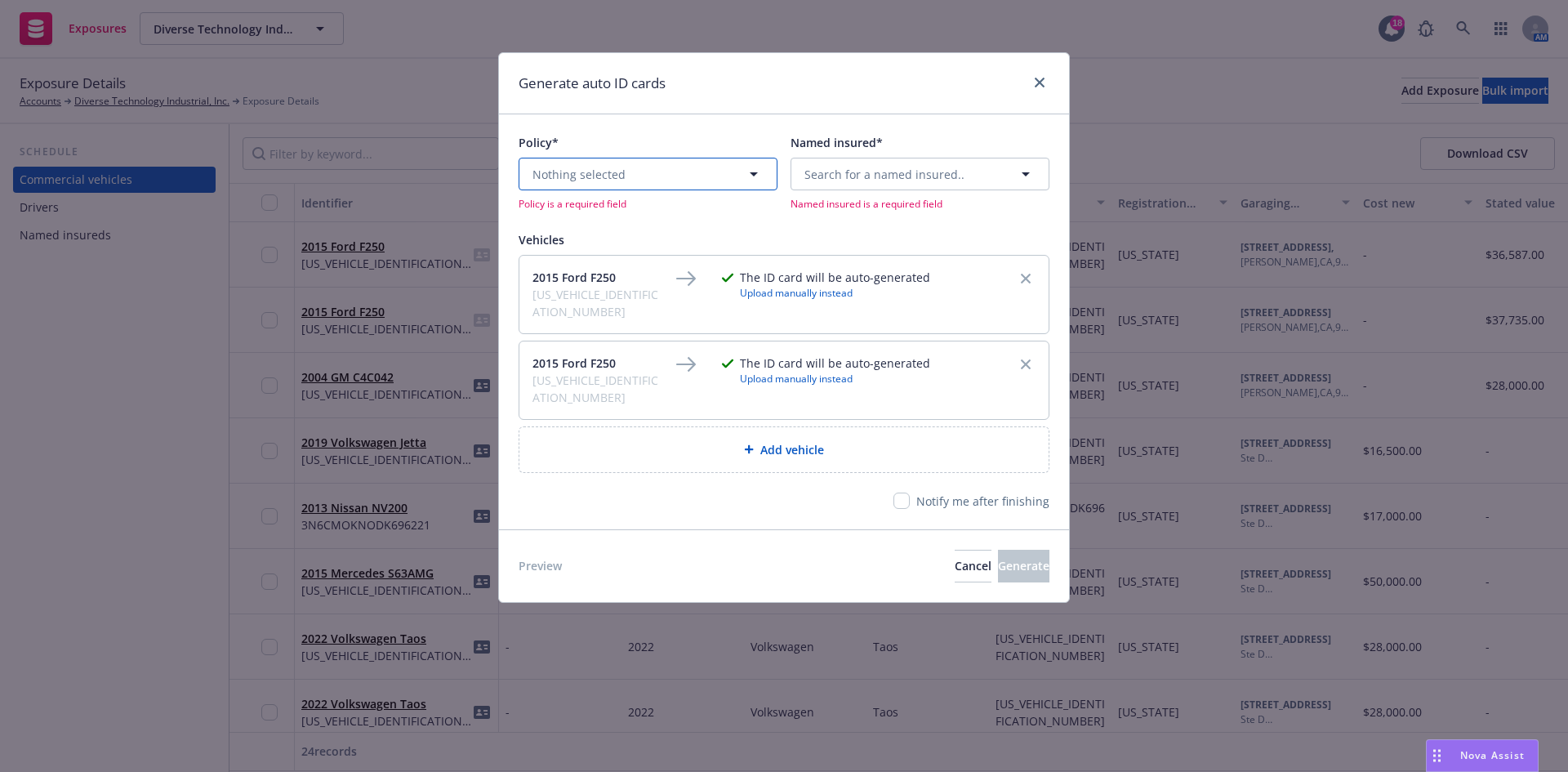
click at [675, 181] on button "Nothing selected" at bounding box center [648, 174] width 258 height 33
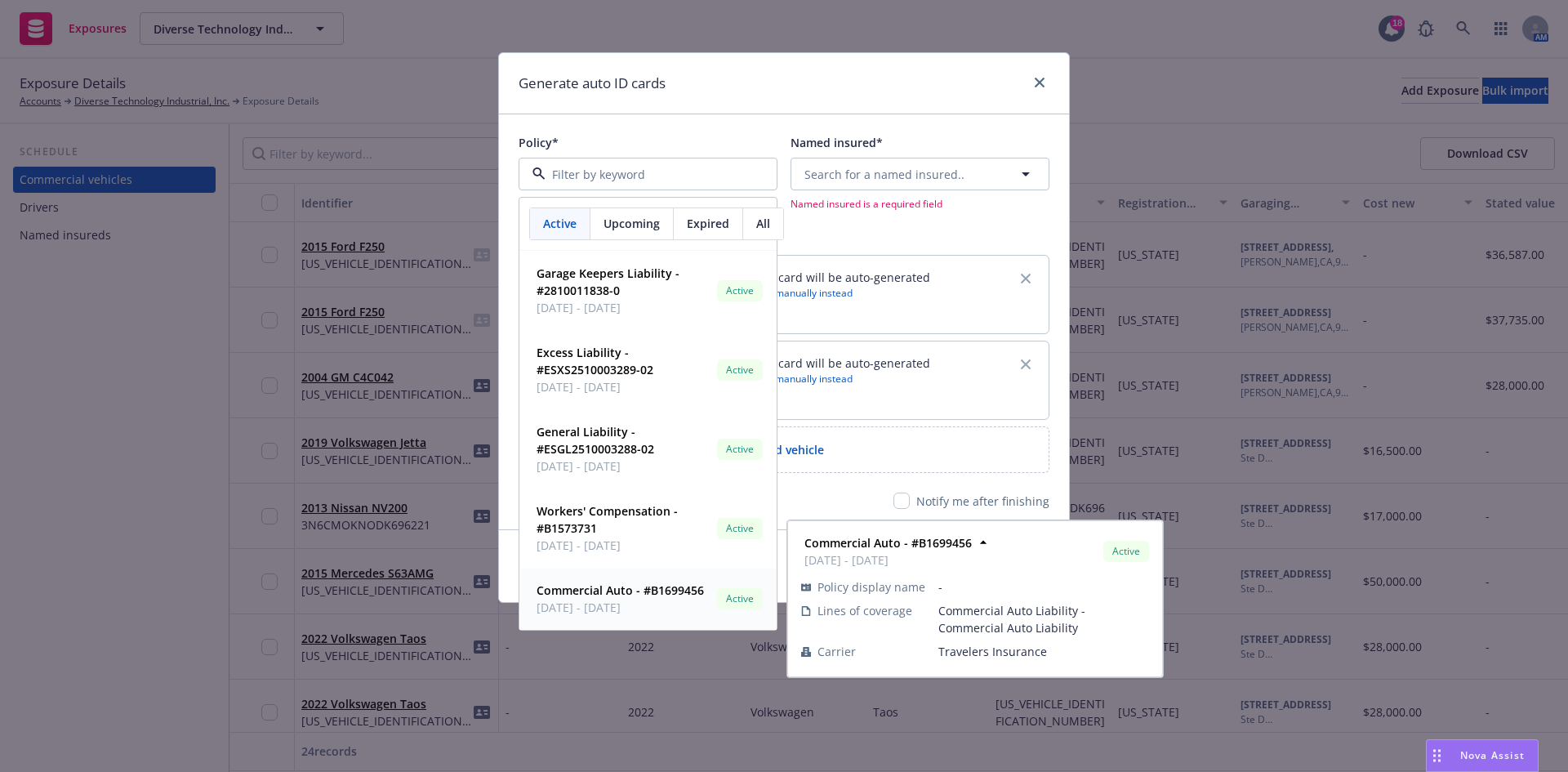
click at [627, 591] on strong "Commercial Auto - #B1699456" at bounding box center [620, 590] width 168 height 15
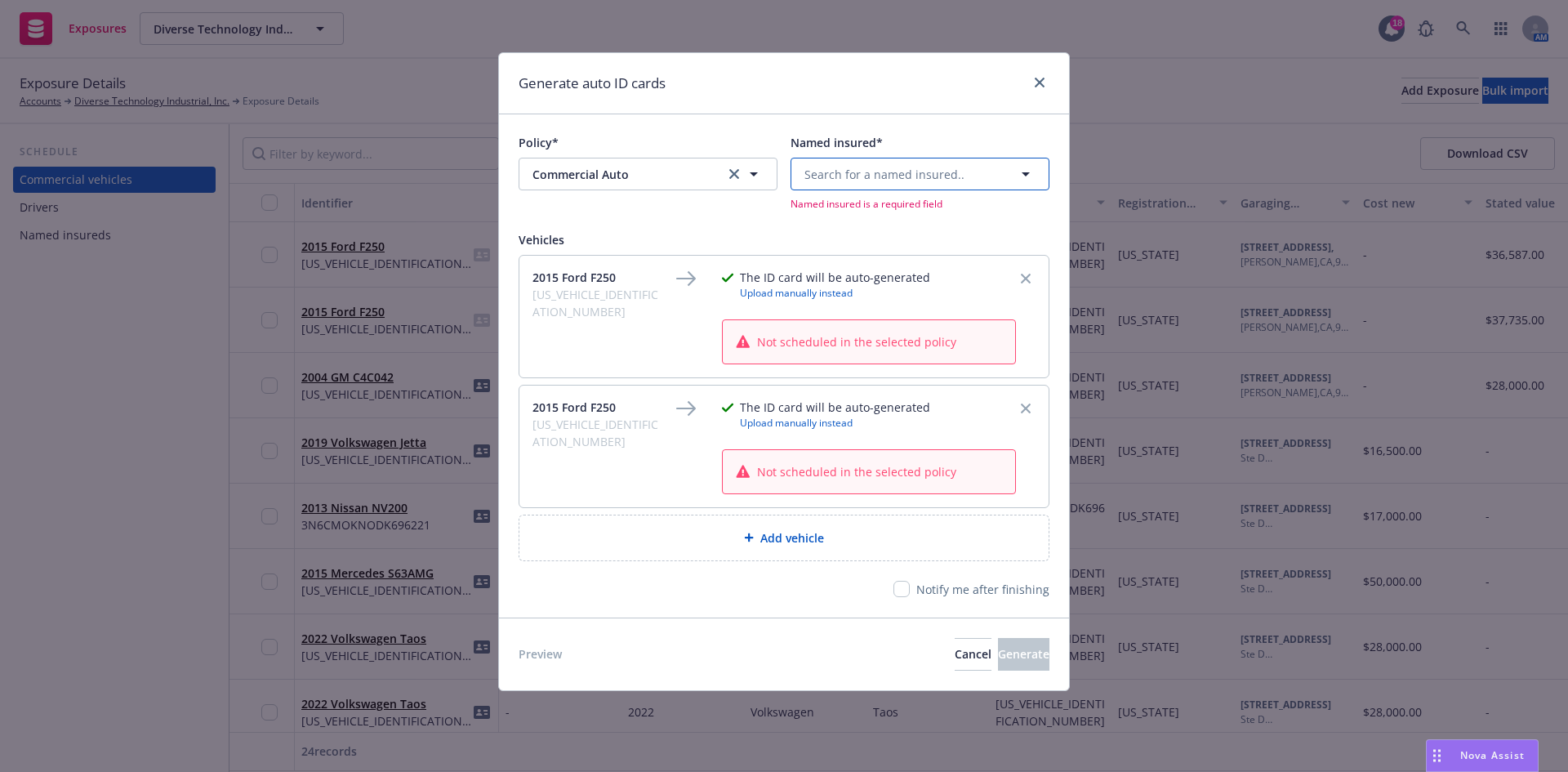
click at [856, 176] on span "Search for a named insured.." at bounding box center [884, 174] width 161 height 17
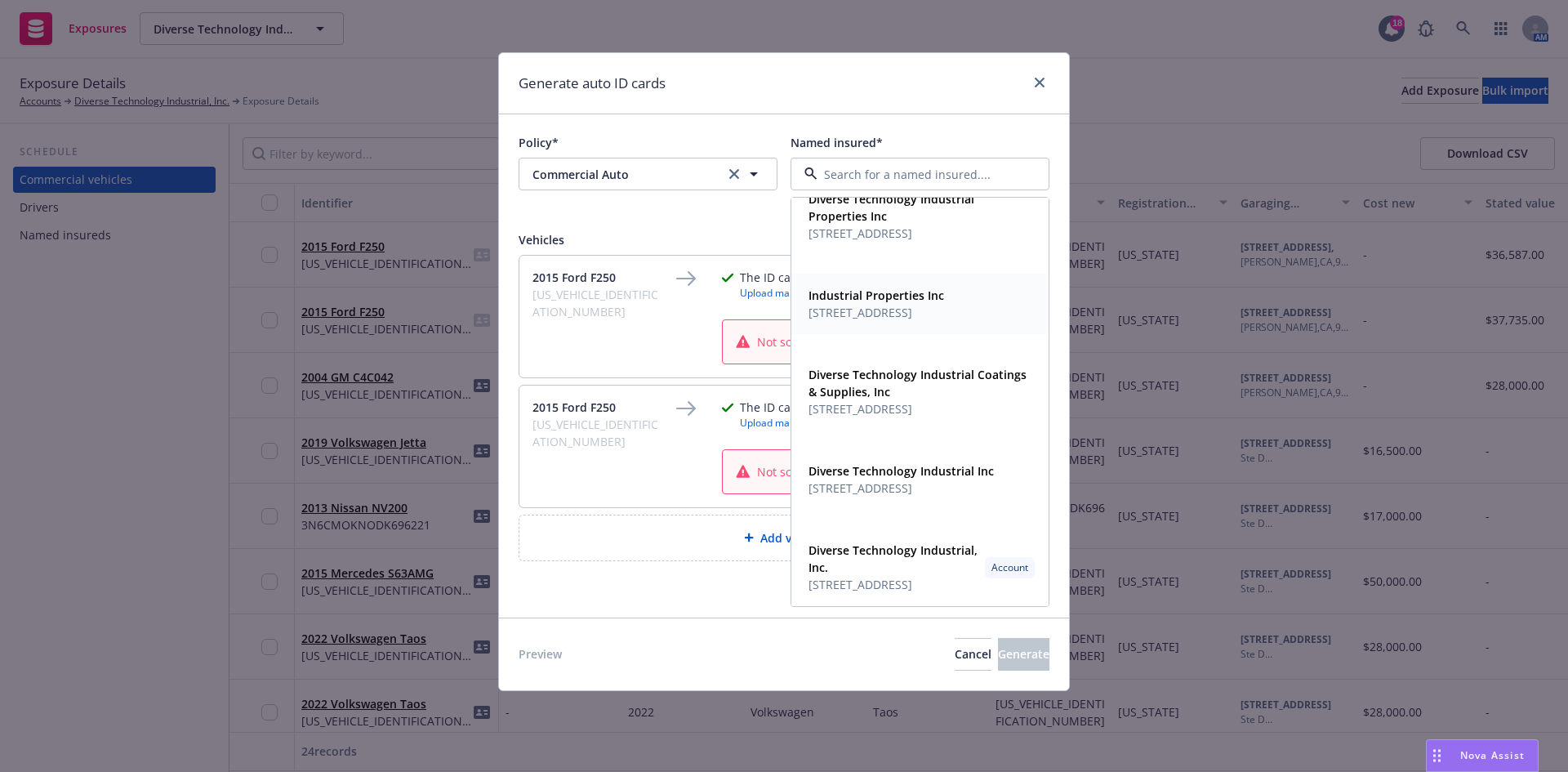
scroll to position [163, 0]
click at [912, 461] on div "Diverse Technology Industrial Inc 100 W. Valpico Road Suite D, Tracy, CA, 95376…" at bounding box center [899, 478] width 195 height 41
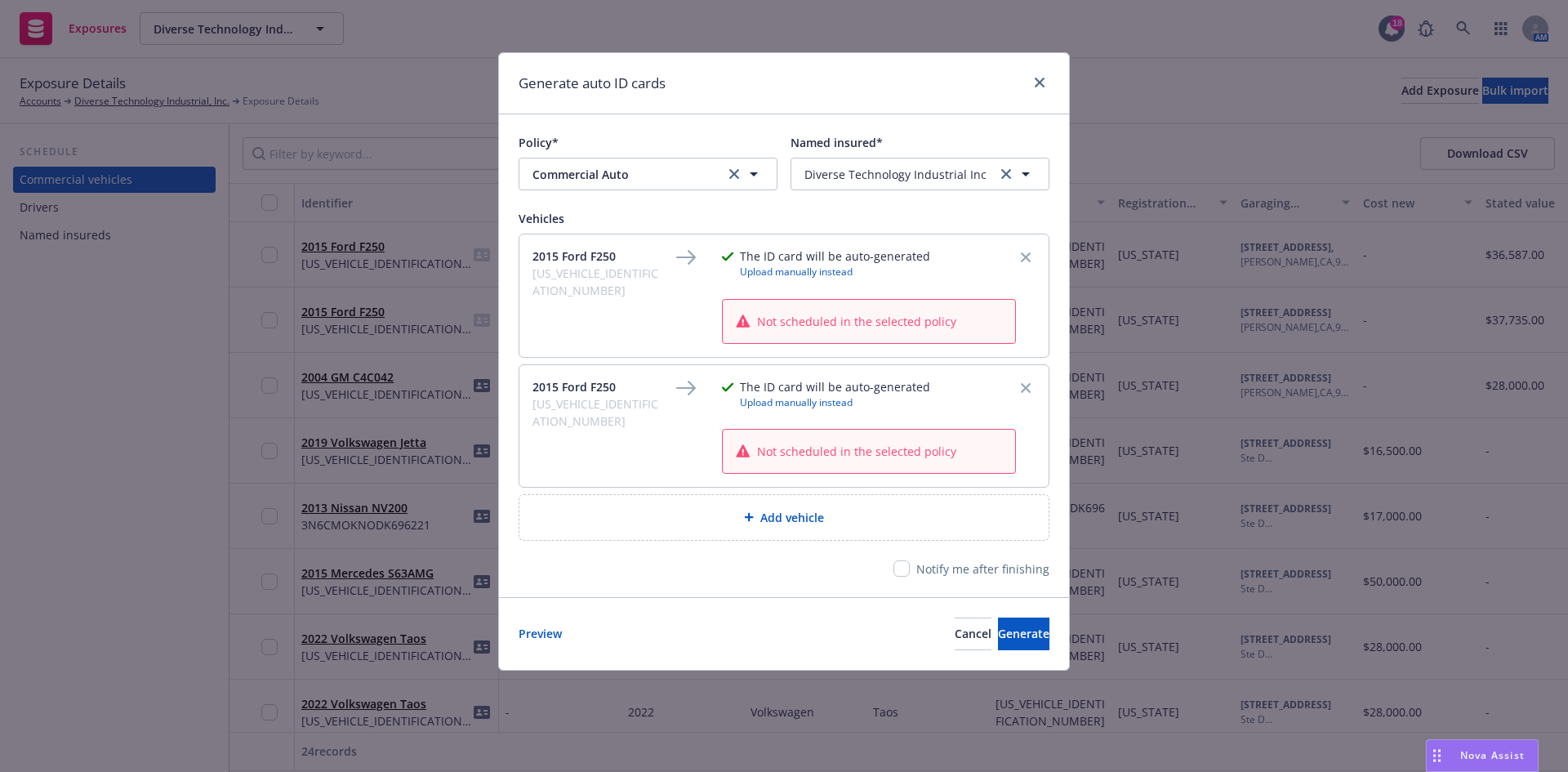
click at [882, 330] on div "Not scheduled in the selected policy" at bounding box center [869, 321] width 292 height 44
click at [998, 622] on button "Generate" at bounding box center [1023, 634] width 52 height 33
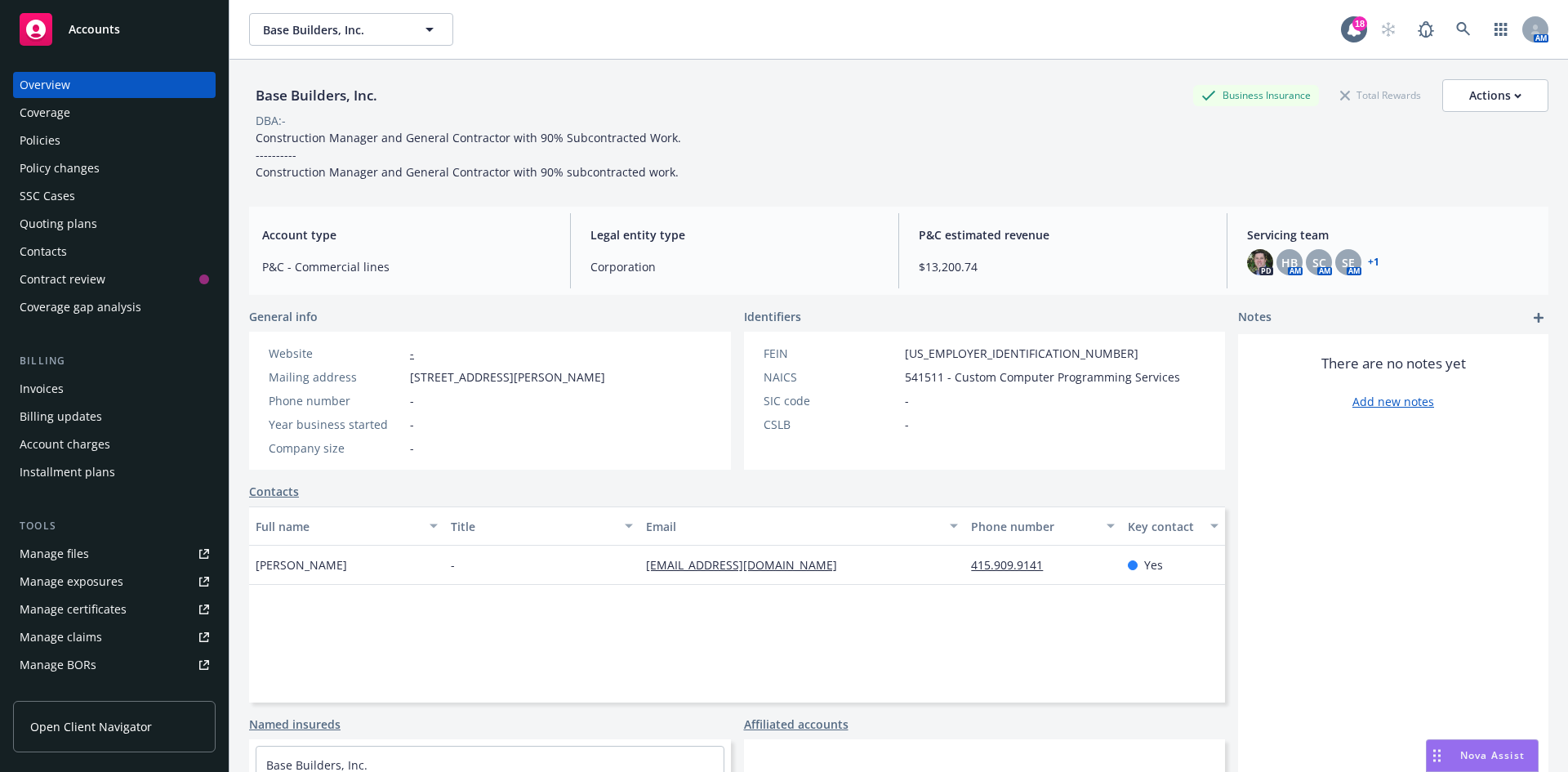
click at [74, 150] on div "Policies" at bounding box center [114, 140] width 190 height 26
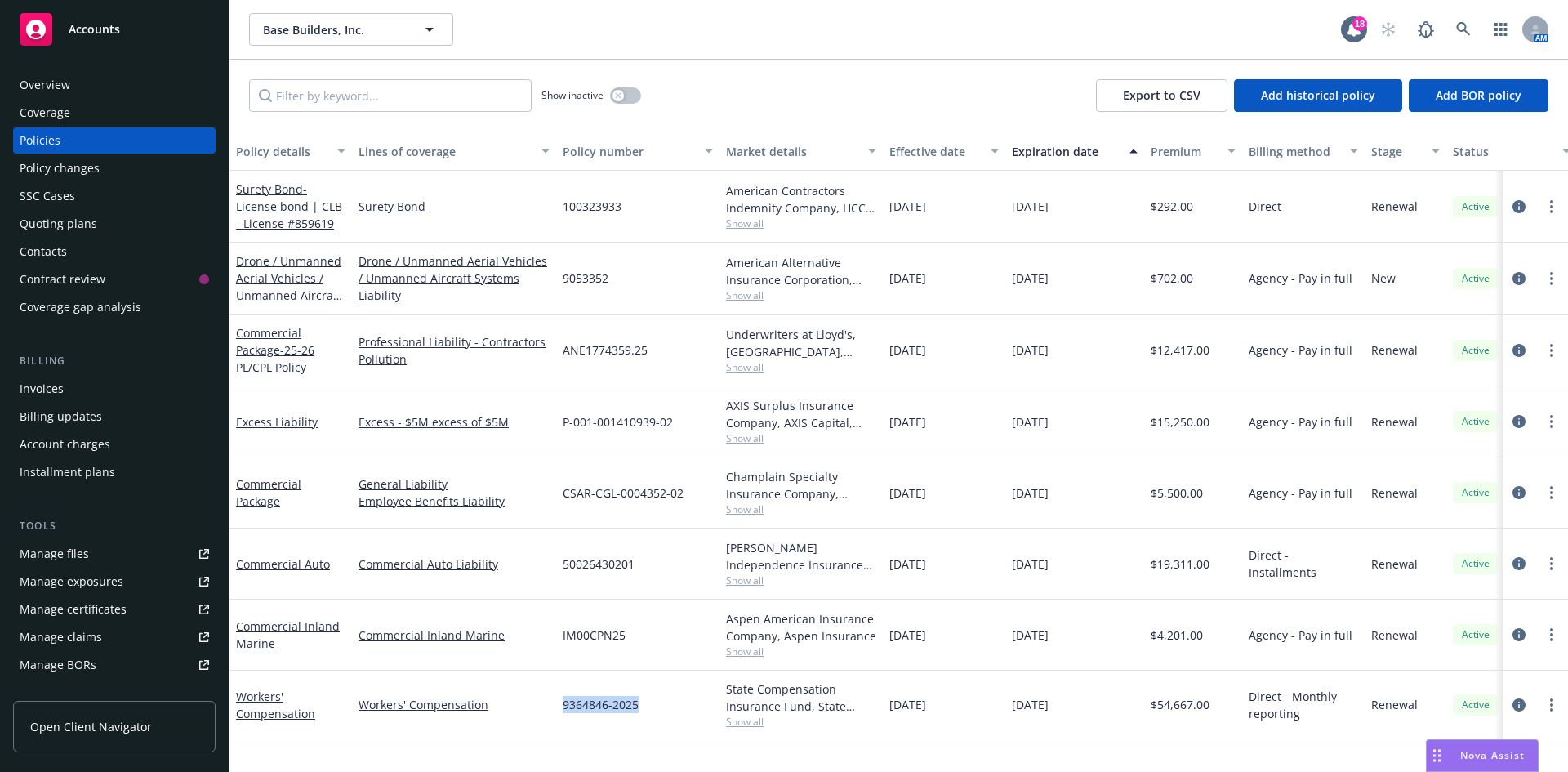
drag, startPoint x: 563, startPoint y: 705, endPoint x: 663, endPoint y: 704, distance: 100.0
click at [663, 704] on div "9364846-2025" at bounding box center [638, 705] width 163 height 69
copy span "9364846-2025"
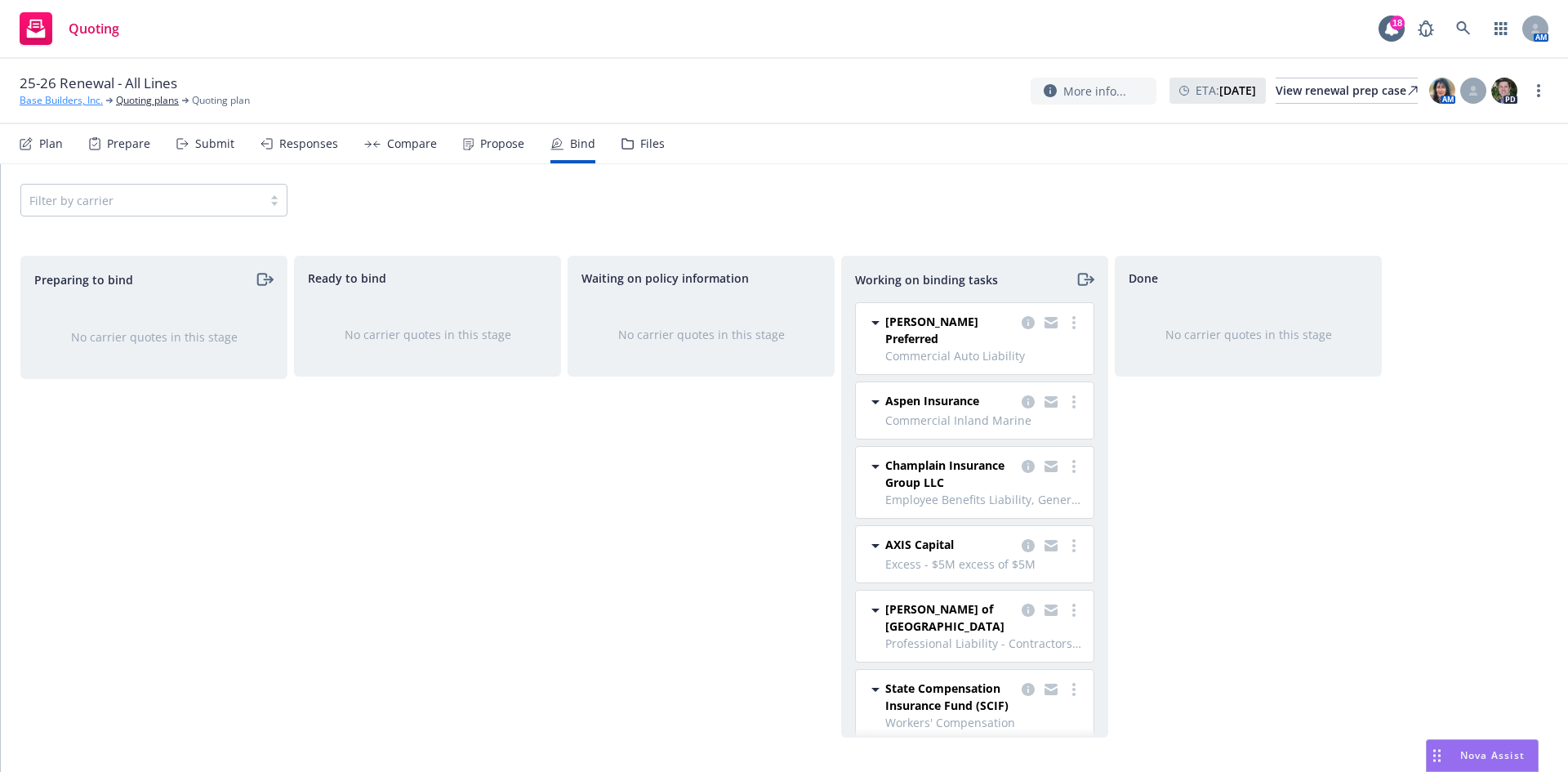
click at [63, 95] on link "Base Builders, Inc." at bounding box center [62, 101] width 83 height 15
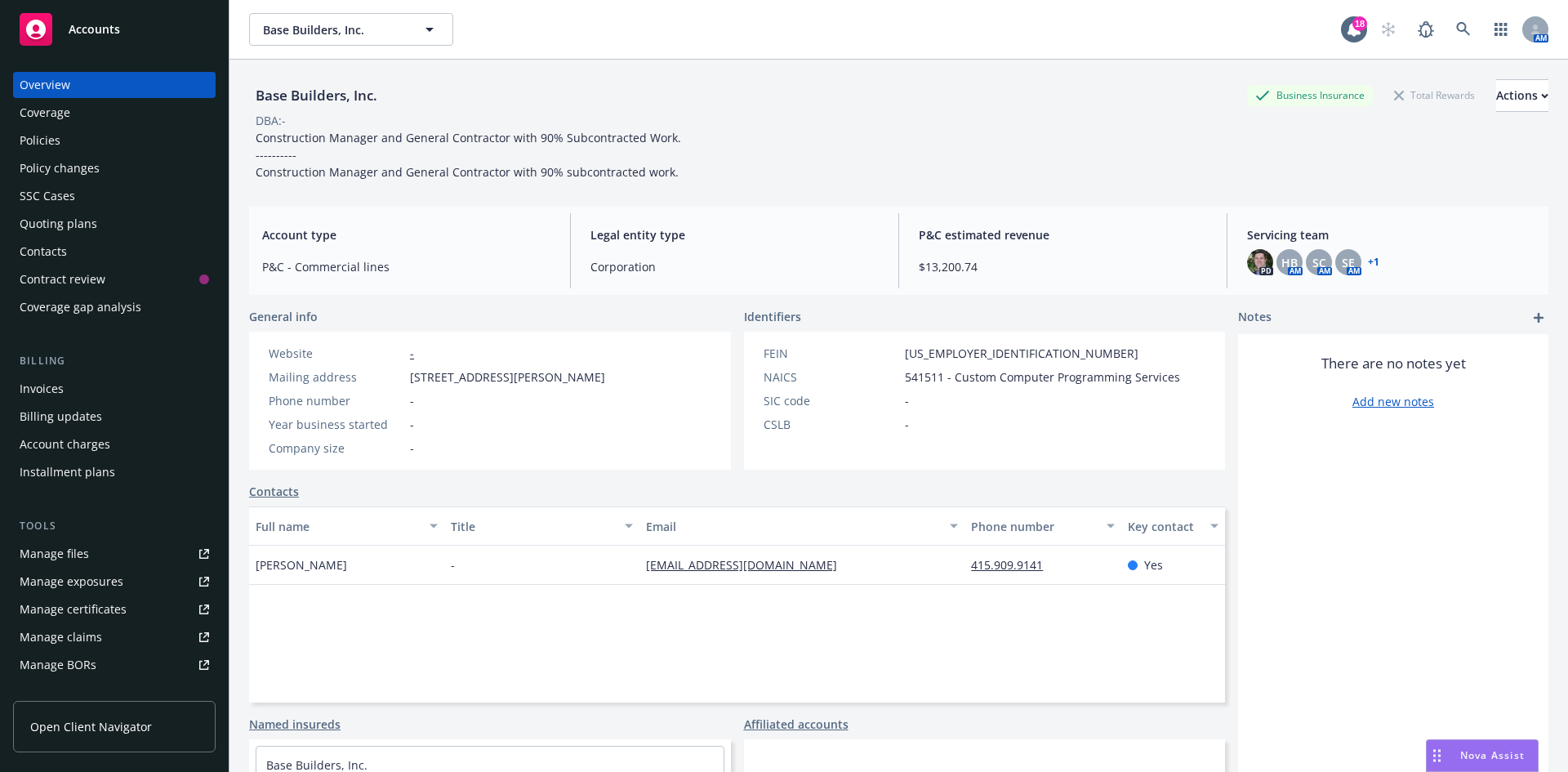
click at [59, 145] on div "Policies" at bounding box center [40, 140] width 41 height 26
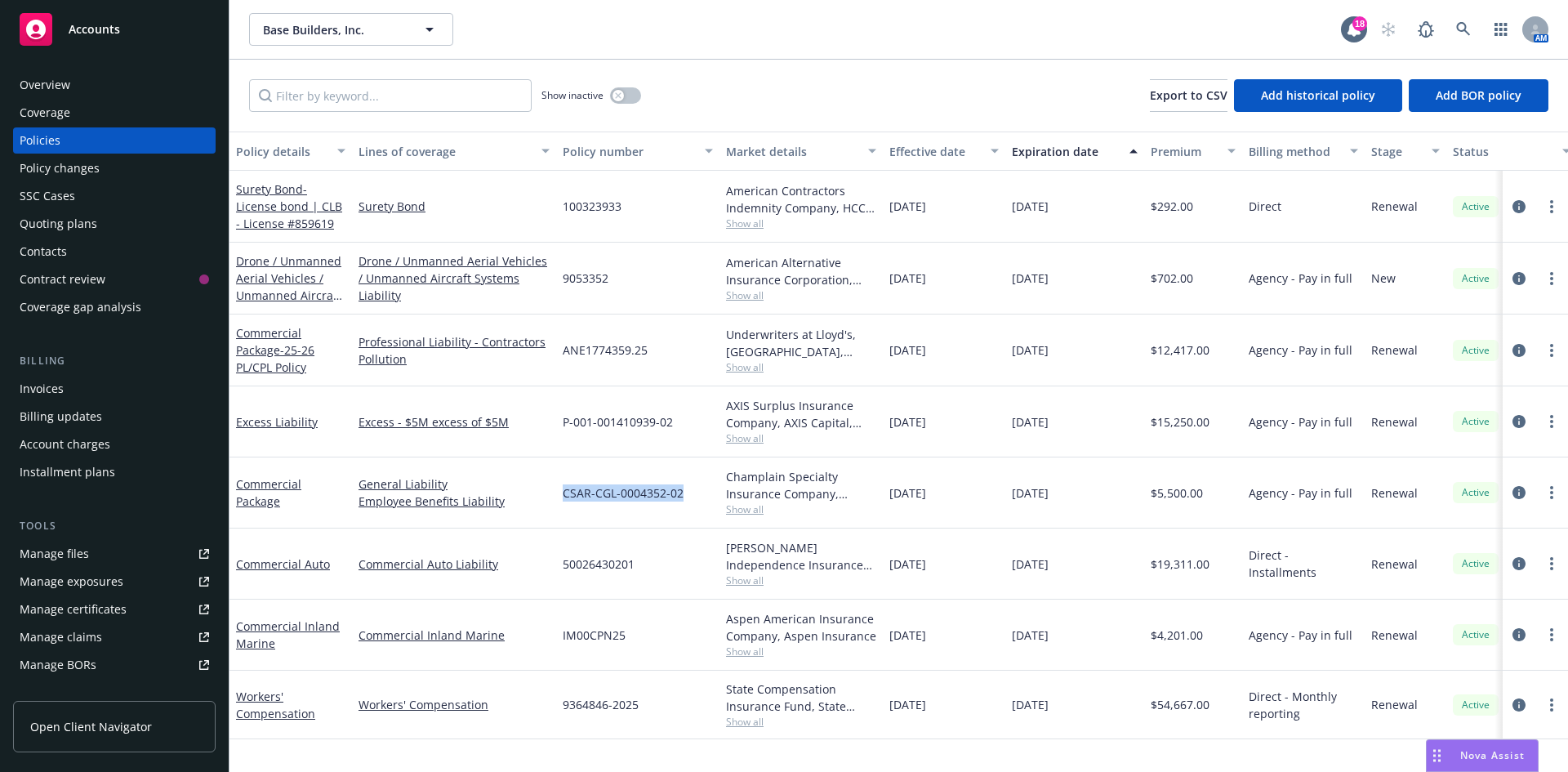
drag, startPoint x: 554, startPoint y: 493, endPoint x: 692, endPoint y: 491, distance: 138.0
click at [692, 491] on div "Commercial Package General Liability Employee Benefits Liability CSAR-CGL-00043…" at bounding box center [1018, 493] width 1576 height 71
copy div "CSAR-CGL-0004352-02"
click at [571, 415] on span "P-001-001410939-02" at bounding box center [618, 422] width 111 height 17
drag, startPoint x: 562, startPoint y: 420, endPoint x: 677, endPoint y: 420, distance: 115.0
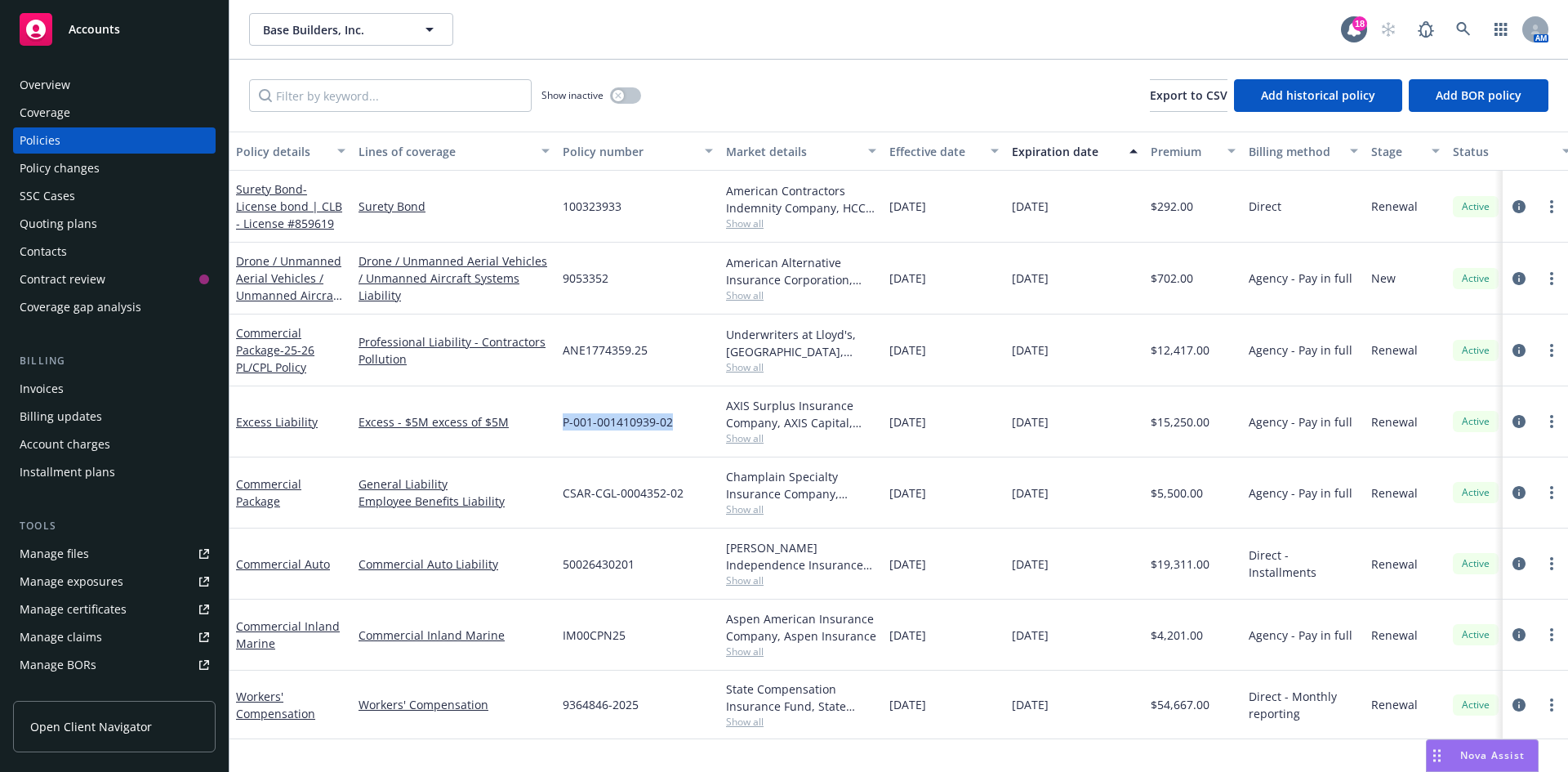
click at [677, 420] on div "P-001-001410939-02" at bounding box center [638, 422] width 163 height 71
copy span "P-001-001410939-02"
click at [557, 634] on div "IM00CPN25" at bounding box center [638, 635] width 163 height 71
drag, startPoint x: 562, startPoint y: 637, endPoint x: 628, endPoint y: 633, distance: 66.1
click at [628, 633] on div "IM00CPN25" at bounding box center [638, 635] width 163 height 71
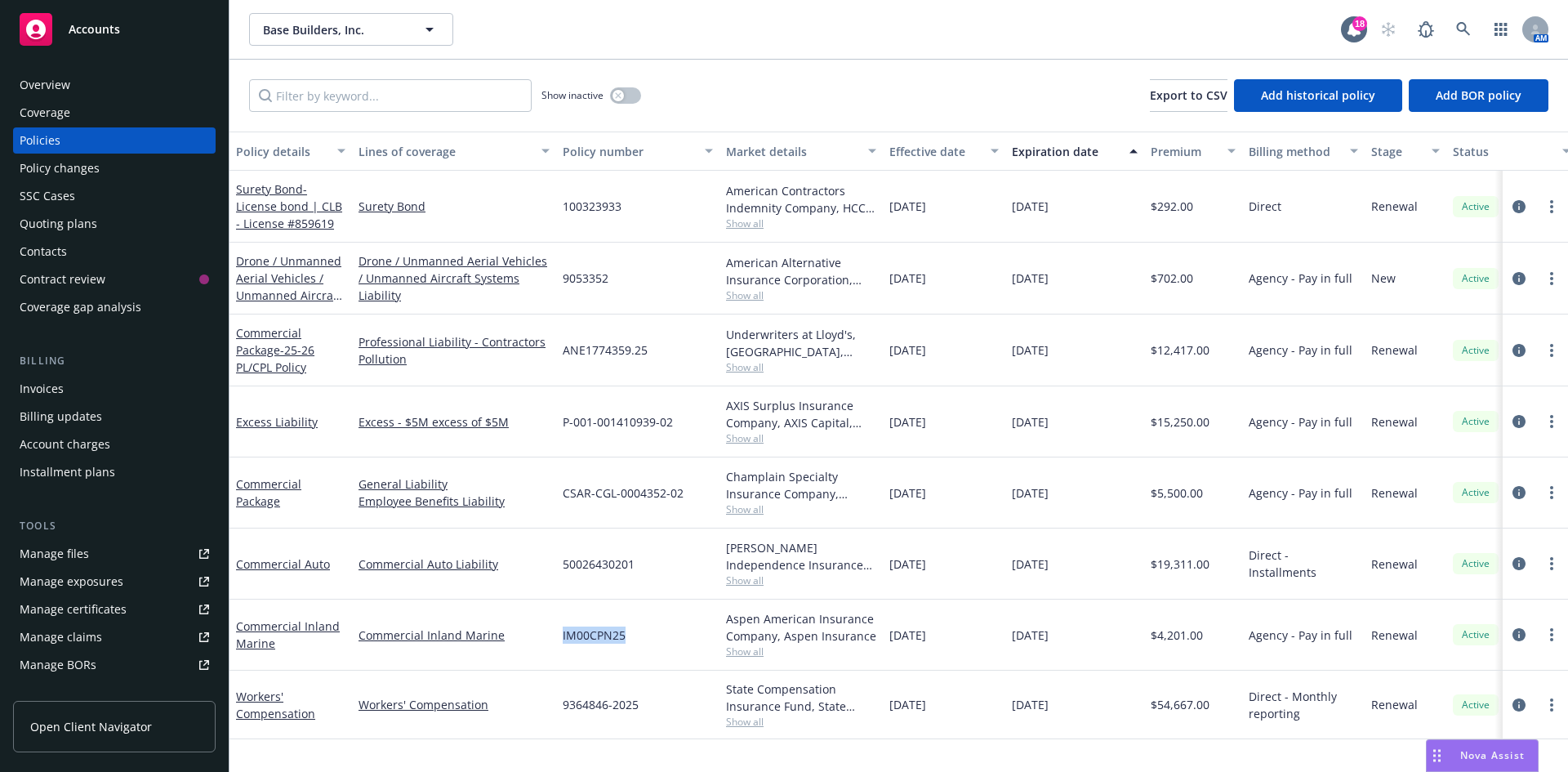
copy span "IM00CPN25"
drag, startPoint x: 565, startPoint y: 351, endPoint x: 648, endPoint y: 352, distance: 83.0
click at [648, 352] on div "ANE1774359.25" at bounding box center [638, 350] width 163 height 72
copy span "ANE1774359.25"
click at [43, 139] on div "Policies" at bounding box center [40, 140] width 41 height 26
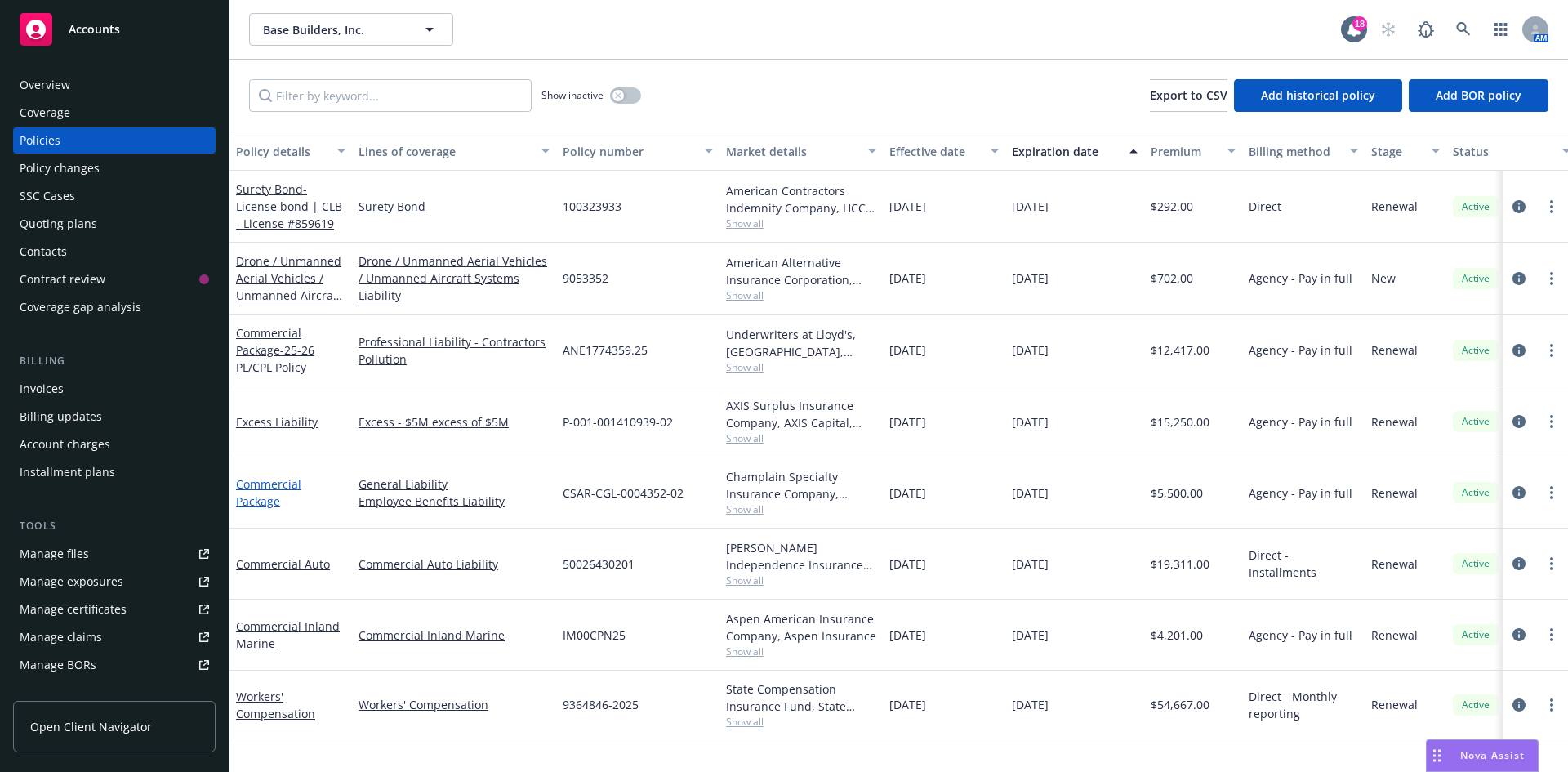
click at [269, 479] on link "Commercial Package" at bounding box center [268, 493] width 65 height 33
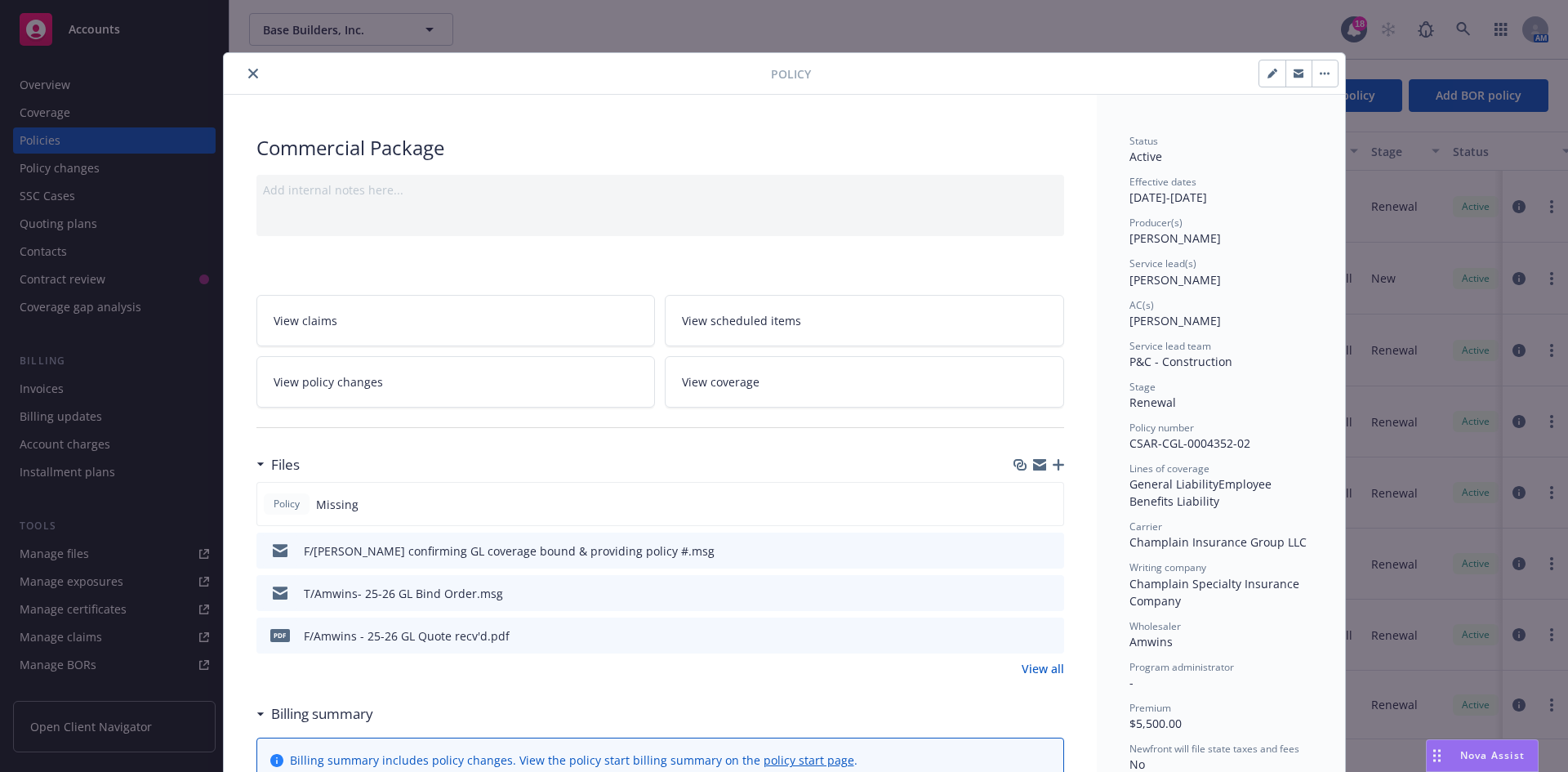
click at [249, 66] on button "close" at bounding box center [253, 73] width 20 height 20
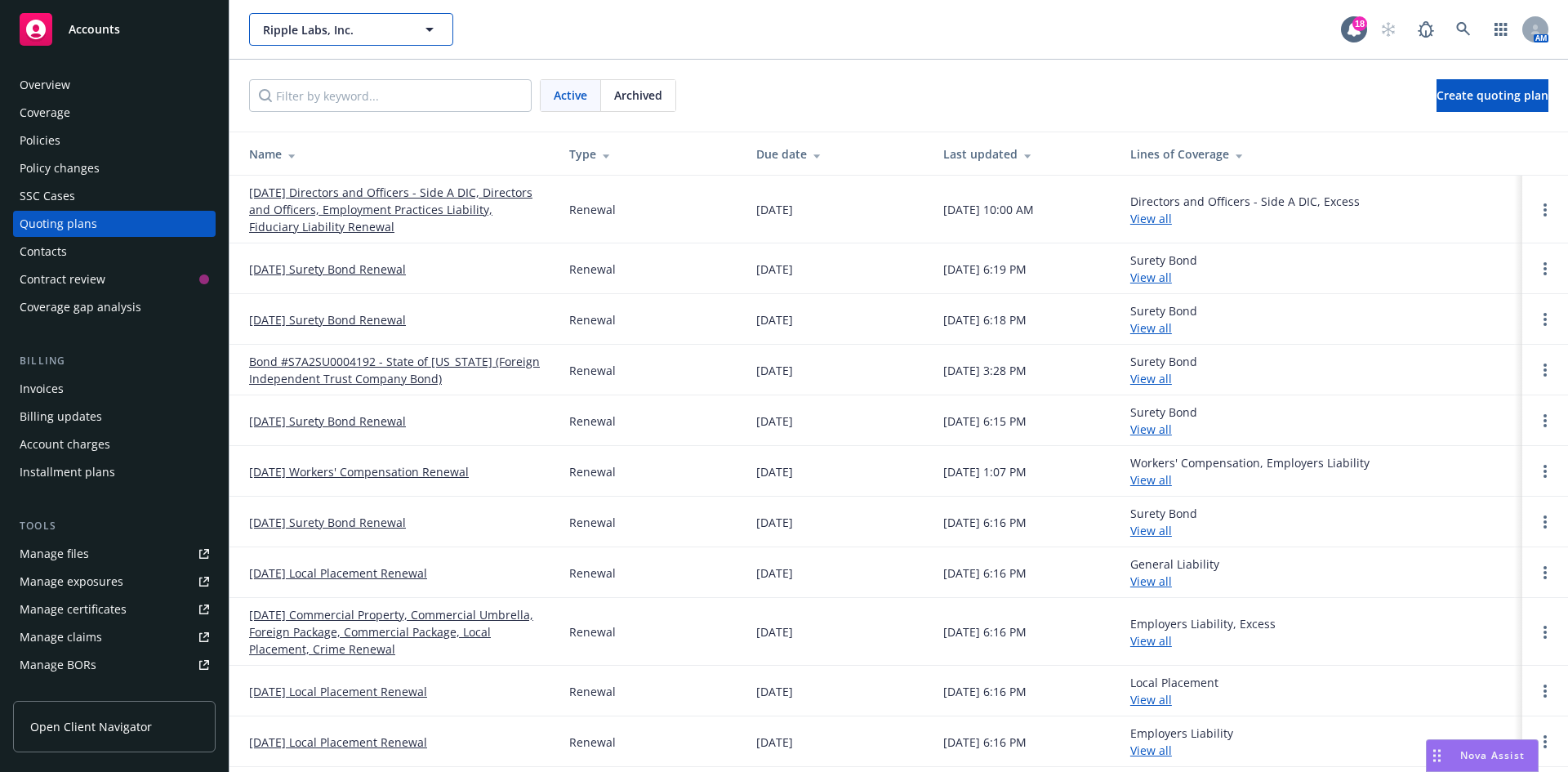
drag, startPoint x: 327, startPoint y: 16, endPoint x: 0, endPoint y: 200, distance: 375.2
drag, startPoint x: 0, startPoint y: 200, endPoint x: 93, endPoint y: 144, distance: 108.6
click at [93, 144] on div "Policies" at bounding box center [114, 140] width 190 height 26
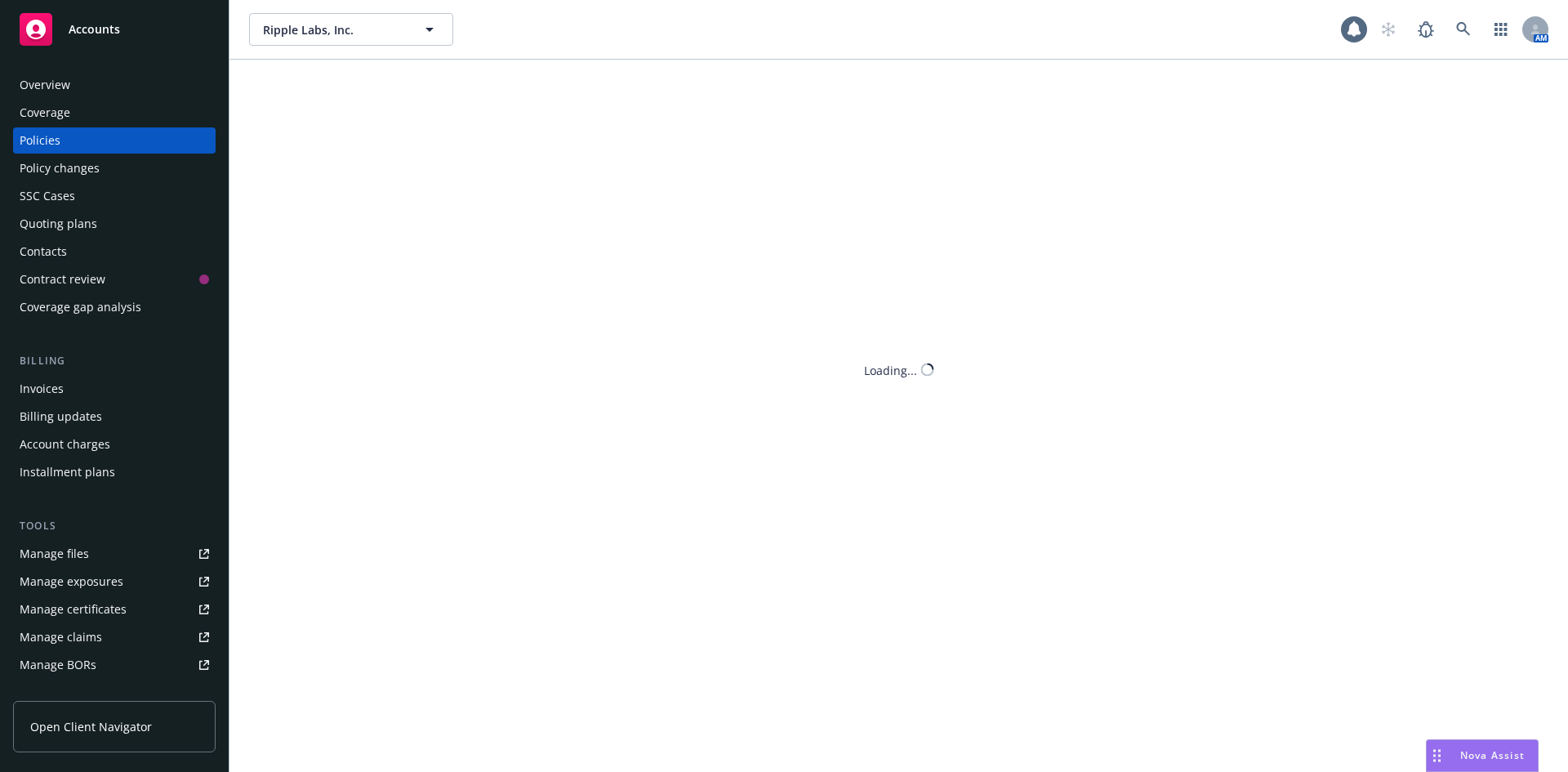
click at [93, 144] on div "Policies" at bounding box center [114, 140] width 190 height 26
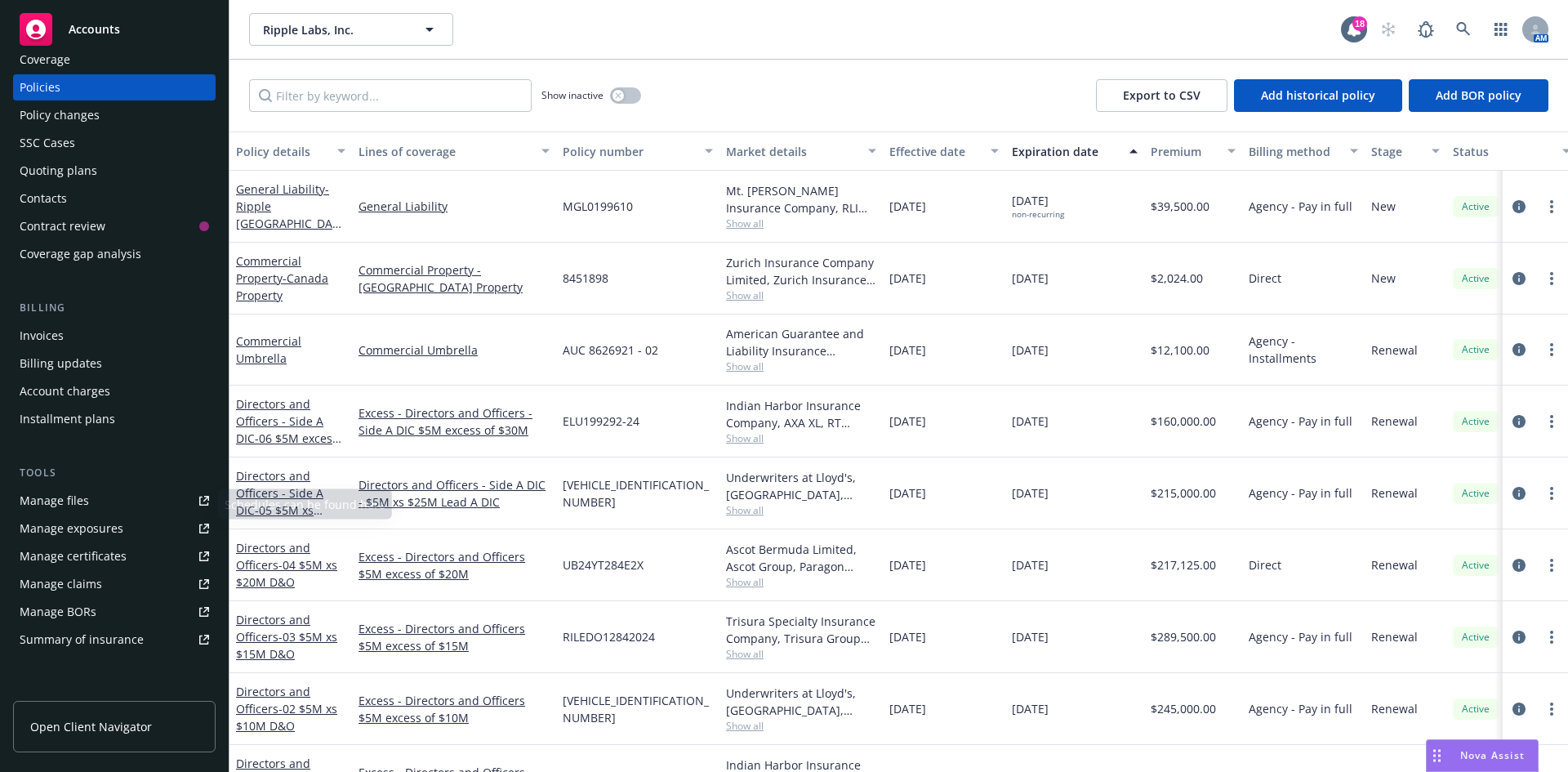
scroll to position [82, 0]
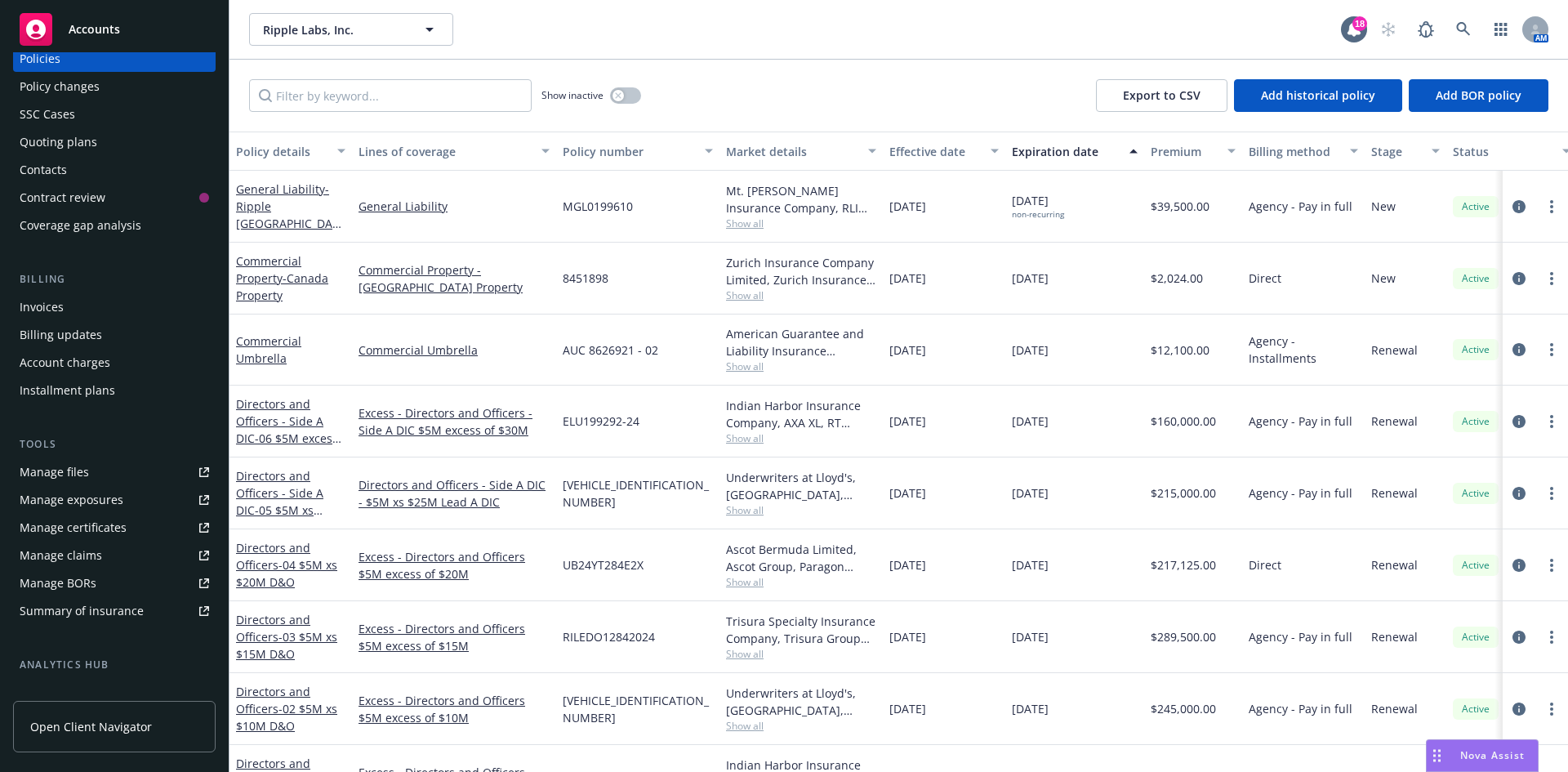
click at [93, 522] on div "Manage certificates" at bounding box center [73, 527] width 107 height 26
click at [256, 201] on span "- Ripple [GEOGRAPHIC_DATA] W. 19th Street Project Owners Interest GL" at bounding box center [288, 232] width 105 height 102
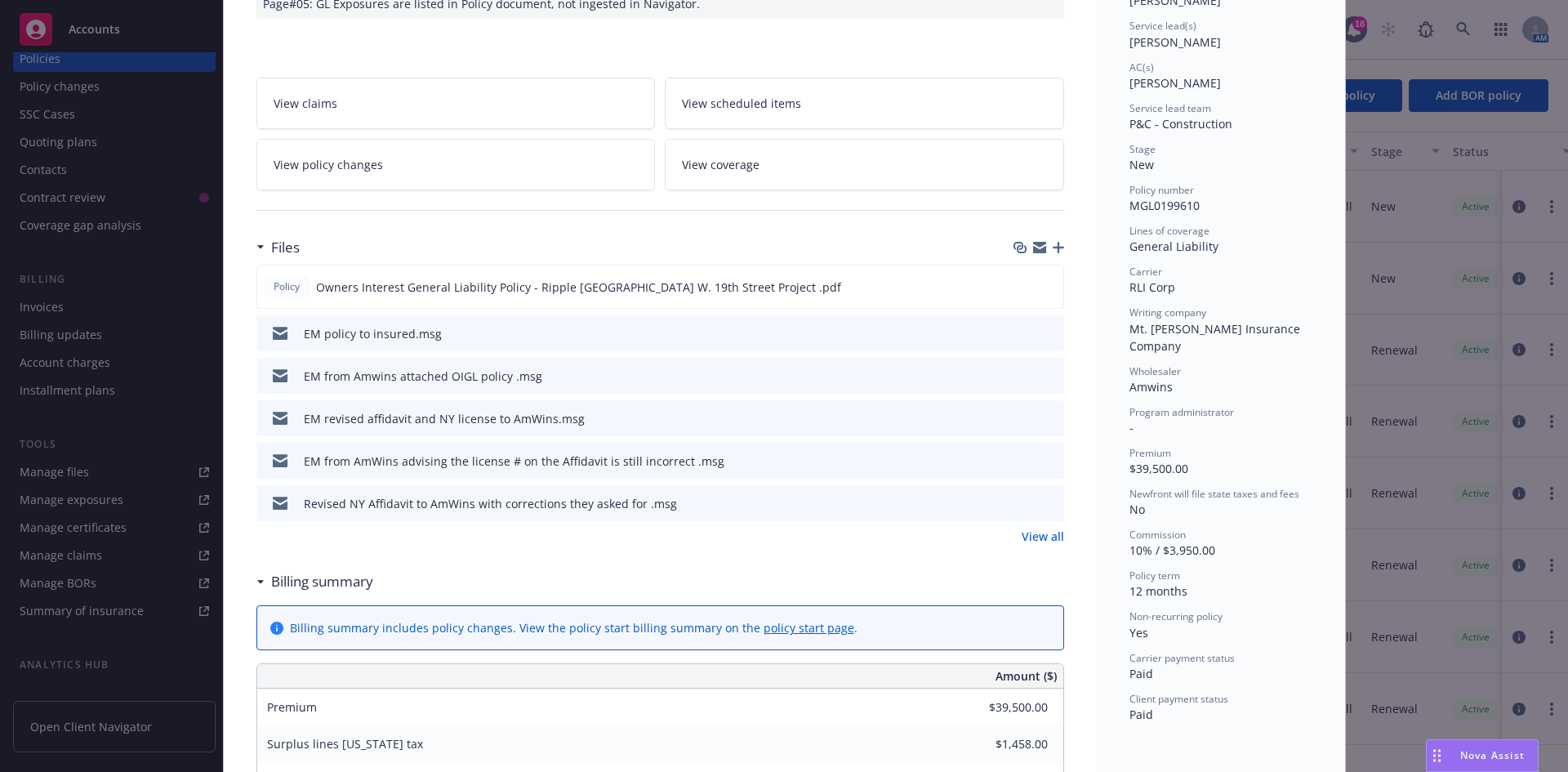
scroll to position [327, 0]
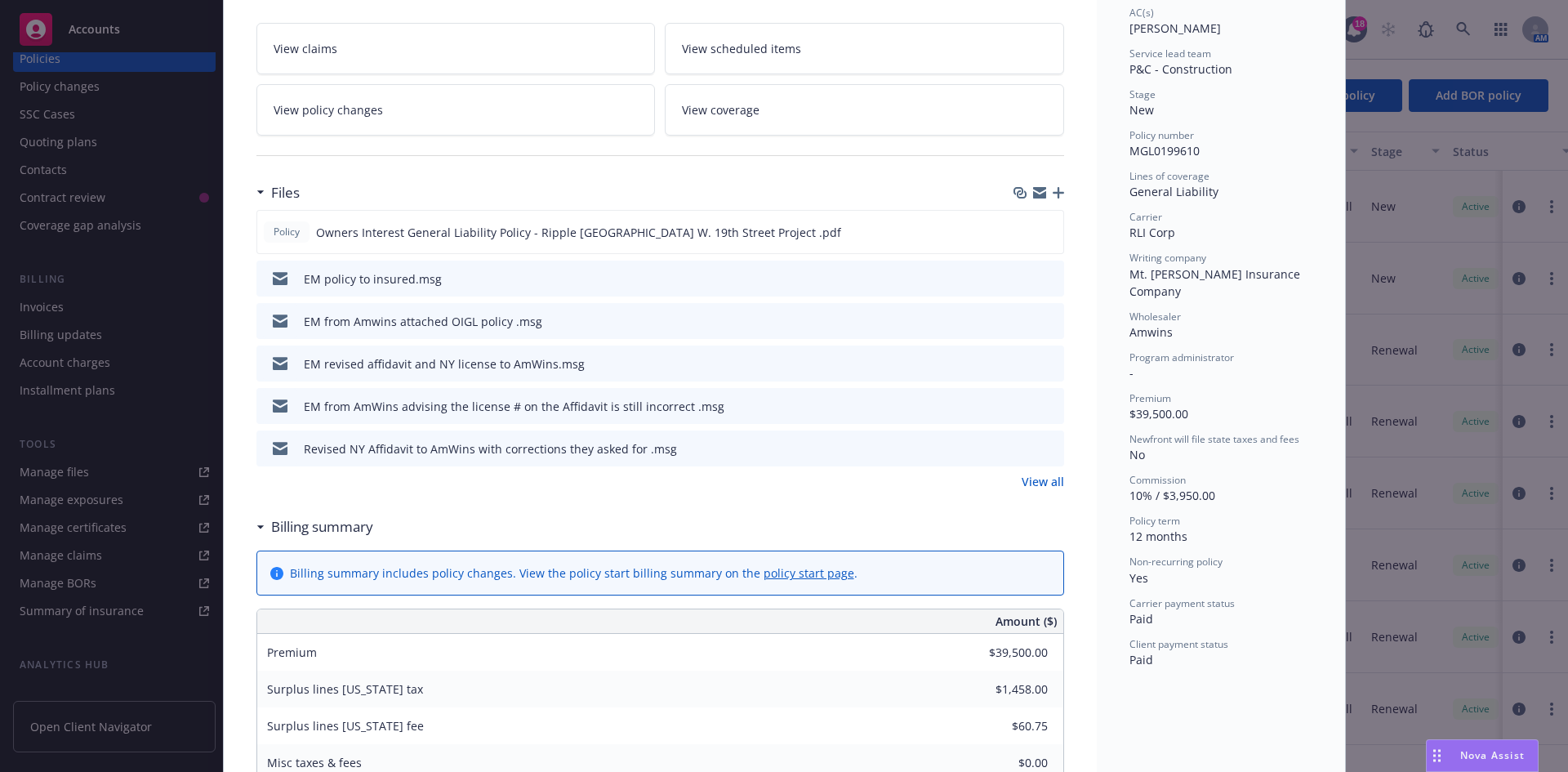
click at [1034, 483] on link "View all" at bounding box center [1043, 481] width 43 height 17
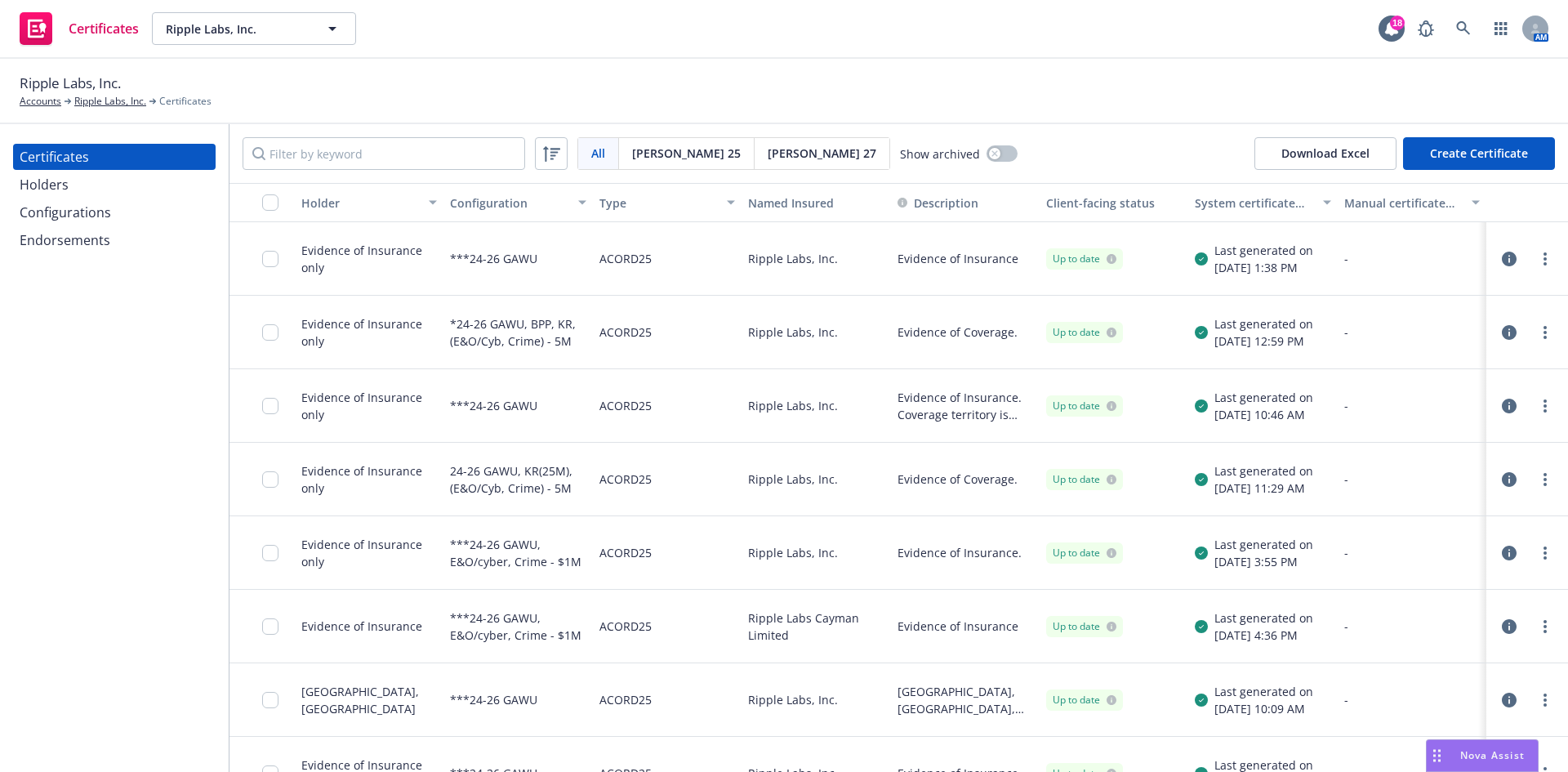
click at [53, 184] on div "Holders" at bounding box center [44, 184] width 49 height 26
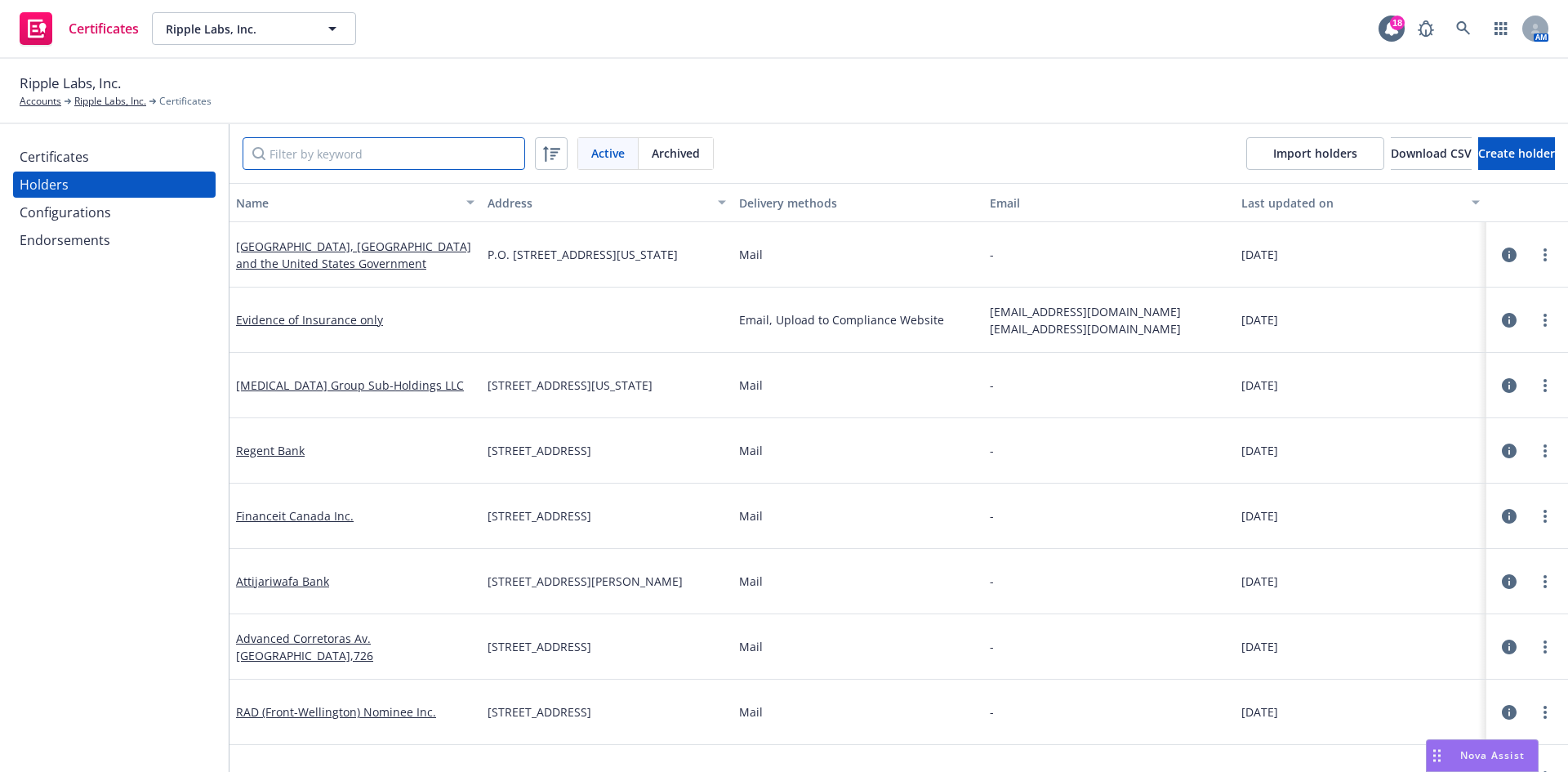
click at [284, 151] on input "Filter by keyword" at bounding box center [384, 153] width 283 height 33
paste input "primary and non-contributory endorsement"
type input "primary and non-contributory endorsement"
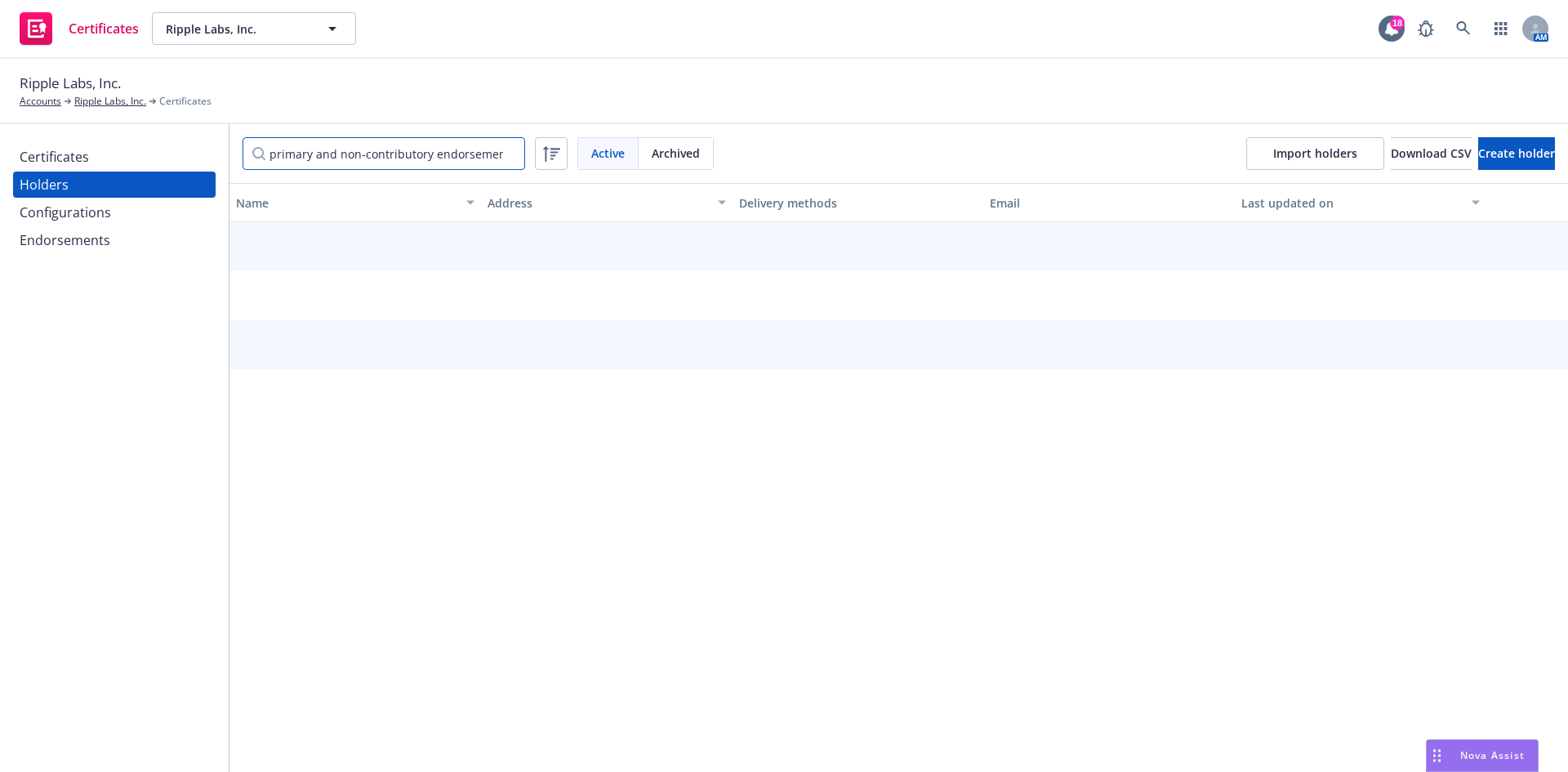
scroll to position [0, 4]
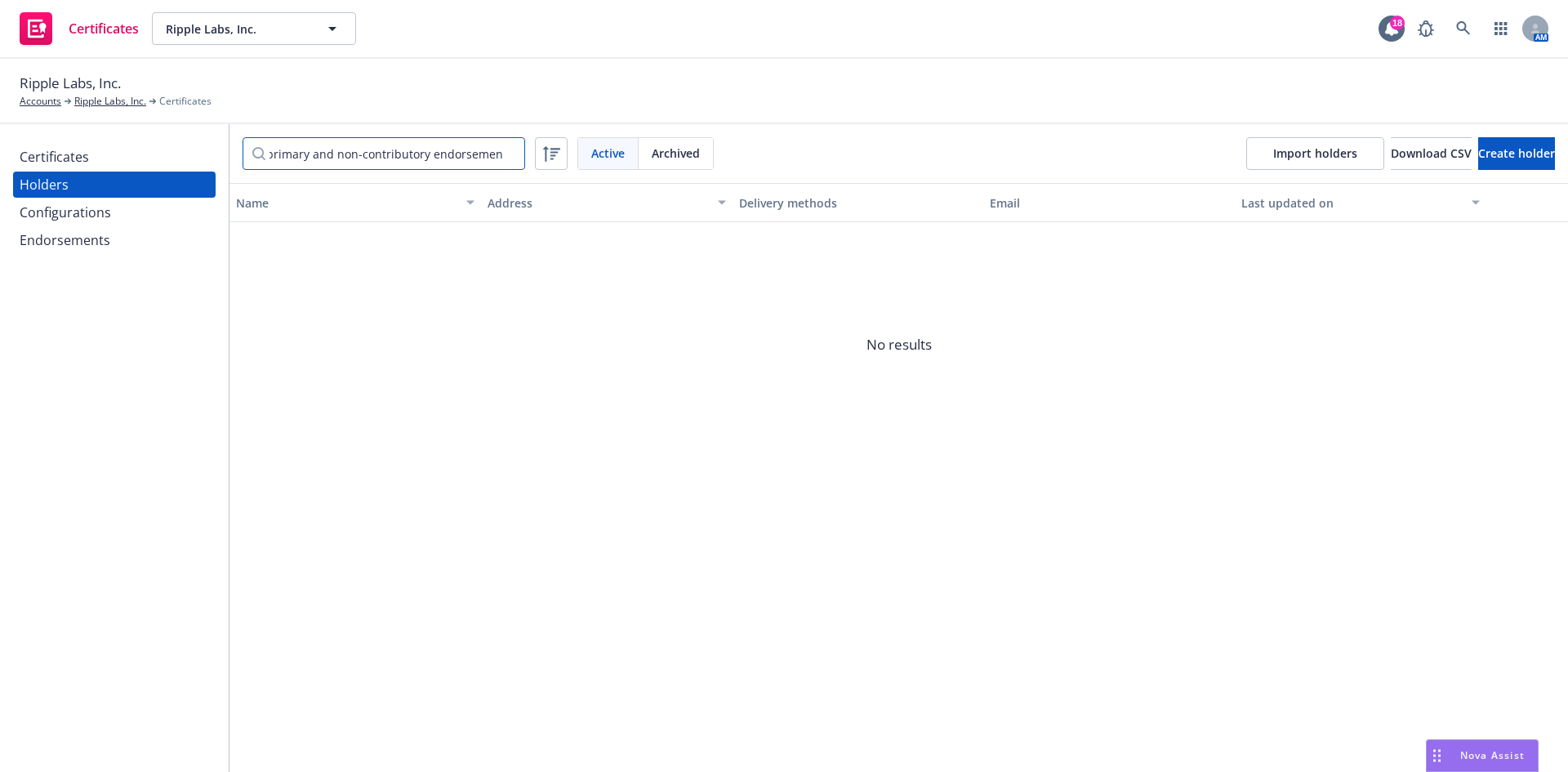
click at [505, 148] on input "primary and non-contributory endorsement" at bounding box center [384, 153] width 283 height 33
click at [504, 151] on input "primary and non-contributory endorsement" at bounding box center [384, 153] width 283 height 33
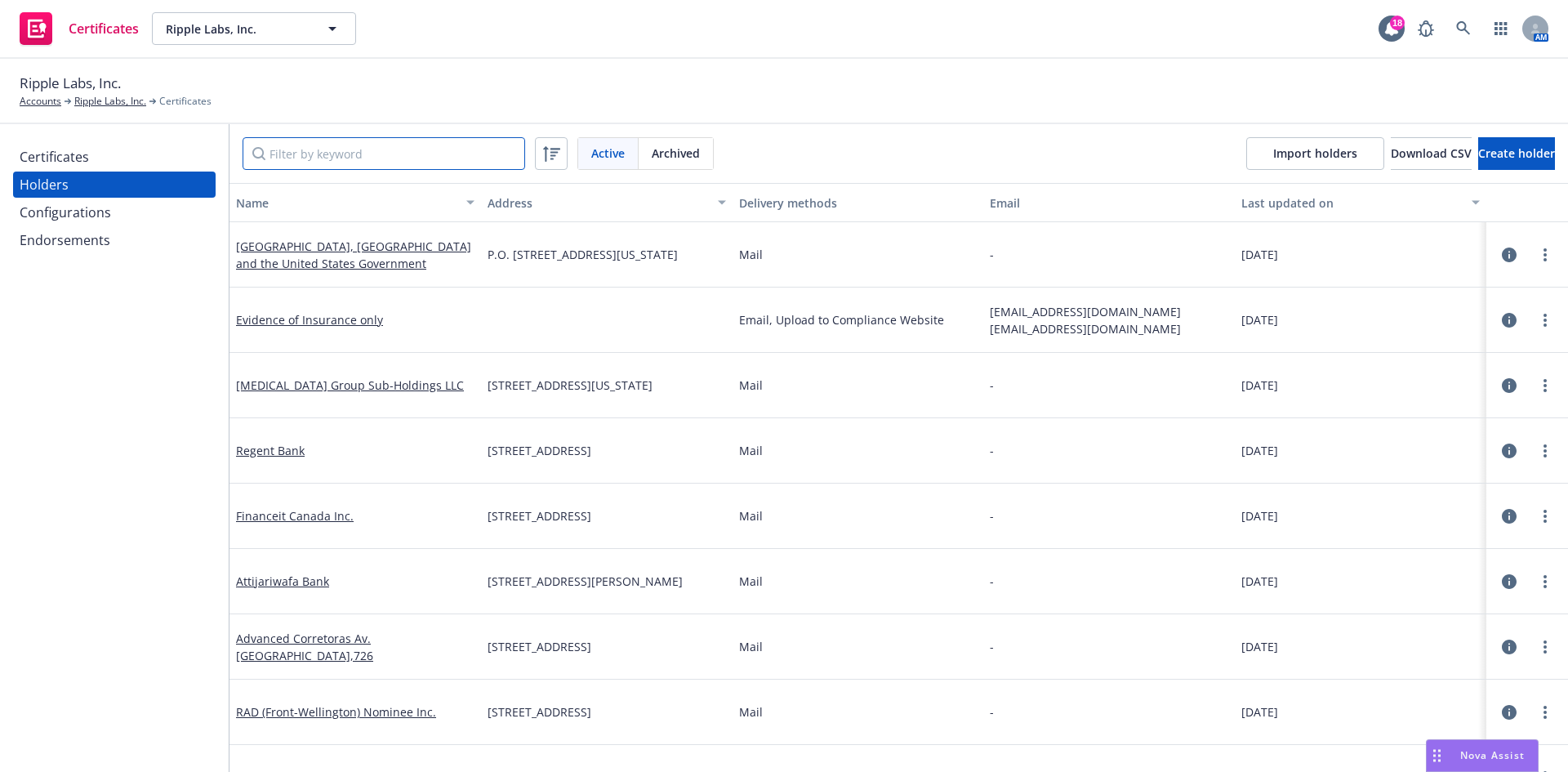
scroll to position [0, 0]
click at [463, 167] on input "Filter by keyword" at bounding box center [384, 153] width 283 height 33
click at [460, 151] on input "Filter by keyword" at bounding box center [384, 153] width 283 height 33
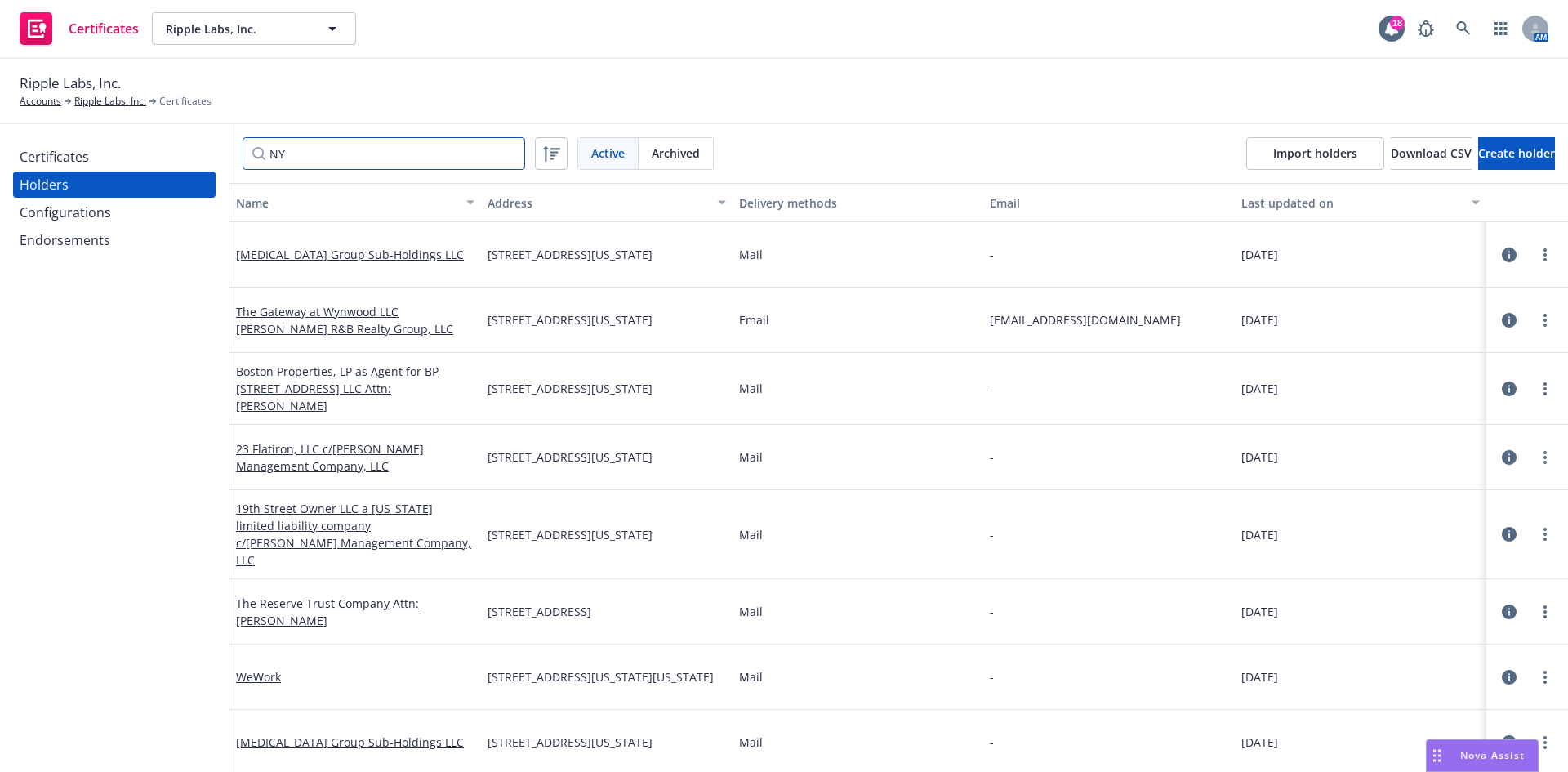
type input "N"
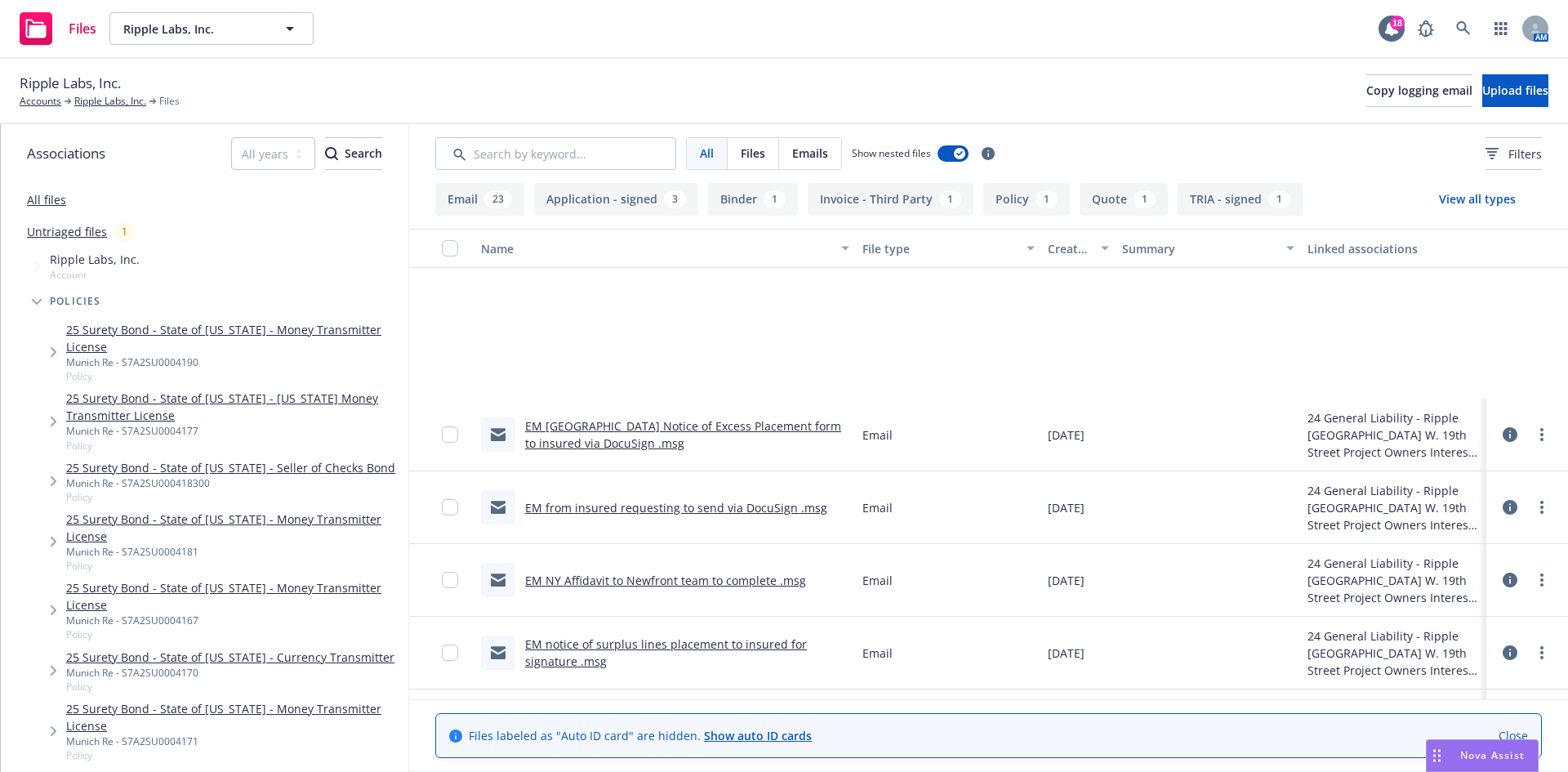
scroll to position [415, 0]
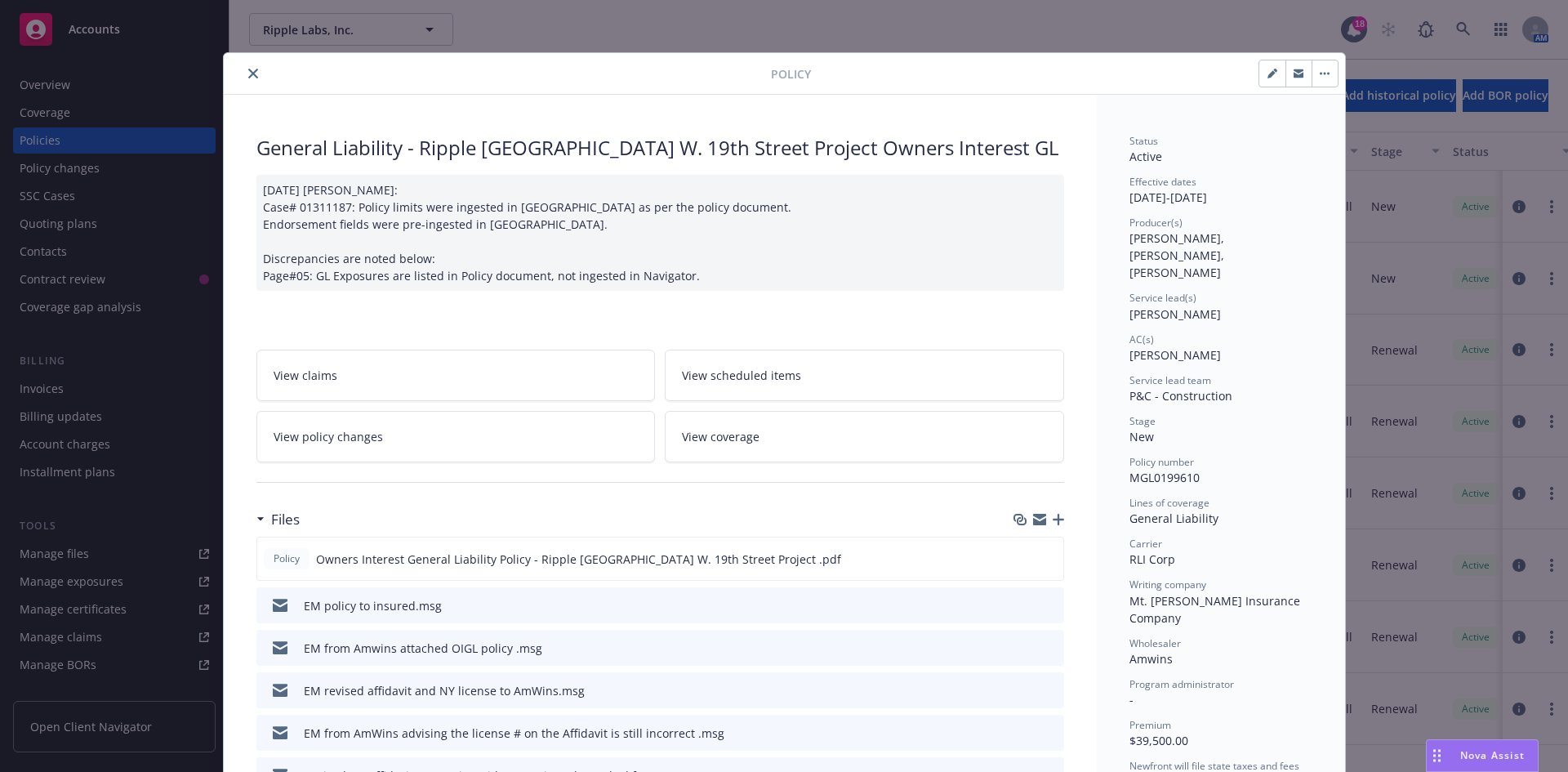
click at [245, 68] on button "close" at bounding box center [253, 73] width 20 height 20
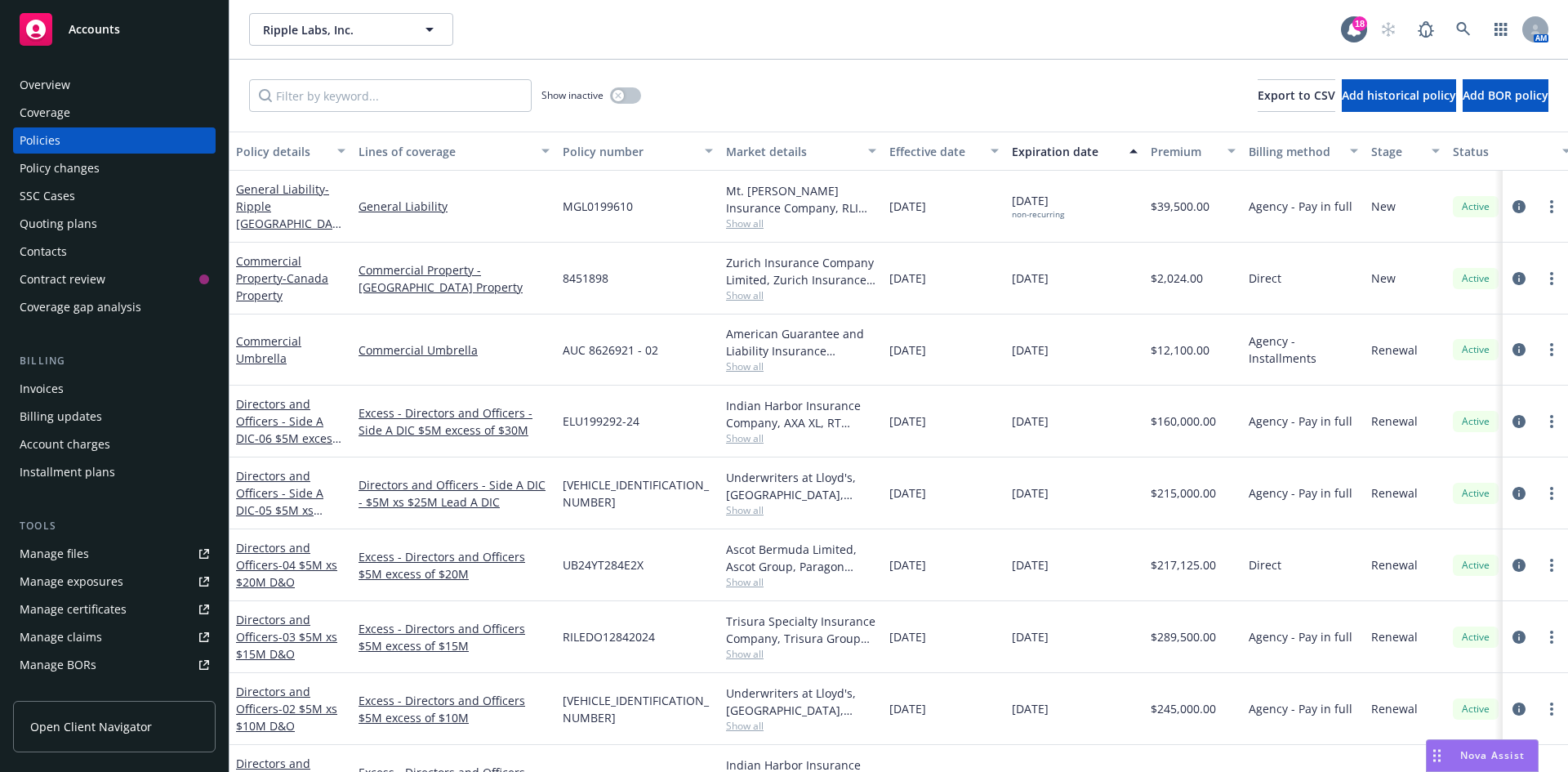
click at [70, 548] on div "Manage files" at bounding box center [54, 553] width 70 height 26
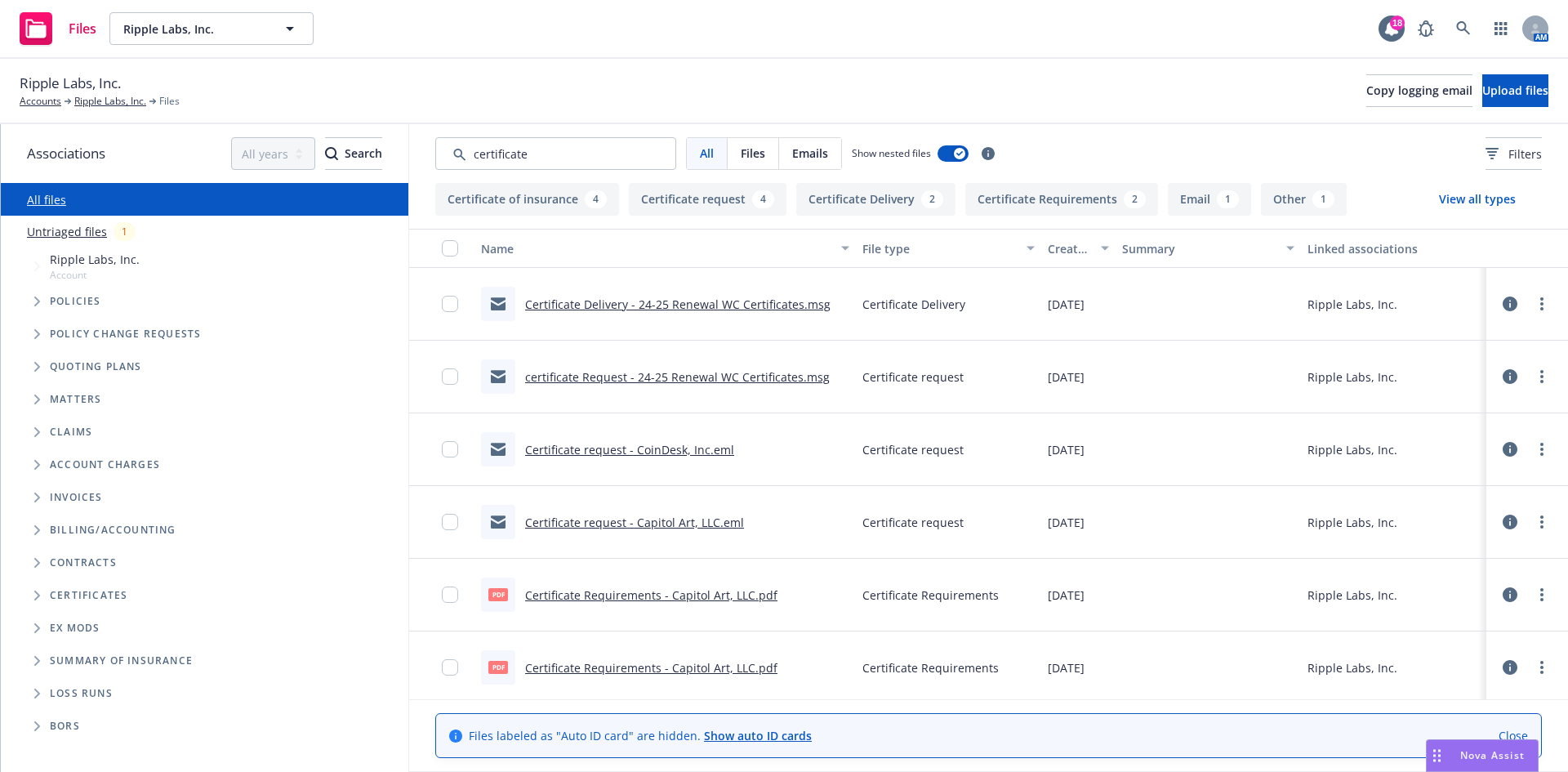
type input "certificates"
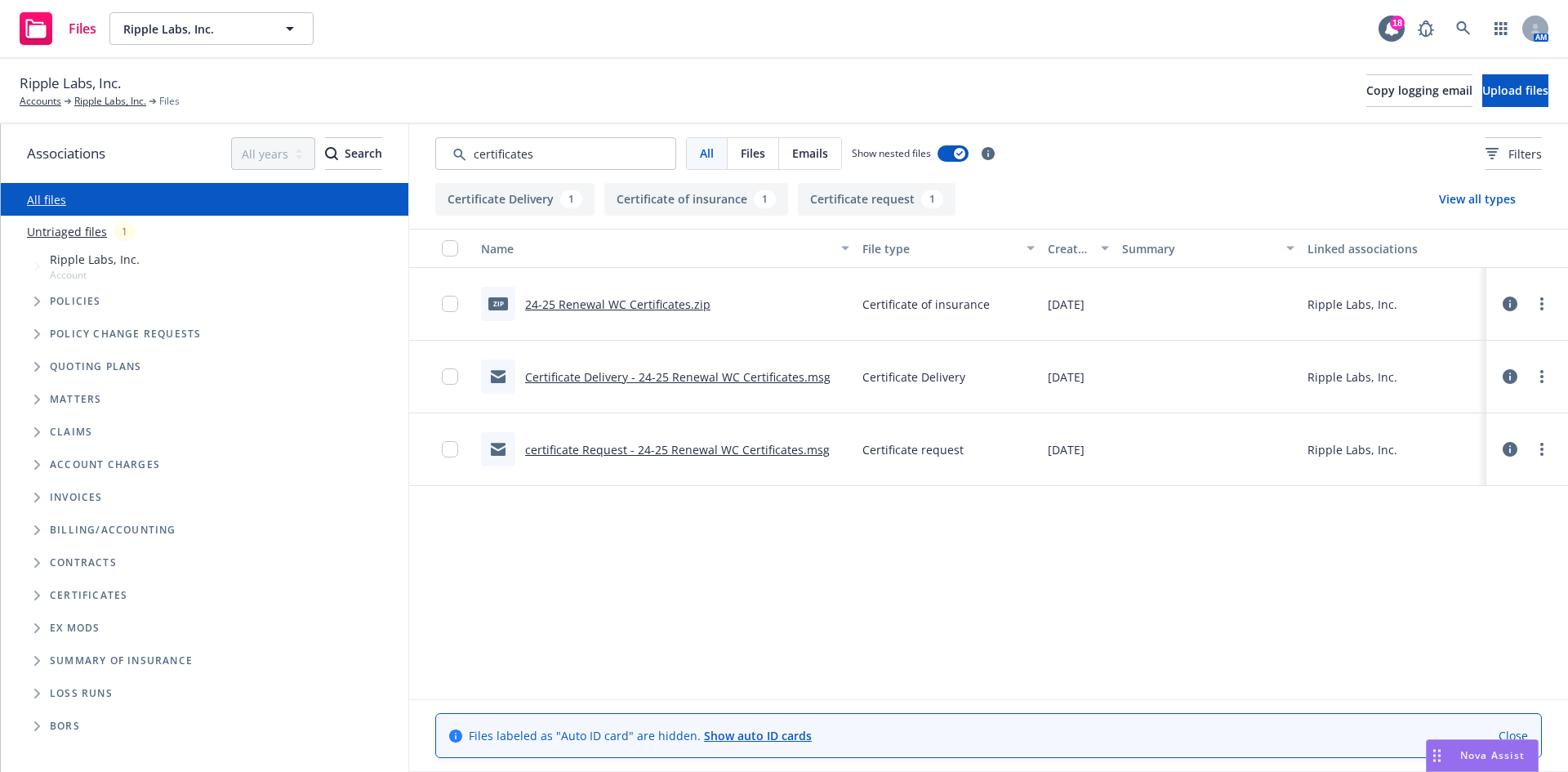
drag, startPoint x: 562, startPoint y: 144, endPoint x: 139, endPoint y: 119, distance: 423.7
click at [142, 119] on div "Ripple Labs, Inc. Accounts Ripple Labs, Inc. Files Copy logging email Upload fi…" at bounding box center [784, 415] width 1568 height 713
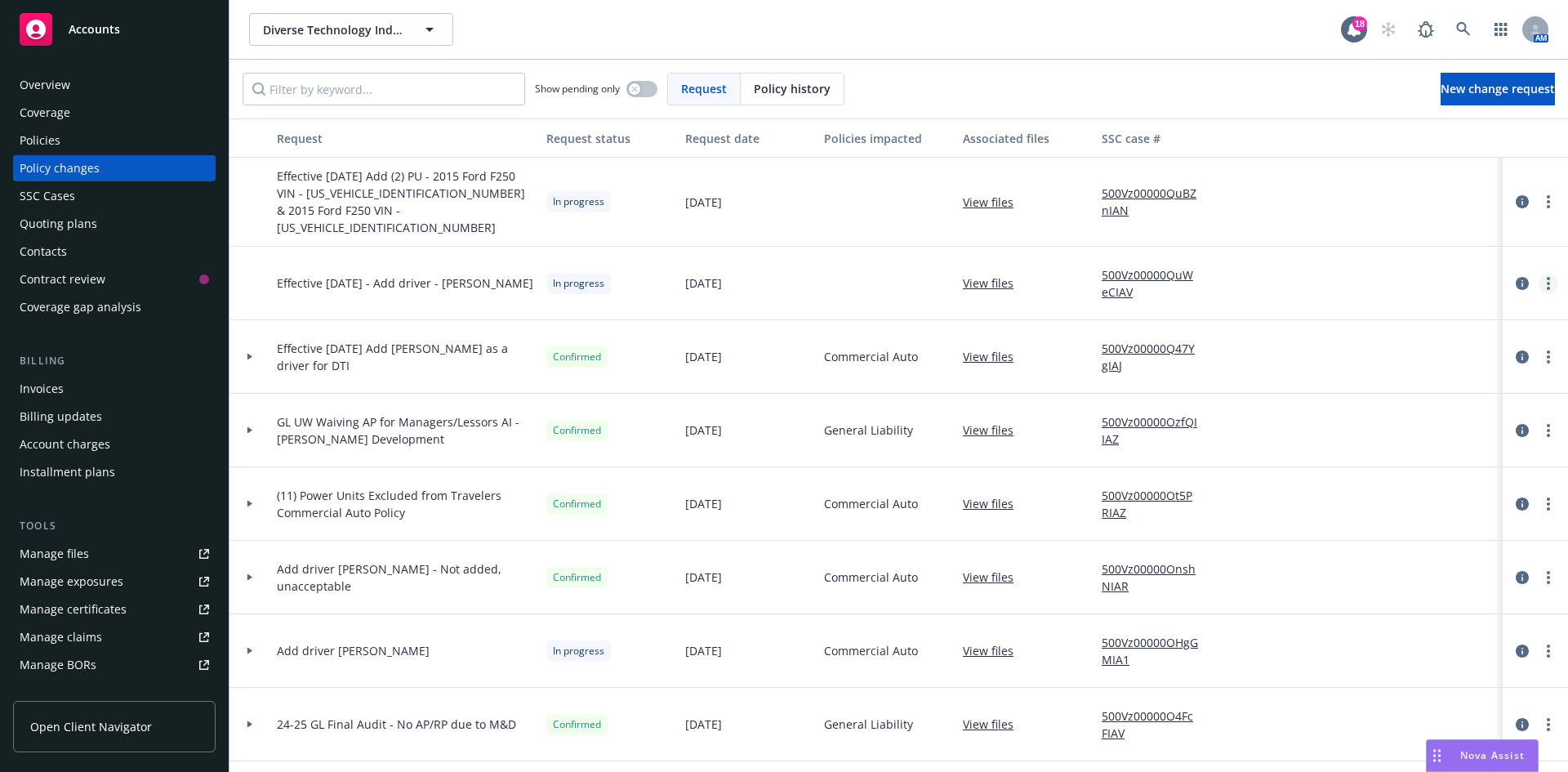
click at [1539, 274] on link "more" at bounding box center [1549, 284] width 20 height 20
click at [1389, 383] on link "Resume workflow" at bounding box center [1405, 399] width 280 height 33
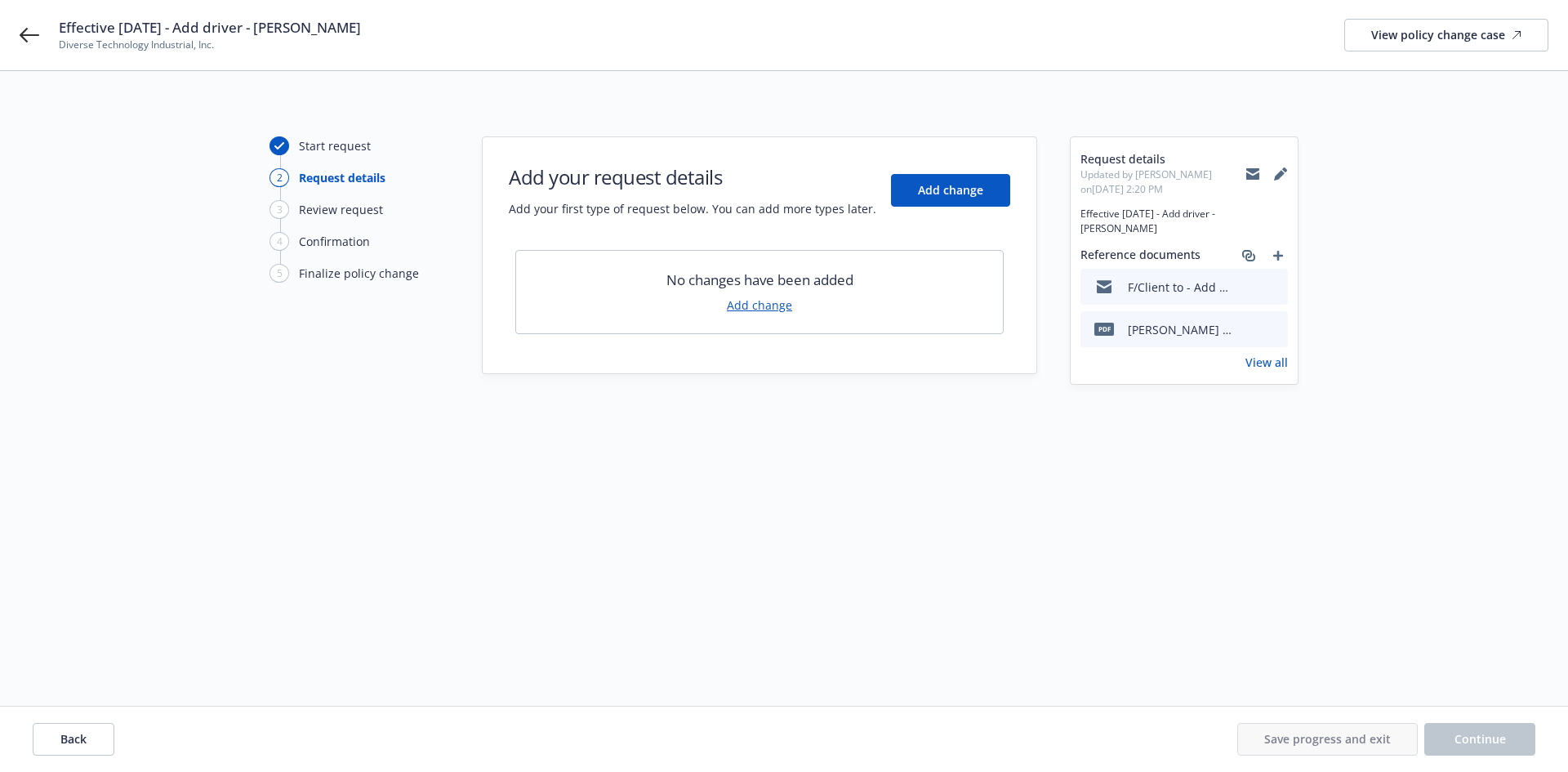
click at [751, 306] on link "Add change" at bounding box center [759, 305] width 65 height 17
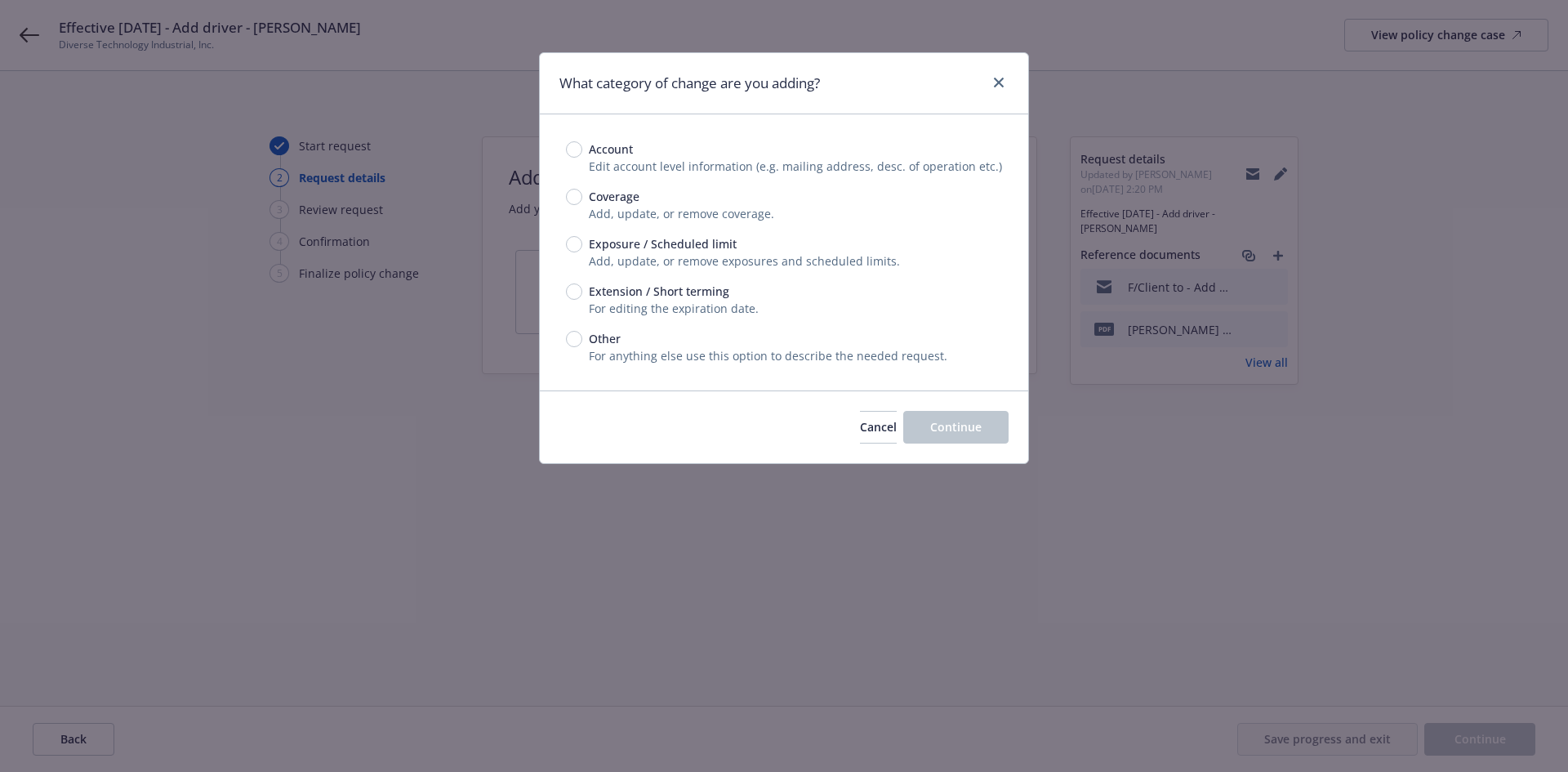
click at [566, 239] on div "Exposure / Scheduled limit" at bounding box center [784, 243] width 436 height 17
click at [566, 239] on input "Exposure / Scheduled limit" at bounding box center [574, 244] width 16 height 16
radio input "true"
click at [973, 436] on button "Continue" at bounding box center [956, 427] width 105 height 33
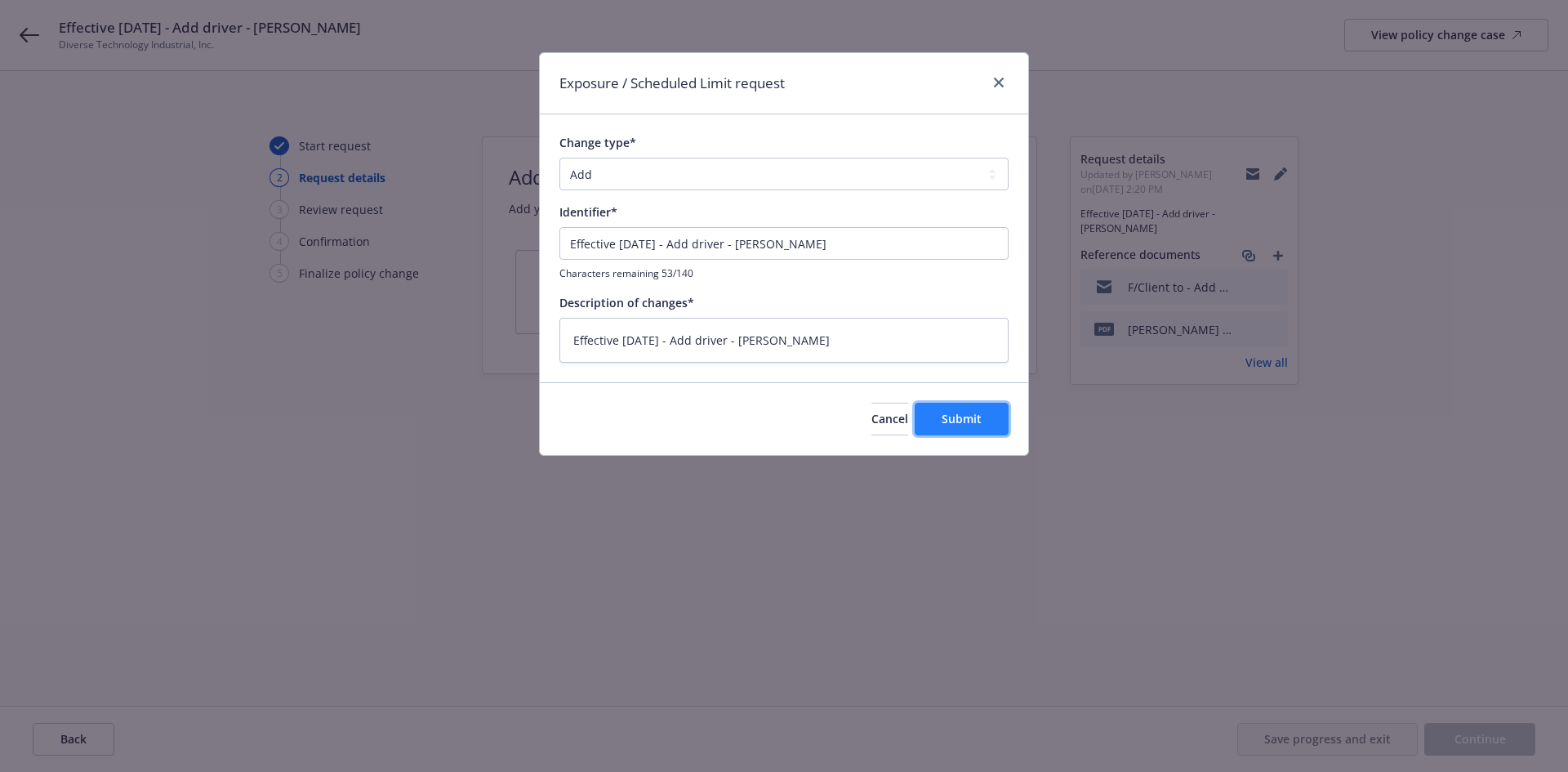
click at [962, 421] on span "Submit" at bounding box center [961, 418] width 40 height 15
type textarea "x"
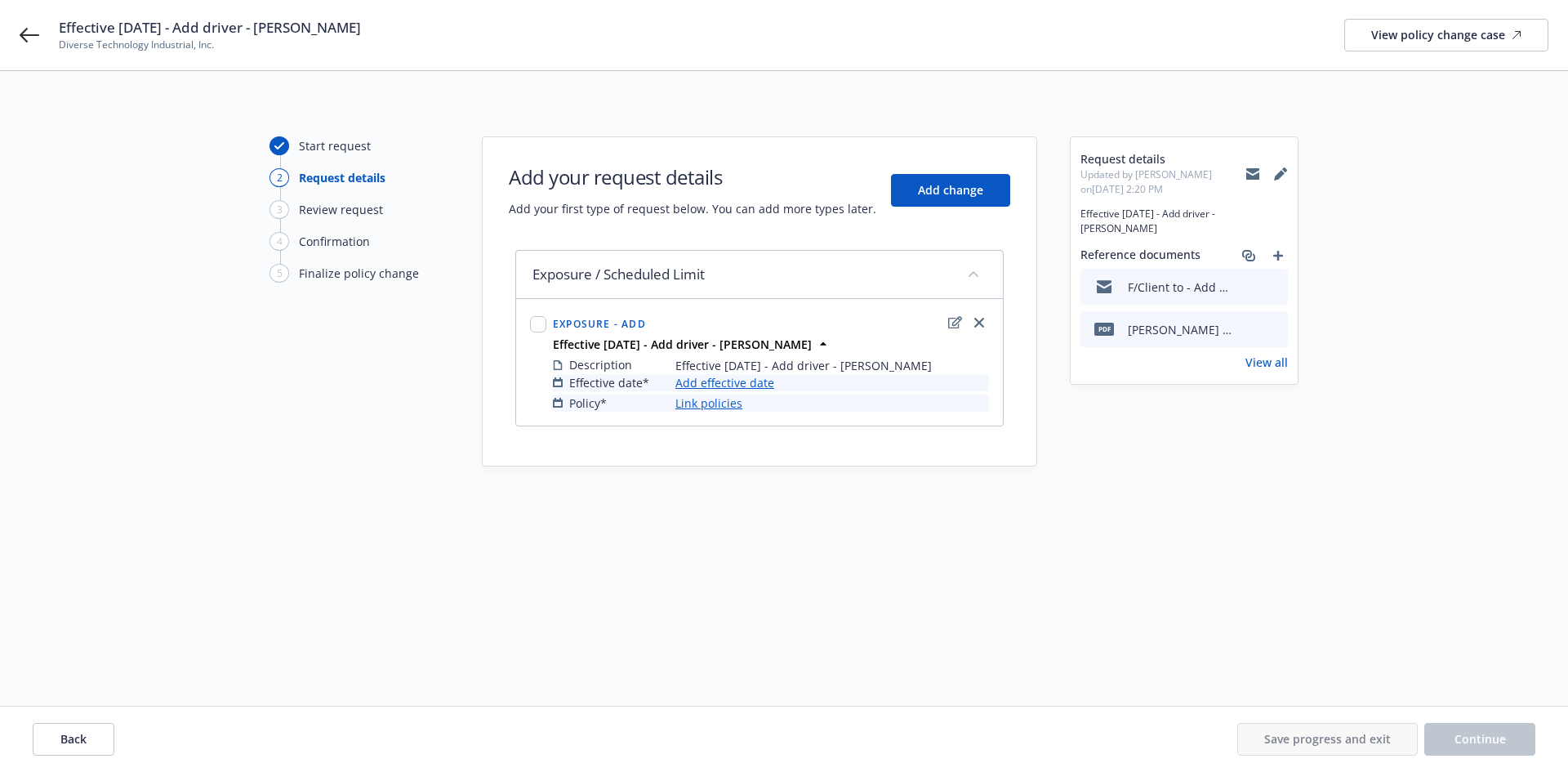
click at [726, 383] on link "Add effective date" at bounding box center [725, 382] width 99 height 17
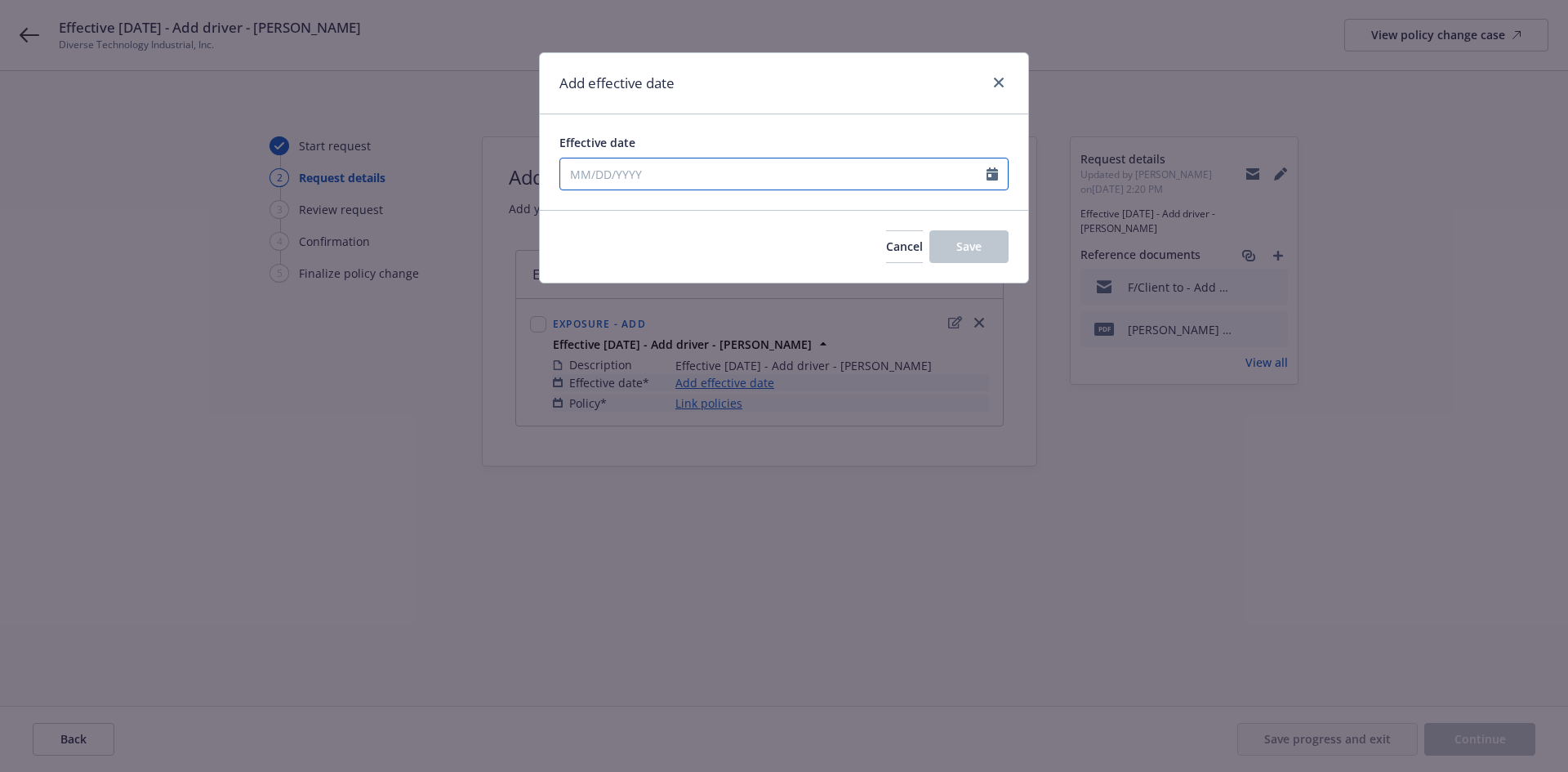
click at [992, 174] on icon "Calendar" at bounding box center [992, 174] width 12 height 13
select select "8"
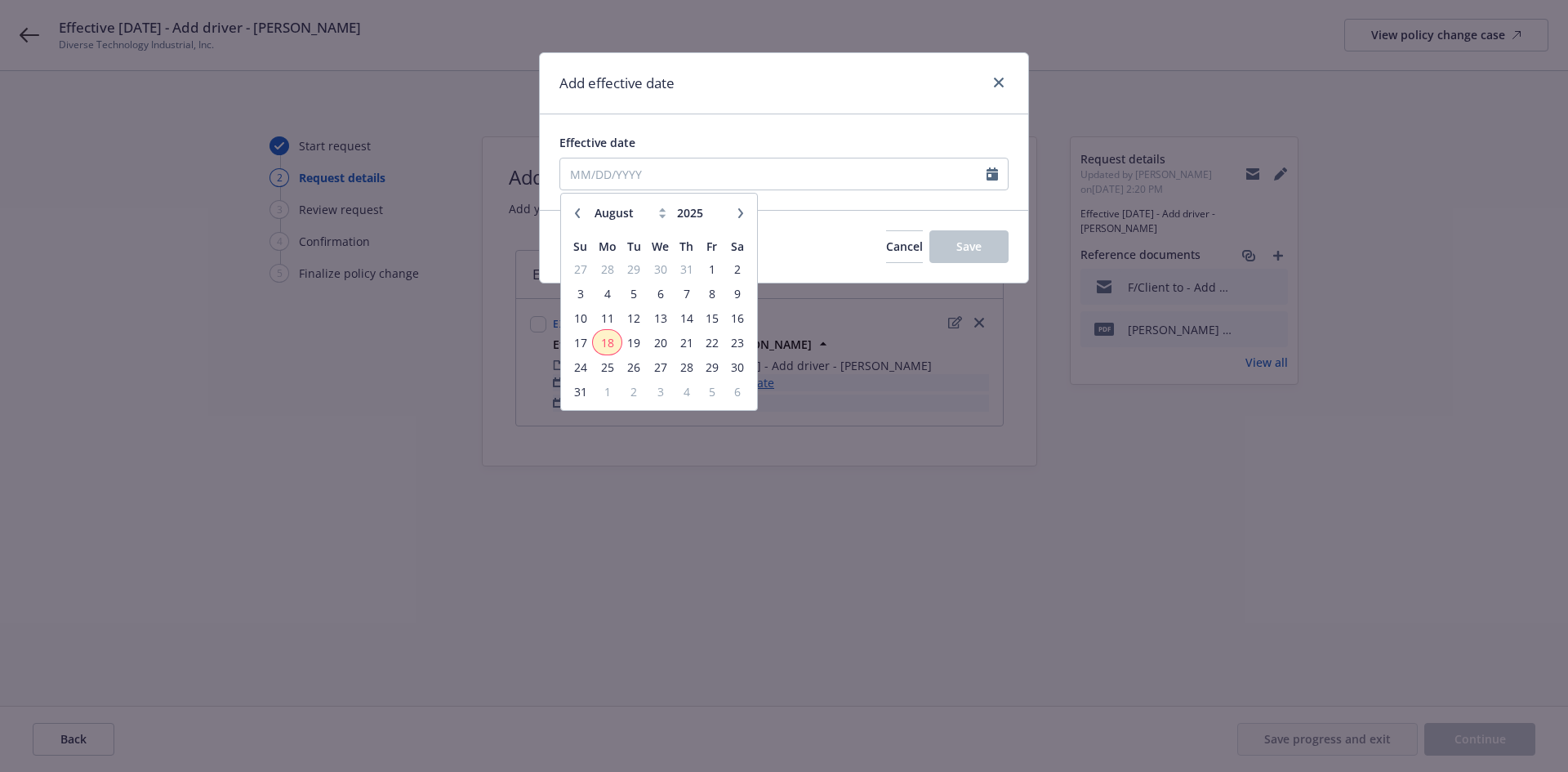
click at [603, 337] on span "18" at bounding box center [607, 343] width 24 height 21
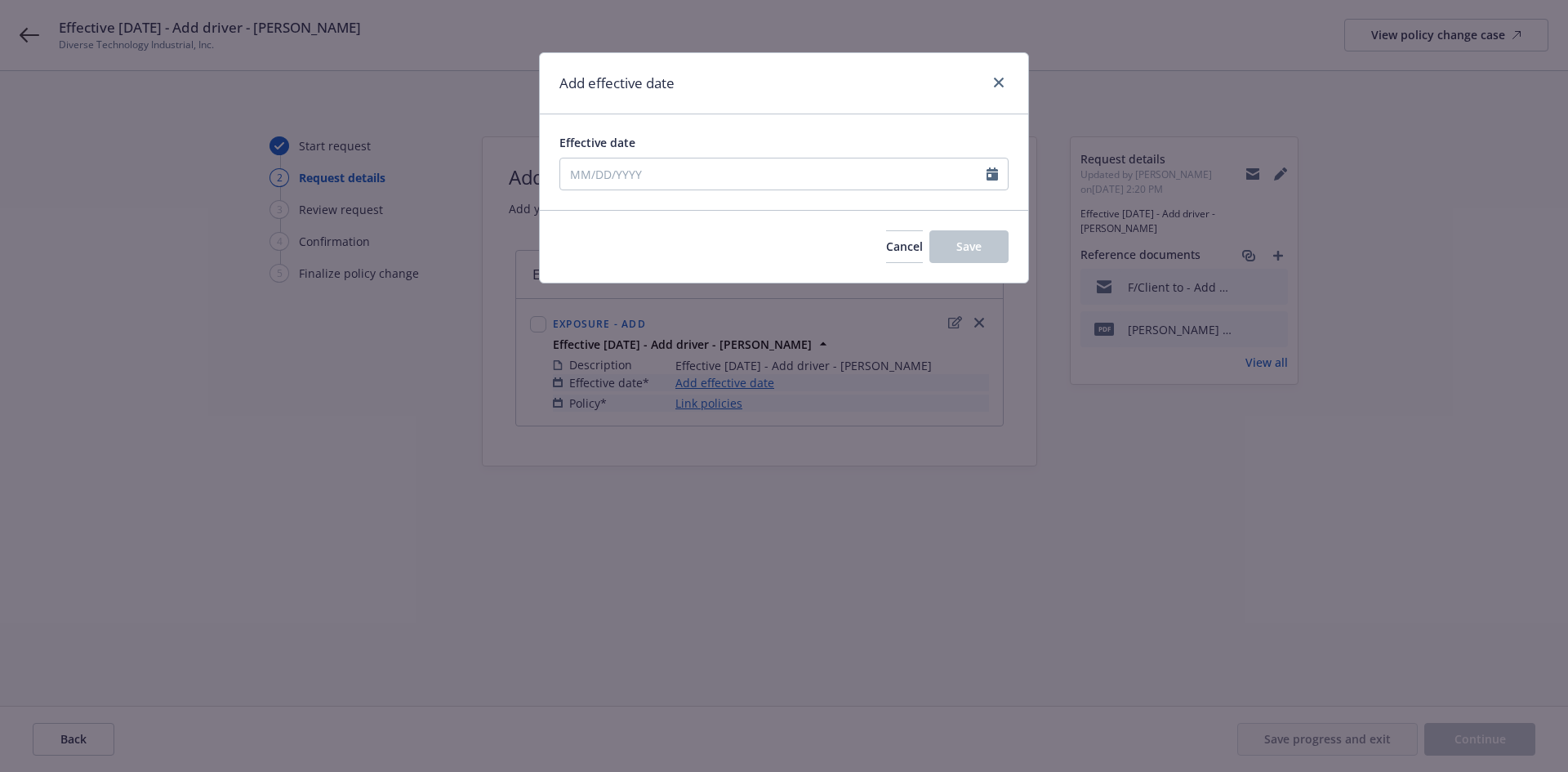
type input "[DATE]"
click at [959, 248] on span "Save" at bounding box center [969, 246] width 25 height 15
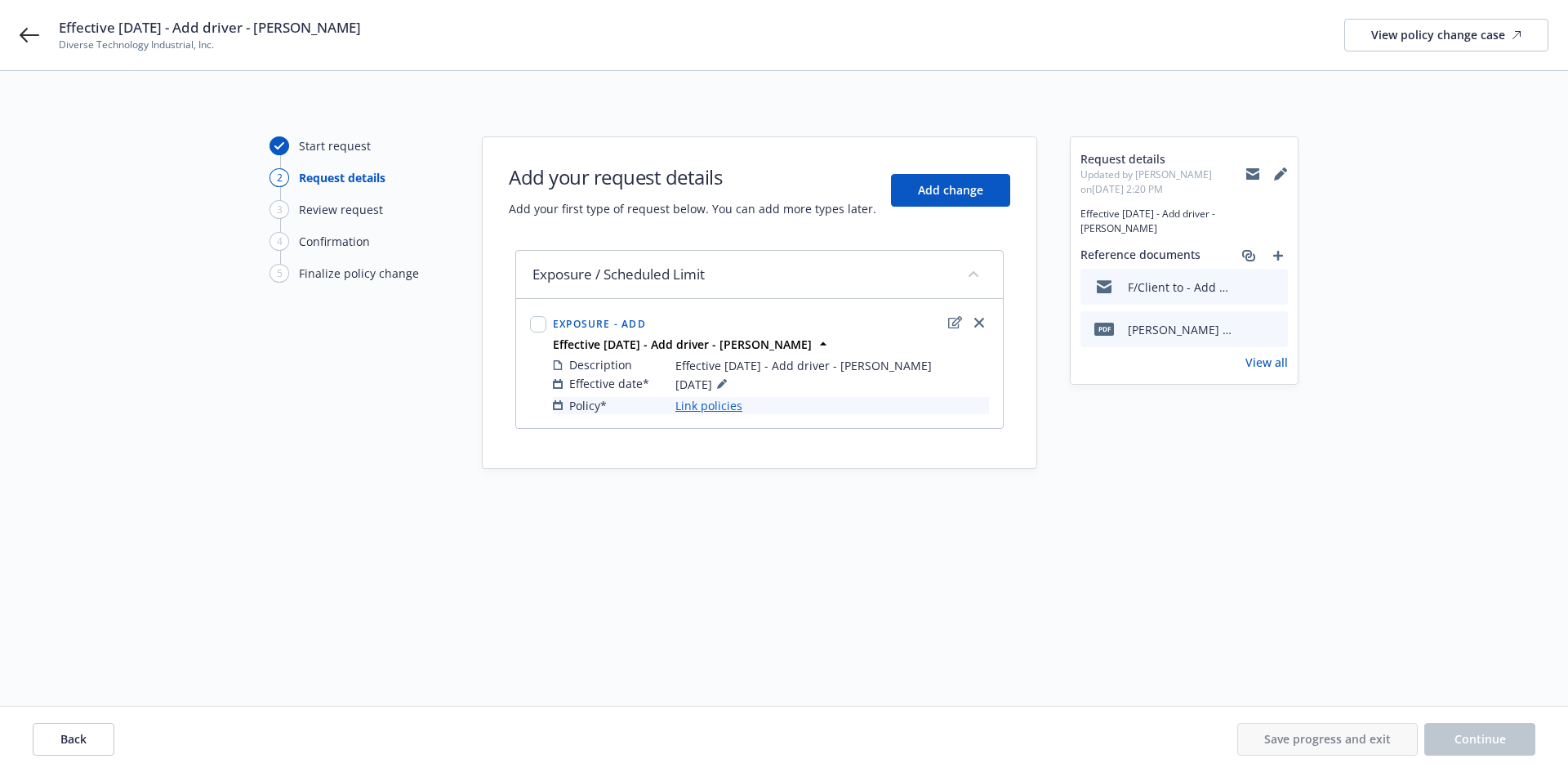
click at [715, 407] on link "Link policies" at bounding box center [709, 406] width 67 height 17
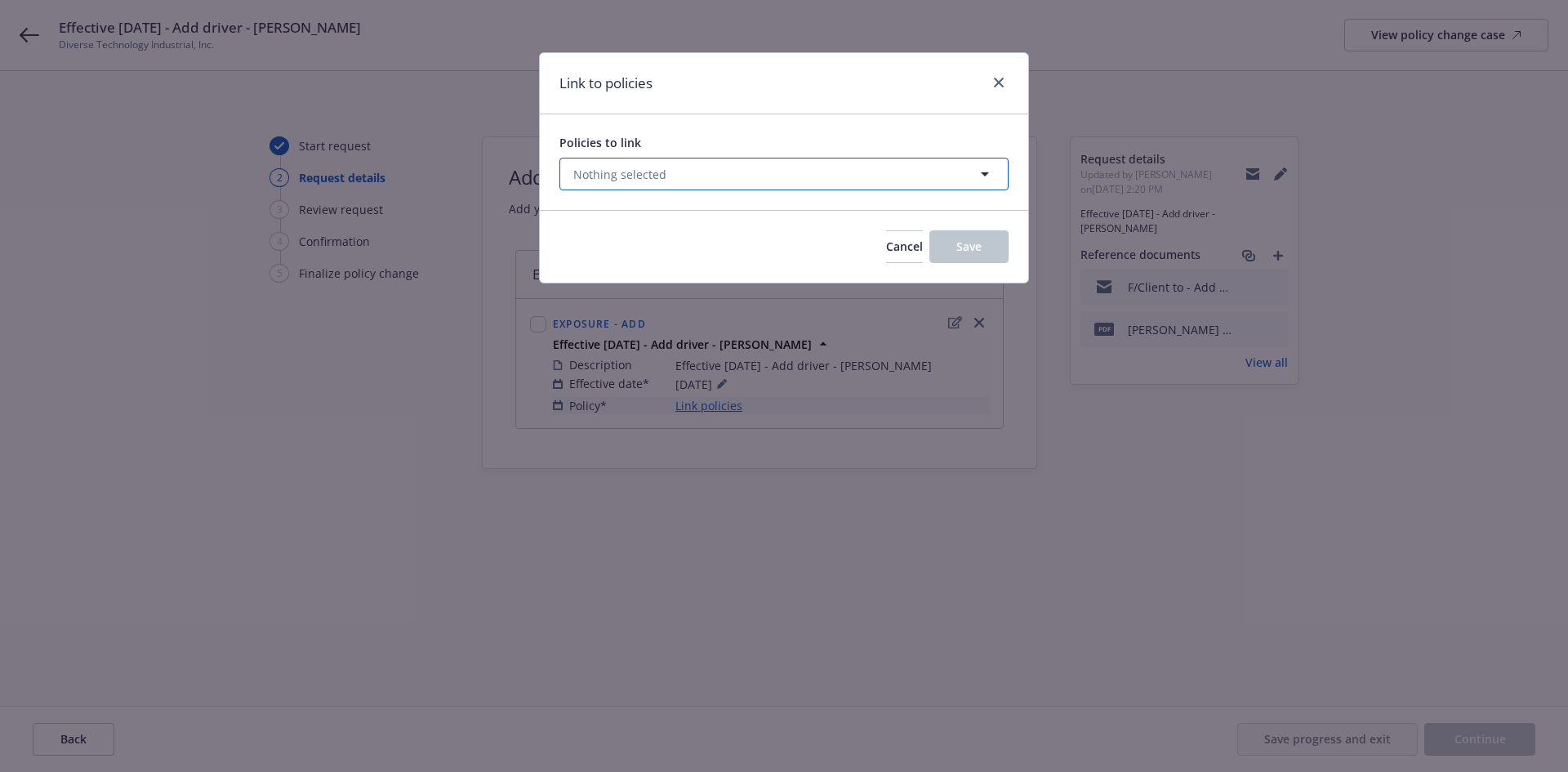
click at [677, 169] on button "Nothing selected" at bounding box center [784, 174] width 449 height 33
select select "ACTIVE"
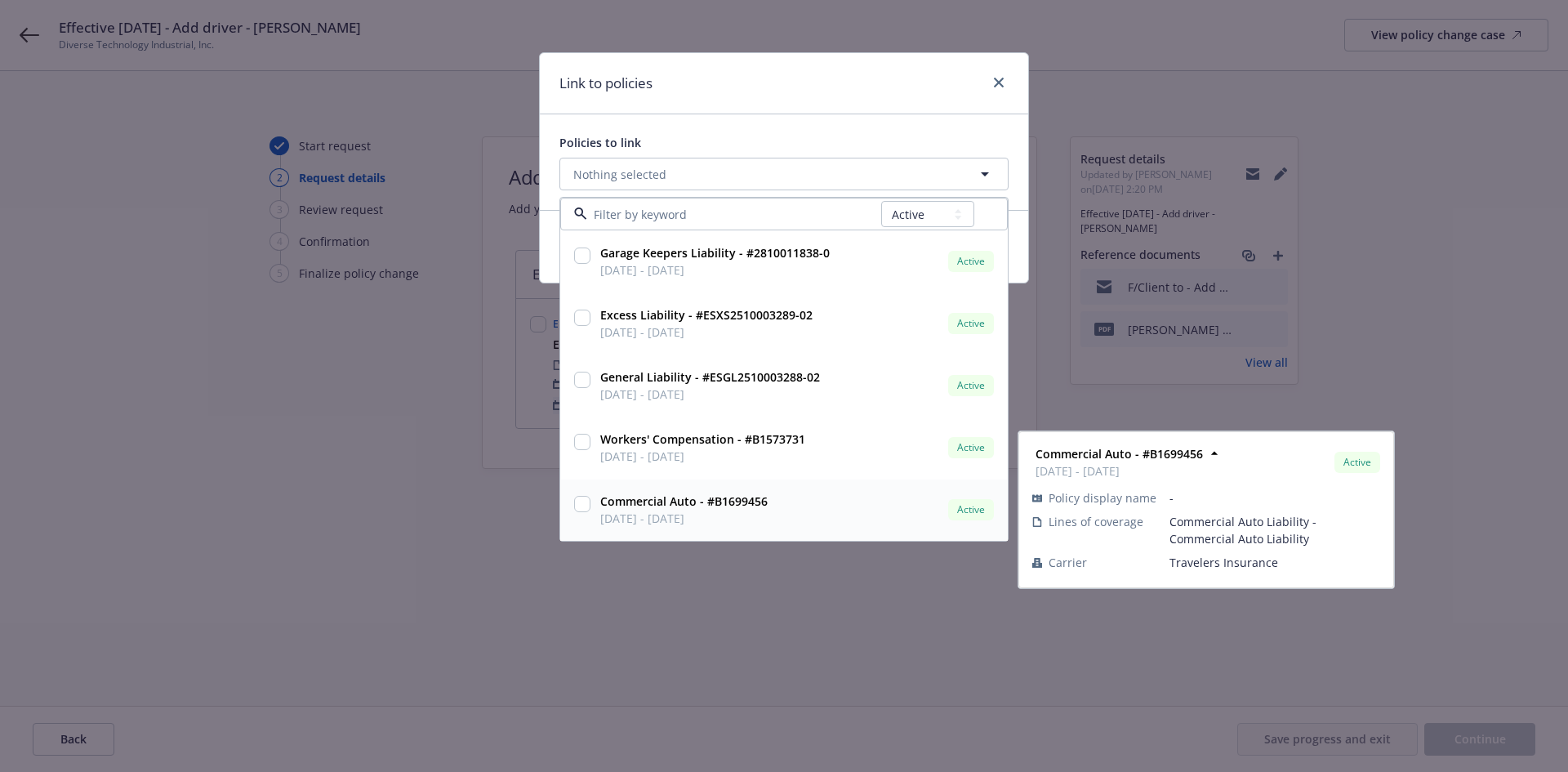
click at [581, 505] on input "checkbox" at bounding box center [582, 504] width 16 height 16
checkbox input "true"
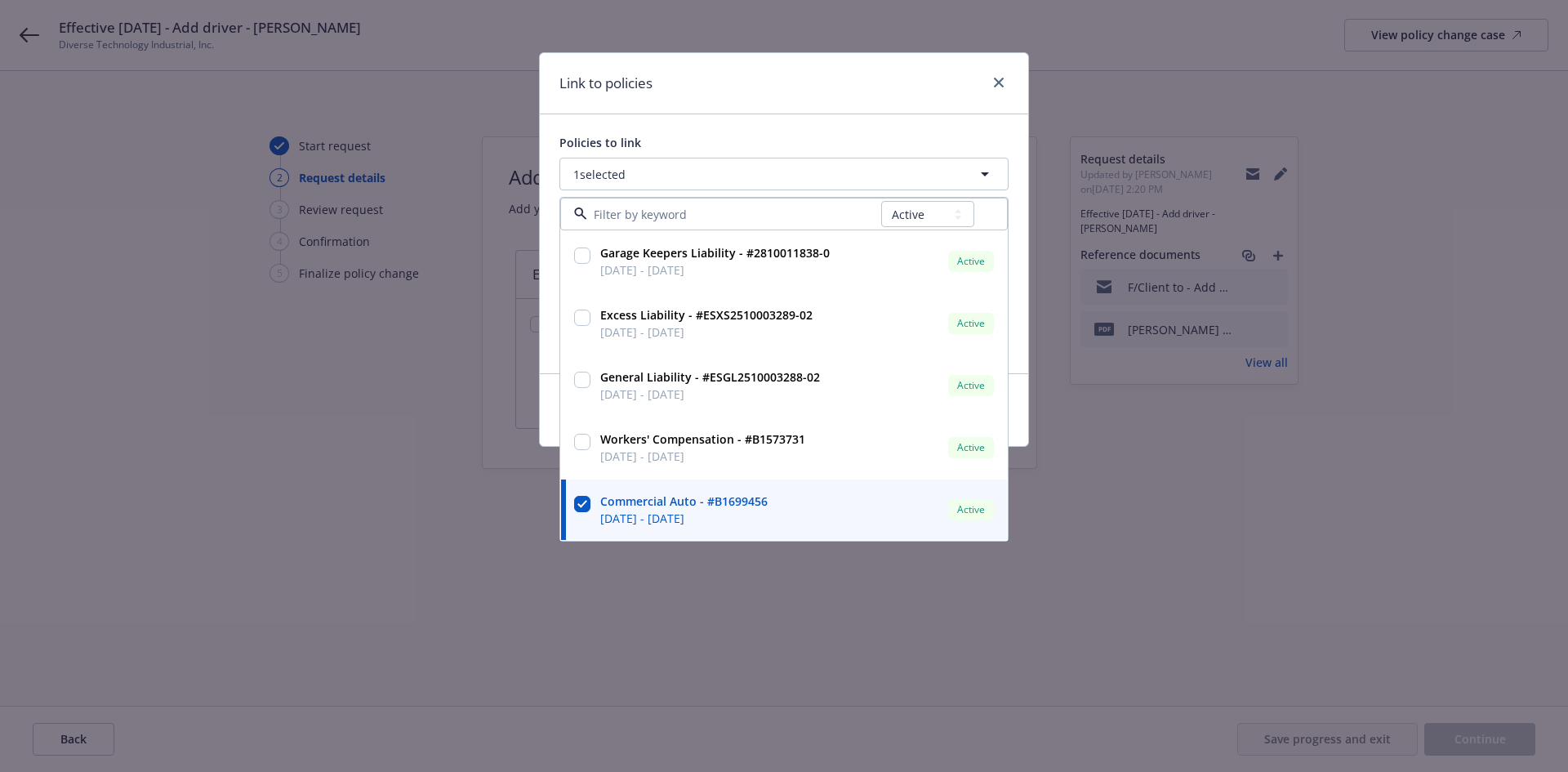
click at [748, 125] on div "Policies to link 1 selected All Active Upcoming Expired Cancelled Garage Keeper…" at bounding box center [784, 243] width 489 height 259
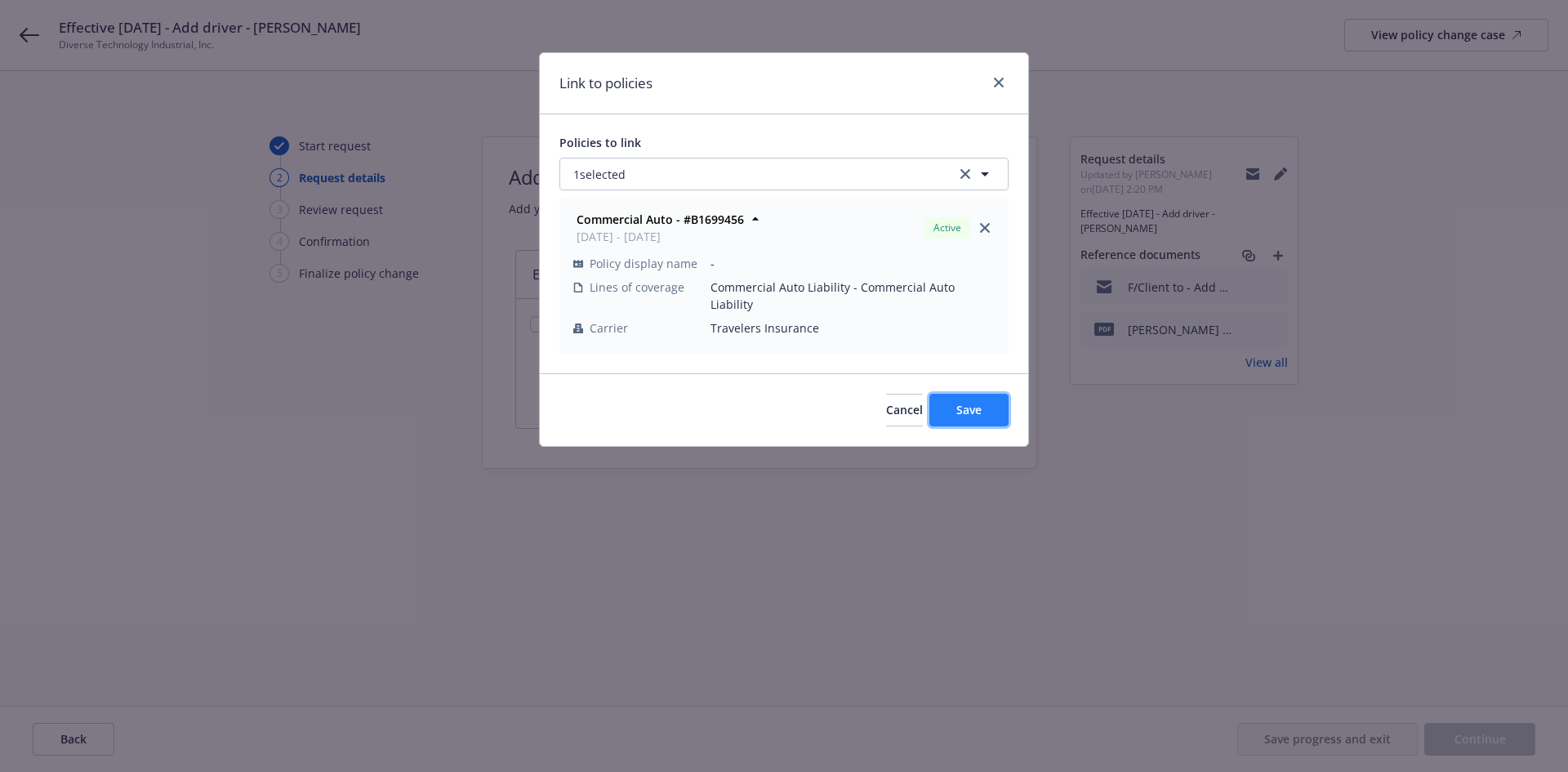
click at [952, 394] on button "Save" at bounding box center [969, 410] width 79 height 33
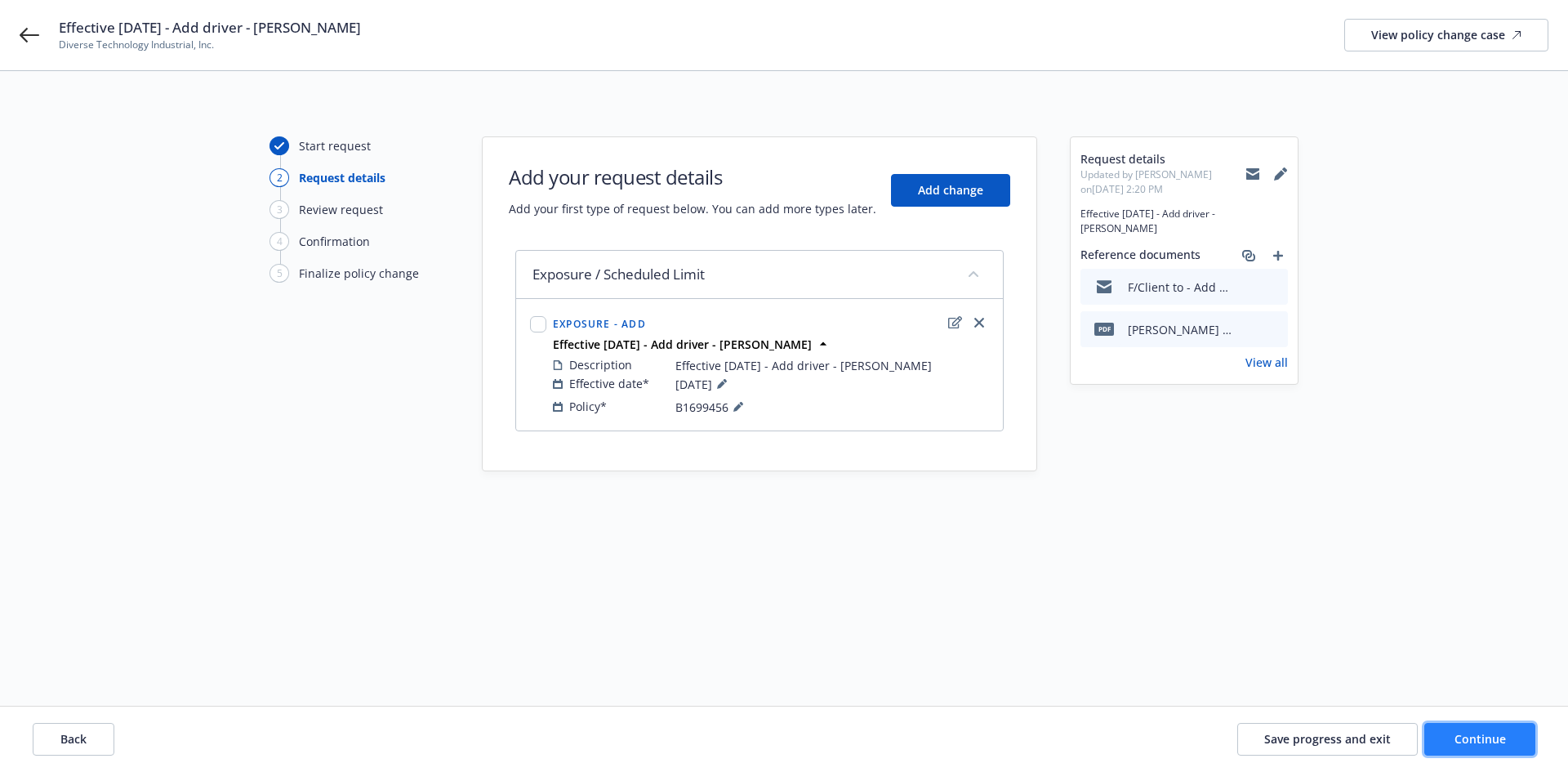
click at [1466, 732] on span "Continue" at bounding box center [1480, 738] width 52 height 15
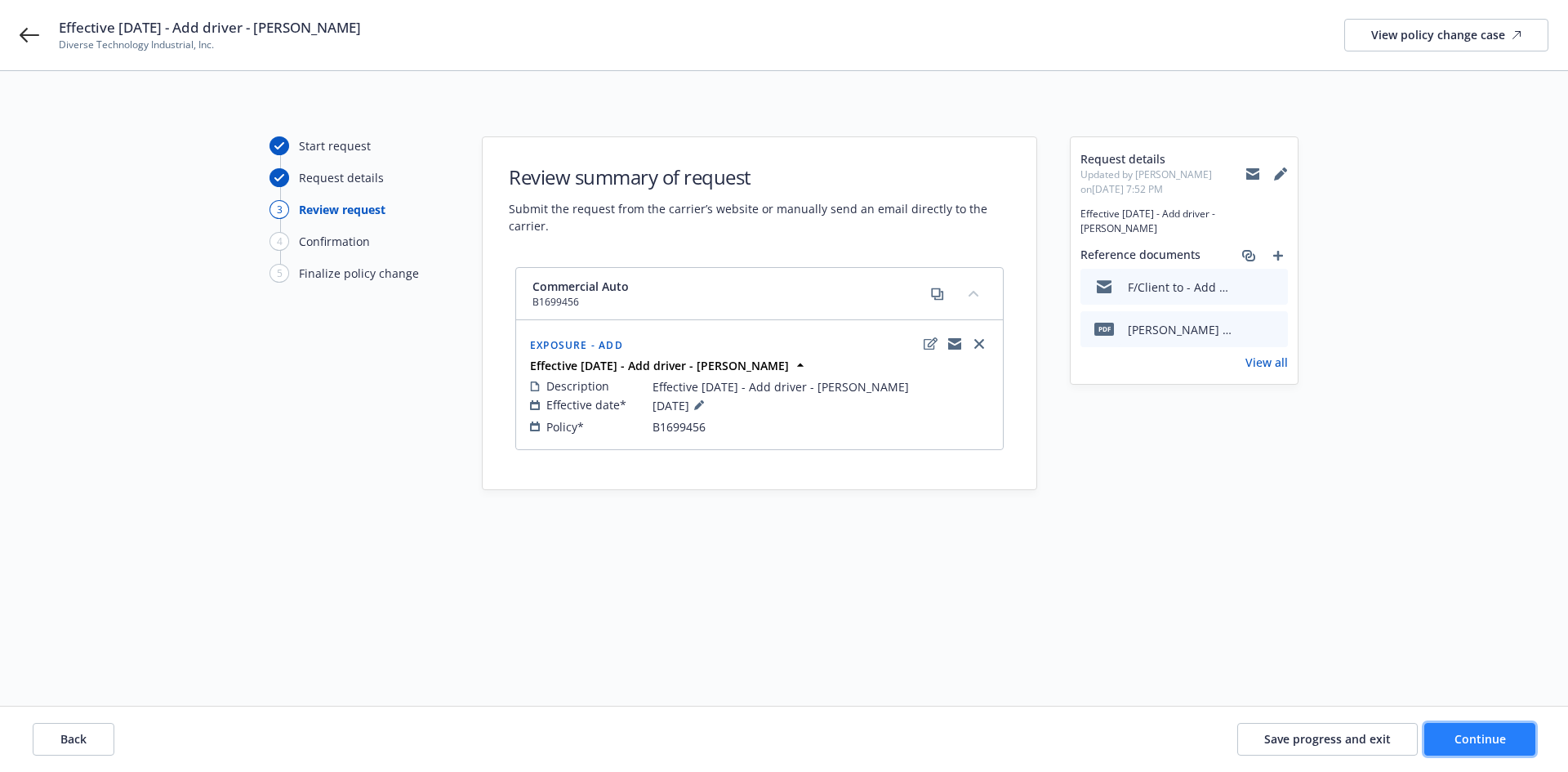
click at [1514, 736] on button "Continue" at bounding box center [1480, 739] width 111 height 33
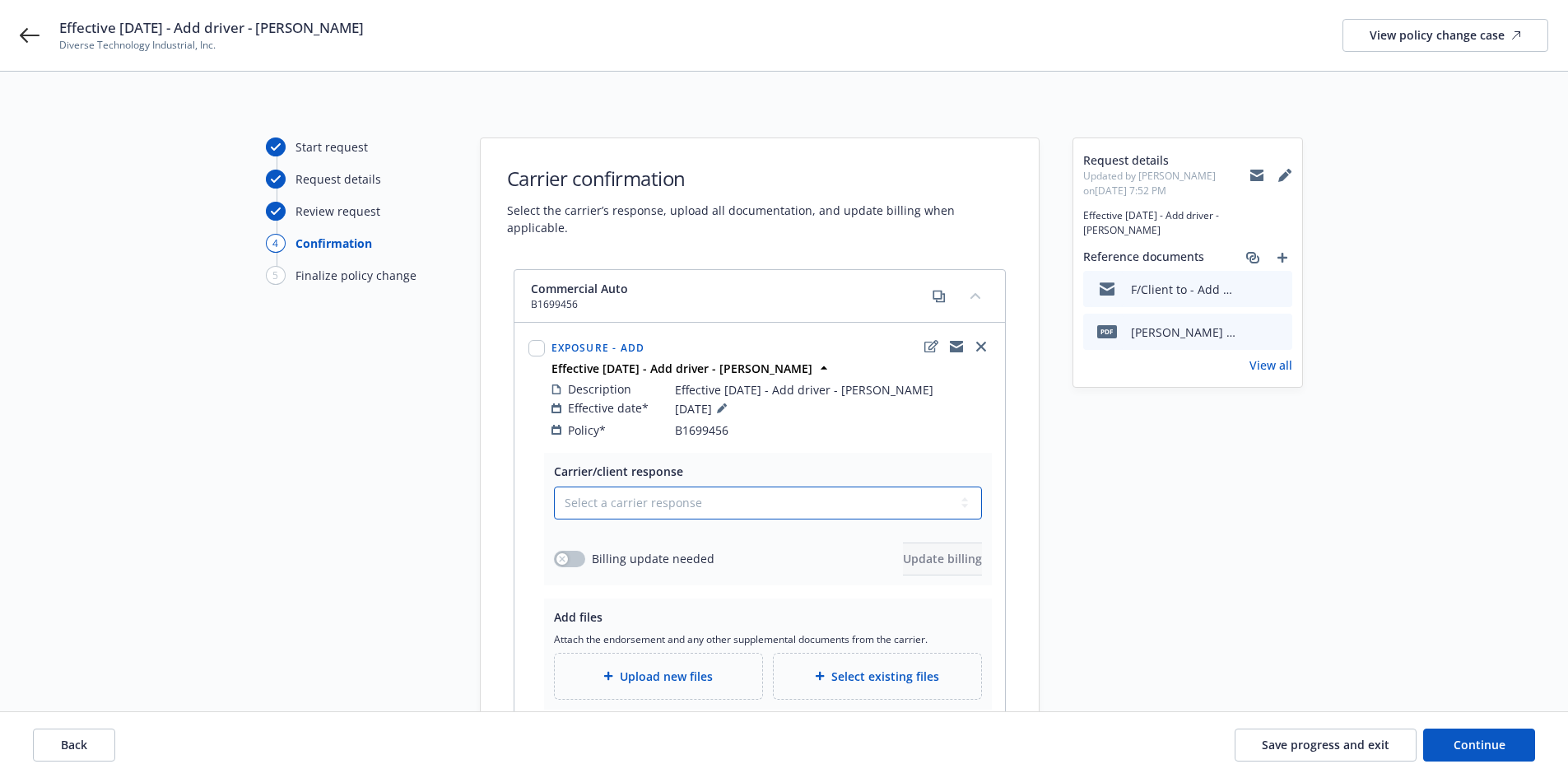
click at [622, 489] on select "Select a carrier response Accepted Accepted with revision No endorsement needed…" at bounding box center [768, 503] width 428 height 33
select select "ACCEPTED"
click at [554, 486] on select "Select a carrier response Accepted Accepted with revision No endorsement needed…" at bounding box center [768, 503] width 428 height 33
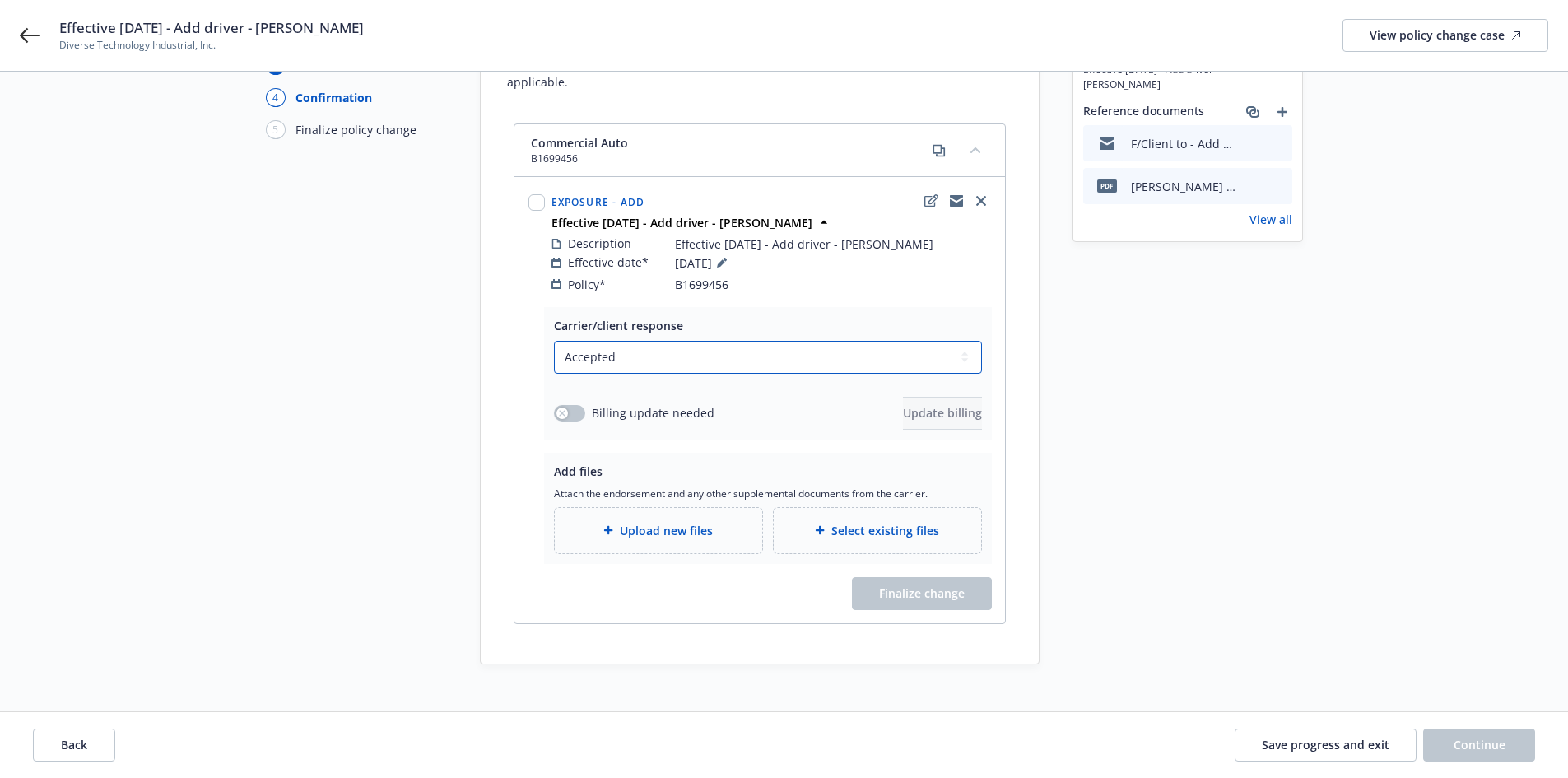
scroll to position [147, 0]
click at [638, 520] on span "Upload new files" at bounding box center [667, 528] width 93 height 17
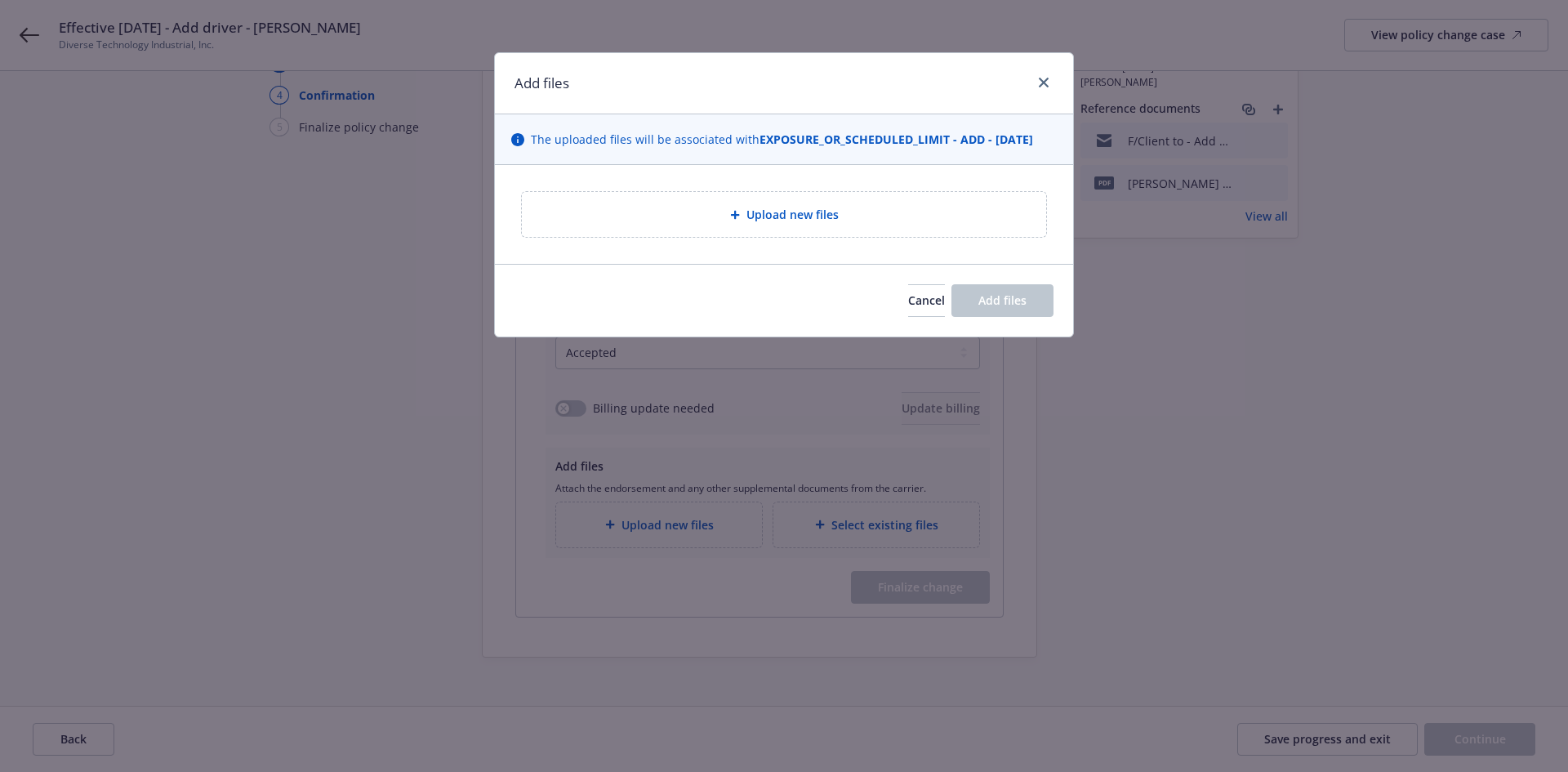
type textarea "x"
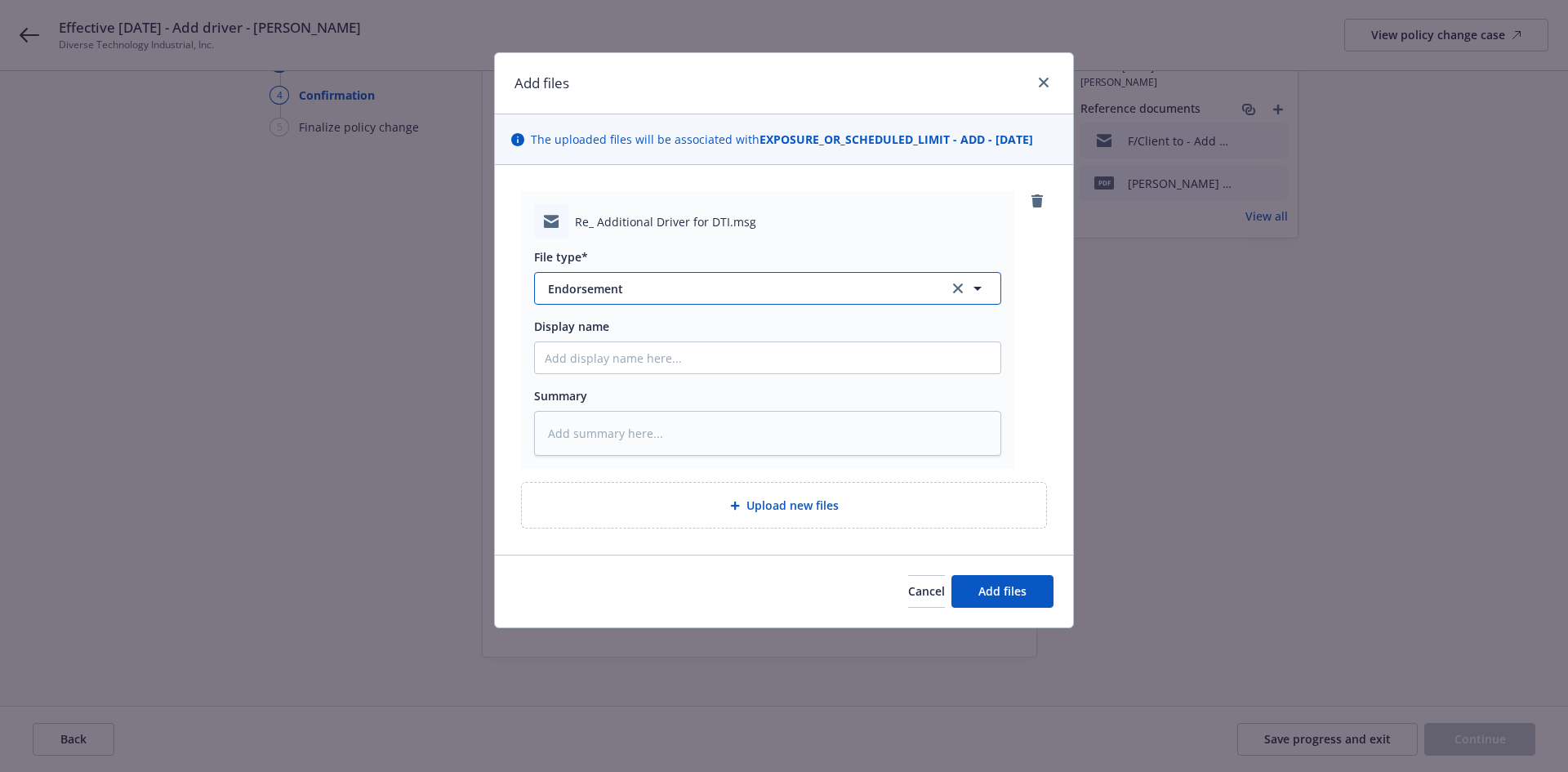
click at [625, 285] on span "Endorsement" at bounding box center [736, 288] width 378 height 17
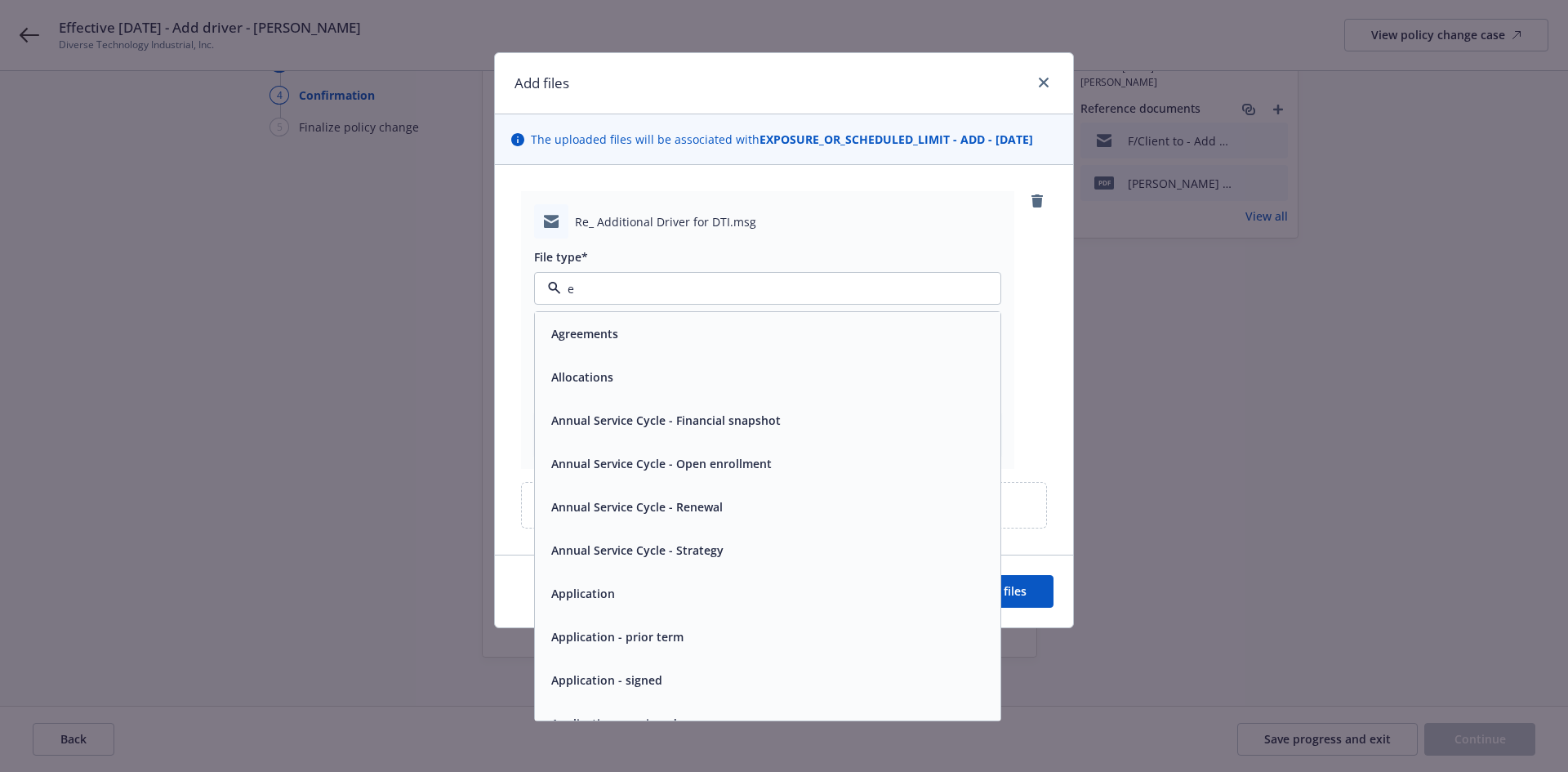
type input "em"
click at [661, 382] on div "Email" at bounding box center [768, 377] width 446 height 24
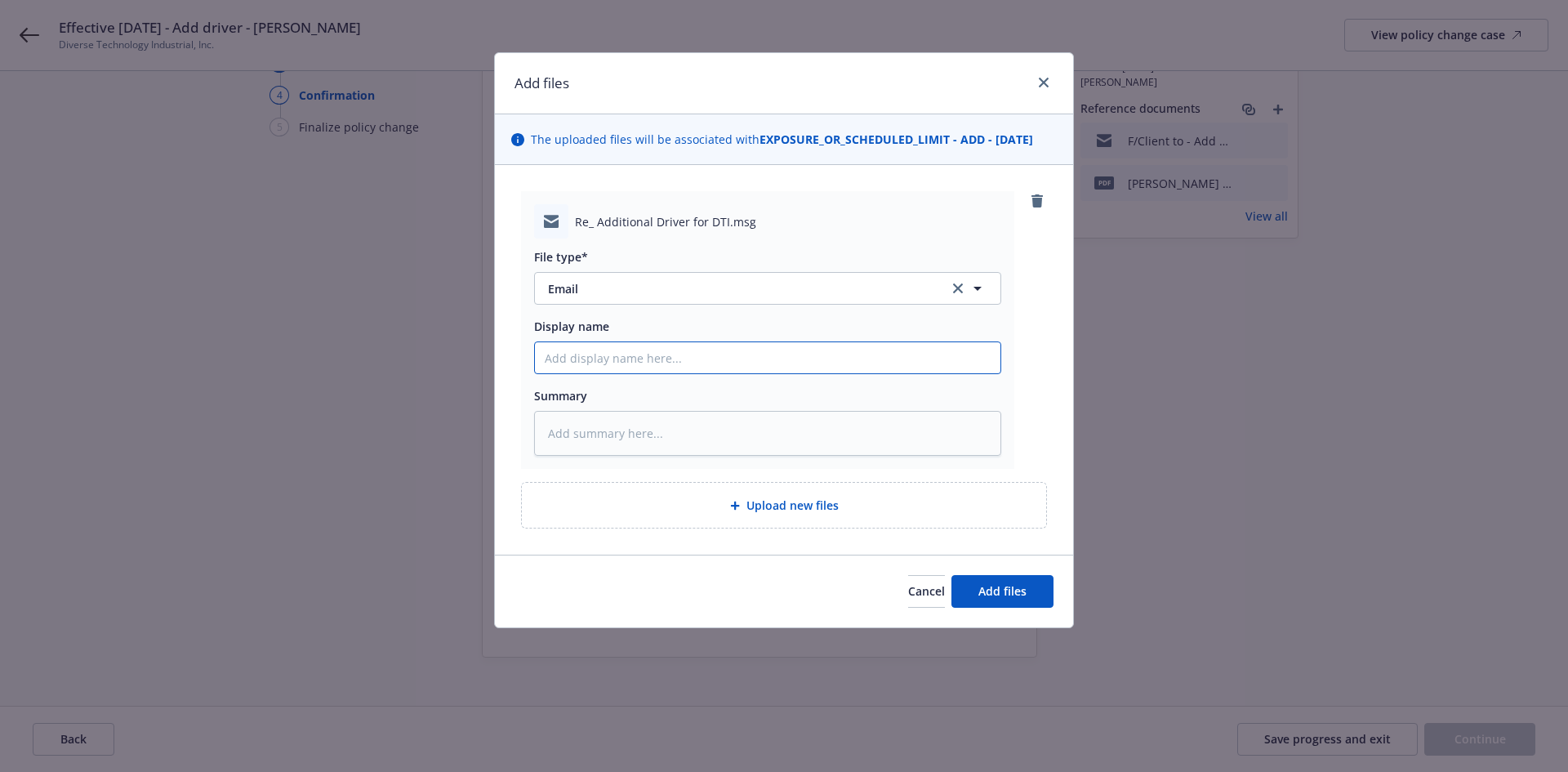
click at [602, 364] on input "Display name" at bounding box center [767, 357] width 465 height 31
type textarea "x"
type input "F"
type textarea "x"
type input "F/"
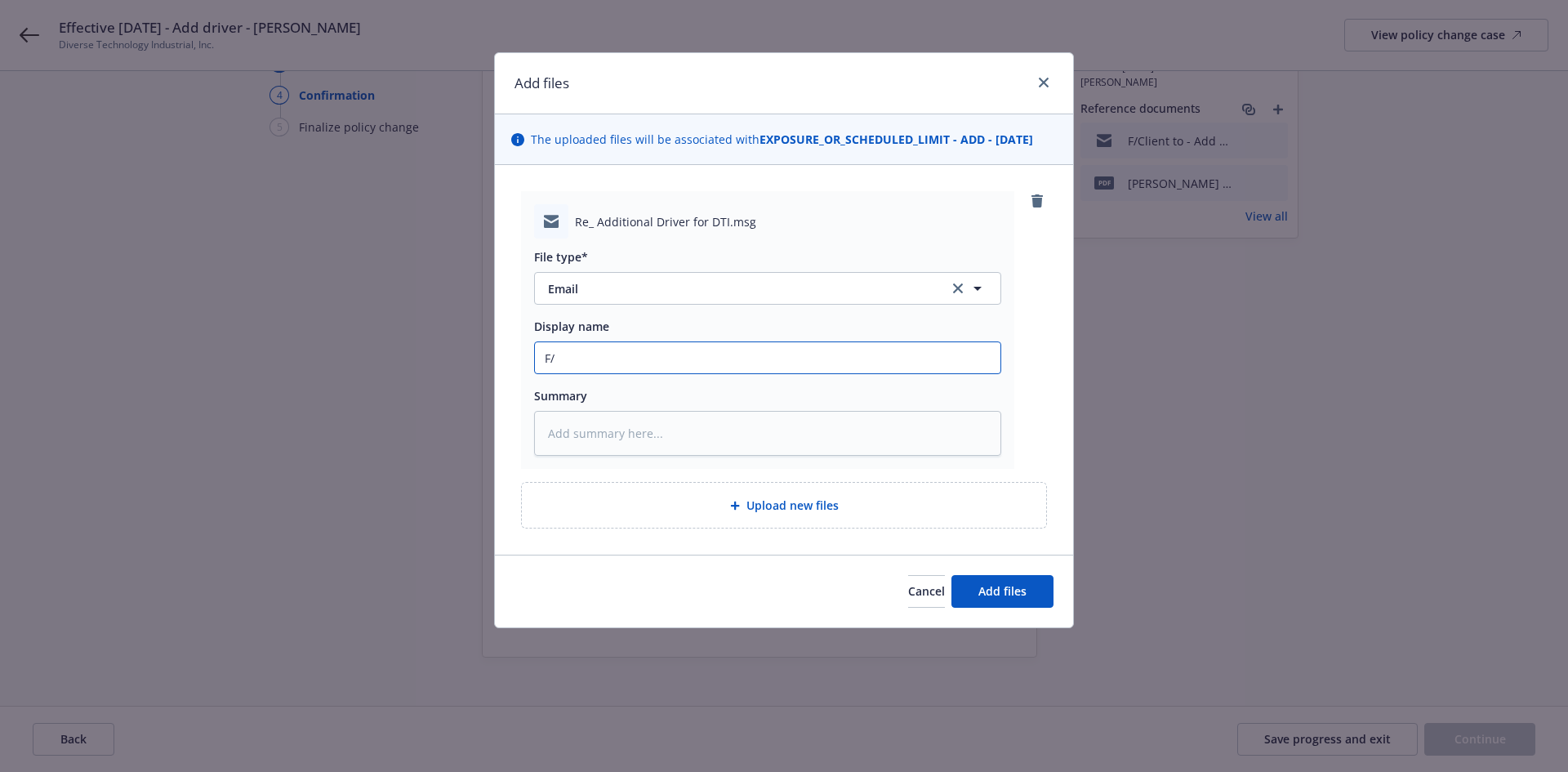
type textarea "x"
type input "F/C"
type textarea "x"
type input "F/Cl"
type textarea "x"
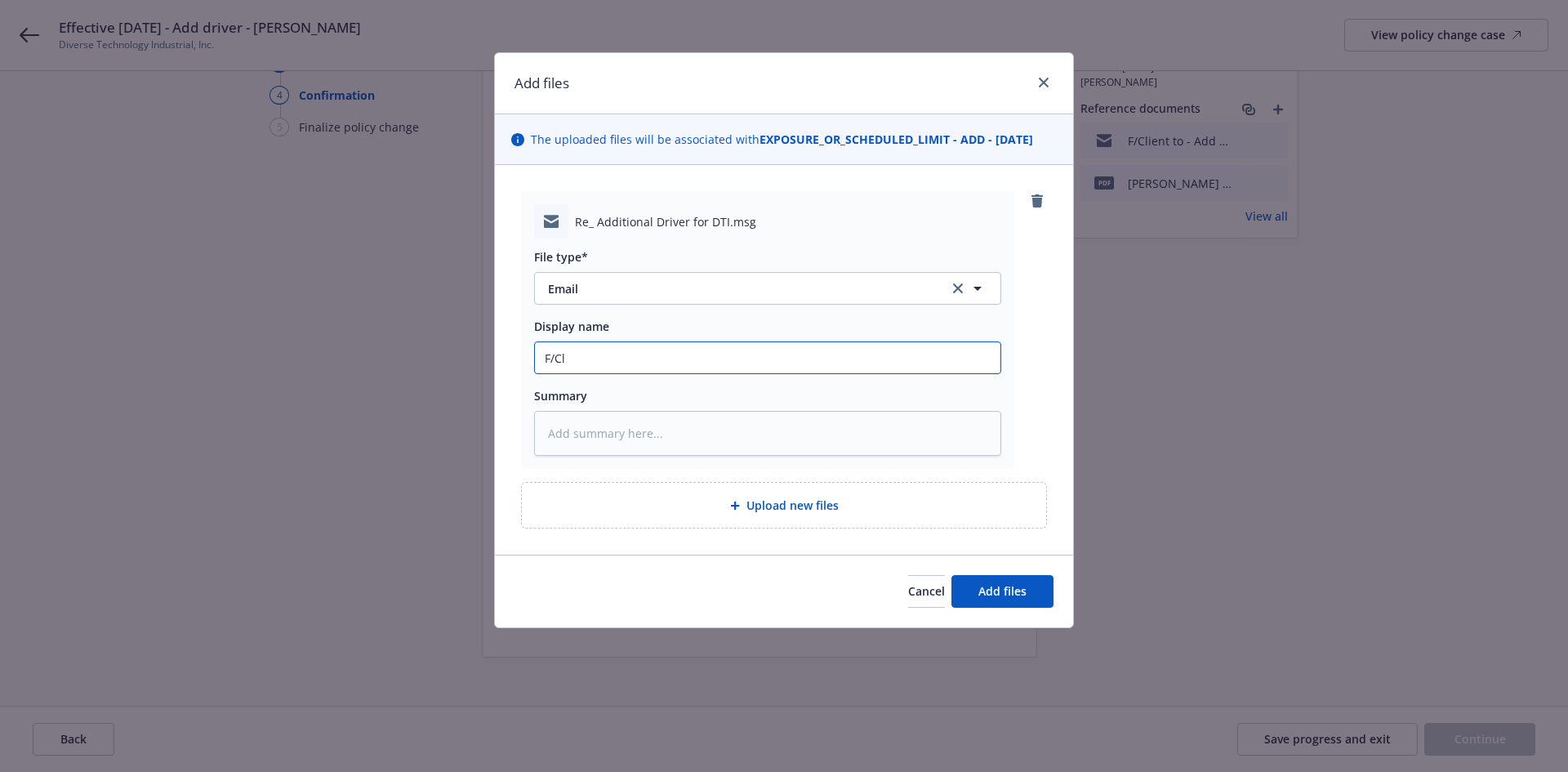
type input "F/Cli"
type textarea "x"
type input "F/Clie"
type textarea "x"
type input "F/Clien"
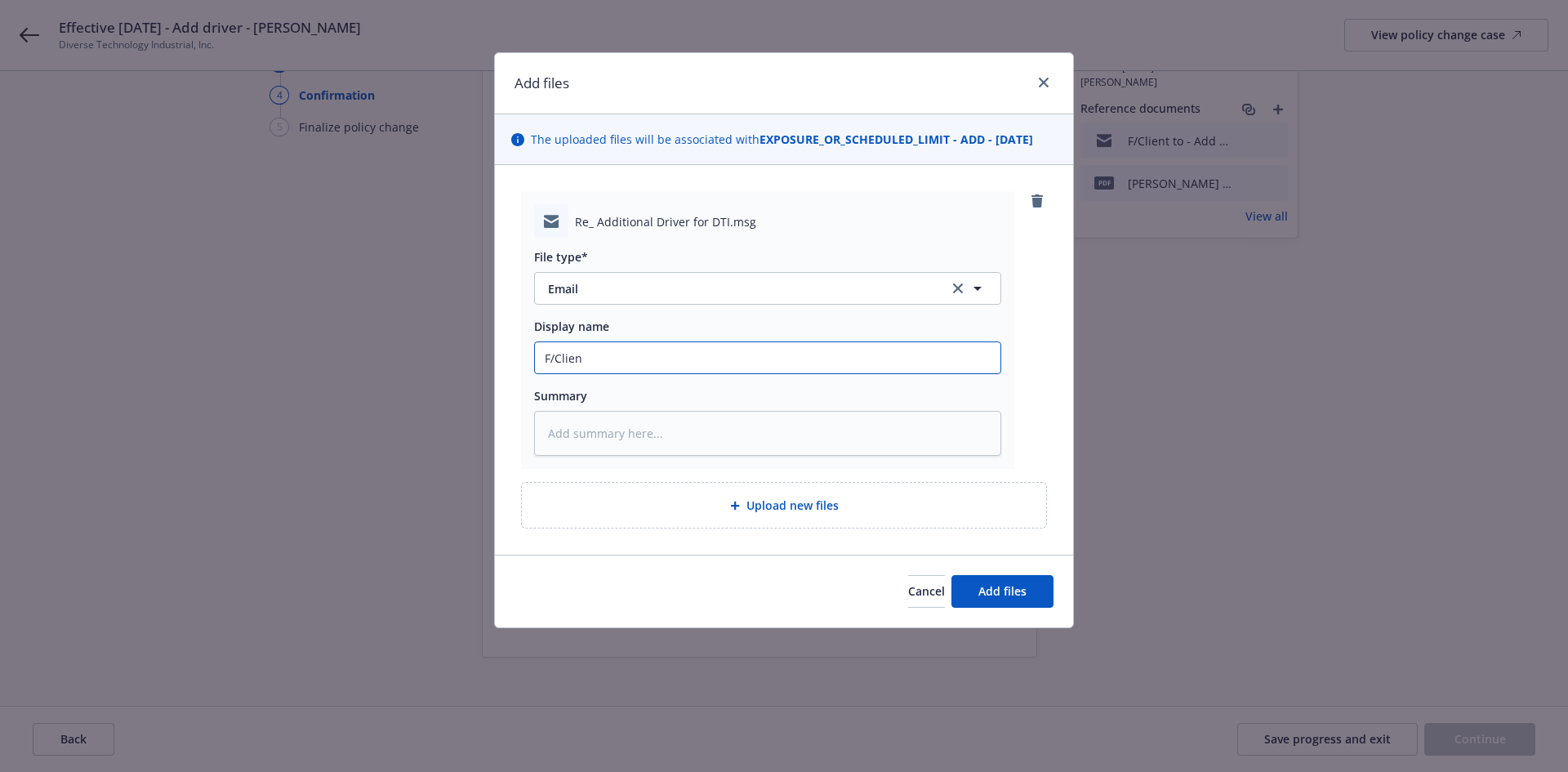
type textarea "x"
type input "F/Client"
type textarea "x"
type input "F/Client"
type textarea "x"
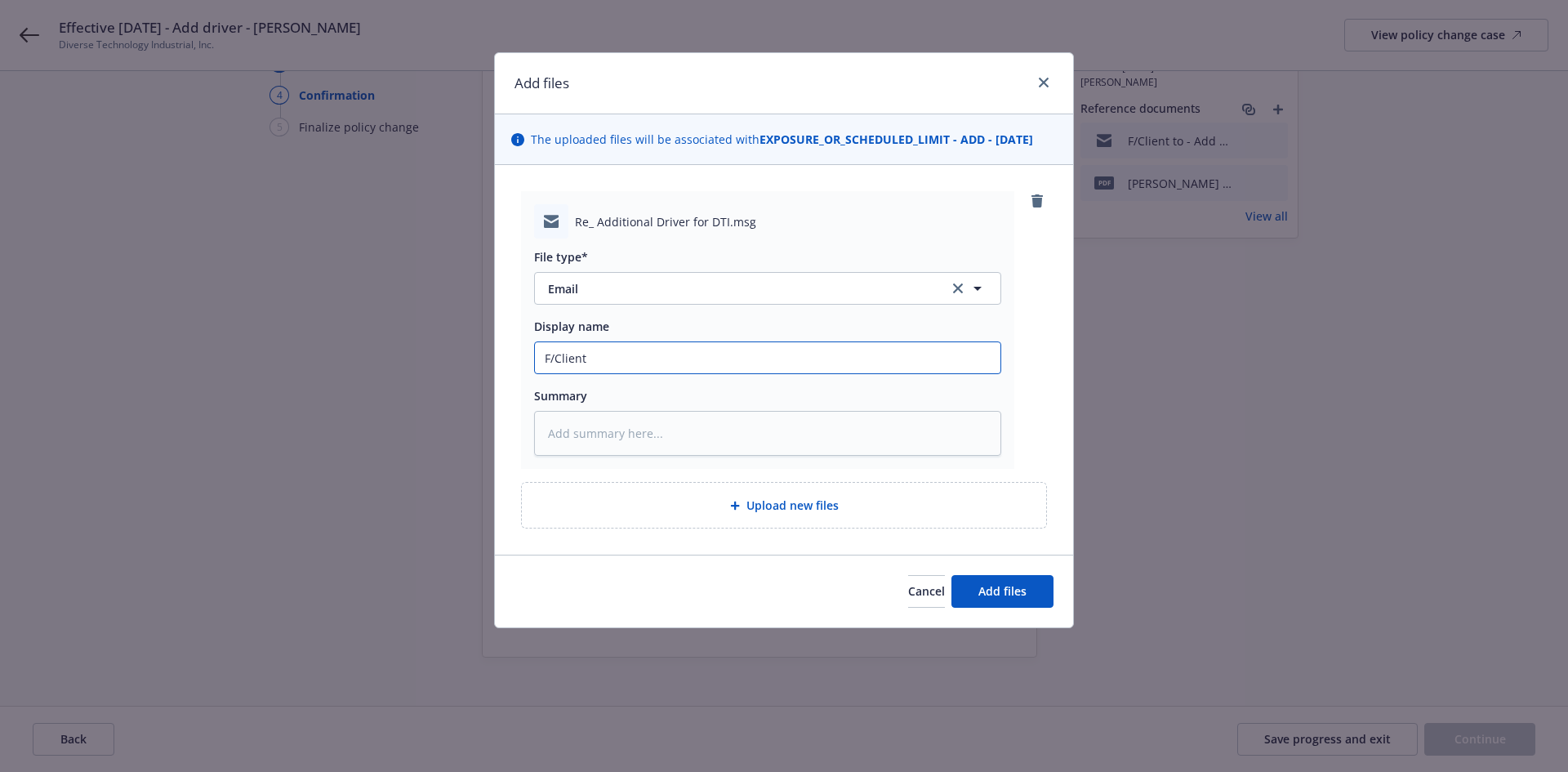
type input "F/Client ~"
type textarea "x"
type input "F/Client ~"
click at [632, 366] on input "F/Client ~" at bounding box center [767, 357] width 465 height 31
paste input "Yes, please add her to the driver's schedule"
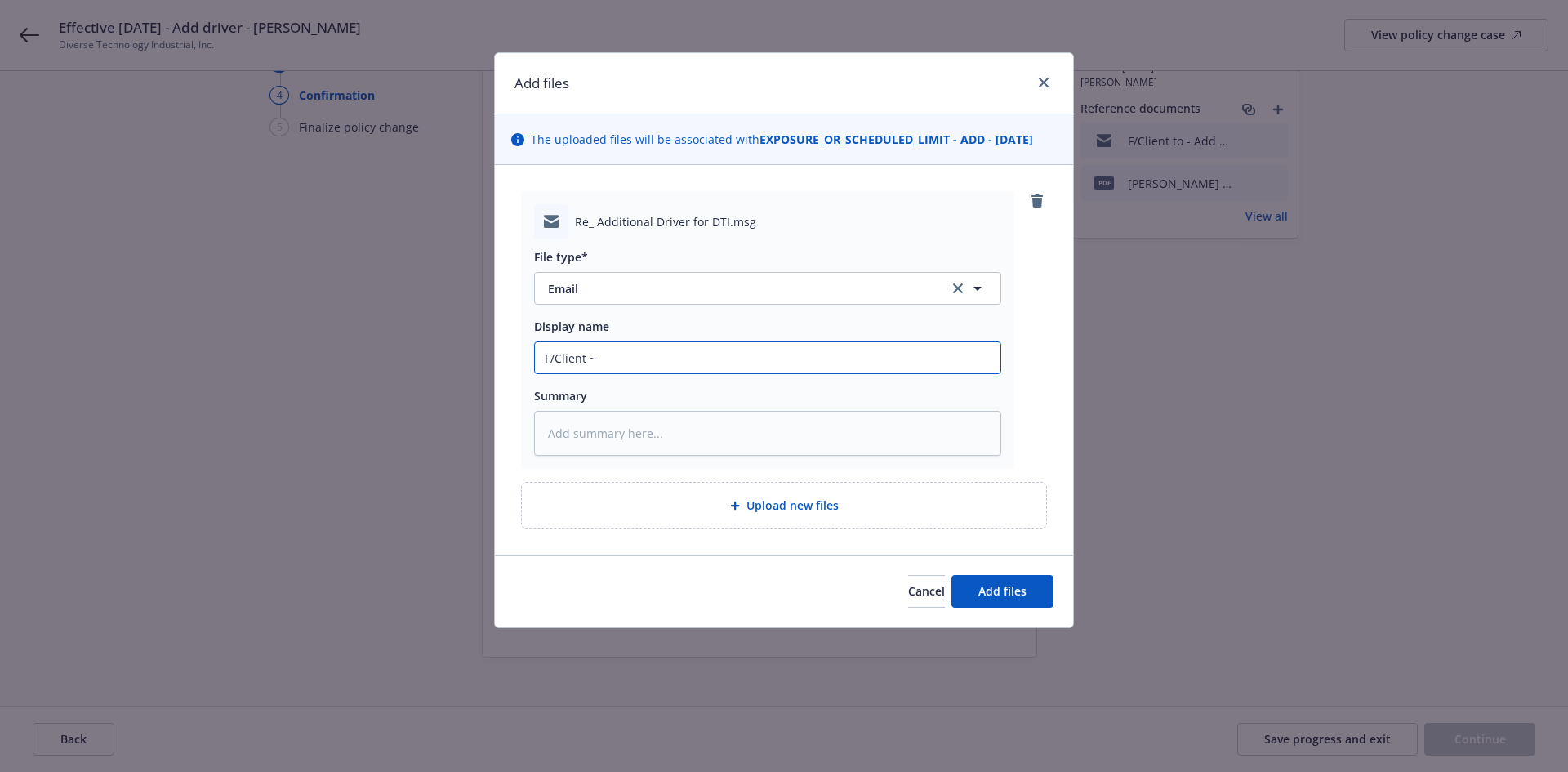
type textarea "x"
type input "F/Client ~ Yes, please add her to the driver's schedule"
click at [1014, 591] on span "Add files" at bounding box center [1002, 591] width 48 height 15
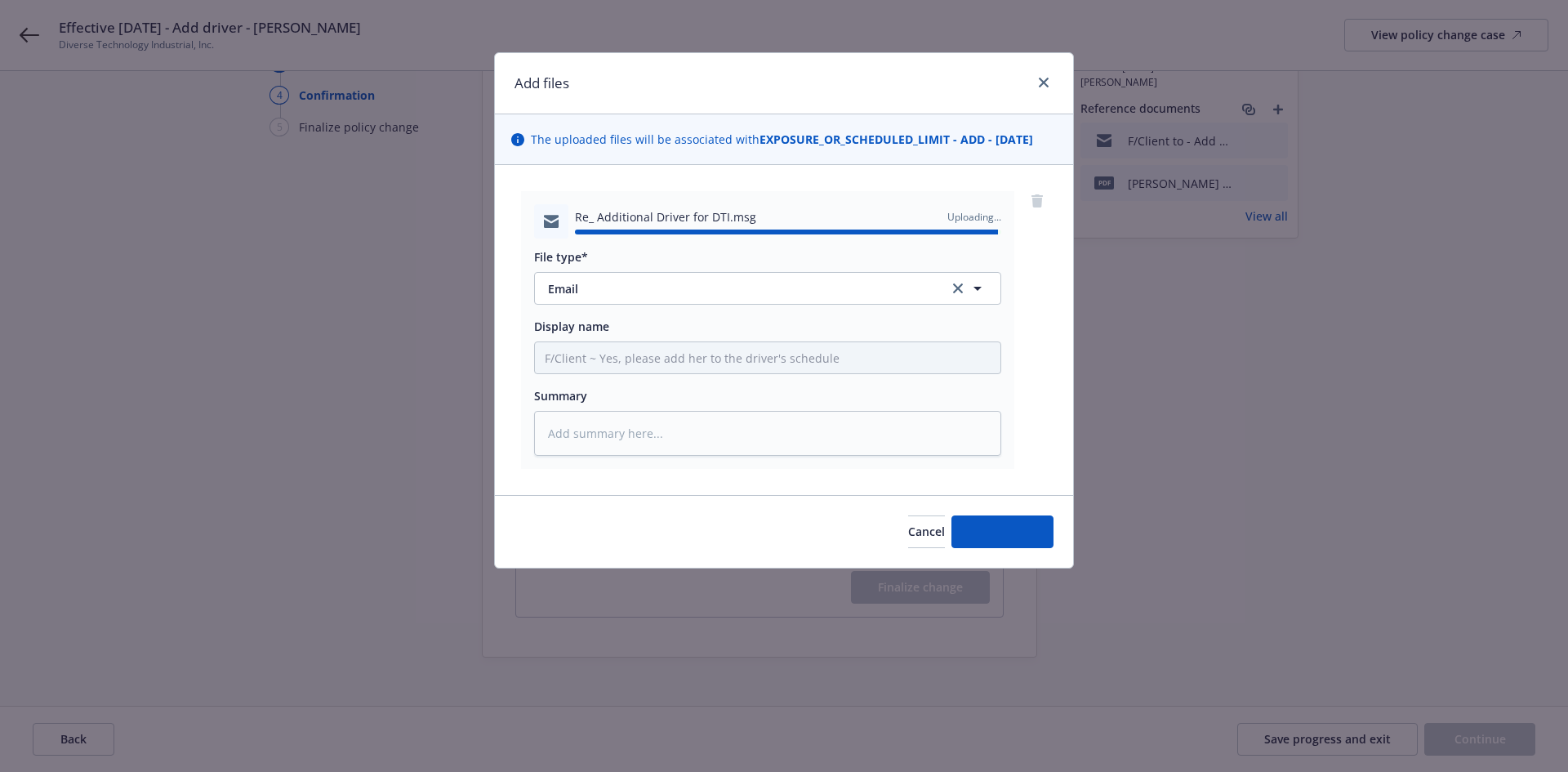
type textarea "x"
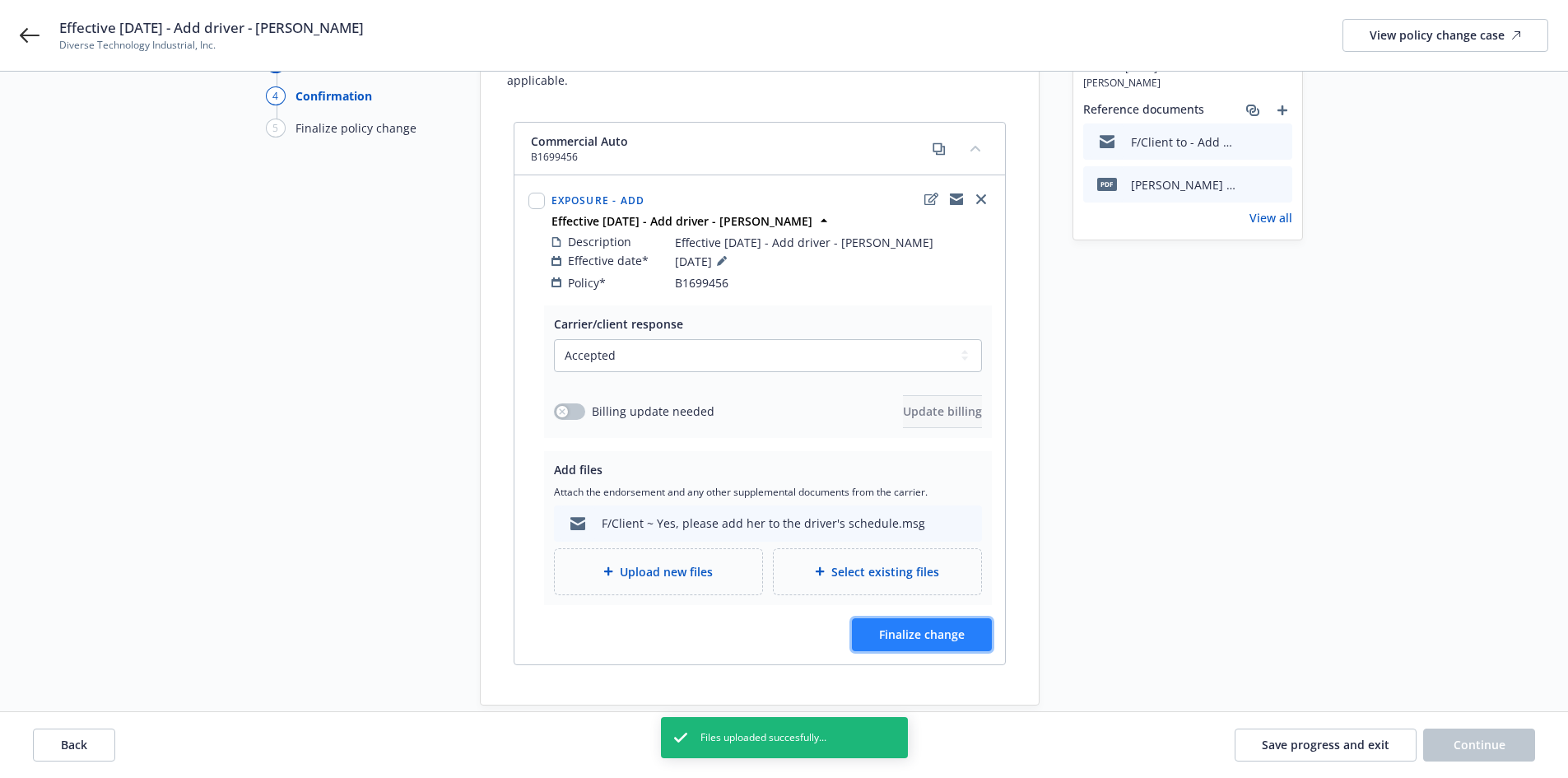
click at [903, 626] on span "Finalize change" at bounding box center [923, 634] width 86 height 16
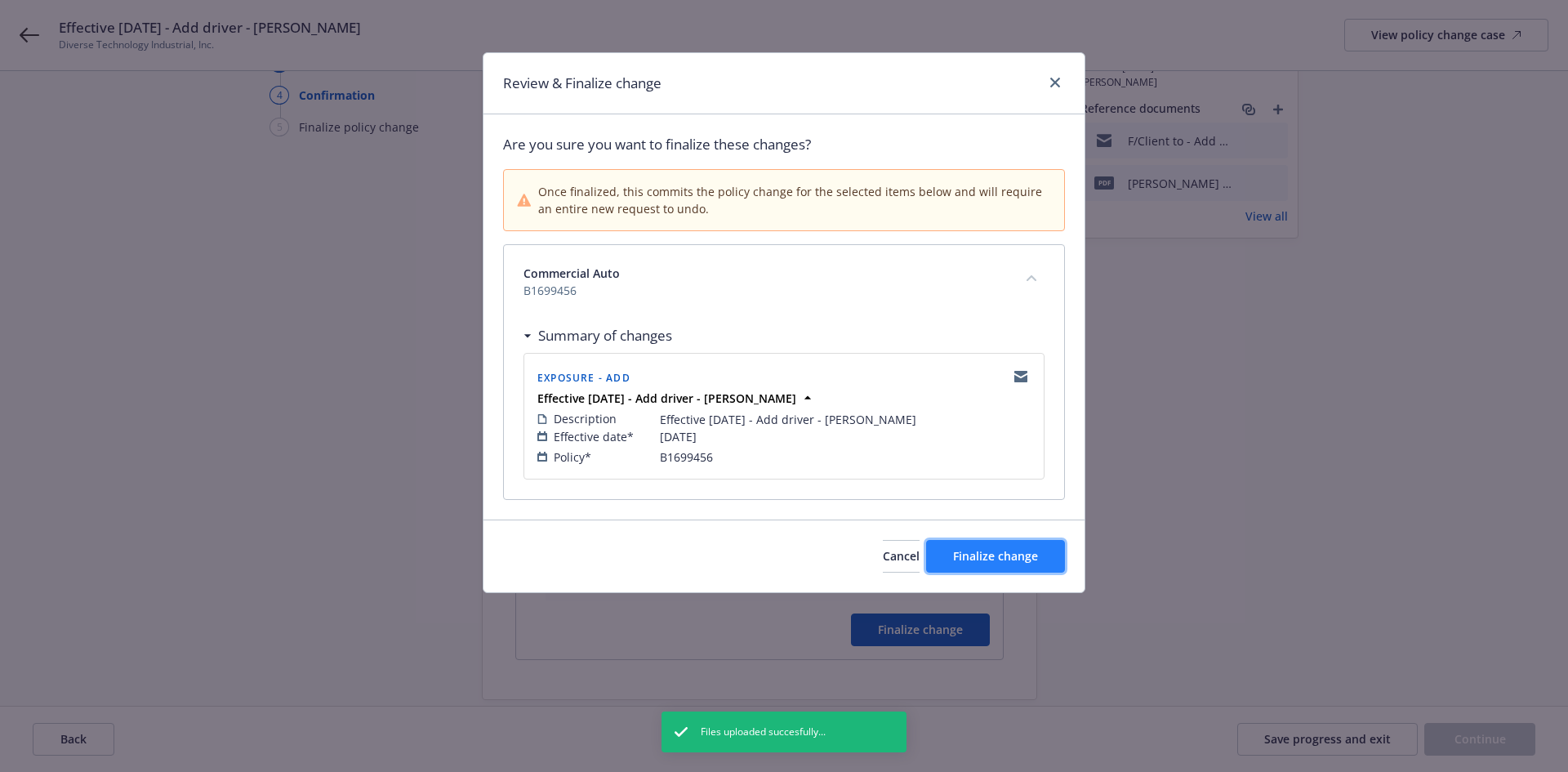
click at [971, 561] on span "Finalize change" at bounding box center [996, 555] width 85 height 15
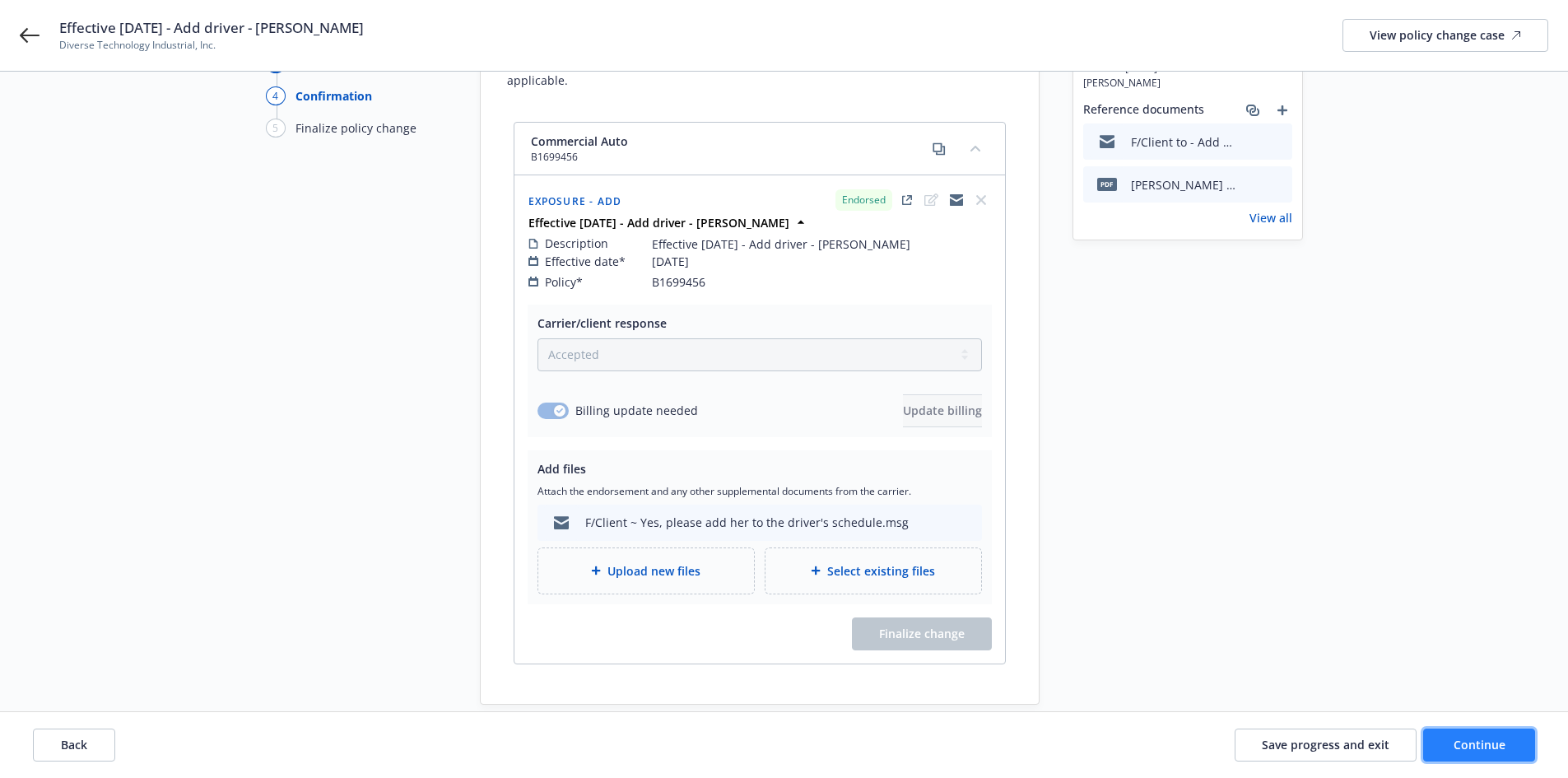
click at [1469, 730] on button "Continue" at bounding box center [1479, 745] width 112 height 33
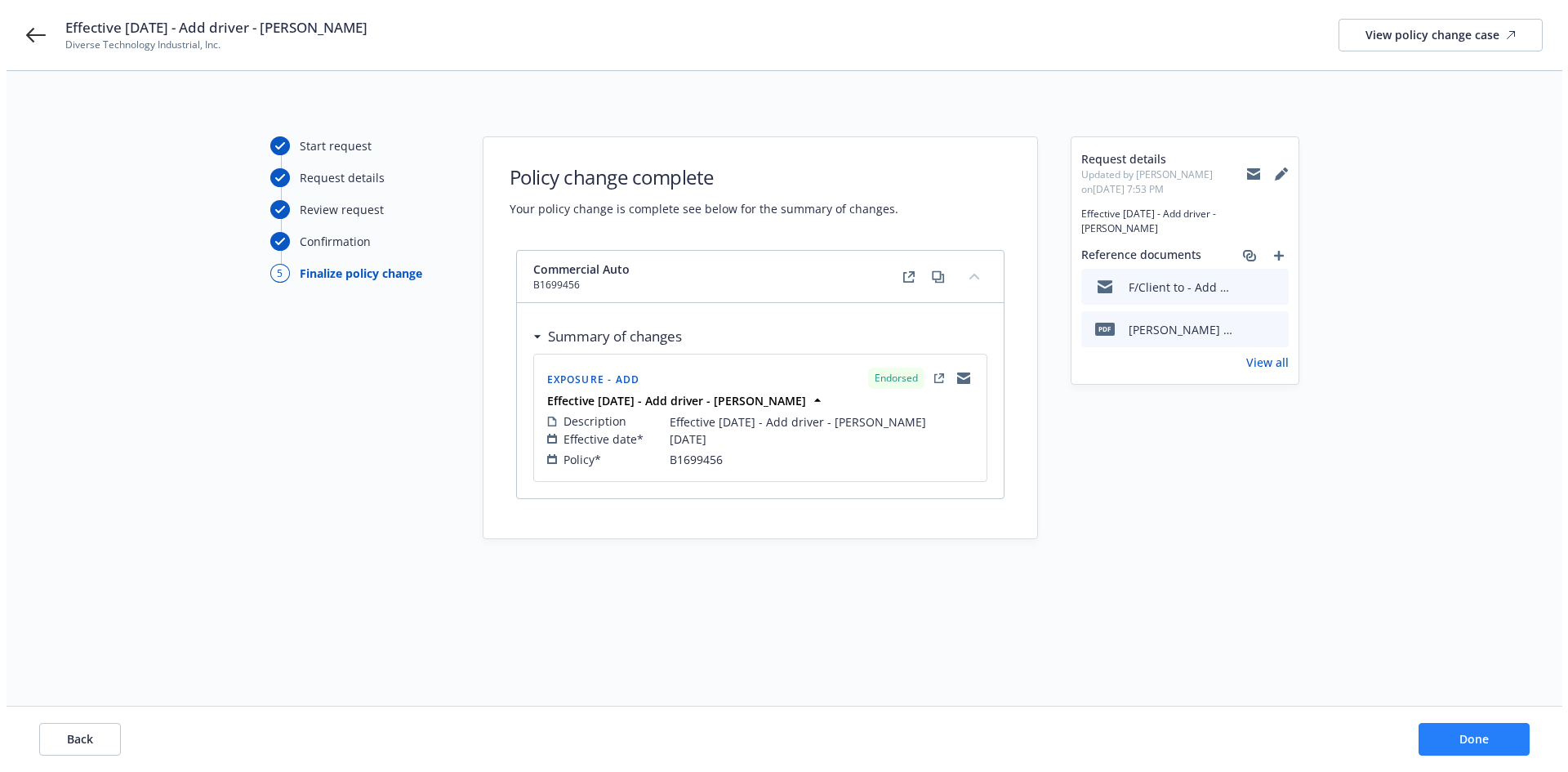
scroll to position [0, 0]
click at [1463, 738] on button "Done" at bounding box center [1480, 739] width 111 height 33
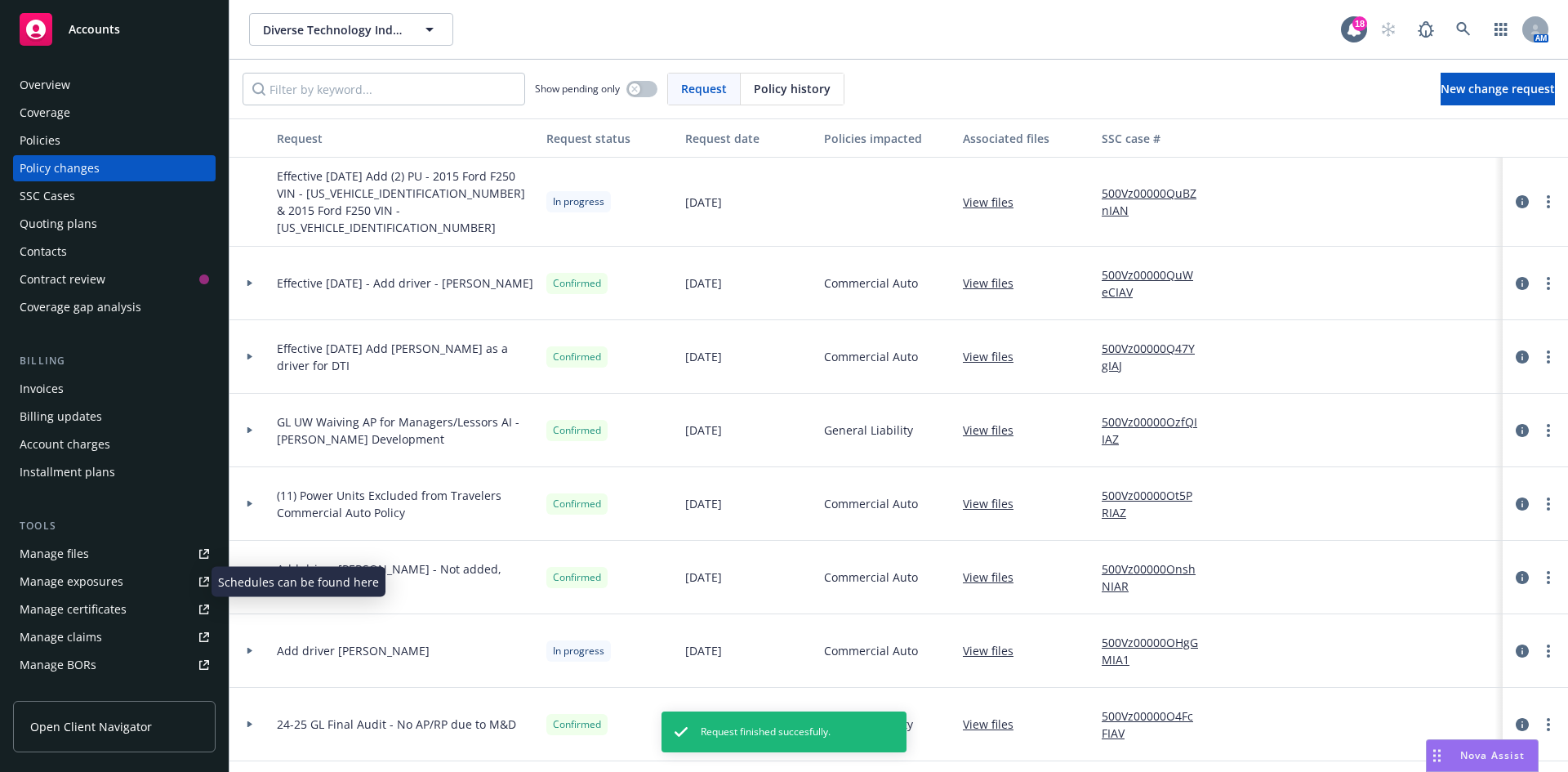
click at [83, 583] on div "Manage exposures" at bounding box center [72, 581] width 103 height 26
